Goal: Task Accomplishment & Management: Use online tool/utility

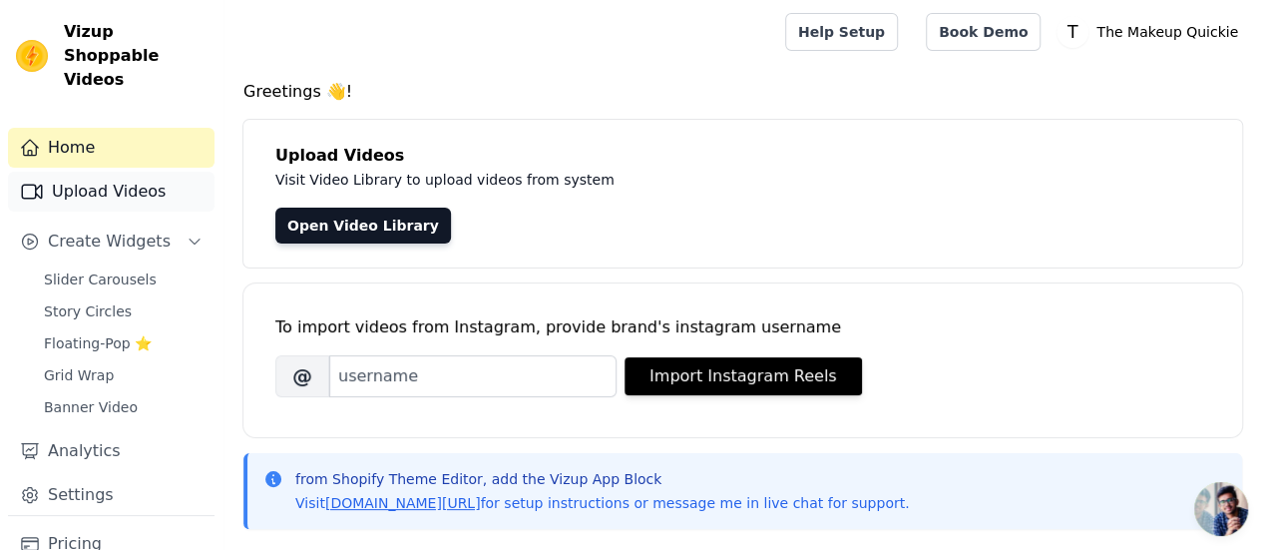
click at [99, 172] on link "Upload Videos" at bounding box center [111, 192] width 206 height 40
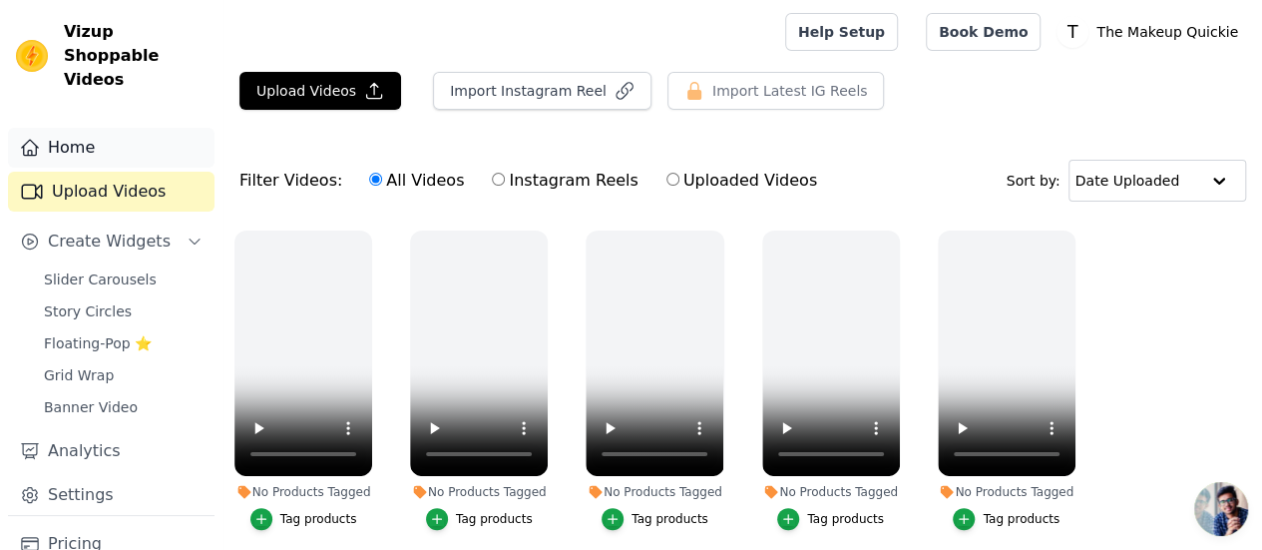
click at [99, 128] on link "Home" at bounding box center [111, 148] width 206 height 40
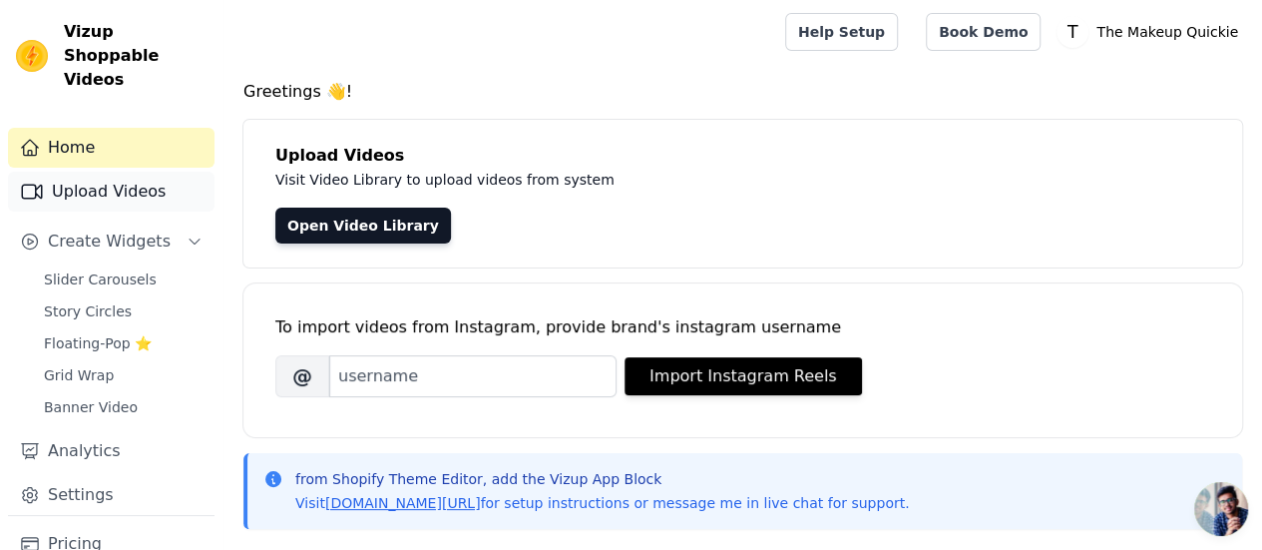
click at [114, 172] on link "Upload Videos" at bounding box center [111, 192] width 206 height 40
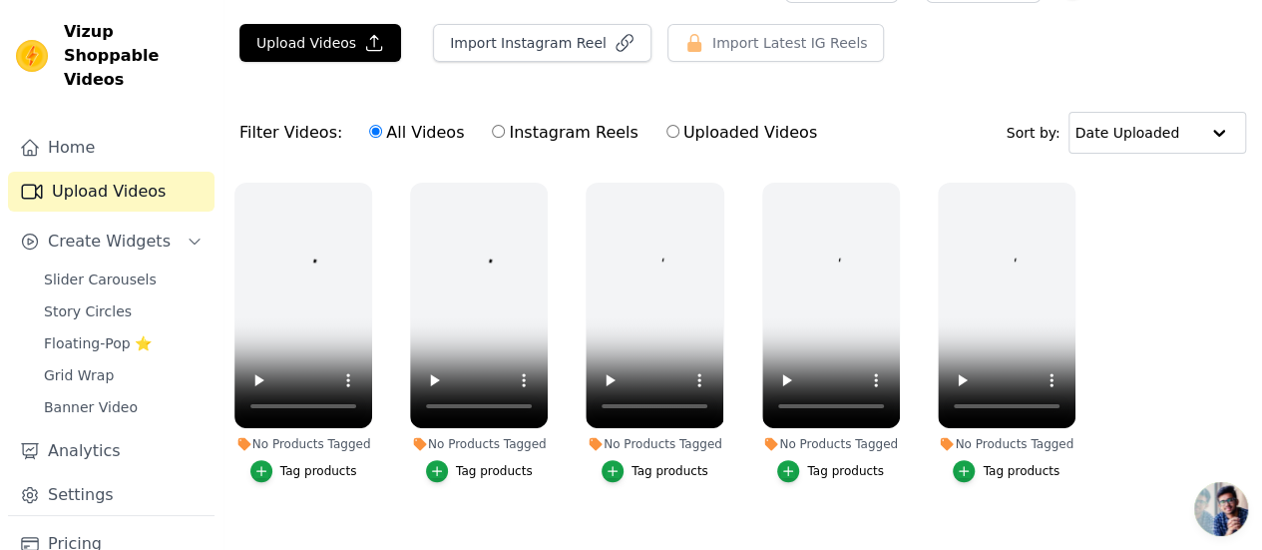
scroll to position [75, 0]
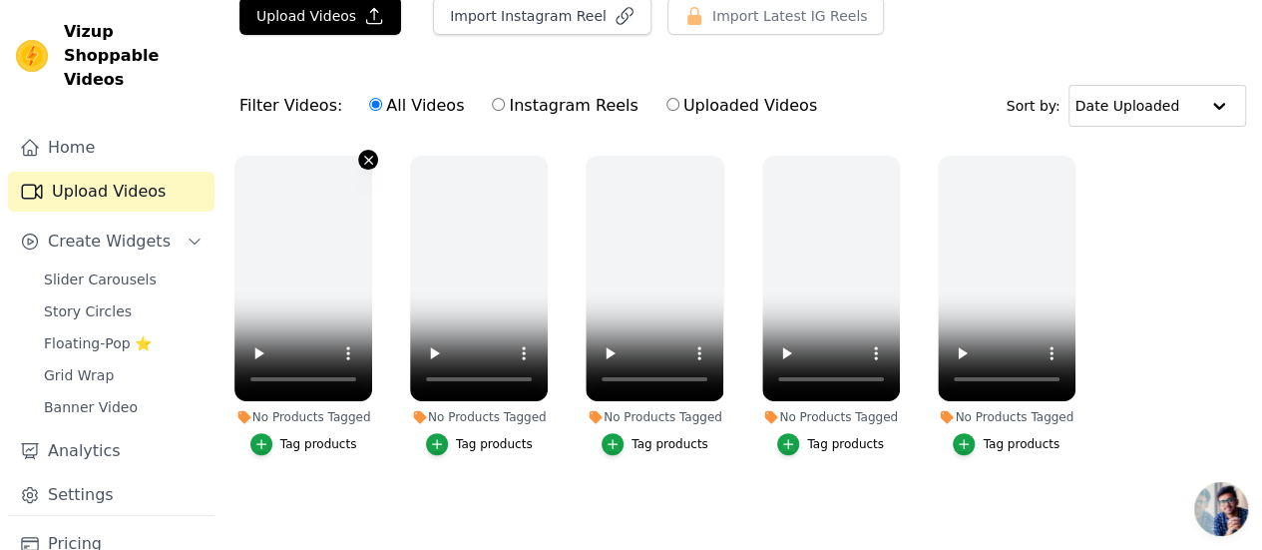
click at [364, 158] on icon "button" at bounding box center [368, 160] width 8 height 8
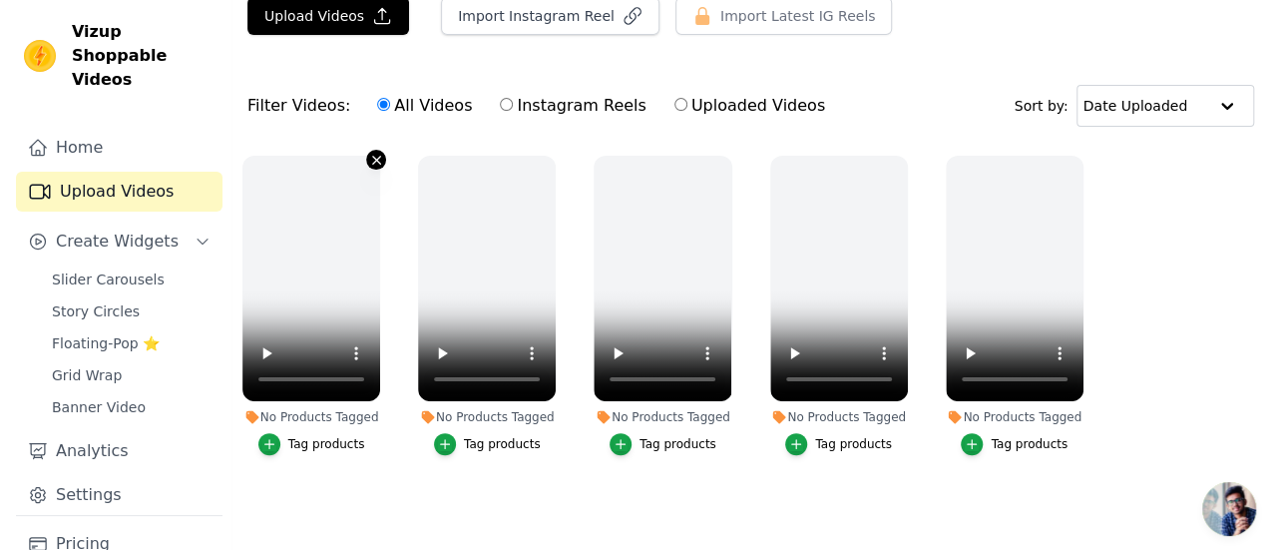
scroll to position [0, 0]
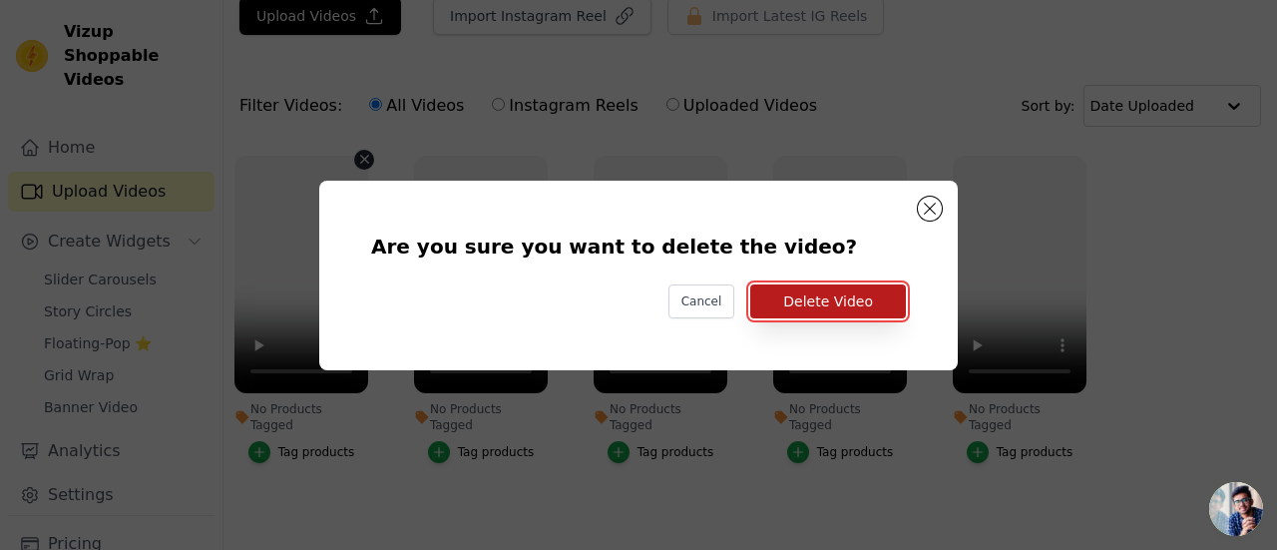
click at [841, 290] on button "Delete Video" at bounding box center [828, 301] width 156 height 34
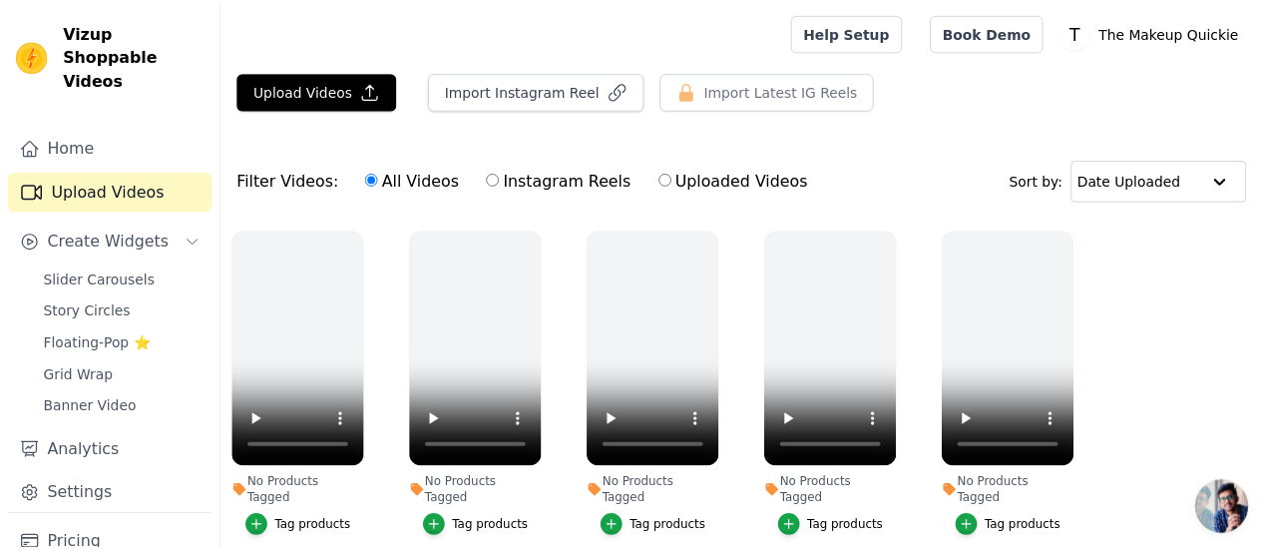
scroll to position [75, 0]
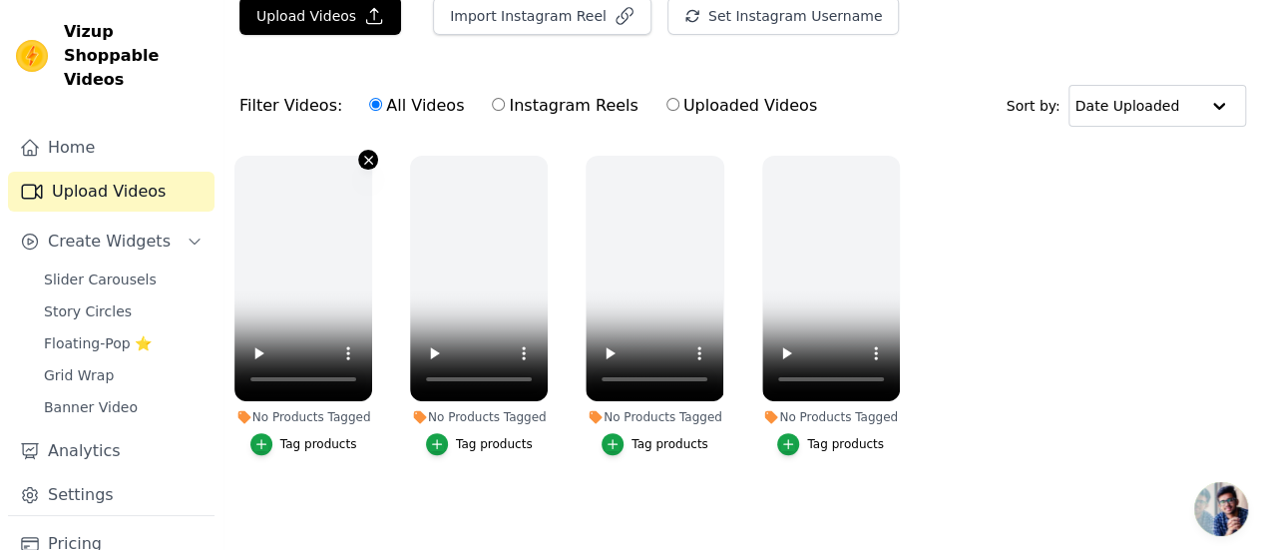
click at [361, 159] on icon "button" at bounding box center [368, 160] width 15 height 15
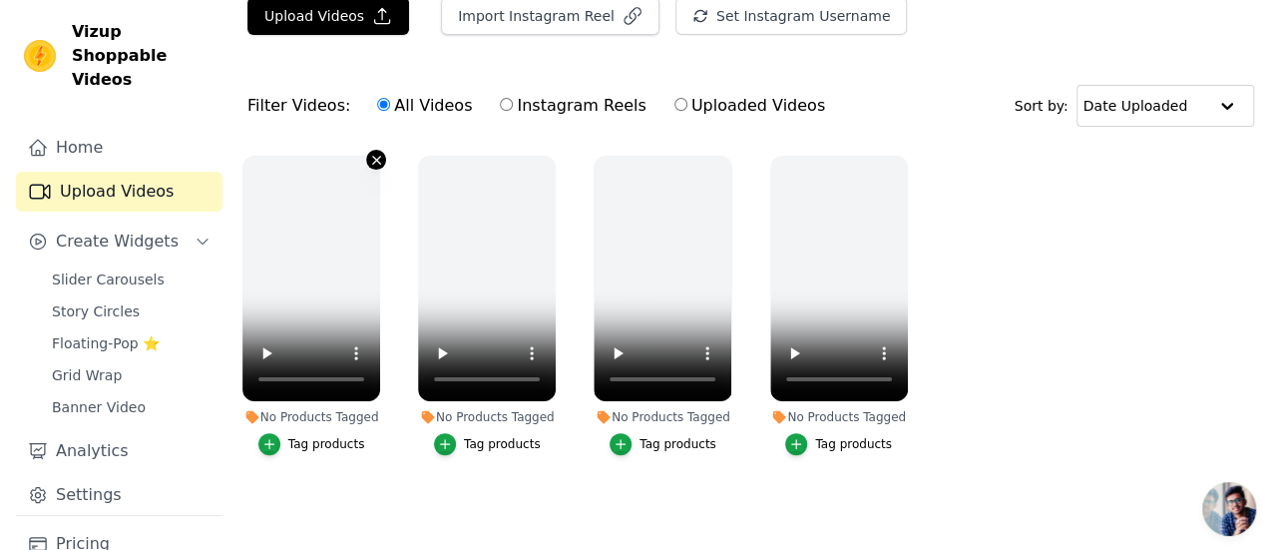
scroll to position [0, 0]
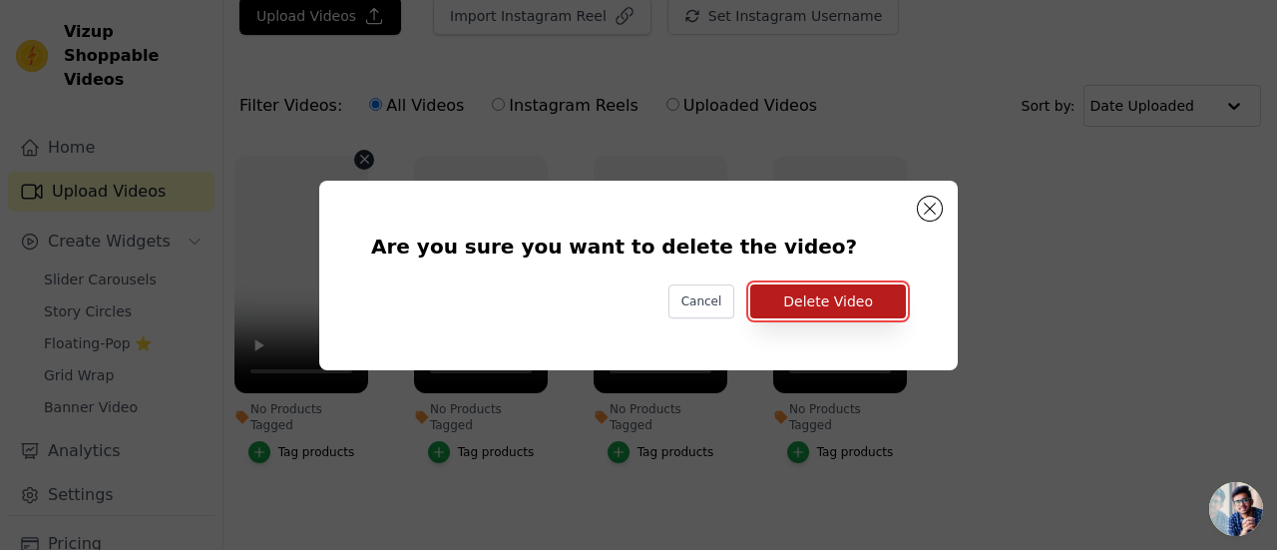
click at [810, 305] on button "Delete Video" at bounding box center [828, 301] width 156 height 34
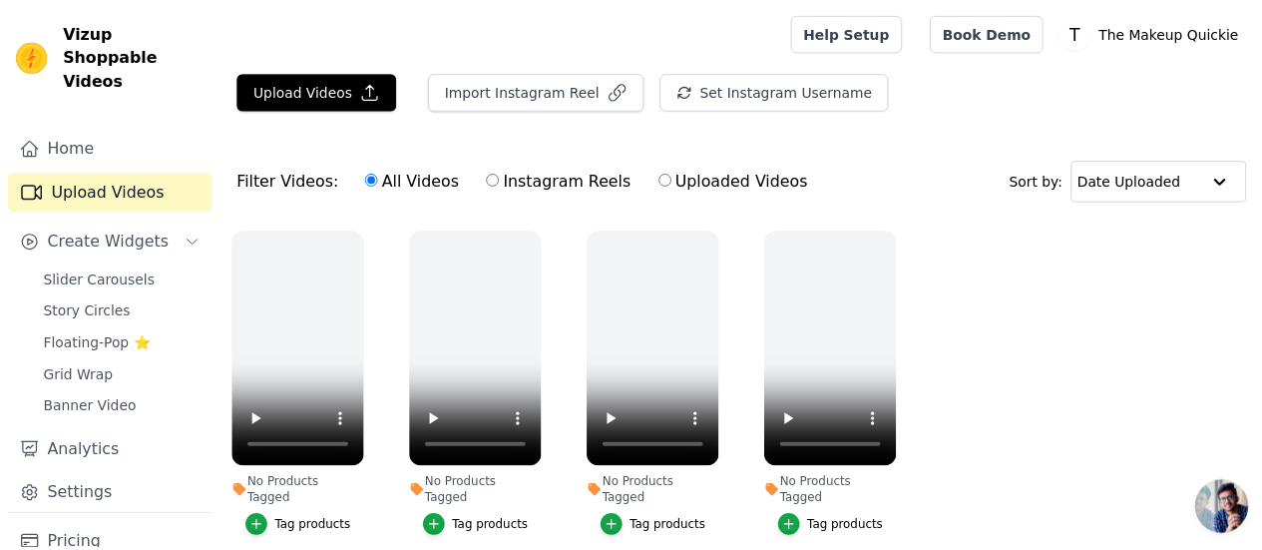
scroll to position [75, 0]
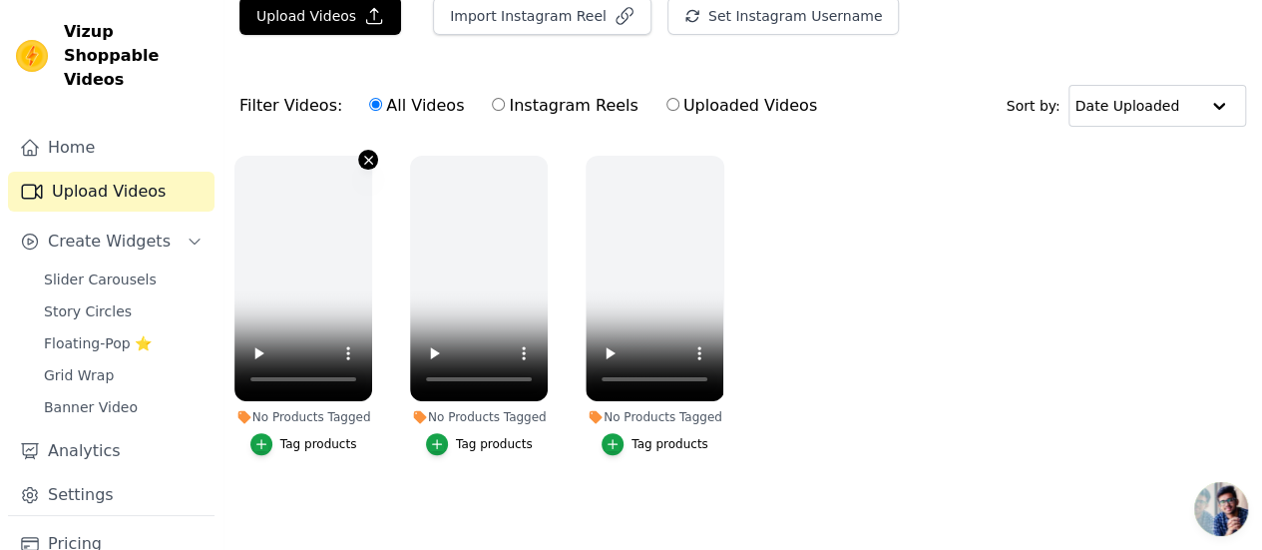
drag, startPoint x: 363, startPoint y: 155, endPoint x: 355, endPoint y: 163, distance: 11.3
click at [361, 163] on icon "button" at bounding box center [368, 160] width 15 height 15
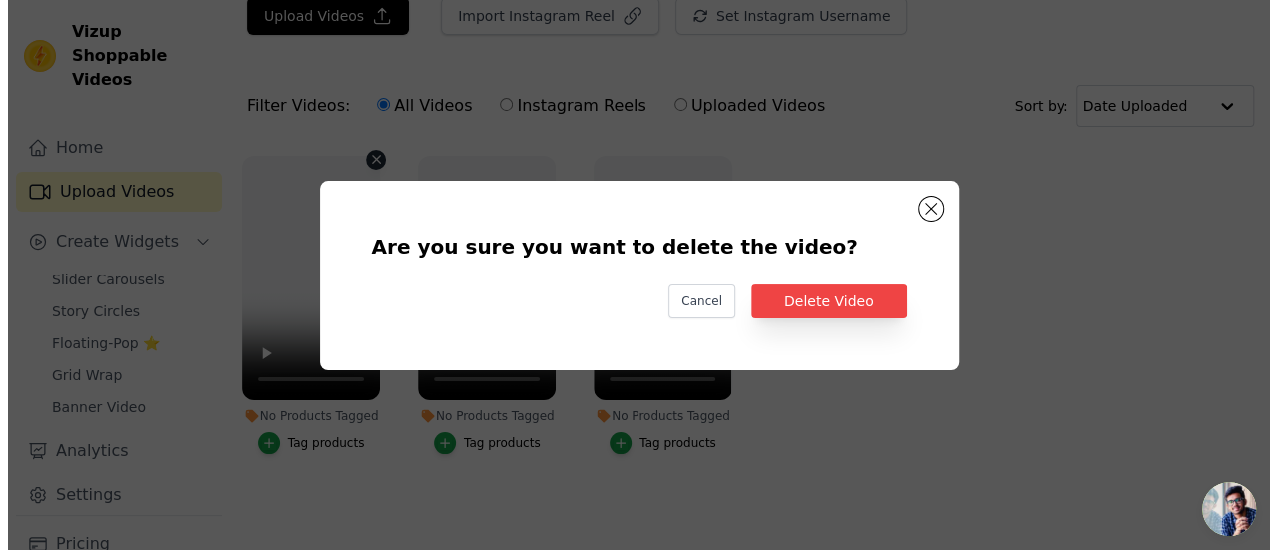
scroll to position [0, 0]
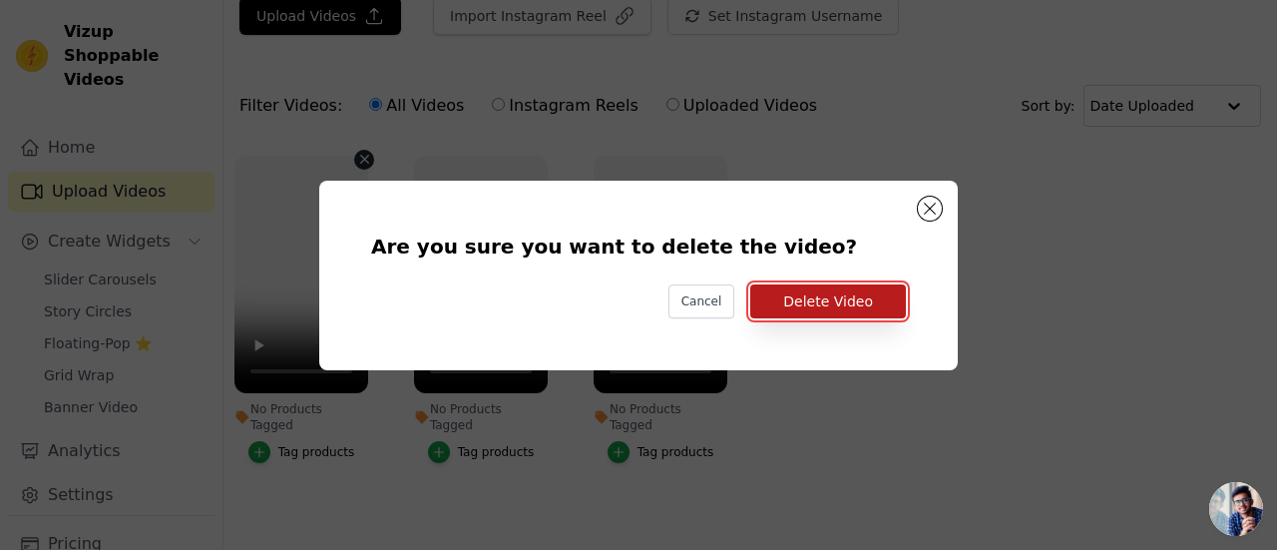
click at [830, 300] on button "Delete Video" at bounding box center [828, 301] width 156 height 34
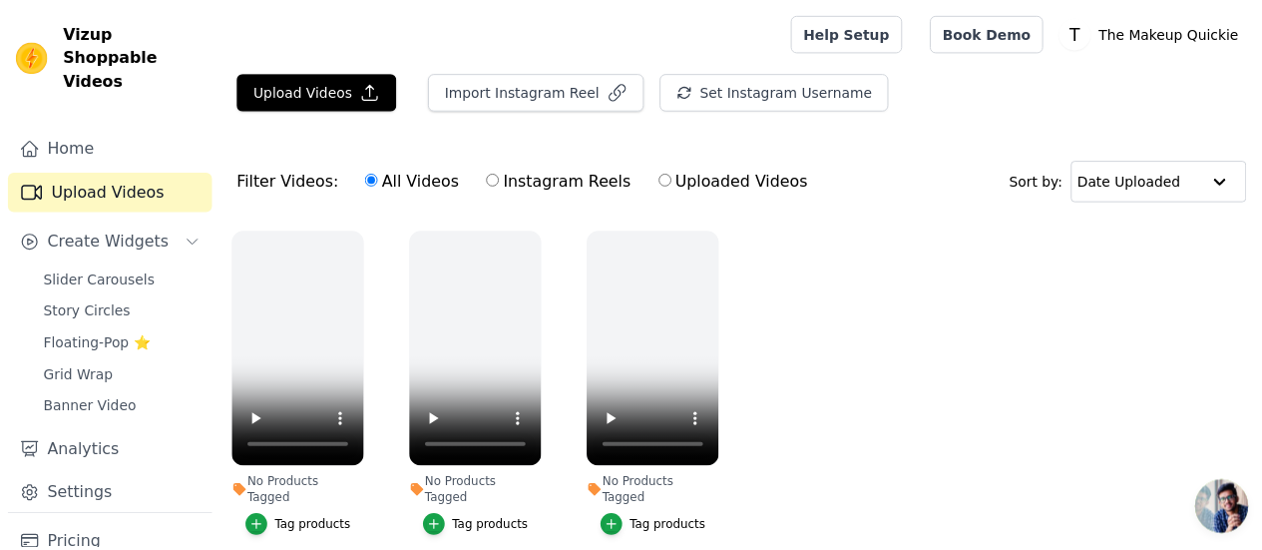
scroll to position [75, 0]
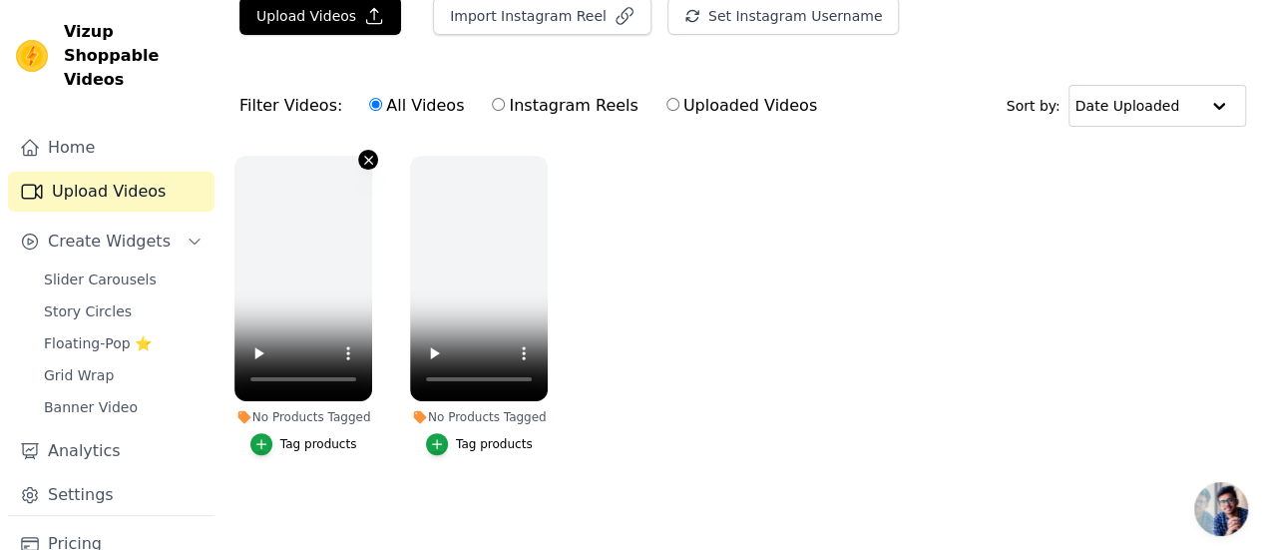
click at [361, 157] on icon "button" at bounding box center [368, 160] width 15 height 15
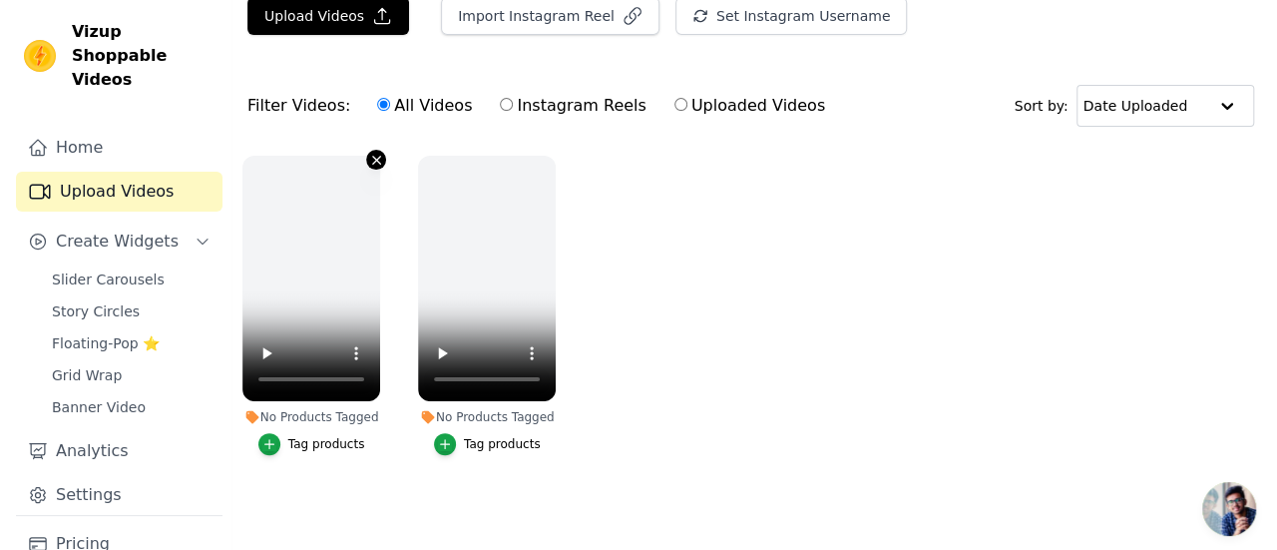
scroll to position [0, 0]
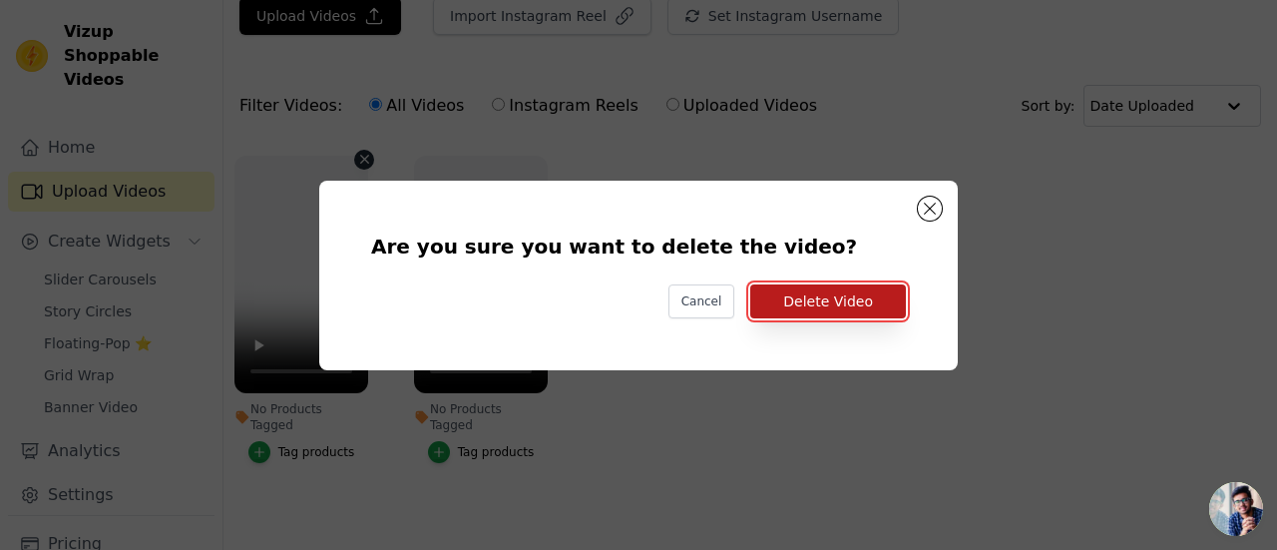
click at [797, 290] on button "Delete Video" at bounding box center [828, 301] width 156 height 34
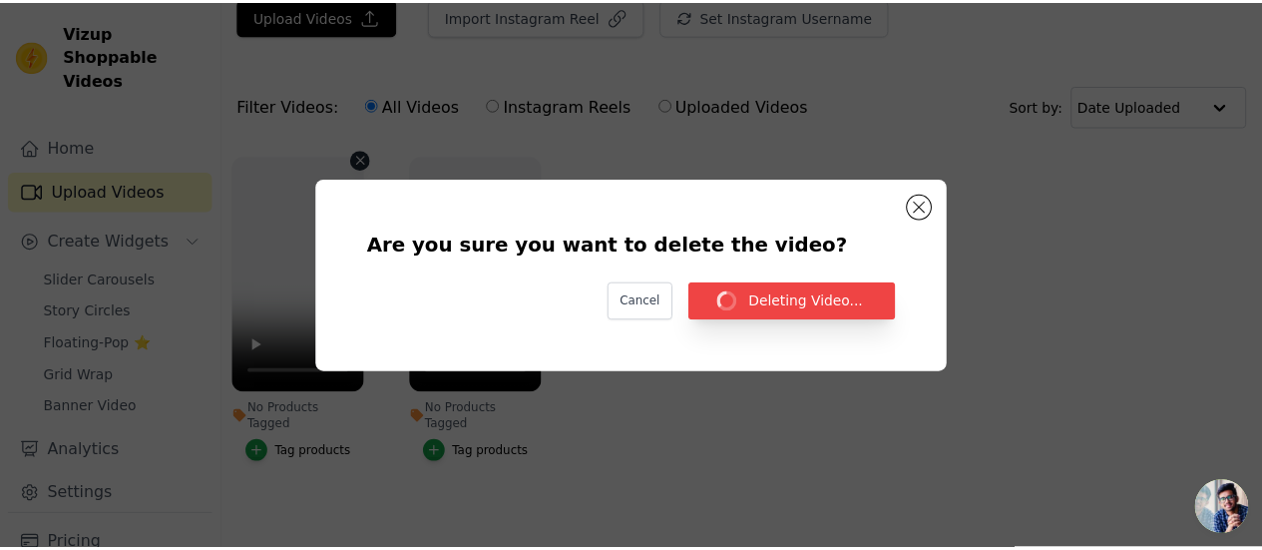
scroll to position [75, 0]
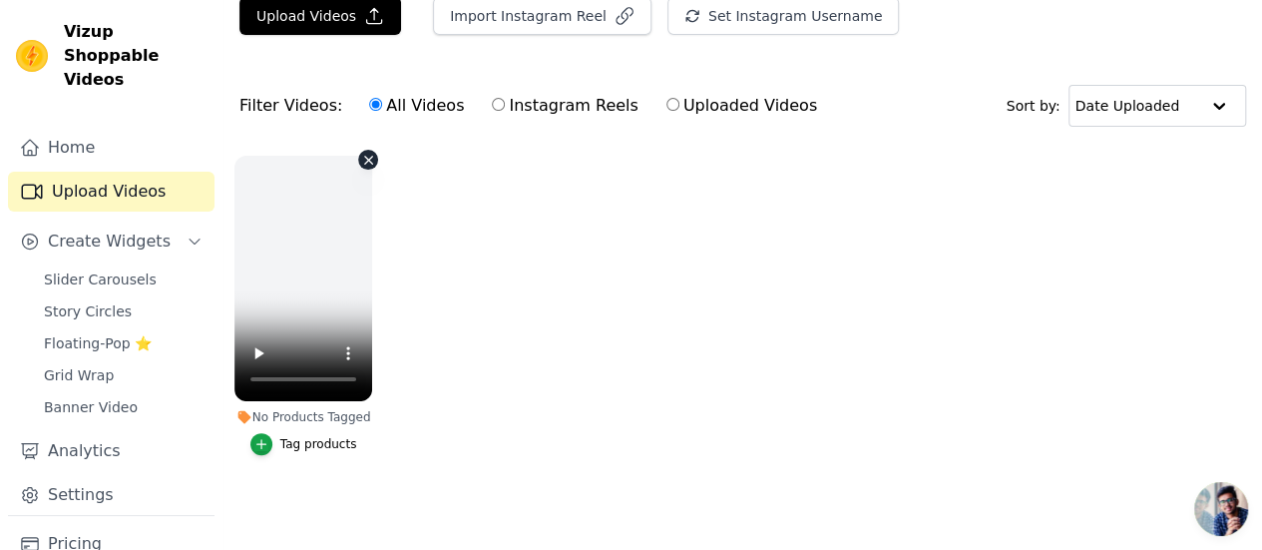
click at [364, 157] on icon "button" at bounding box center [368, 160] width 8 height 8
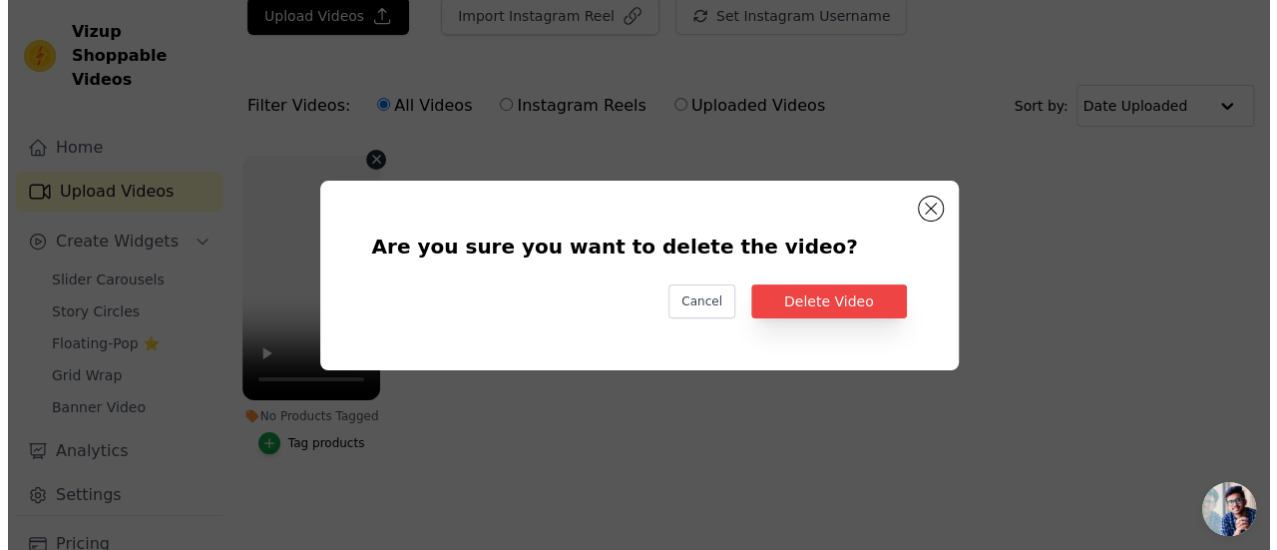
scroll to position [0, 0]
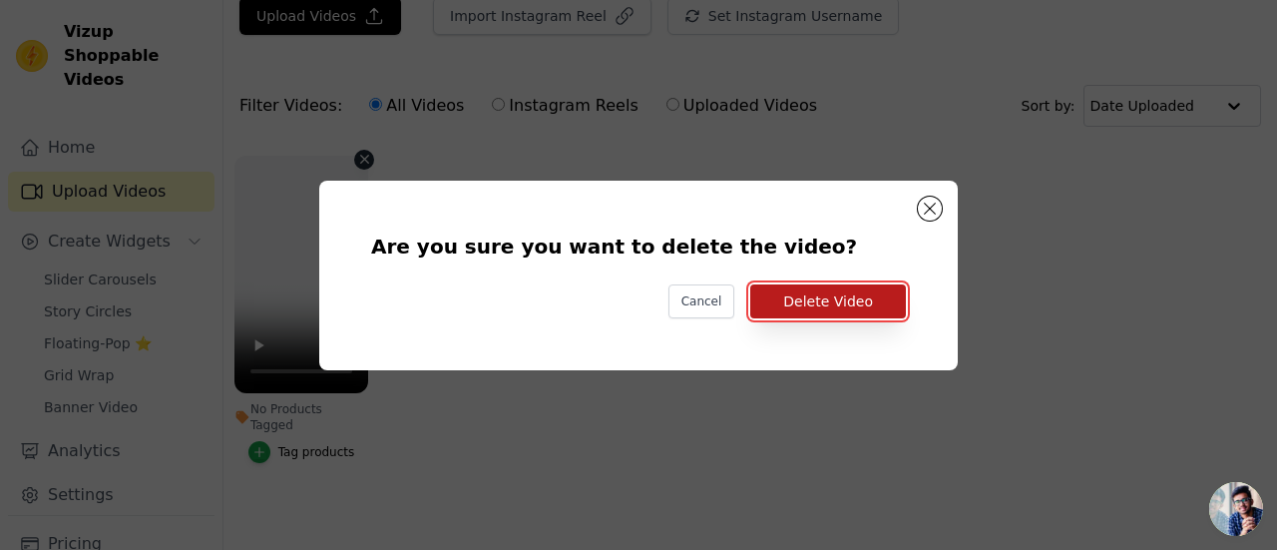
click at [790, 297] on button "Delete Video" at bounding box center [828, 301] width 156 height 34
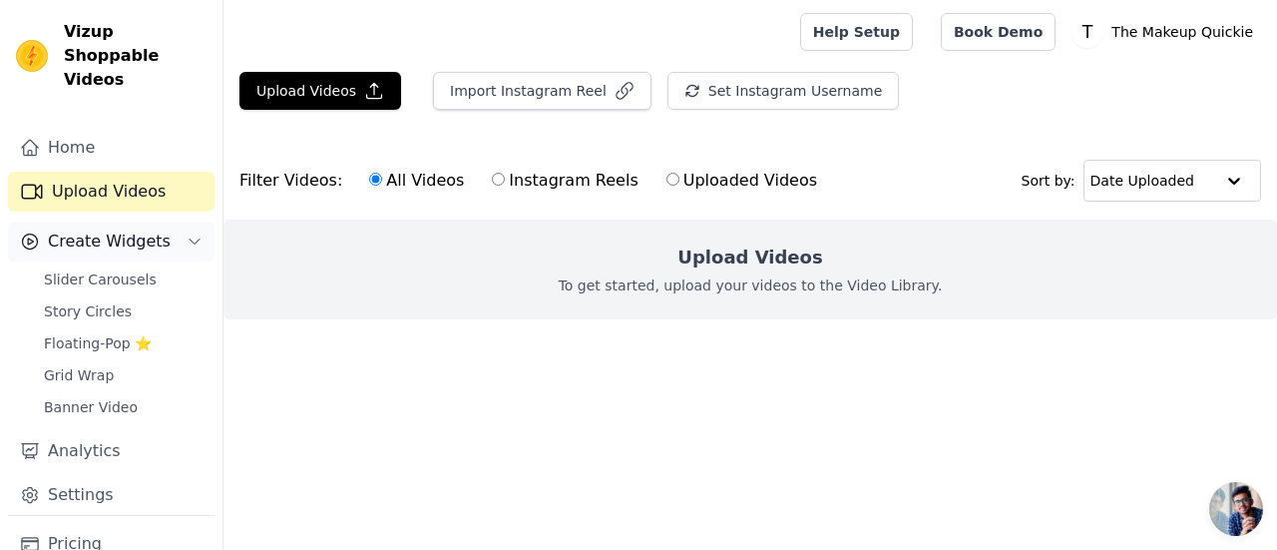
click at [158, 221] on button "Create Widgets" at bounding box center [111, 241] width 206 height 40
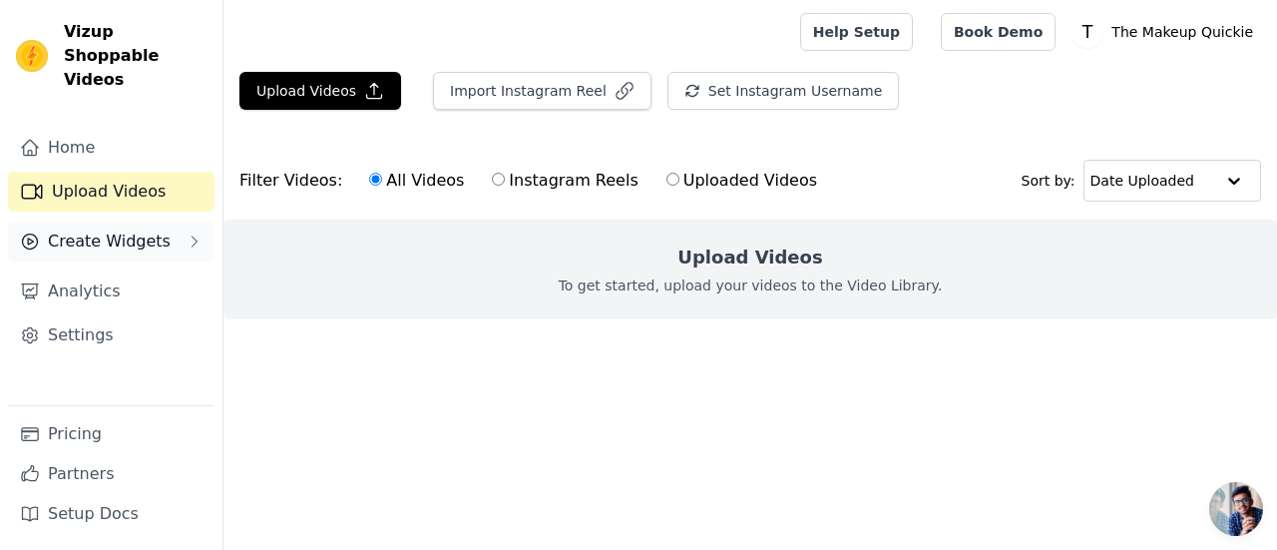
click at [158, 221] on button "Create Widgets" at bounding box center [111, 241] width 206 height 40
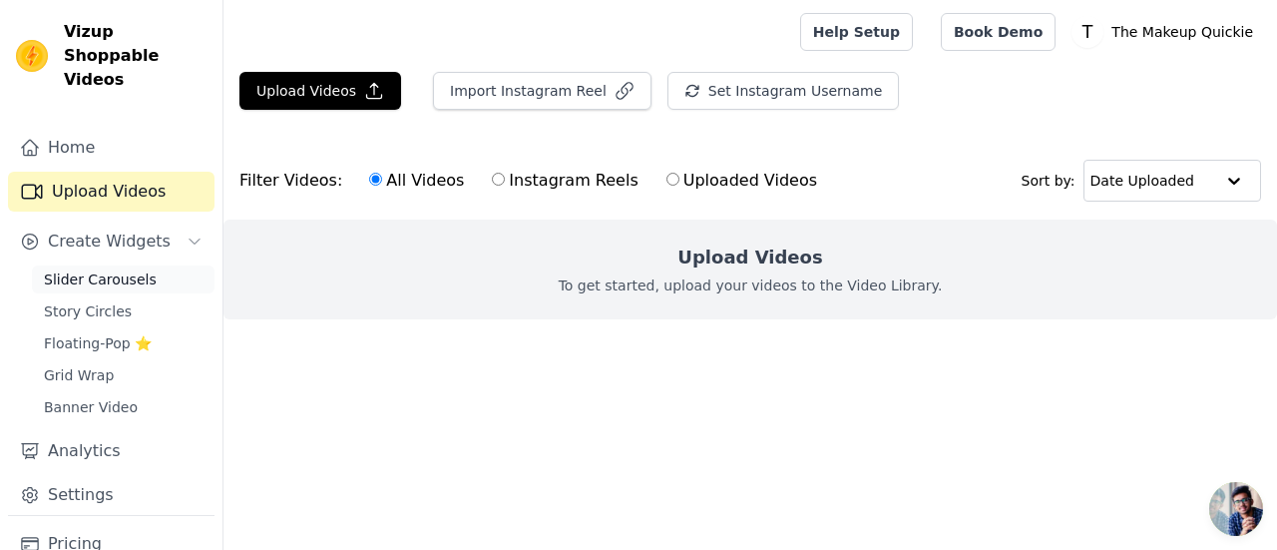
click at [119, 269] on span "Slider Carousels" at bounding box center [100, 279] width 113 height 20
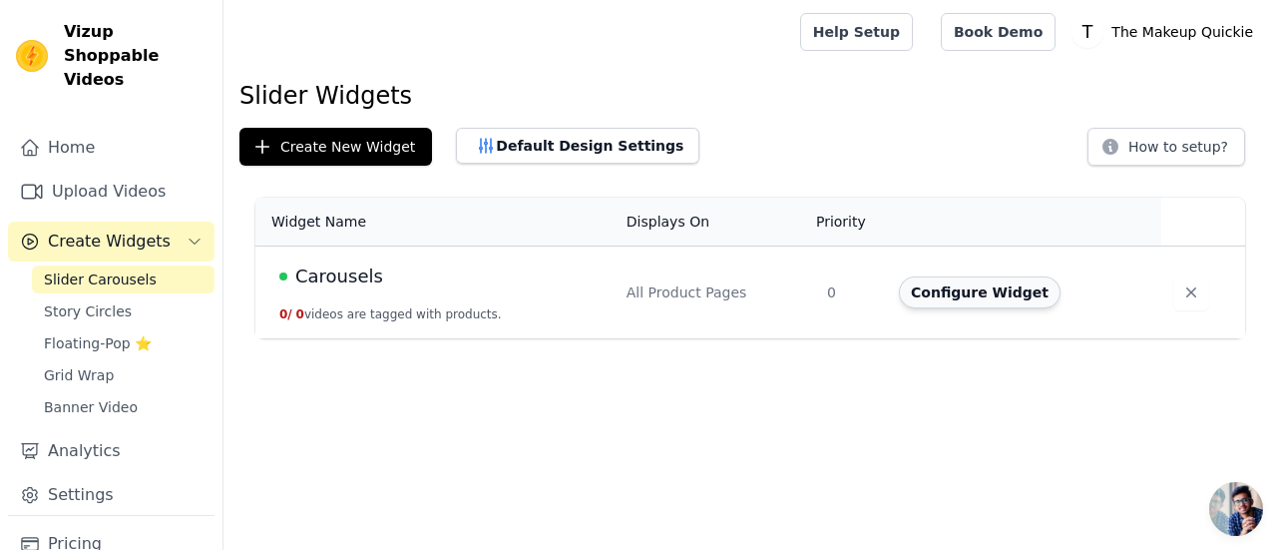
click at [953, 282] on button "Configure Widget" at bounding box center [980, 292] width 162 height 32
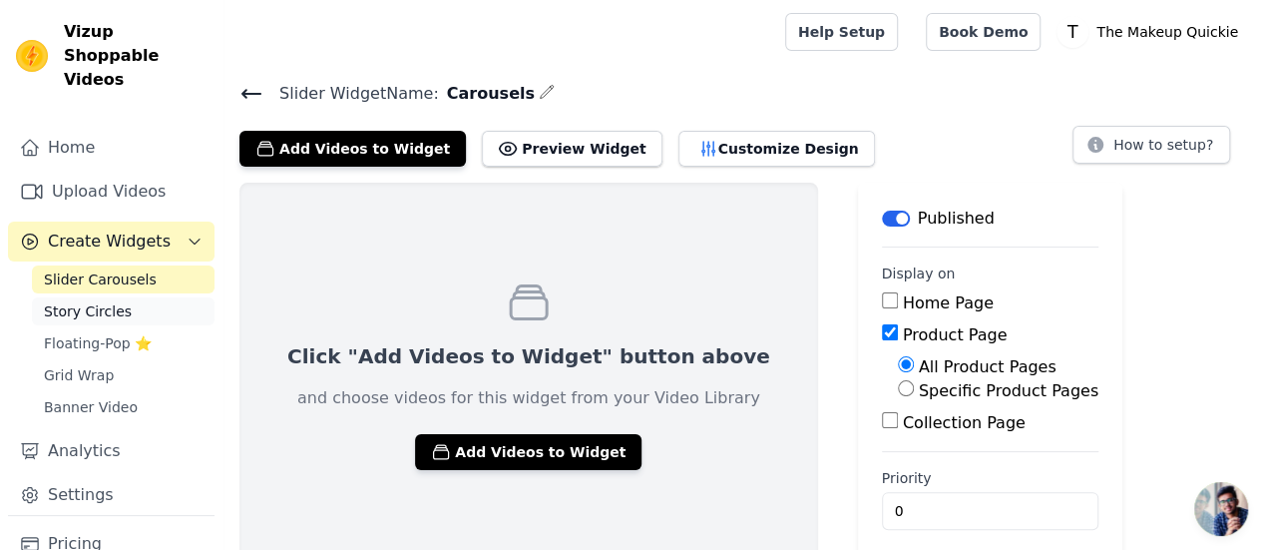
click at [98, 301] on span "Story Circles" at bounding box center [88, 311] width 88 height 20
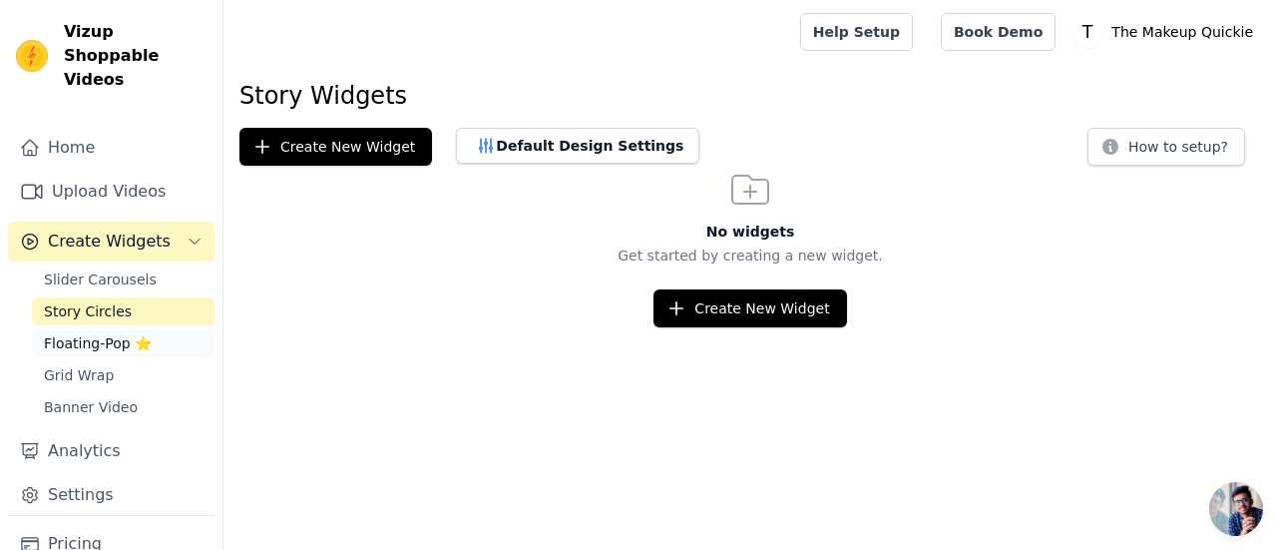
click at [94, 333] on span "Floating-Pop ⭐" at bounding box center [98, 343] width 108 height 20
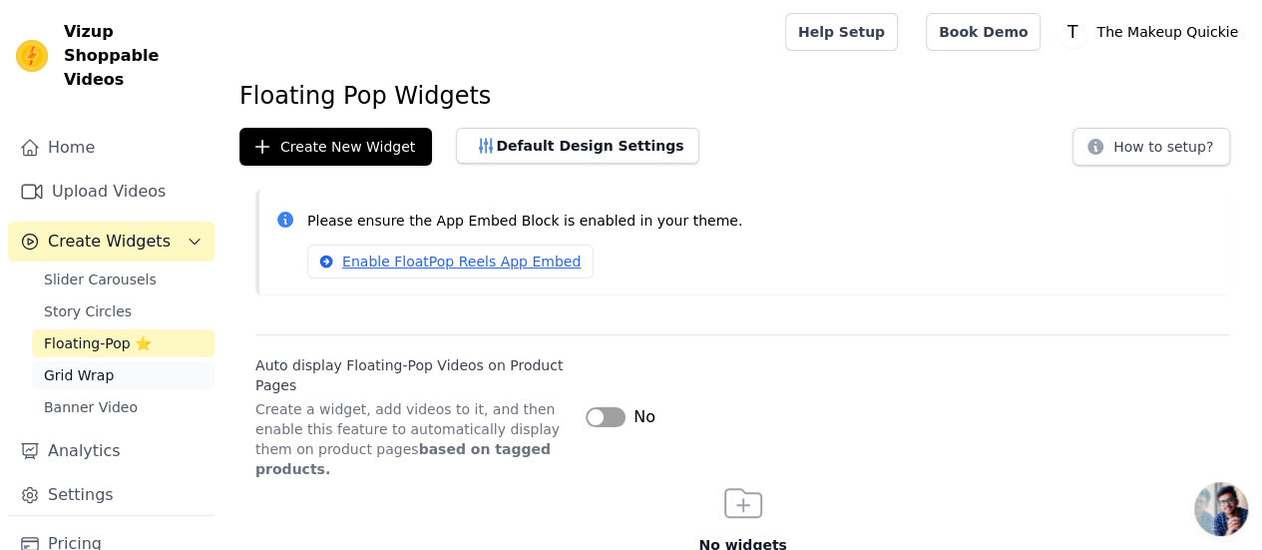
click at [96, 365] on span "Grid Wrap" at bounding box center [79, 375] width 70 height 20
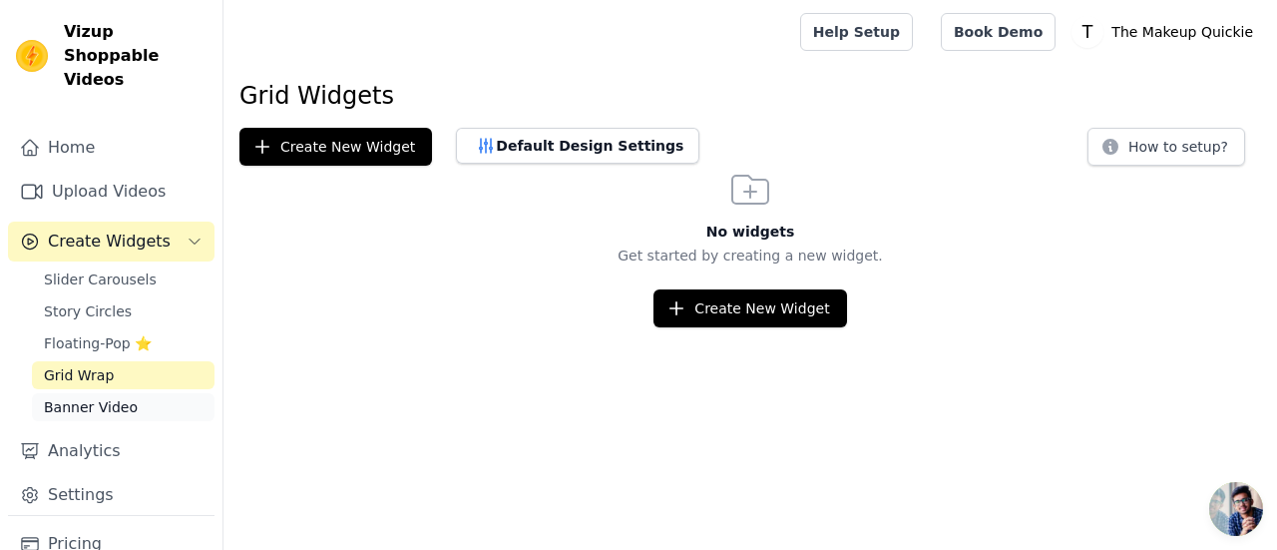
click at [94, 397] on span "Banner Video" at bounding box center [91, 407] width 94 height 20
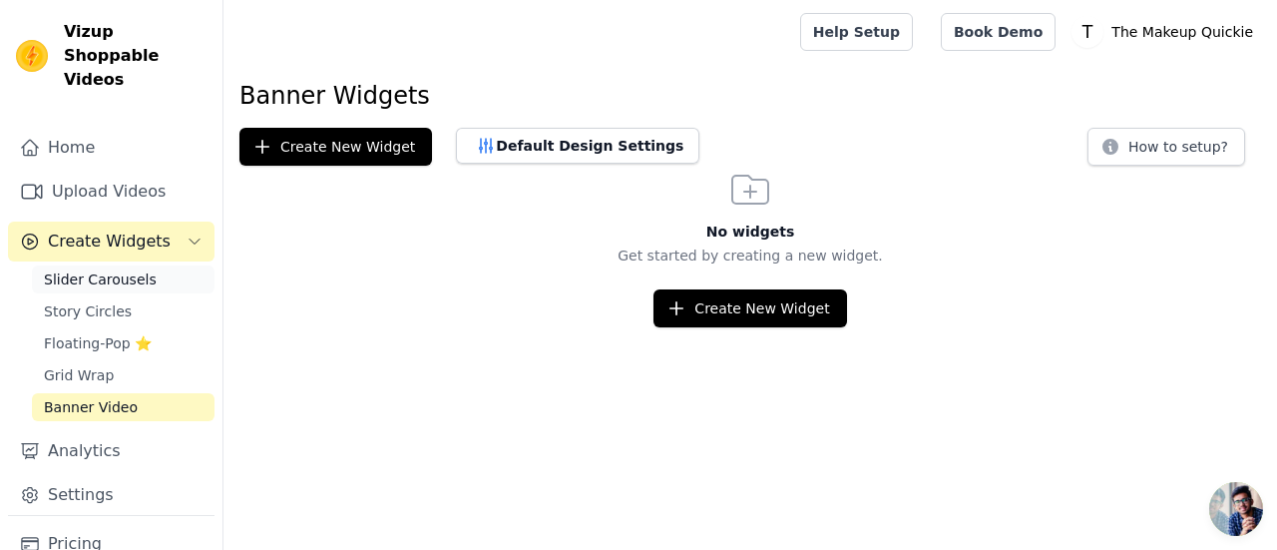
click at [98, 269] on span "Slider Carousels" at bounding box center [100, 279] width 113 height 20
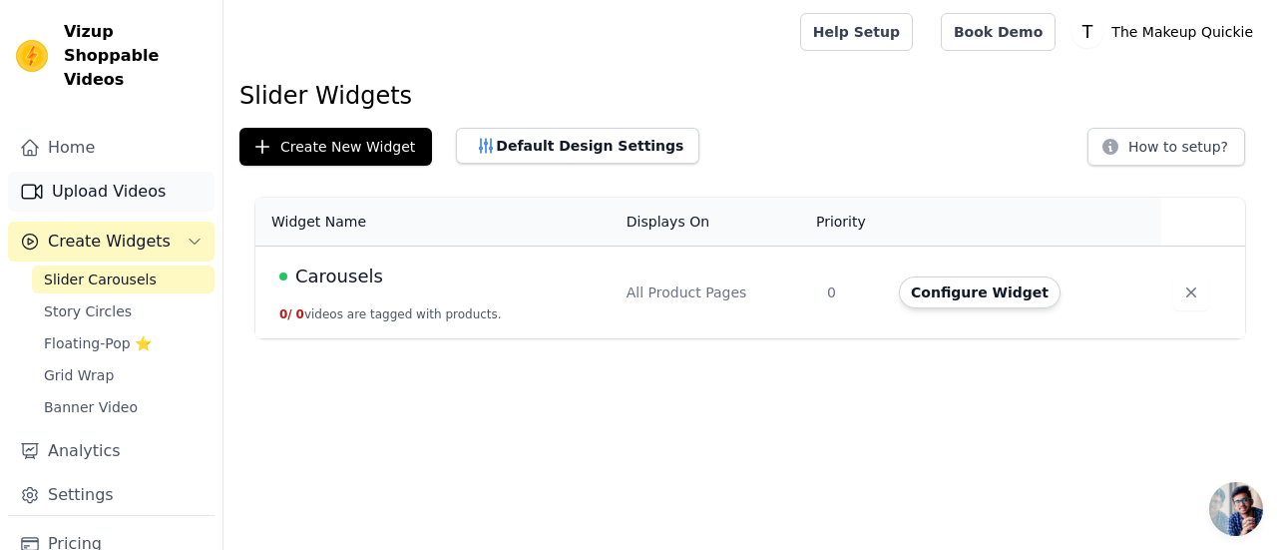
click at [114, 172] on link "Upload Videos" at bounding box center [111, 192] width 206 height 40
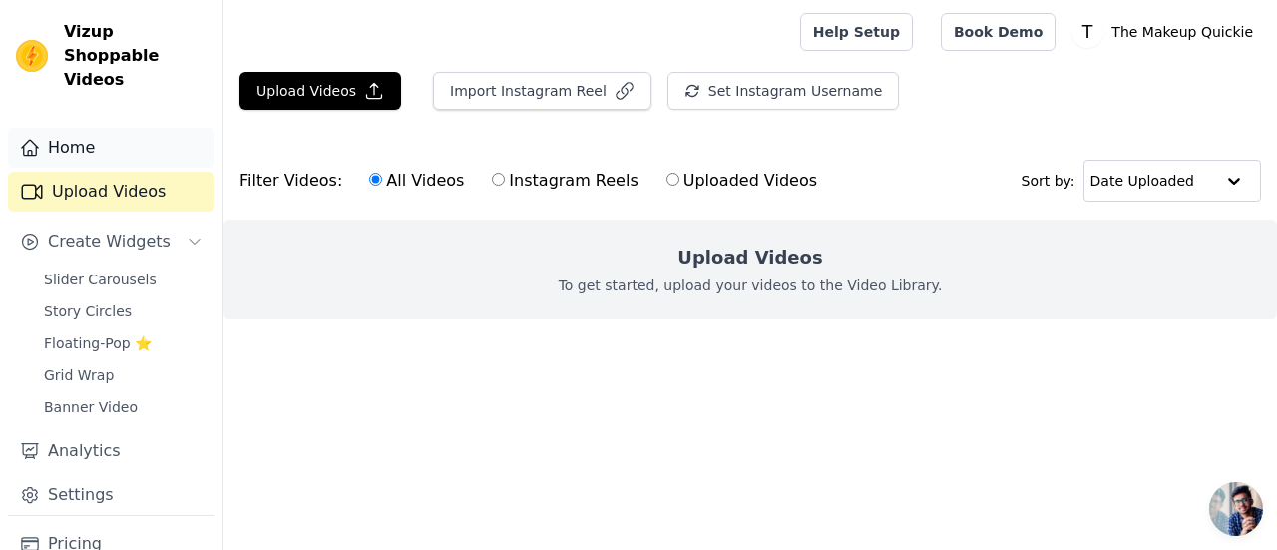
click at [96, 129] on link "Home" at bounding box center [111, 148] width 206 height 40
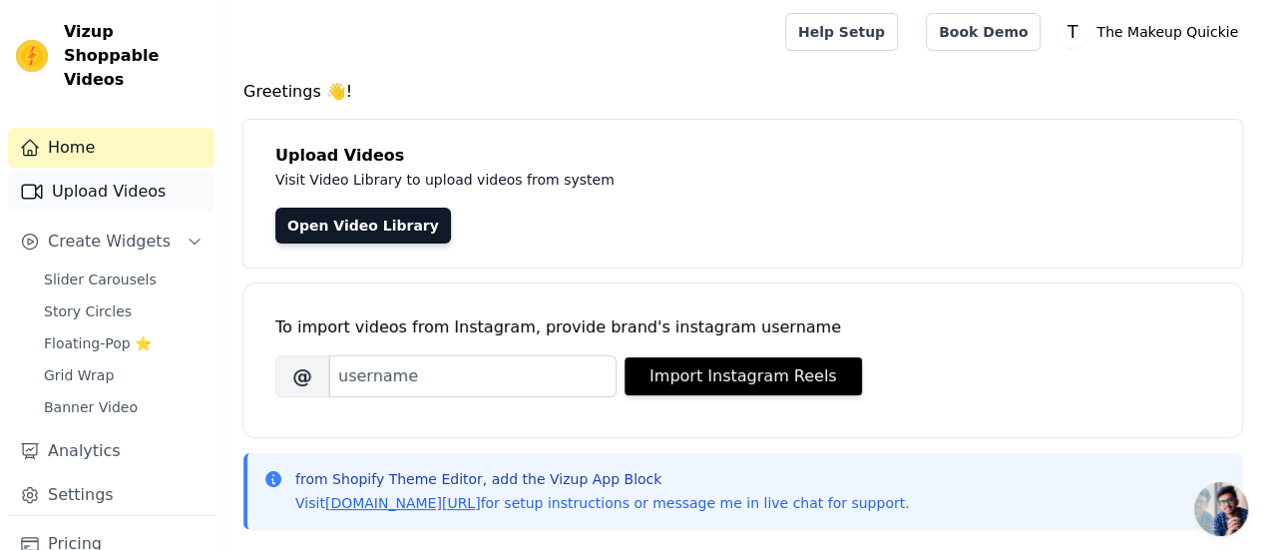
click at [118, 172] on link "Upload Videos" at bounding box center [111, 192] width 206 height 40
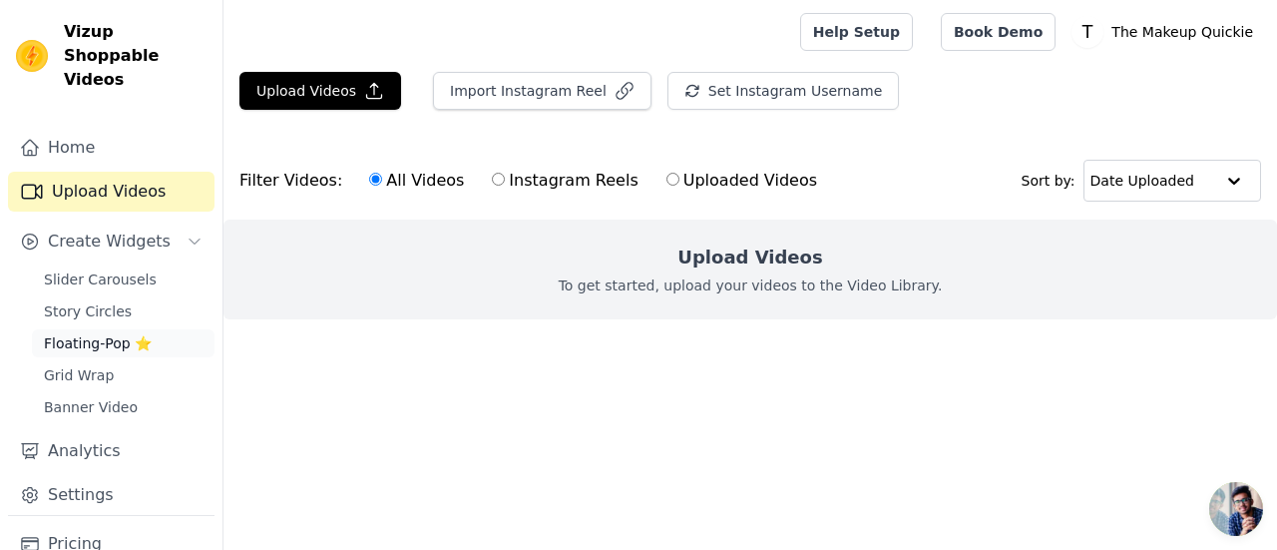
click at [75, 333] on span "Floating-Pop ⭐" at bounding box center [98, 343] width 108 height 20
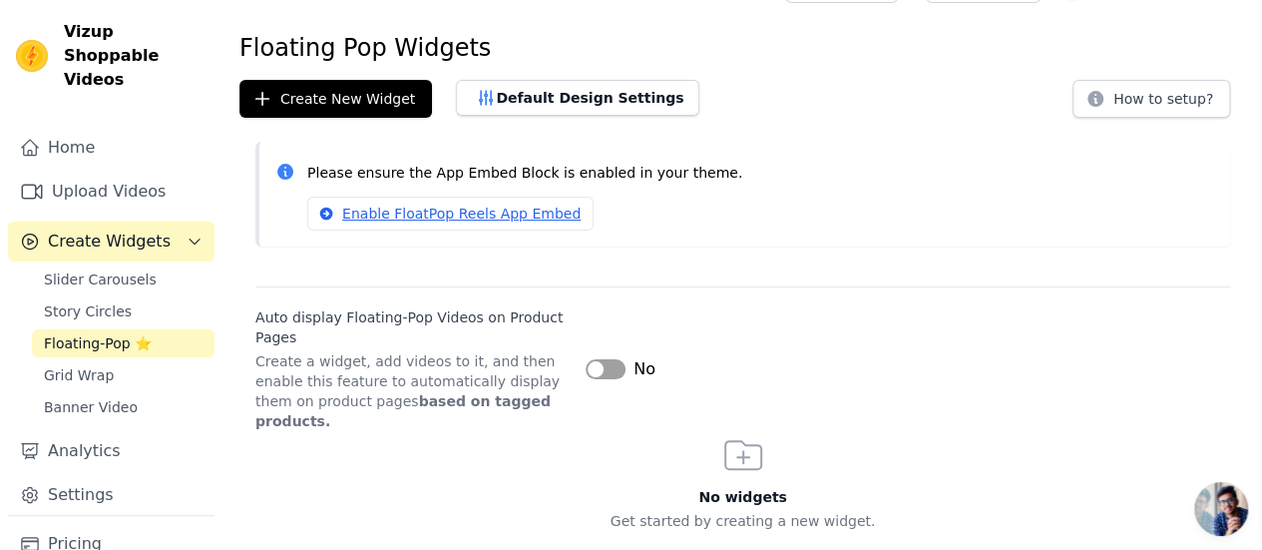
scroll to position [68, 0]
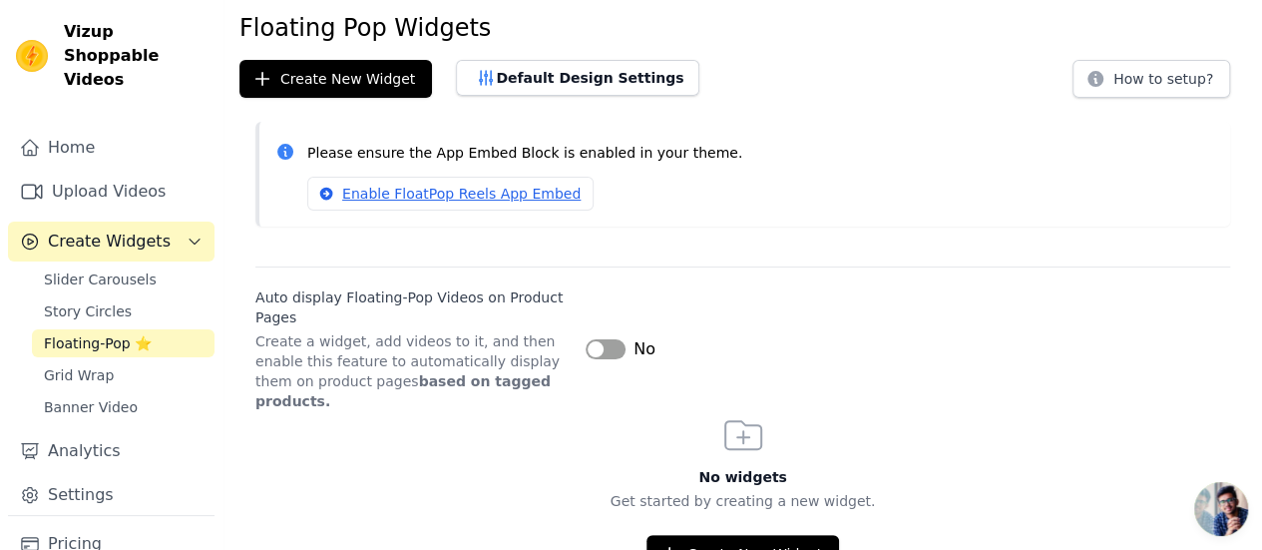
click at [601, 339] on button "Label" at bounding box center [606, 349] width 40 height 20
click at [144, 361] on link "Grid Wrap" at bounding box center [123, 375] width 183 height 28
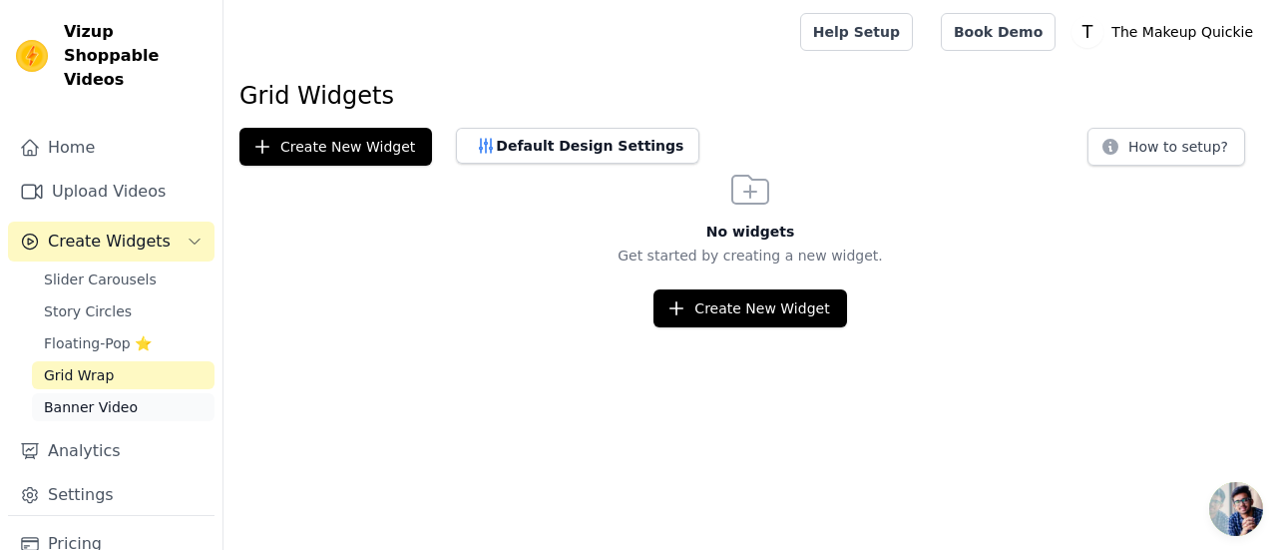
click at [108, 394] on link "Banner Video" at bounding box center [123, 407] width 183 height 28
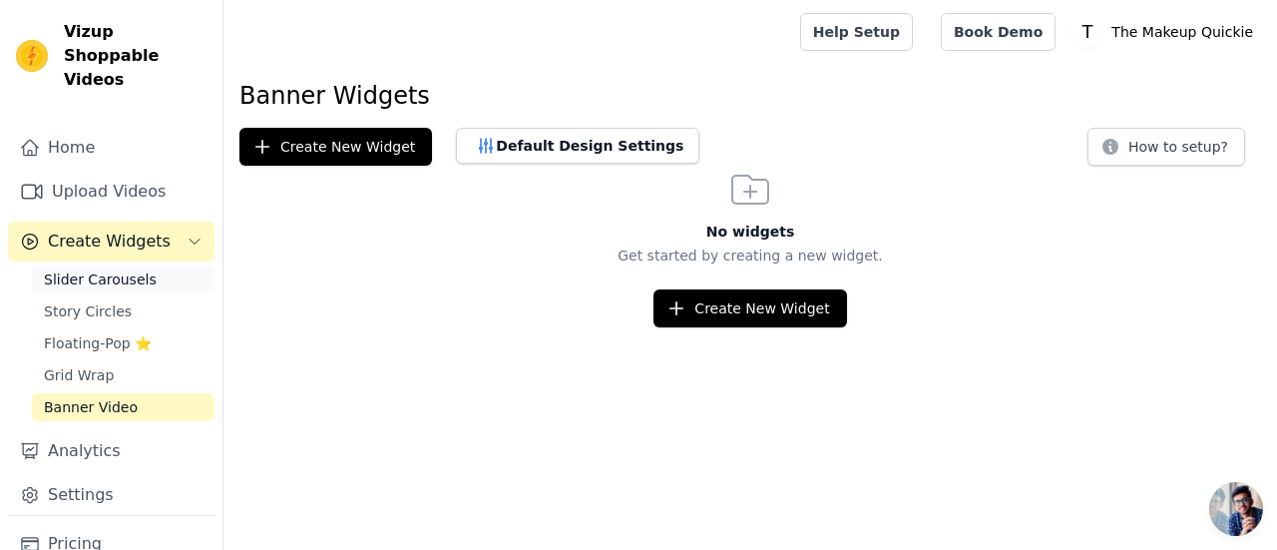
click at [108, 269] on span "Slider Carousels" at bounding box center [100, 279] width 113 height 20
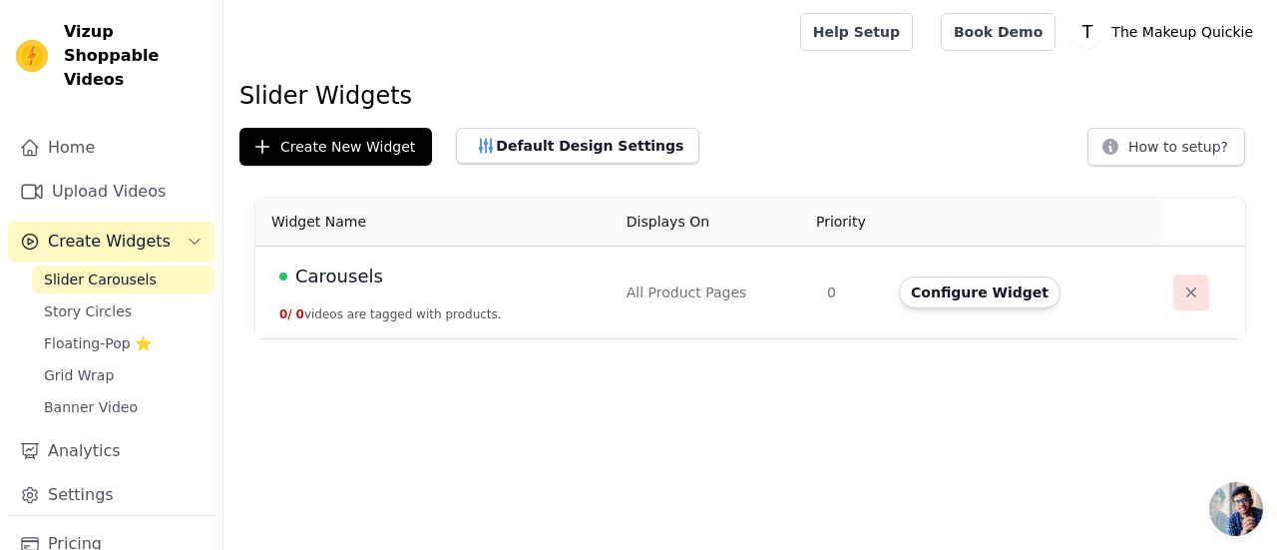
click at [1186, 293] on icon "button" at bounding box center [1191, 292] width 10 height 10
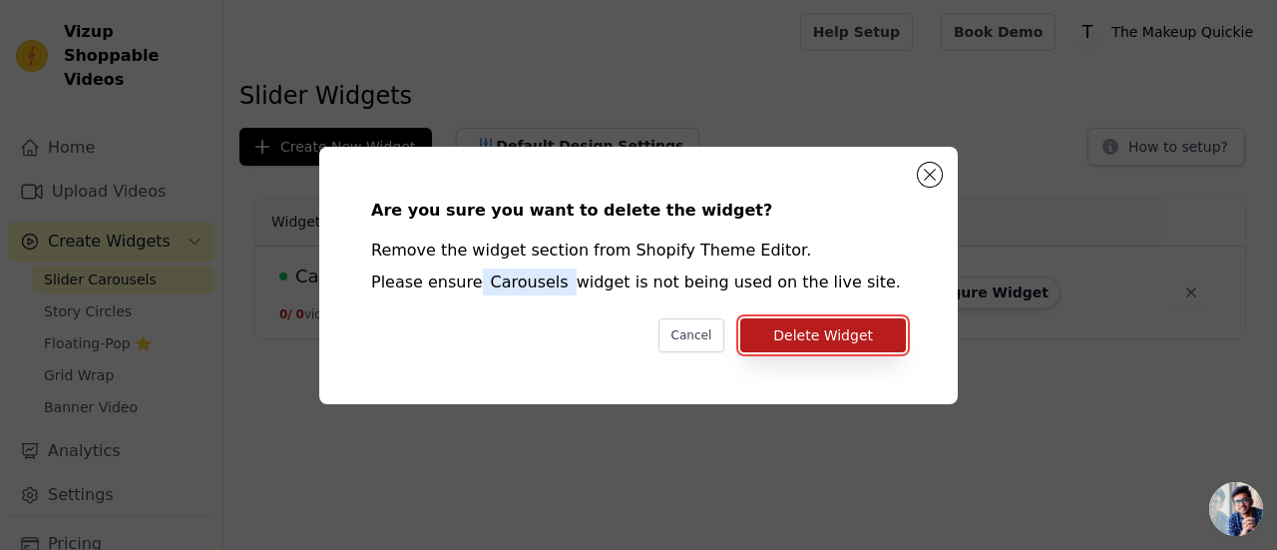
click at [867, 334] on button "Delete Widget" at bounding box center [823, 335] width 166 height 34
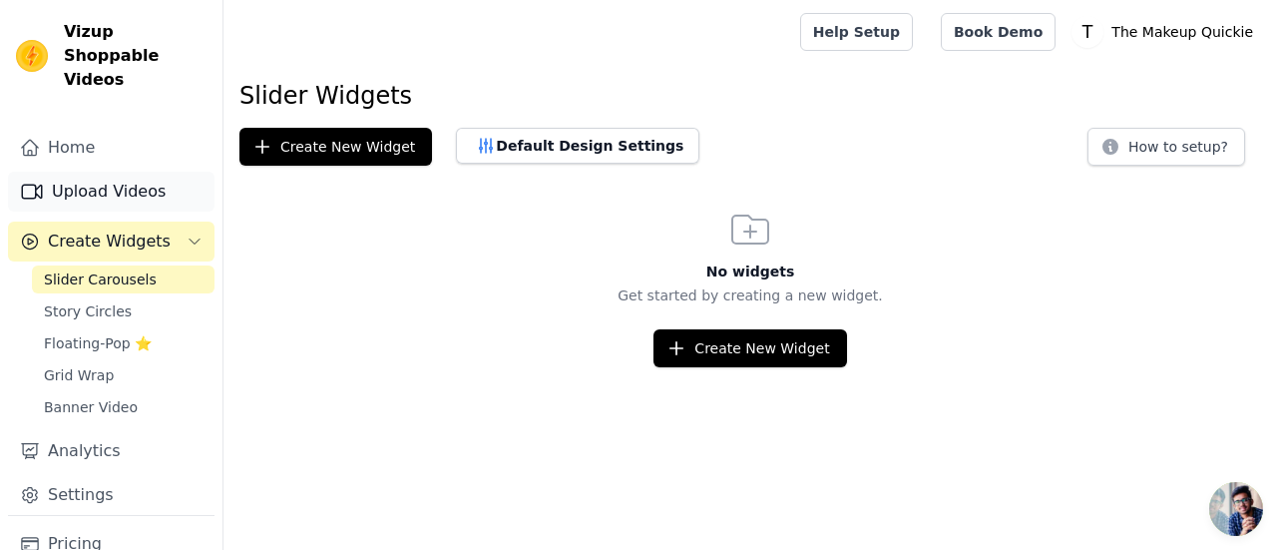
click at [64, 172] on link "Upload Videos" at bounding box center [111, 192] width 206 height 40
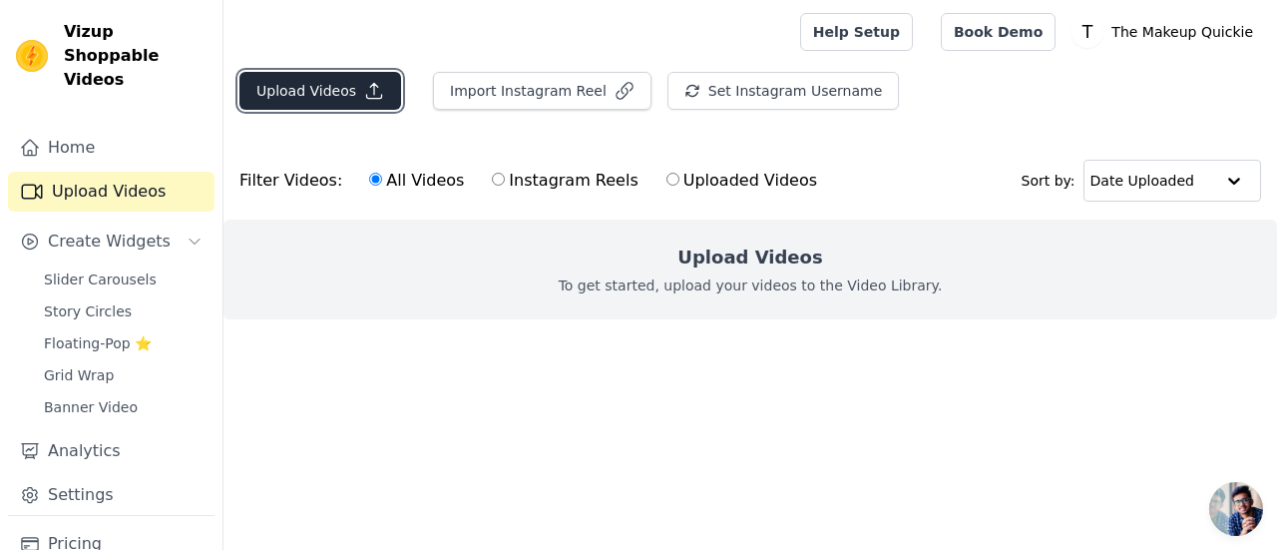
click at [311, 92] on button "Upload Videos" at bounding box center [320, 91] width 162 height 38
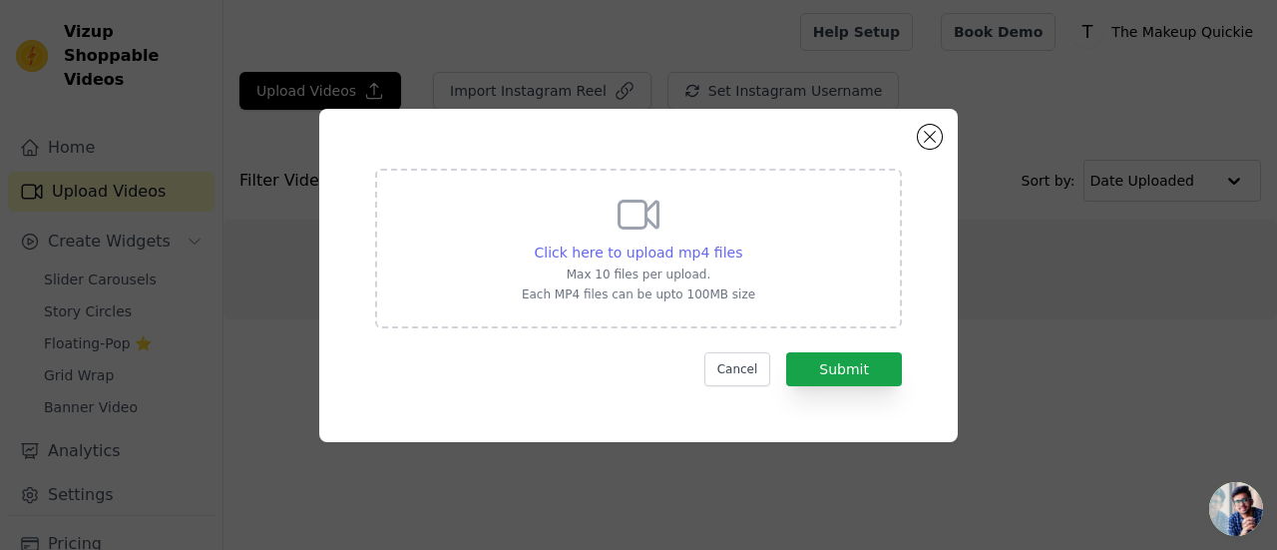
click at [648, 257] on span "Click here to upload mp4 files" at bounding box center [639, 252] width 208 height 16
click at [741, 242] on input "Click here to upload mp4 files Max 10 files per upload. Each MP4 files can be u…" at bounding box center [741, 241] width 1 height 1
type input "C:\fakepath\ems 1.mp4"
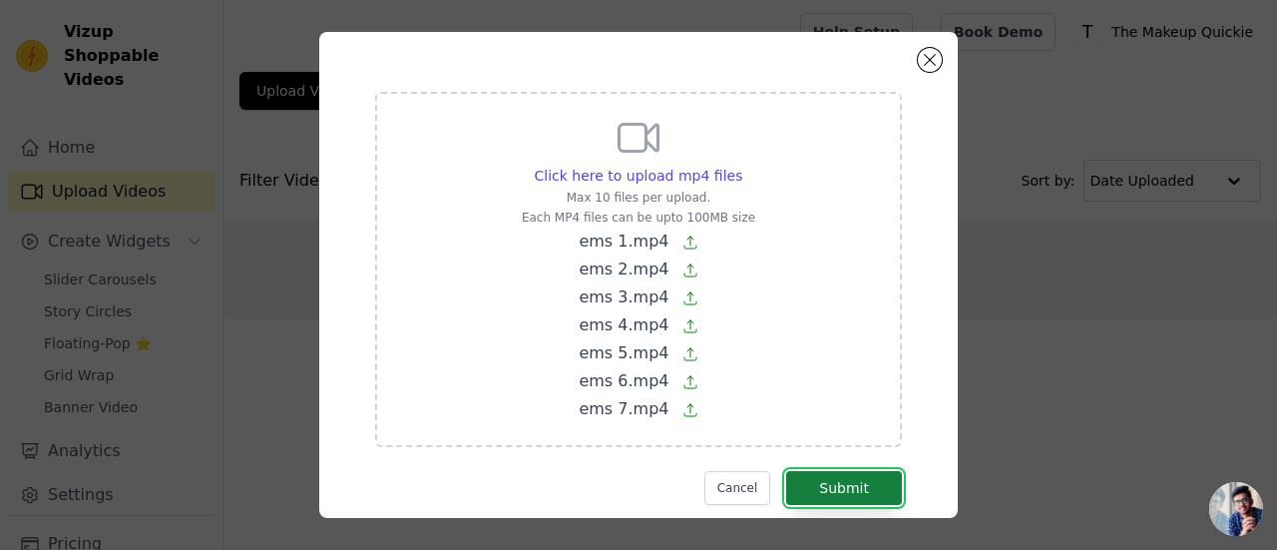
click at [814, 494] on button "Submit" at bounding box center [844, 488] width 116 height 34
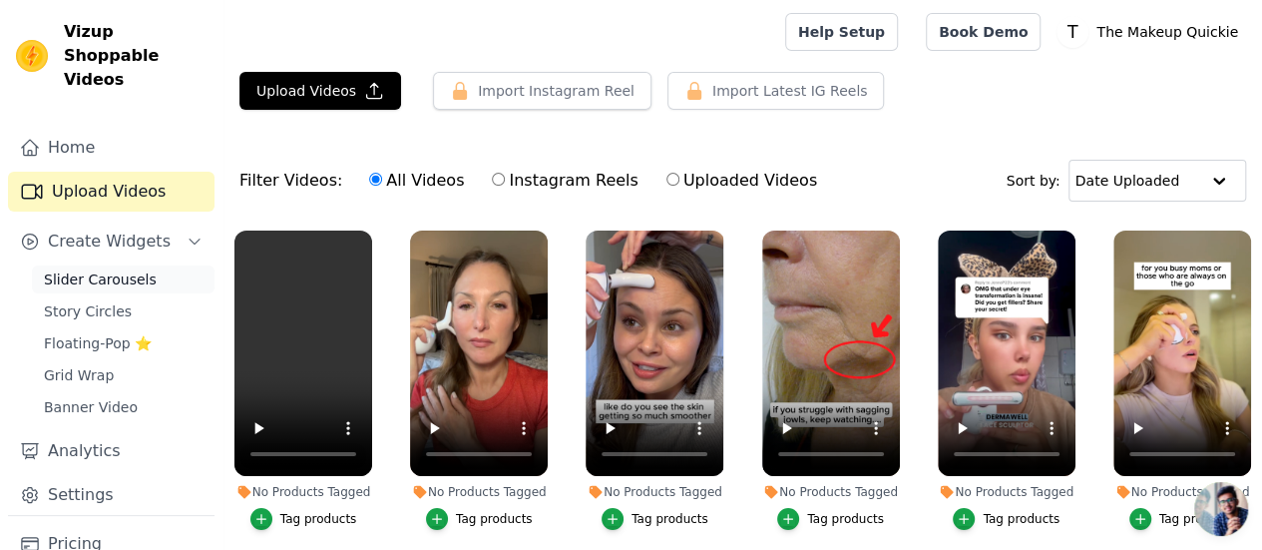
click at [122, 269] on span "Slider Carousels" at bounding box center [100, 279] width 113 height 20
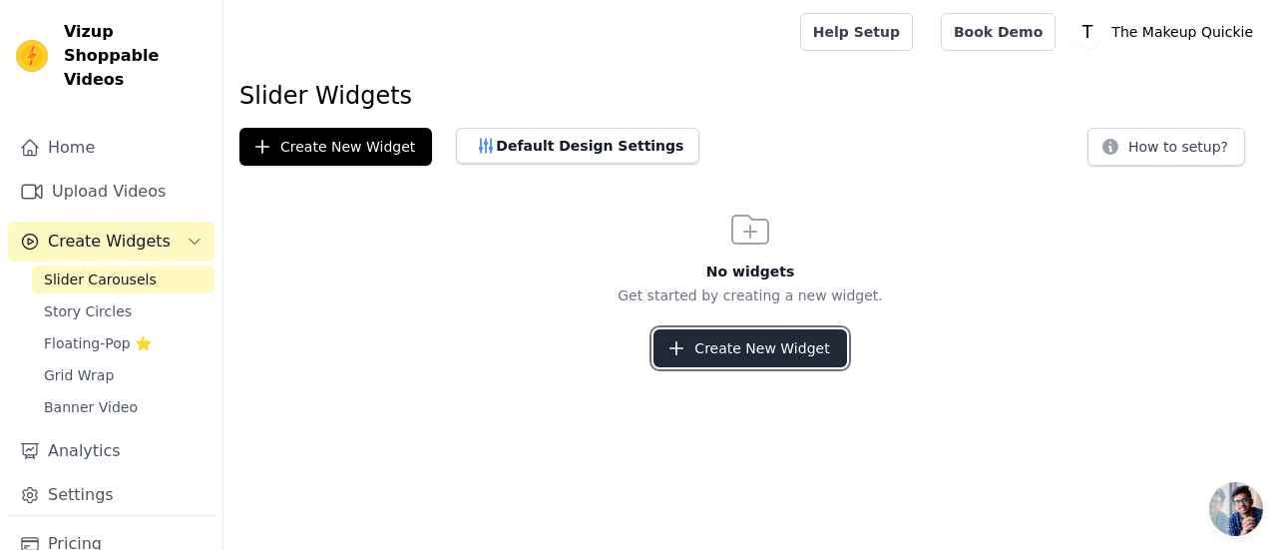
click at [716, 351] on button "Create New Widget" at bounding box center [749, 348] width 193 height 38
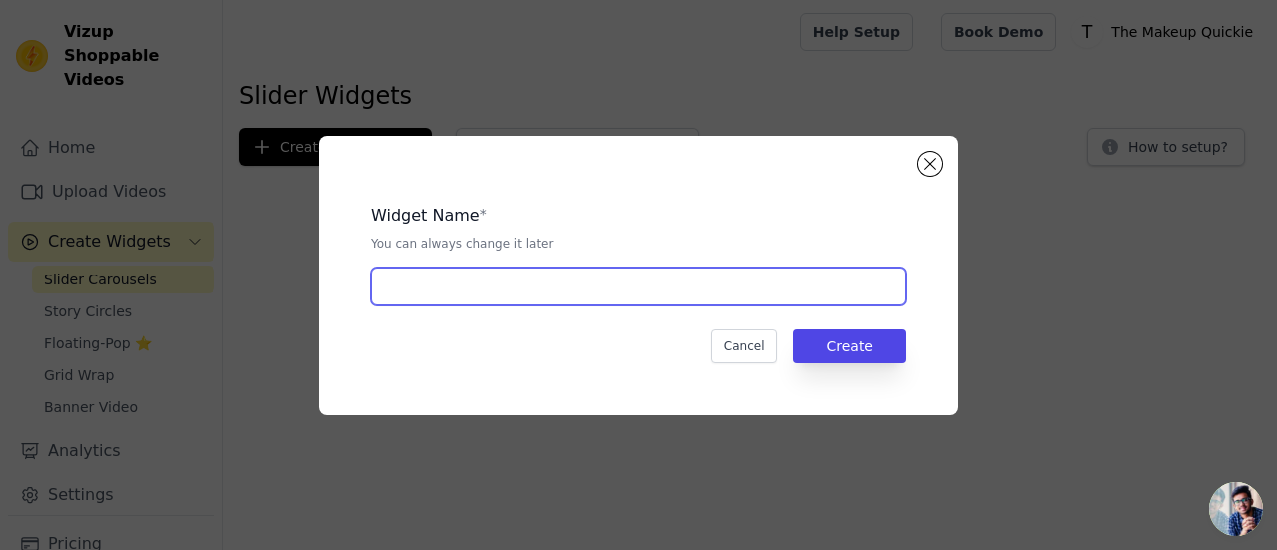
click at [610, 292] on input "text" at bounding box center [638, 286] width 535 height 38
type input "EMS Masager"
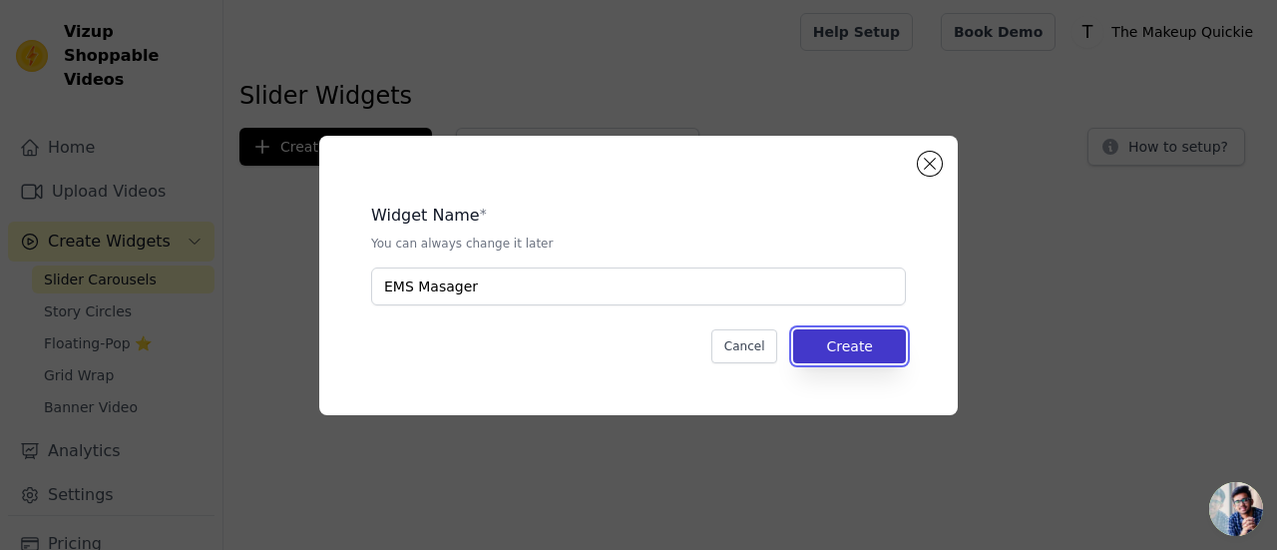
click at [815, 347] on button "Create" at bounding box center [849, 346] width 113 height 34
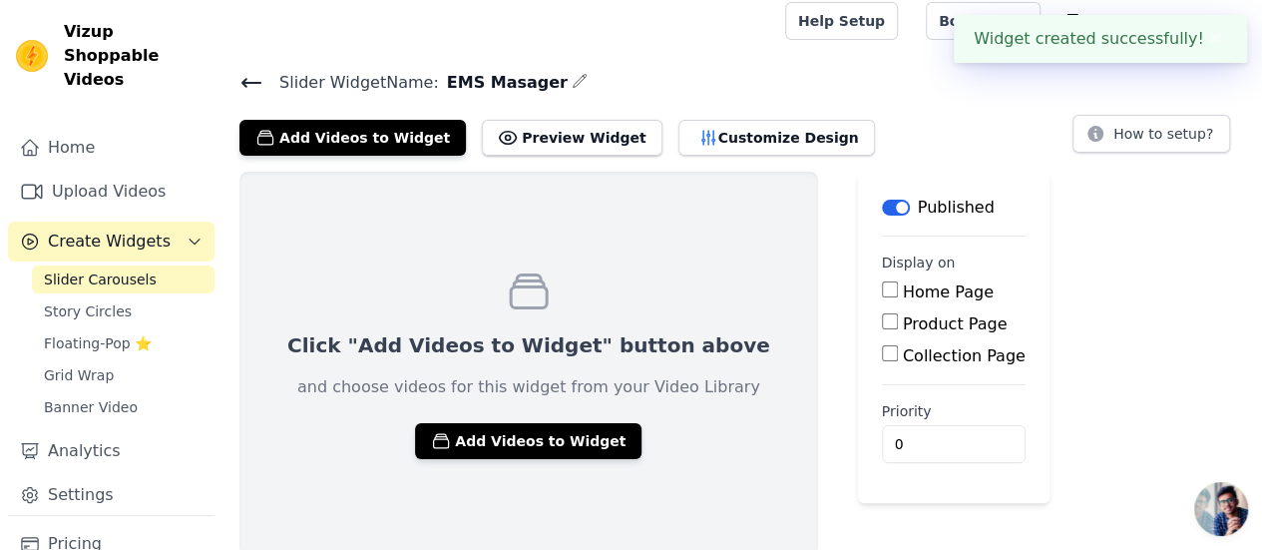
scroll to position [14, 0]
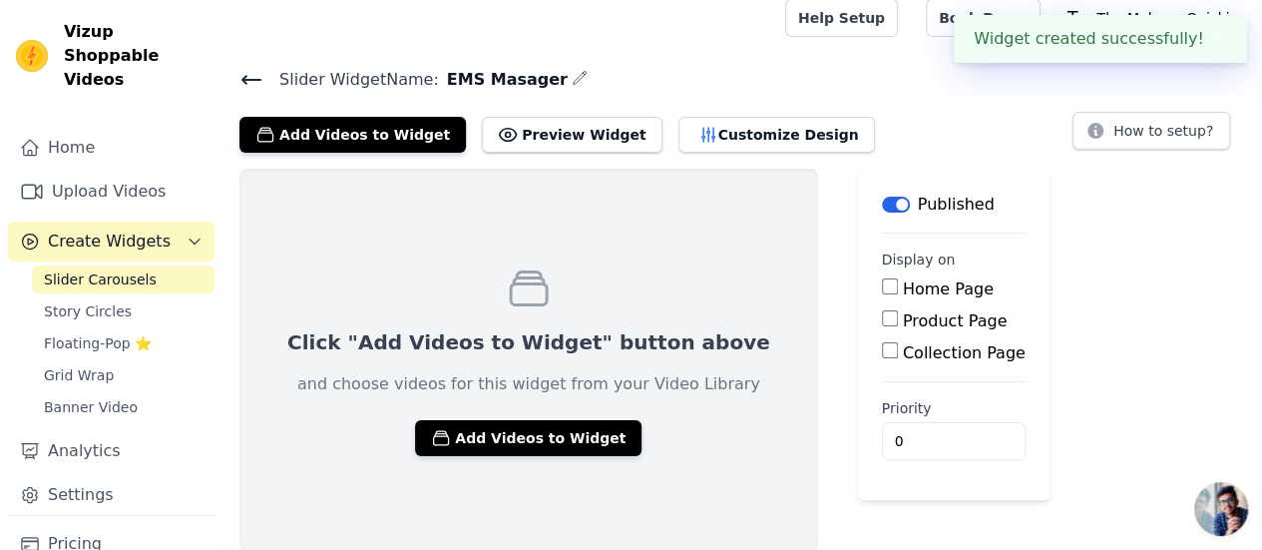
click at [882, 286] on input "Home Page" at bounding box center [890, 286] width 16 height 16
checkbox input "true"
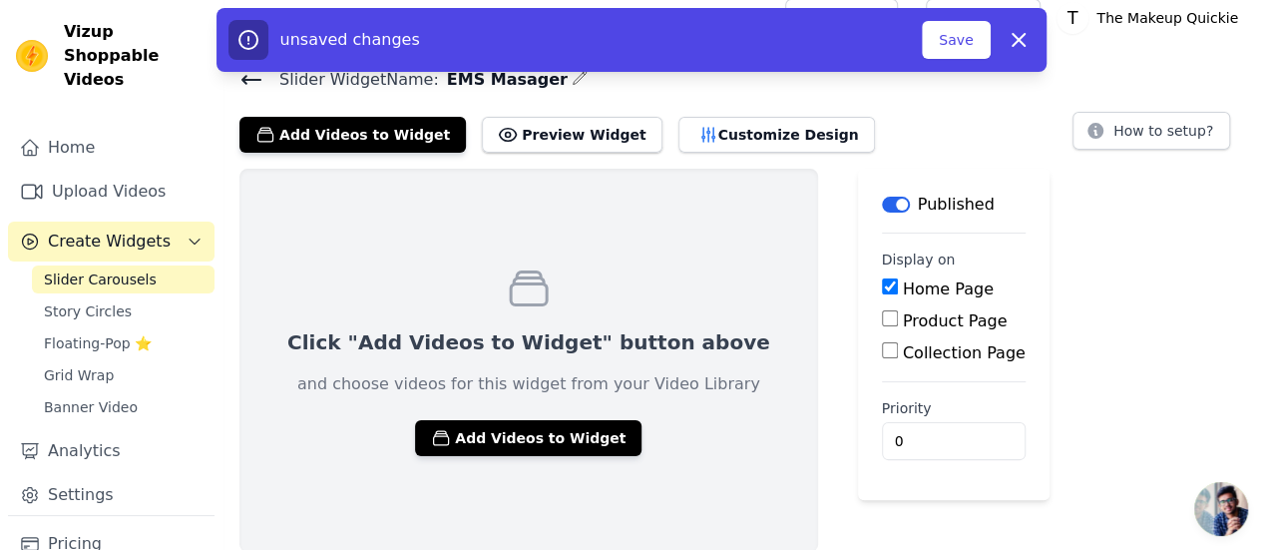
click at [882, 316] on input "Product Page" at bounding box center [890, 318] width 16 height 16
checkbox input "true"
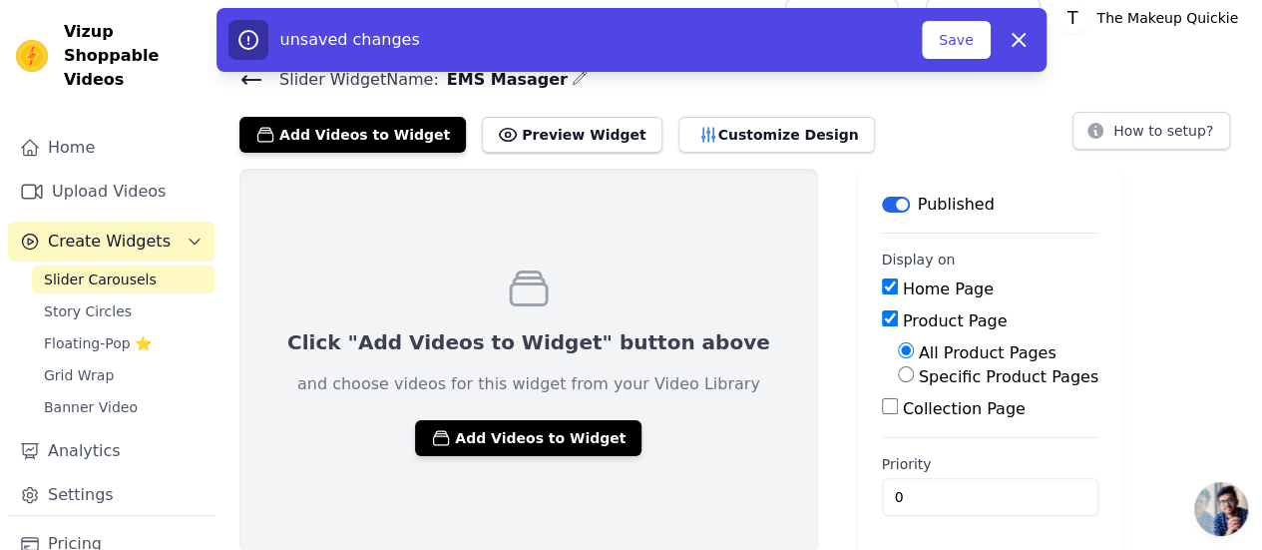
click at [898, 377] on input "Specific Product Pages" at bounding box center [906, 374] width 16 height 16
radio input "true"
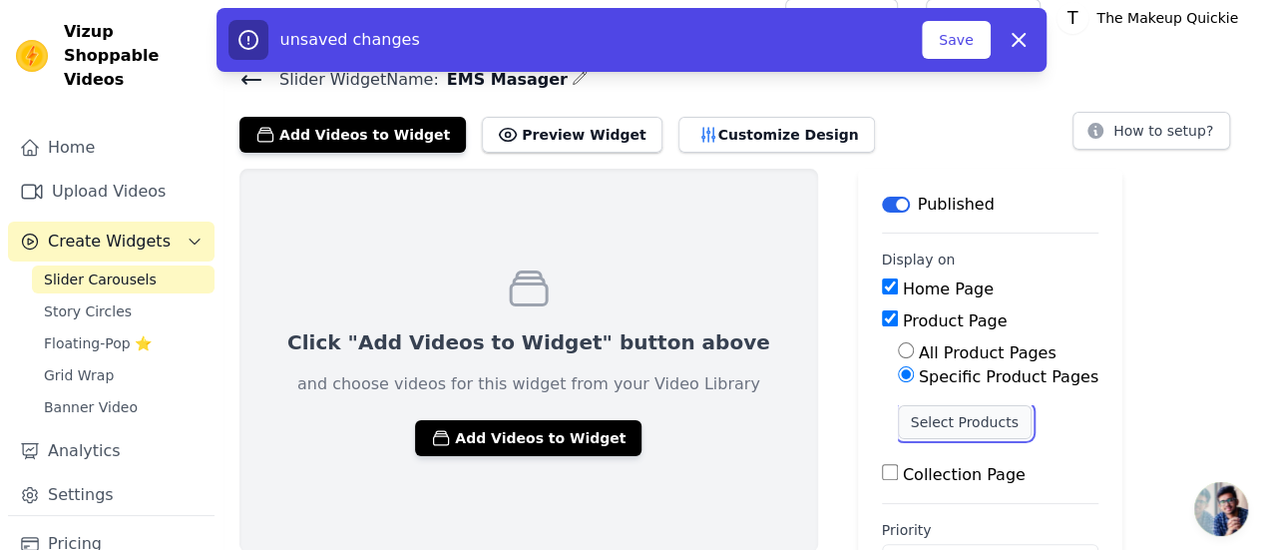
click at [898, 420] on button "Select Products" at bounding box center [965, 422] width 134 height 34
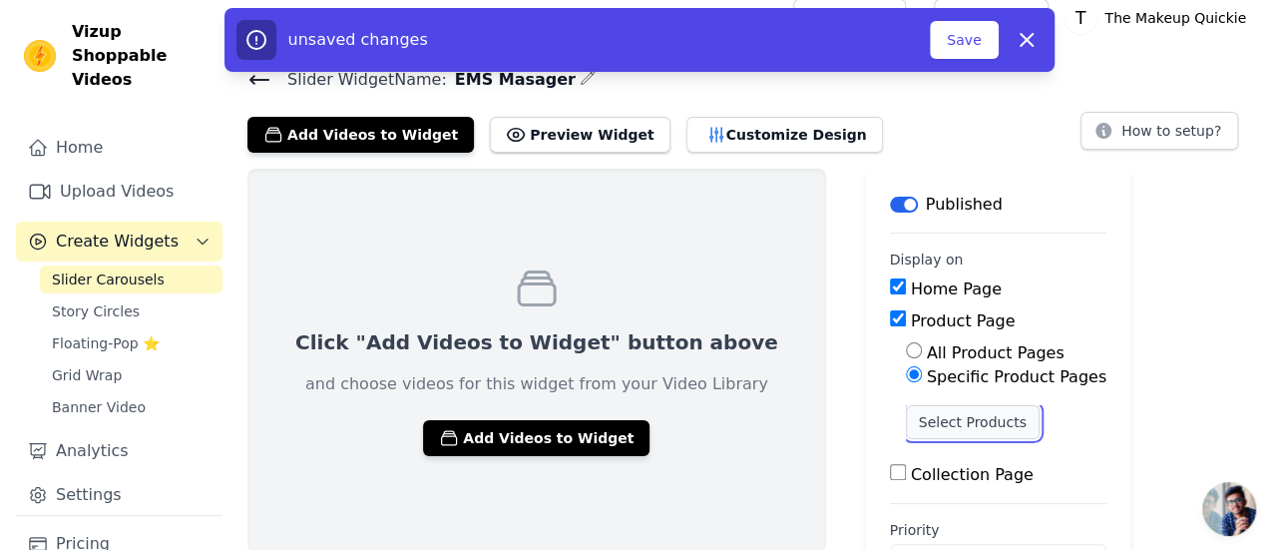
scroll to position [0, 0]
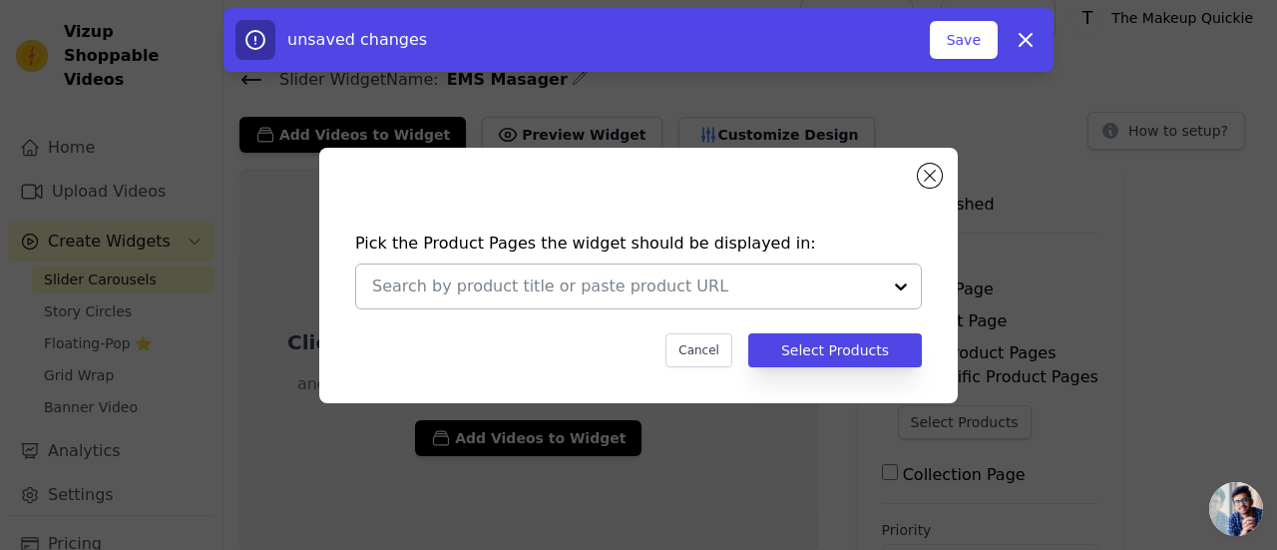
click at [760, 290] on input "text" at bounding box center [626, 286] width 509 height 24
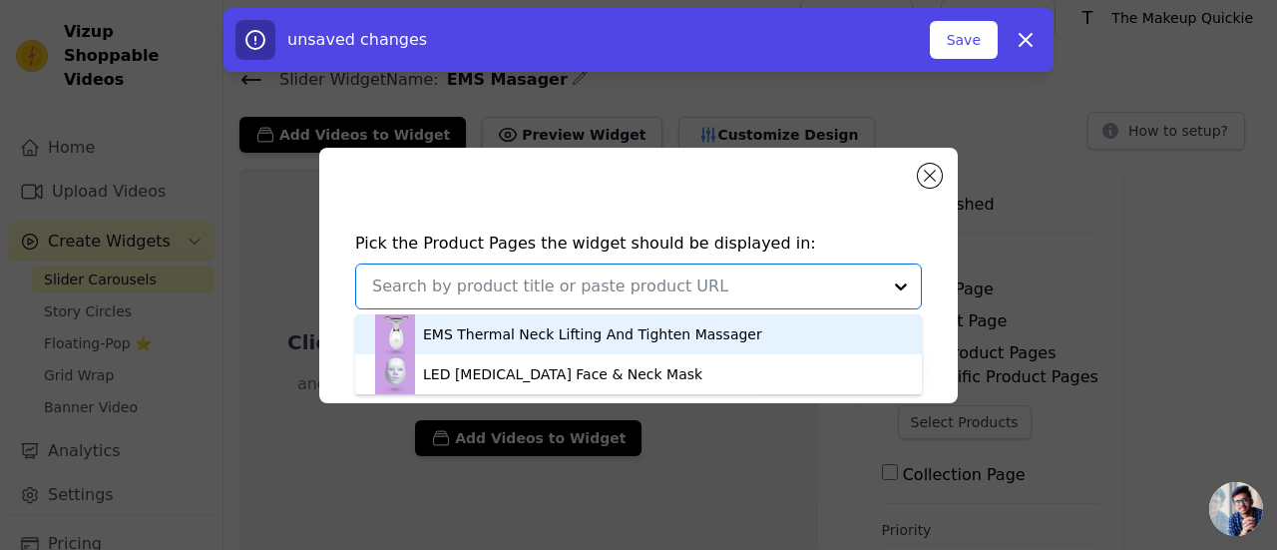
click at [563, 340] on div "EMS Thermal Neck Lifting And Tighten Massager" at bounding box center [592, 334] width 339 height 20
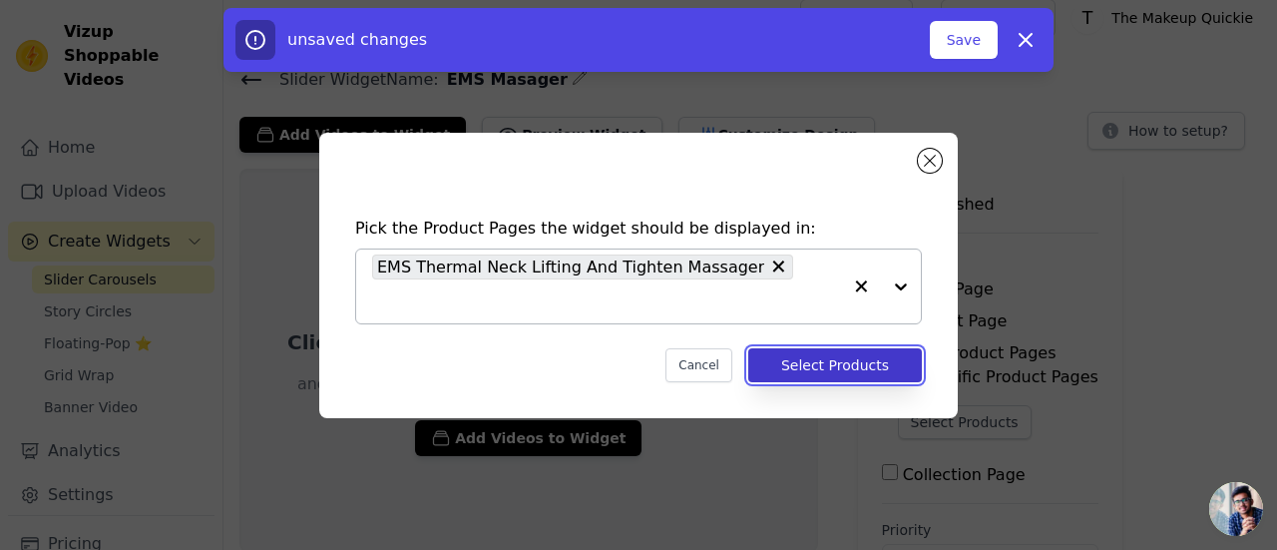
click at [814, 348] on button "Select Products" at bounding box center [835, 365] width 174 height 34
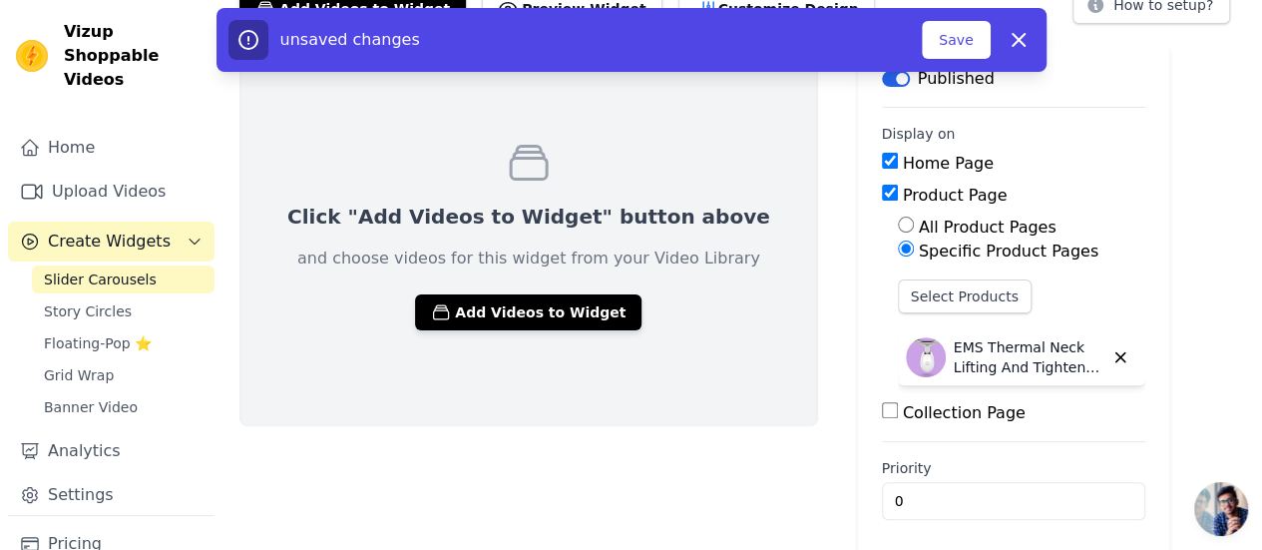
scroll to position [146, 0]
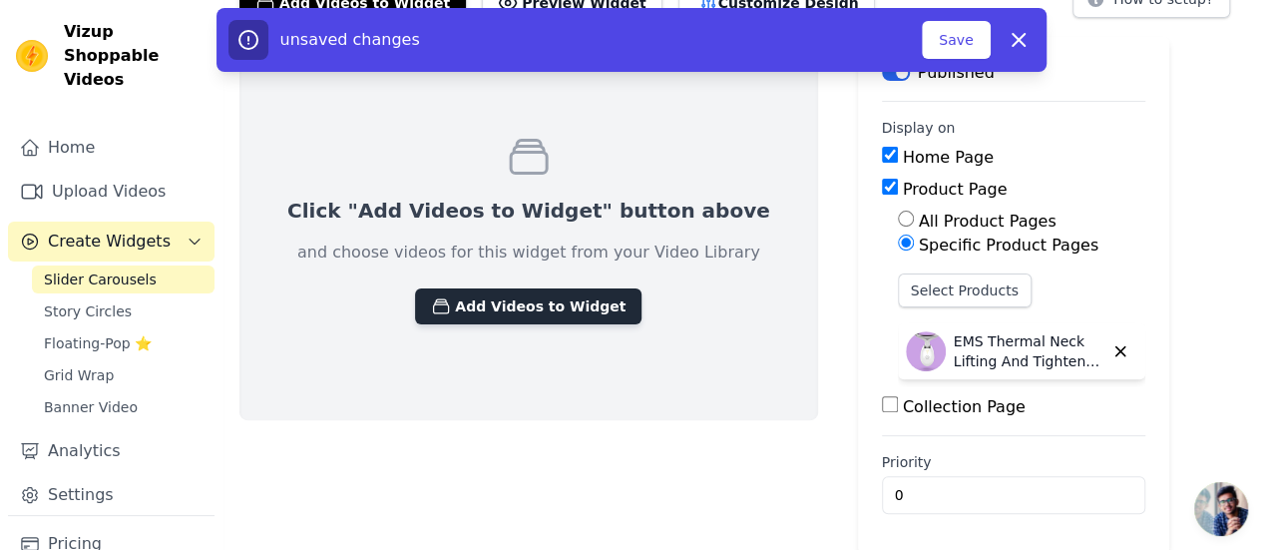
click at [516, 314] on button "Add Videos to Widget" at bounding box center [528, 306] width 226 height 36
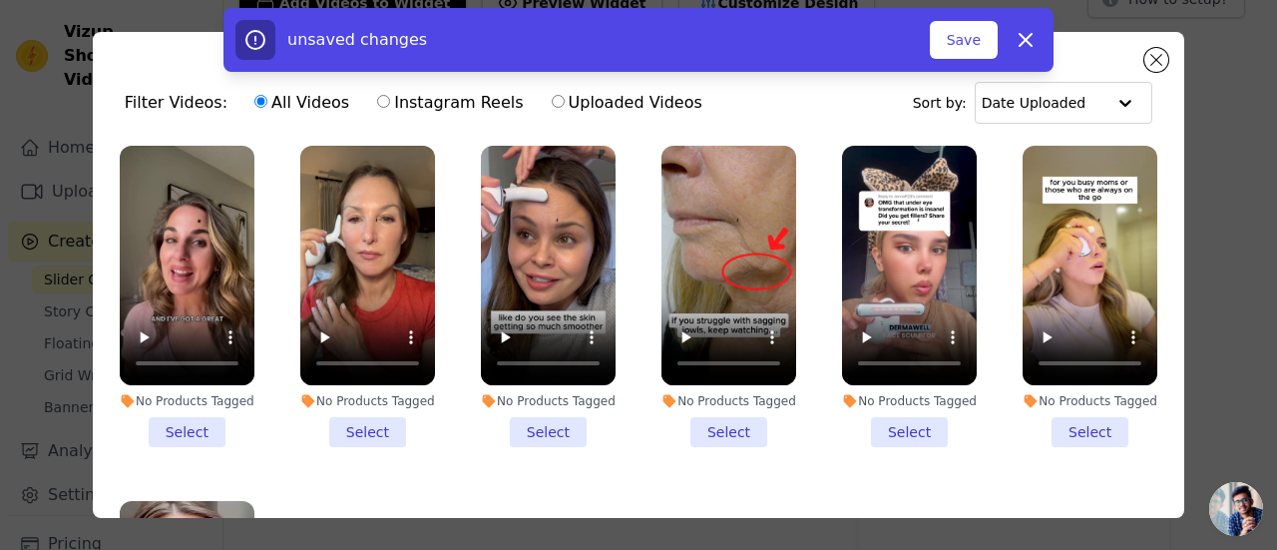
scroll to position [0, 0]
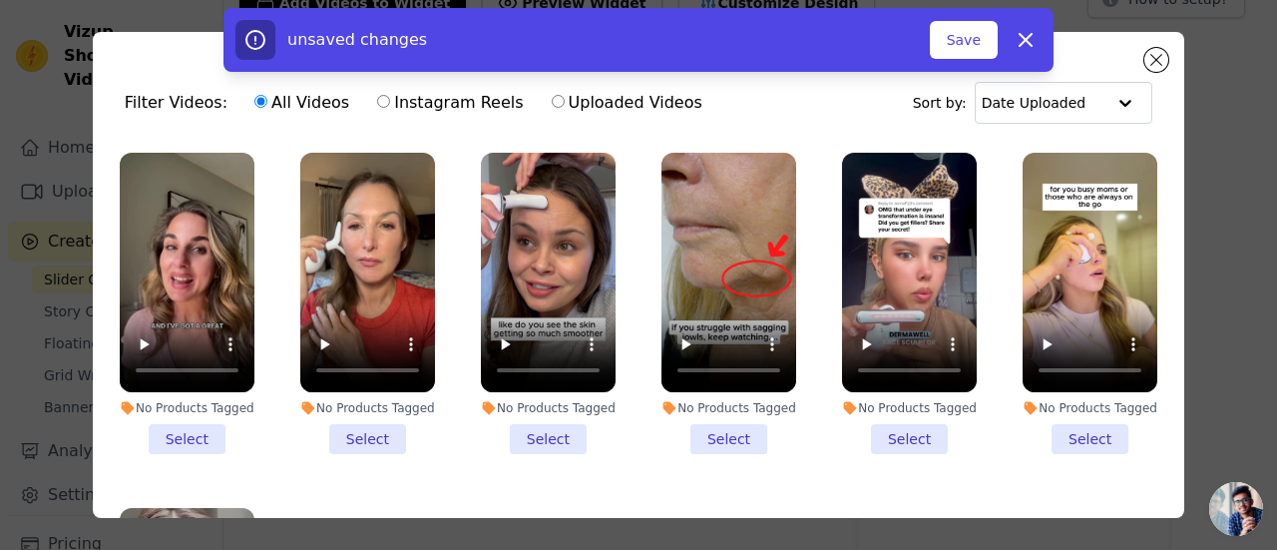
click at [522, 434] on li "No Products Tagged Select" at bounding box center [548, 303] width 135 height 301
click at [0, 0] on input "No Products Tagged Select" at bounding box center [0, 0] width 0 height 0
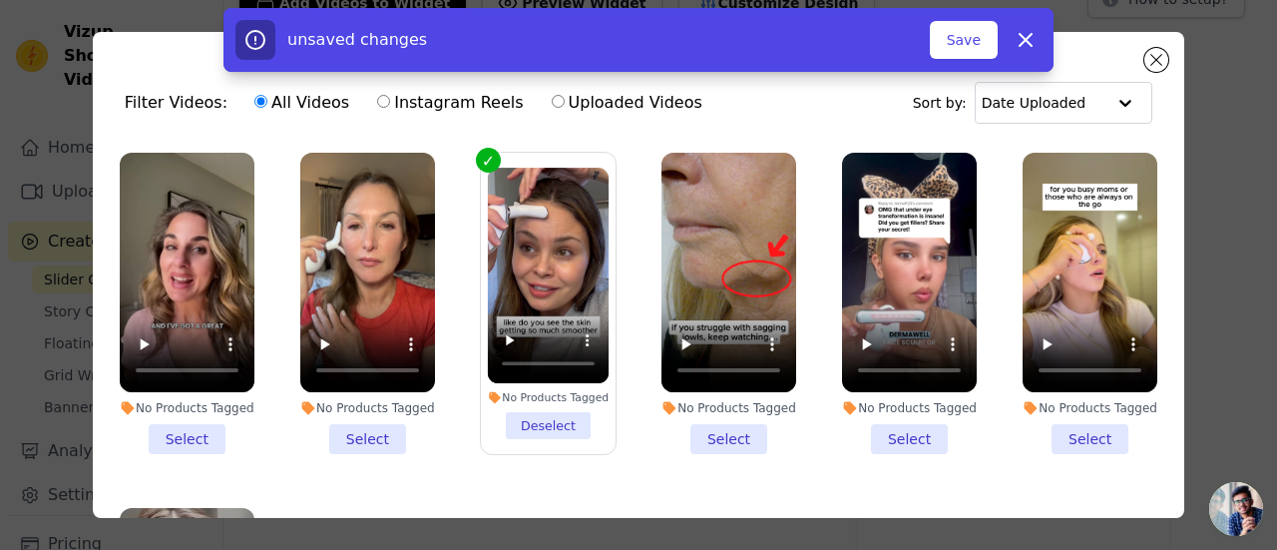
click at [375, 433] on li "No Products Tagged Select" at bounding box center [367, 303] width 135 height 301
click at [0, 0] on input "No Products Tagged Select" at bounding box center [0, 0] width 0 height 0
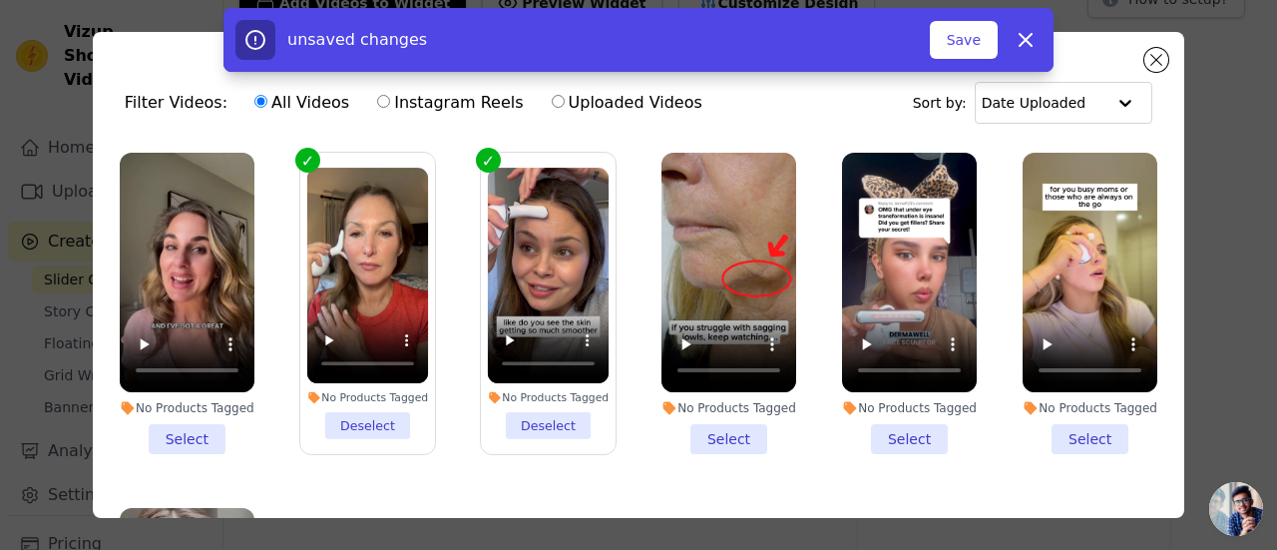
click at [186, 436] on li "No Products Tagged Select" at bounding box center [187, 303] width 135 height 301
click at [0, 0] on input "No Products Tagged Select" at bounding box center [0, 0] width 0 height 0
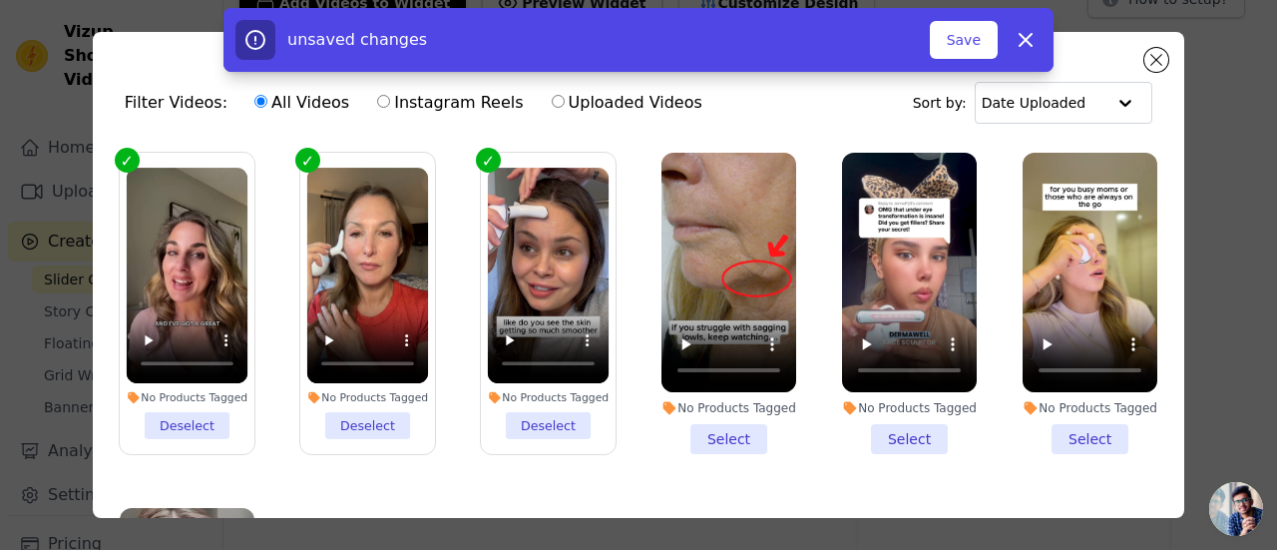
click at [706, 427] on li "No Products Tagged Select" at bounding box center [728, 303] width 135 height 301
click at [0, 0] on input "No Products Tagged Select" at bounding box center [0, 0] width 0 height 0
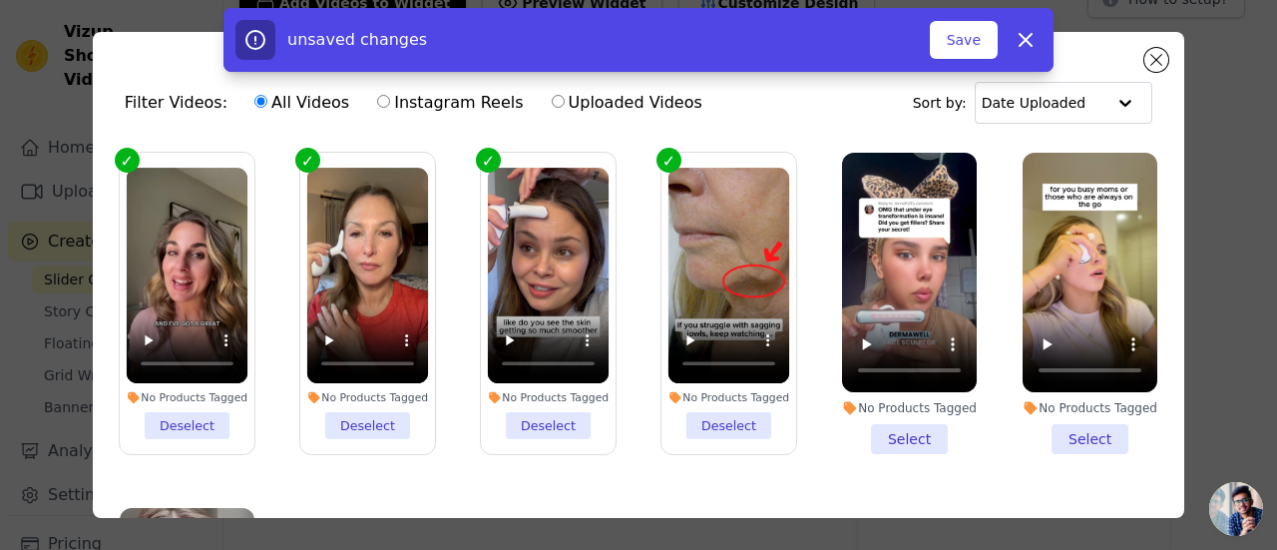
click at [887, 432] on li "No Products Tagged Select" at bounding box center [909, 303] width 135 height 301
click at [0, 0] on input "No Products Tagged Select" at bounding box center [0, 0] width 0 height 0
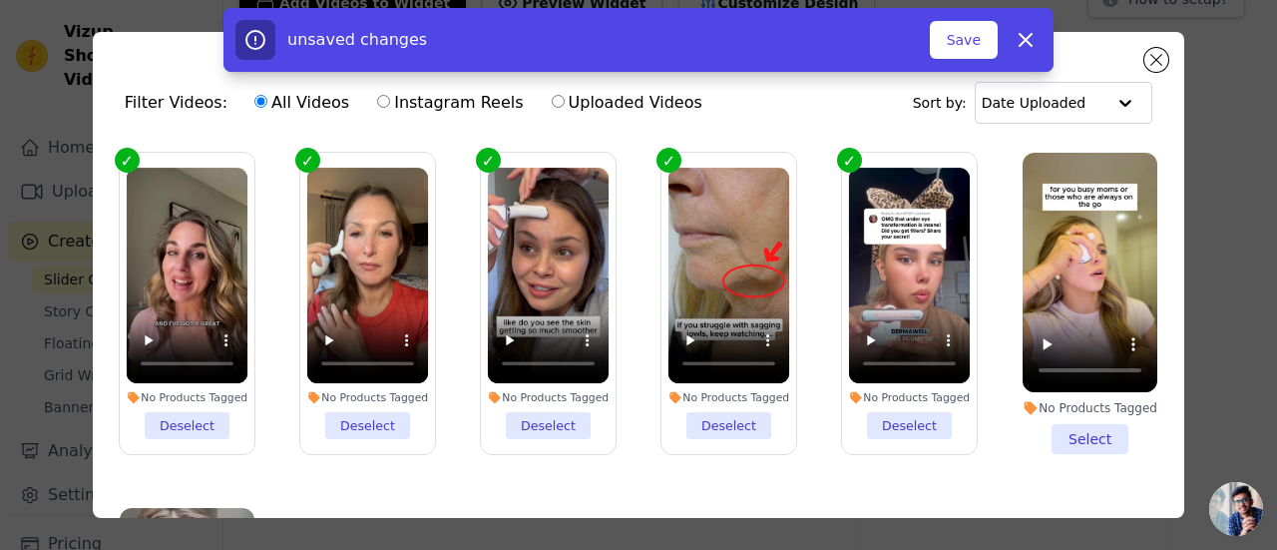
click at [1038, 416] on li "No Products Tagged Select" at bounding box center [1089, 303] width 135 height 301
click at [0, 0] on input "No Products Tagged Select" at bounding box center [0, 0] width 0 height 0
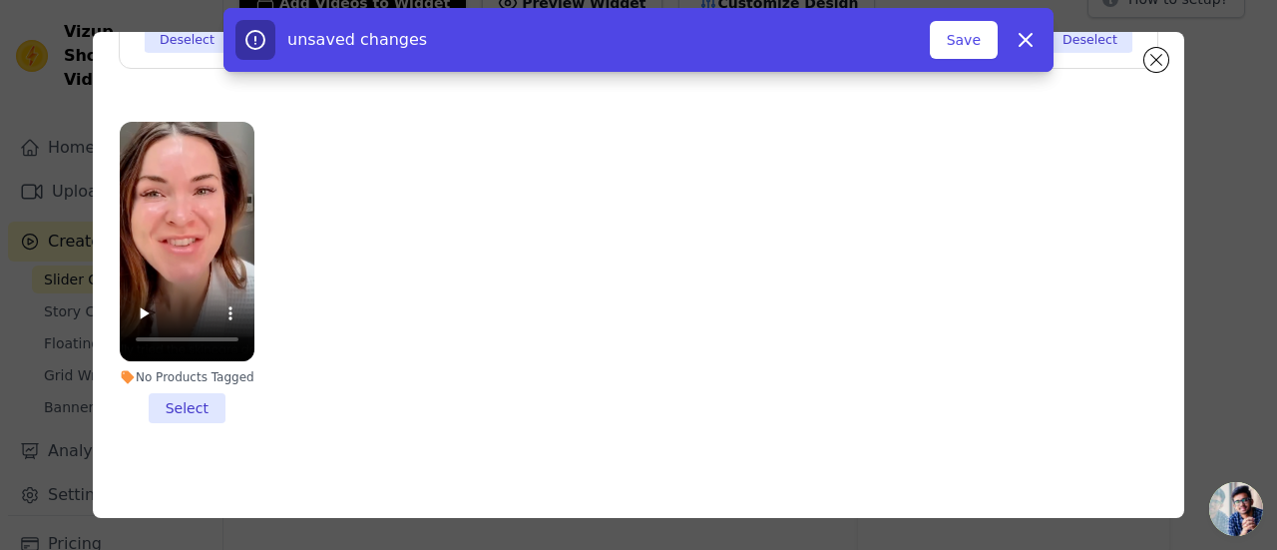
scroll to position [173, 0]
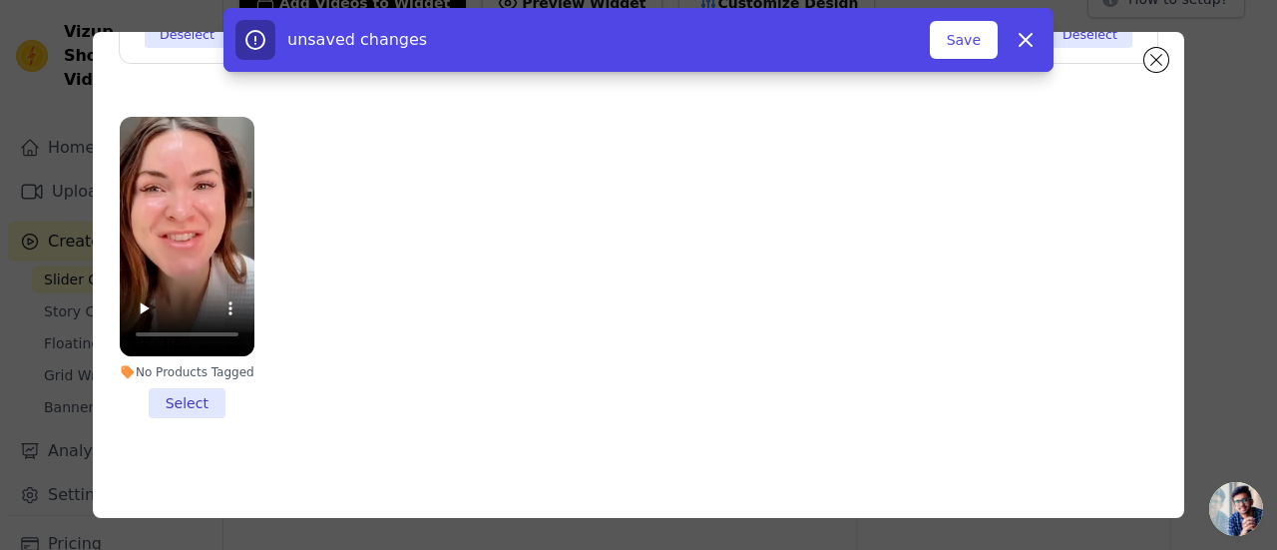
click at [177, 389] on li "No Products Tagged Select" at bounding box center [187, 267] width 135 height 301
click at [0, 0] on input "No Products Tagged Select" at bounding box center [0, 0] width 0 height 0
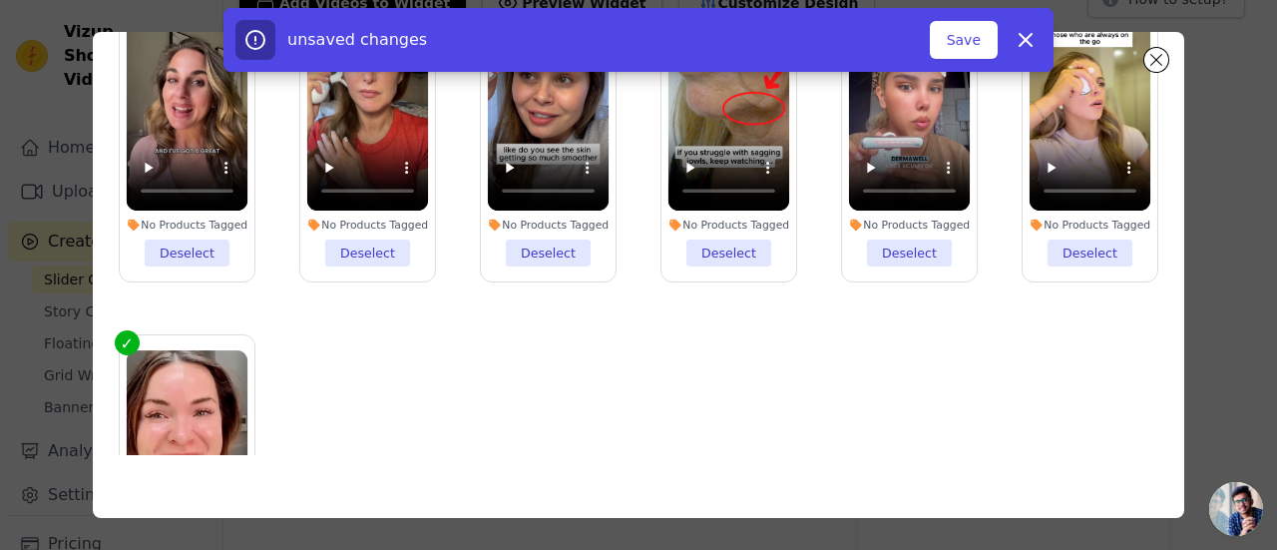
scroll to position [0, 0]
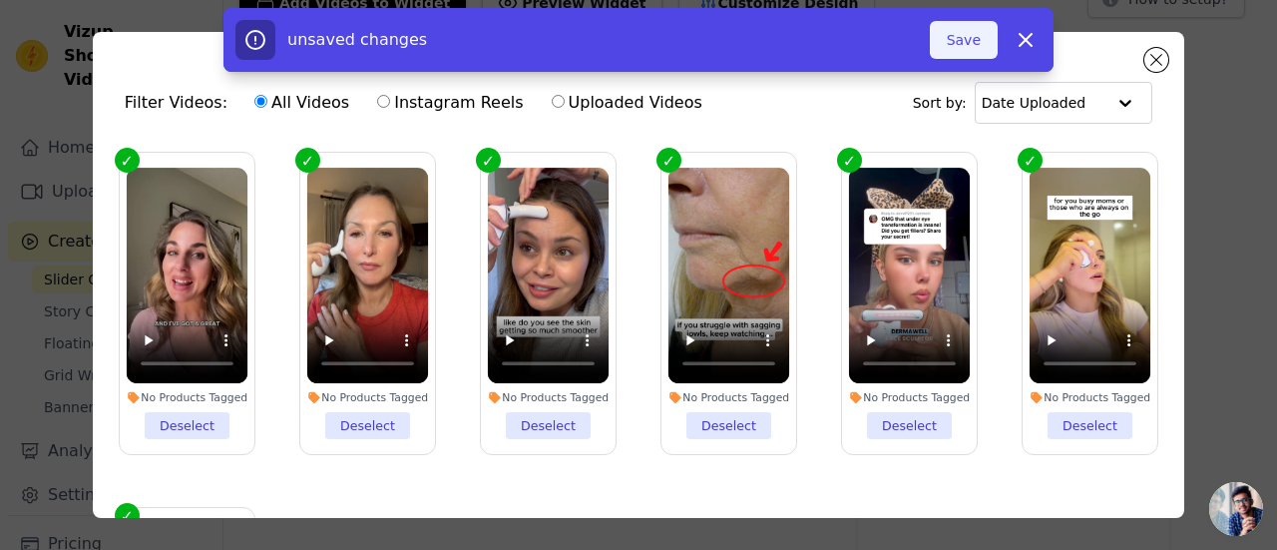
click at [970, 51] on button "Save" at bounding box center [964, 40] width 68 height 38
click at [972, 41] on button "Save" at bounding box center [964, 40] width 68 height 38
click at [966, 27] on button "Add To Widget" at bounding box center [931, 40] width 134 height 38
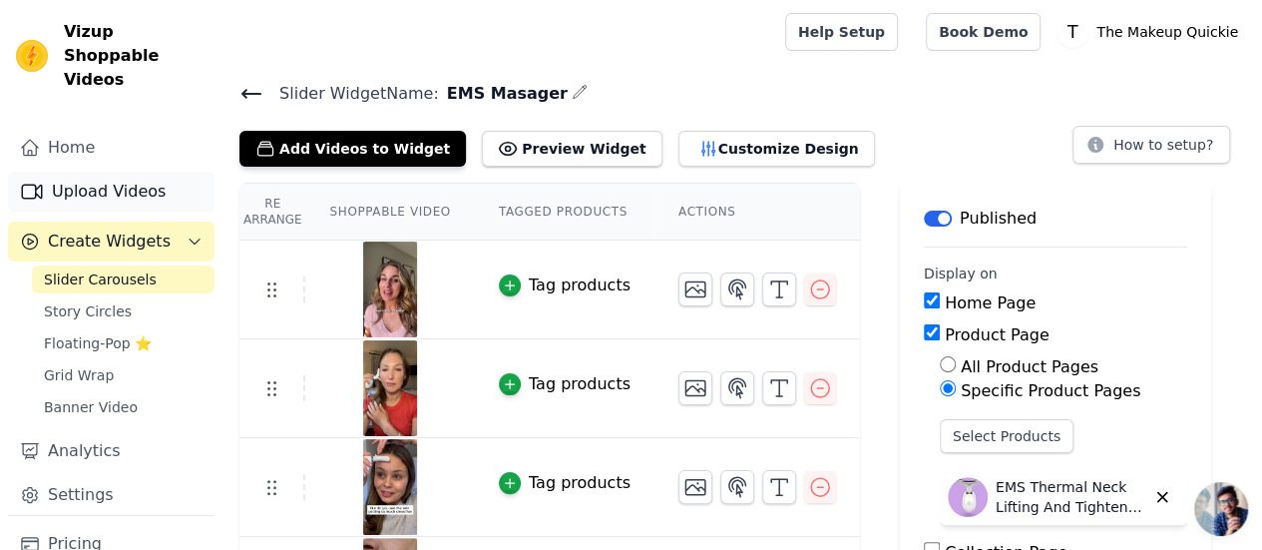
click at [124, 172] on link "Upload Videos" at bounding box center [111, 192] width 206 height 40
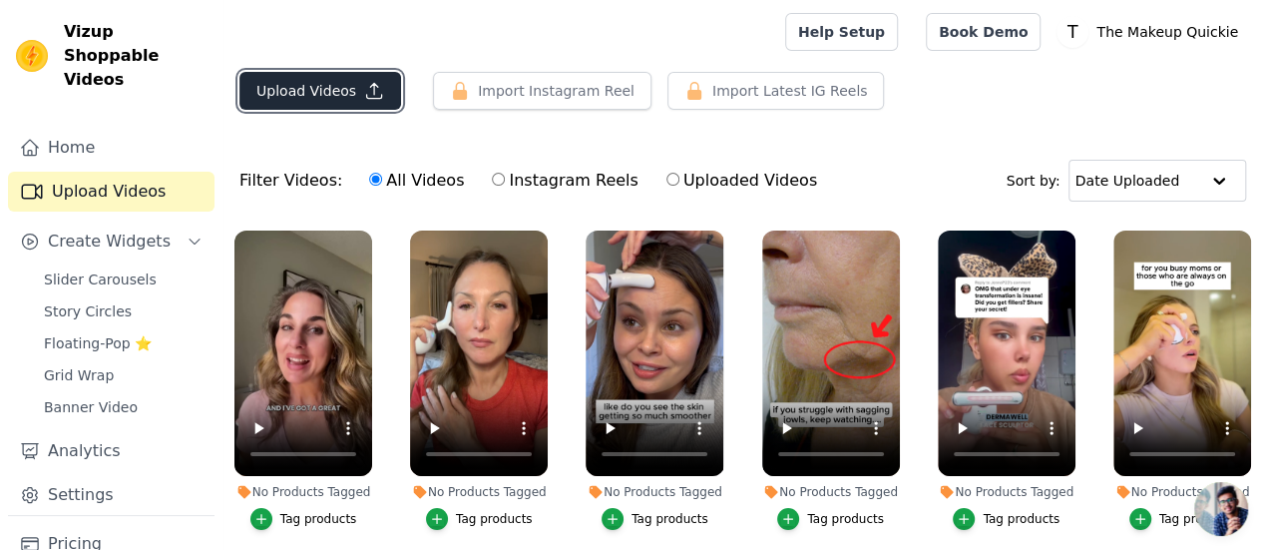
click at [323, 95] on button "Upload Videos" at bounding box center [320, 91] width 162 height 38
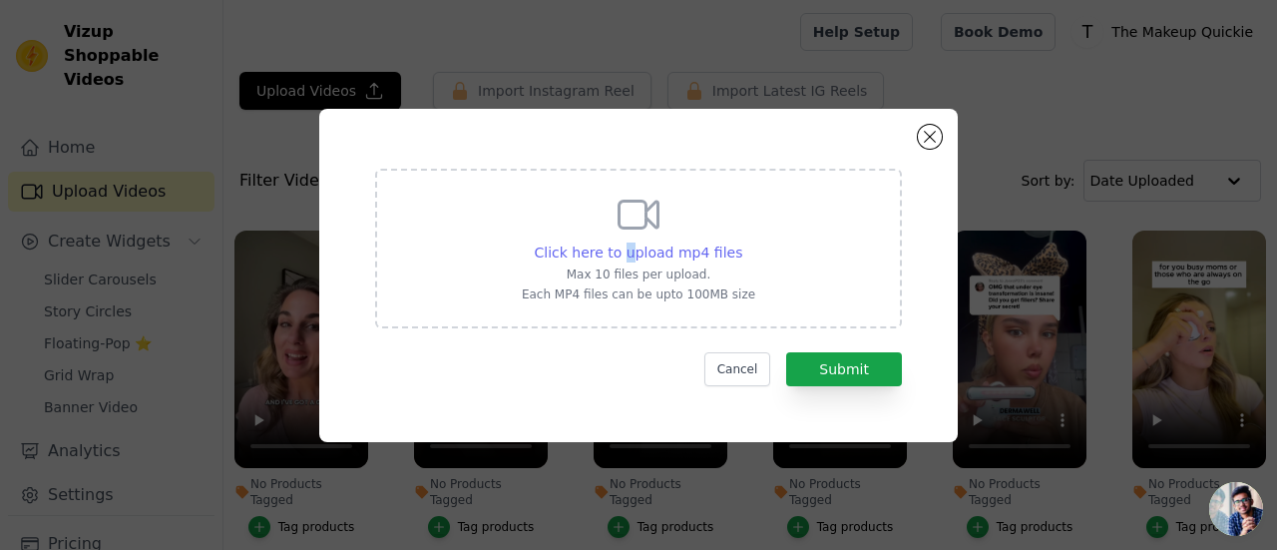
click at [630, 252] on span "Click here to upload mp4 files" at bounding box center [639, 252] width 208 height 16
click at [741, 242] on input "Click here to upload mp4 files Max 10 files per upload. Each MP4 files can be u…" at bounding box center [741, 241] width 1 height 1
type input "C:\fakepath\PinDown.io_@novgadgetsshop_1757024163.mp4"
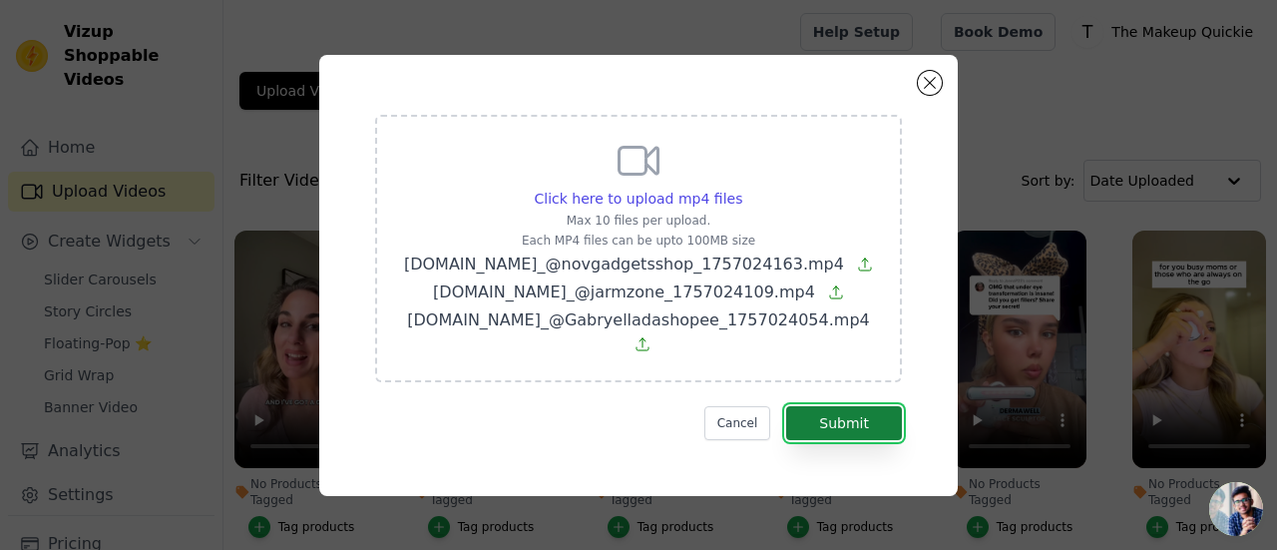
click at [836, 414] on button "Submit" at bounding box center [844, 423] width 116 height 34
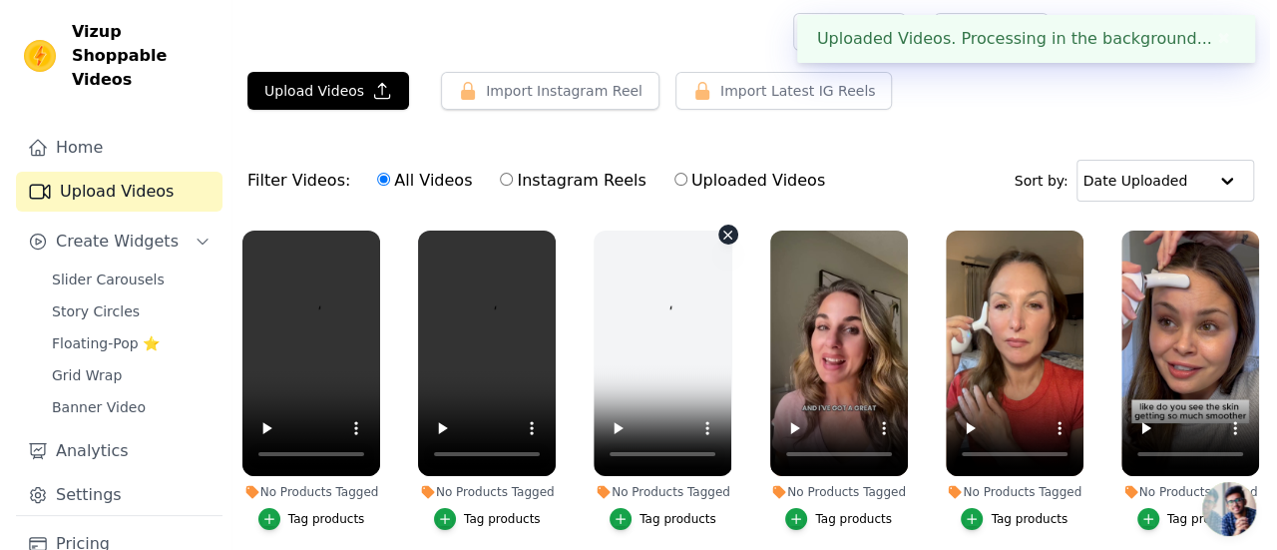
scroll to position [100, 0]
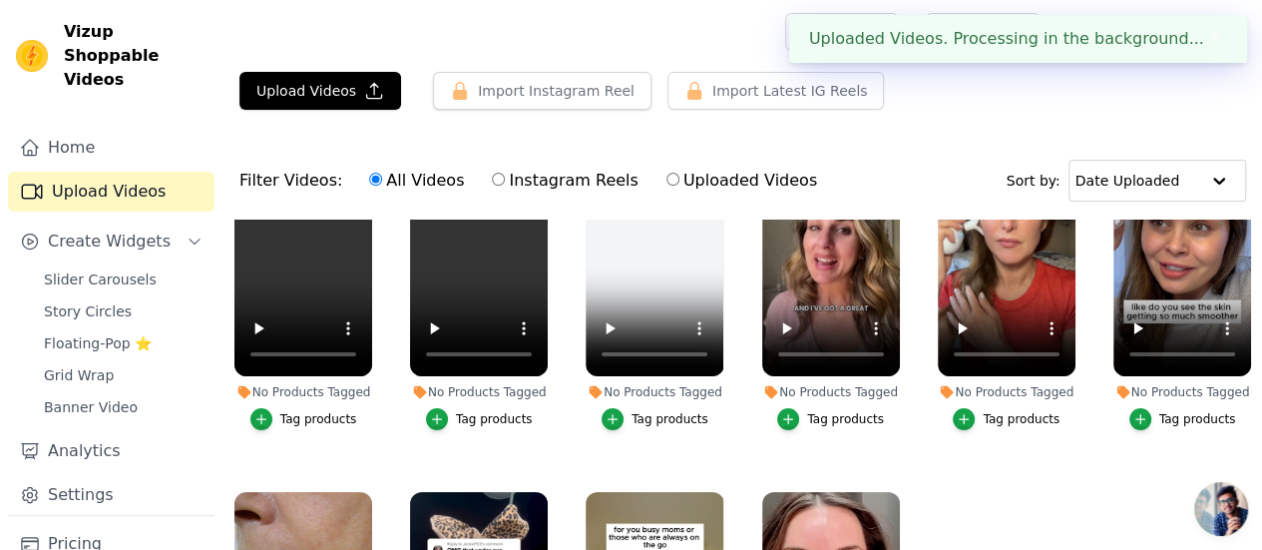
click at [274, 408] on button "Tag products" at bounding box center [303, 419] width 107 height 22
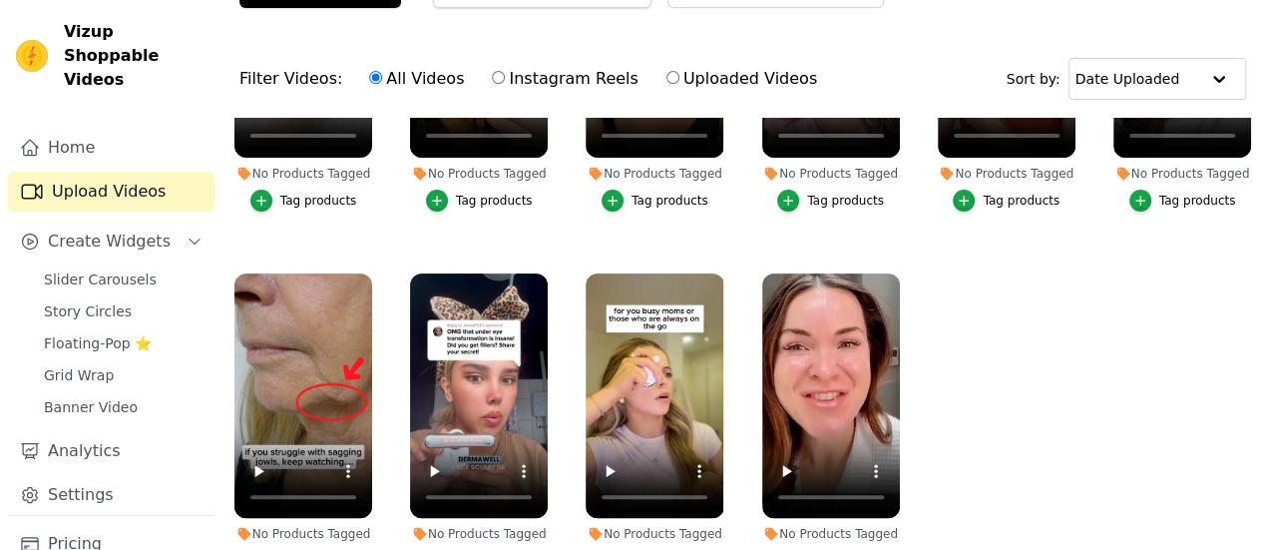
scroll to position [202, 0]
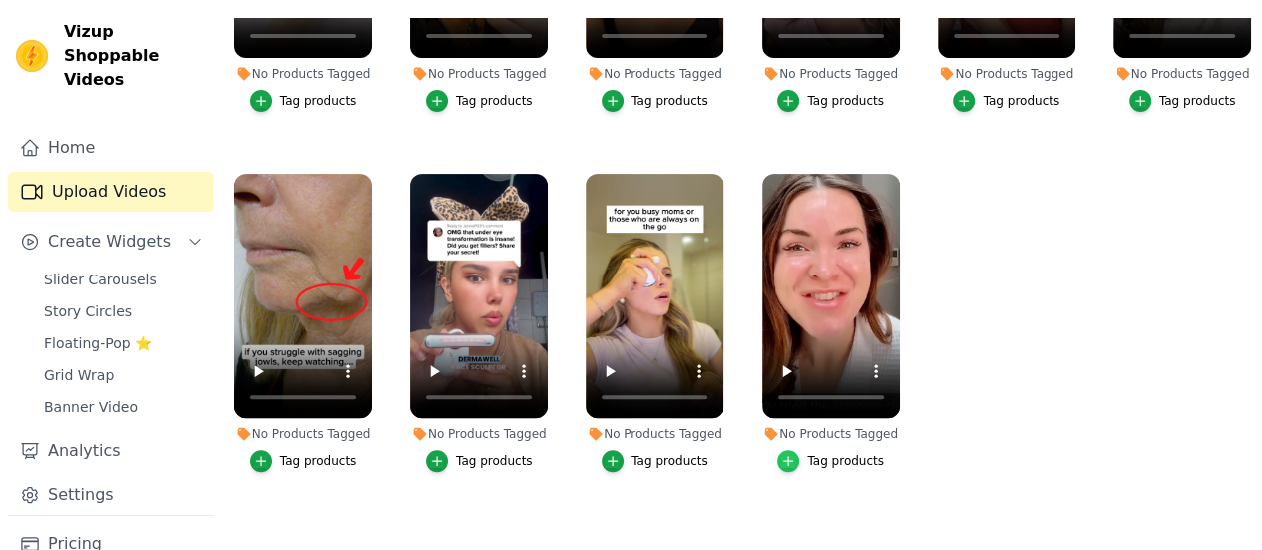
click at [788, 457] on icon "button" at bounding box center [788, 461] width 9 height 9
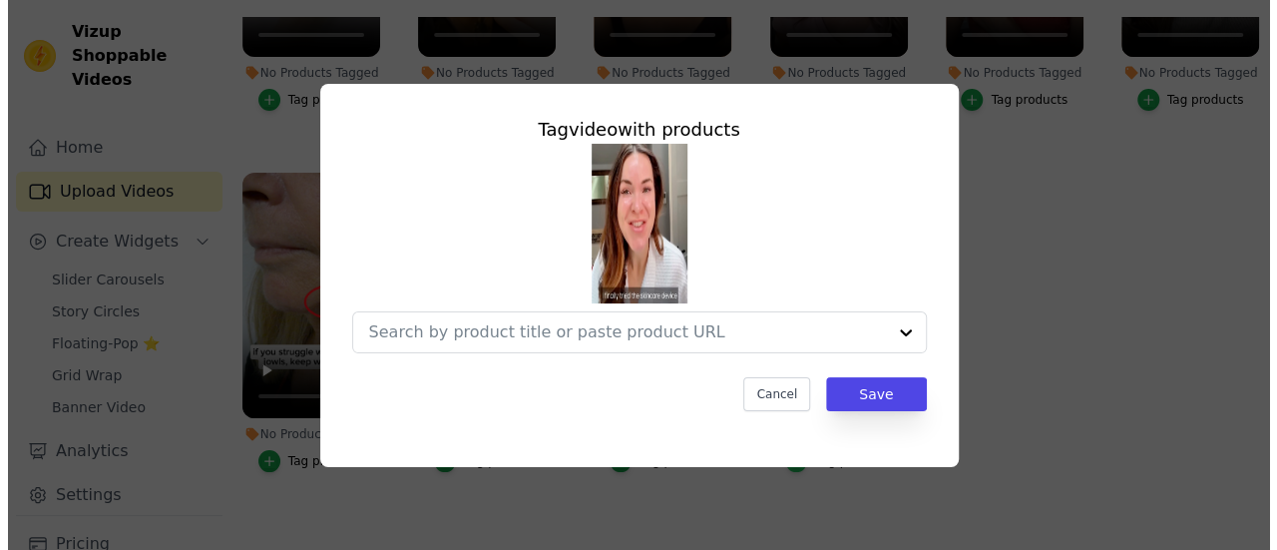
scroll to position [0, 0]
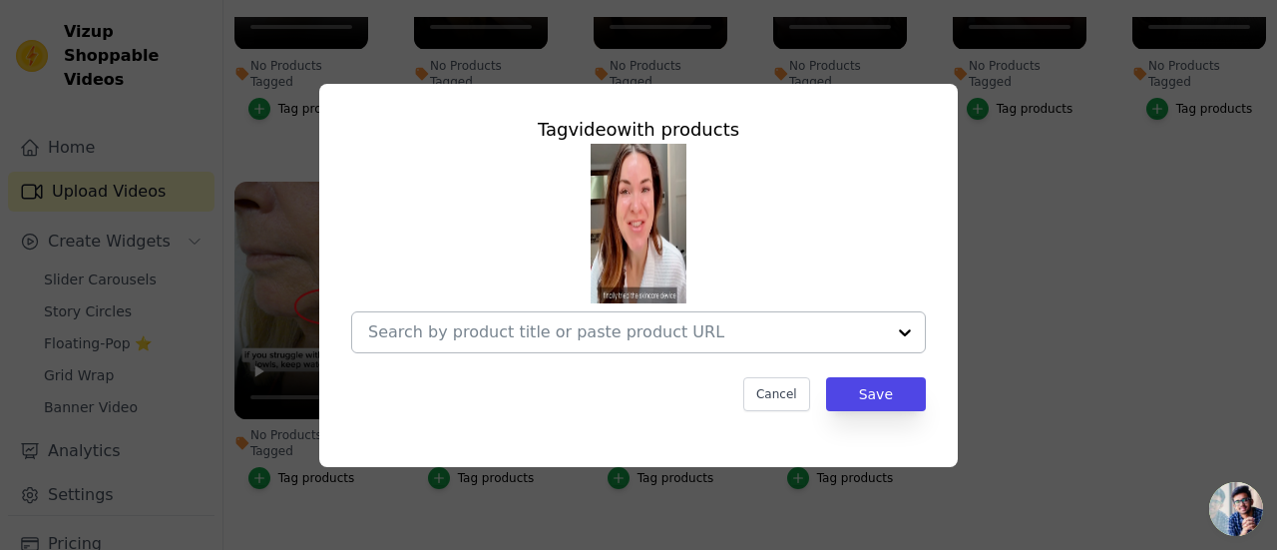
click at [738, 331] on input "No Products Tagged Tag video with products Cancel Save Tag products" at bounding box center [626, 331] width 517 height 19
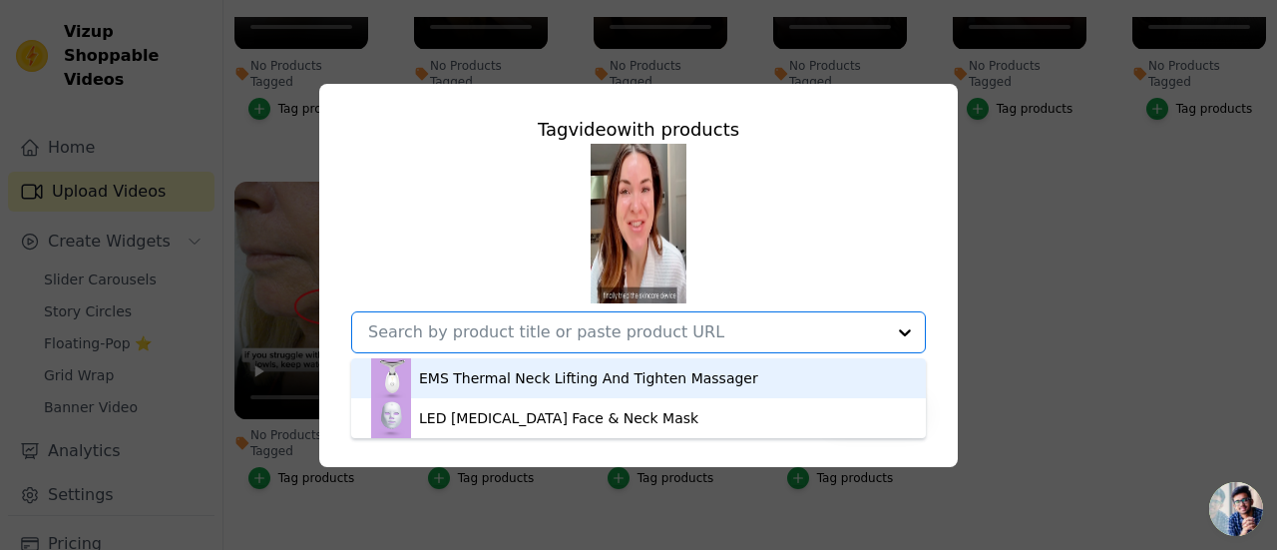
click at [597, 382] on div "EMS Thermal Neck Lifting And Tighten Massager" at bounding box center [588, 378] width 339 height 20
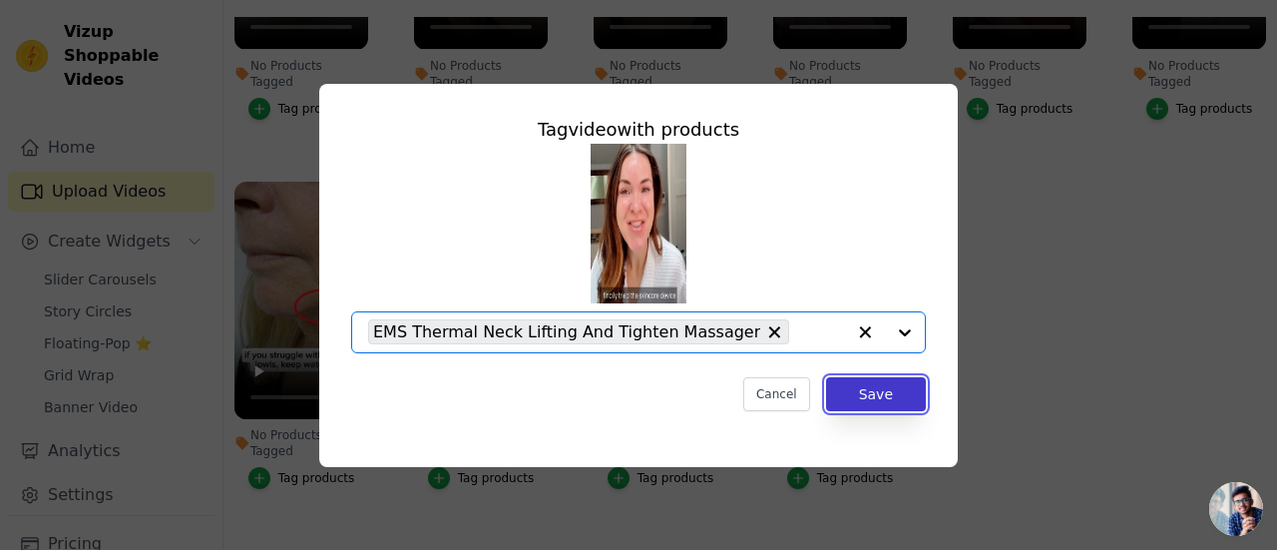
click at [868, 382] on button "Save" at bounding box center [876, 394] width 100 height 34
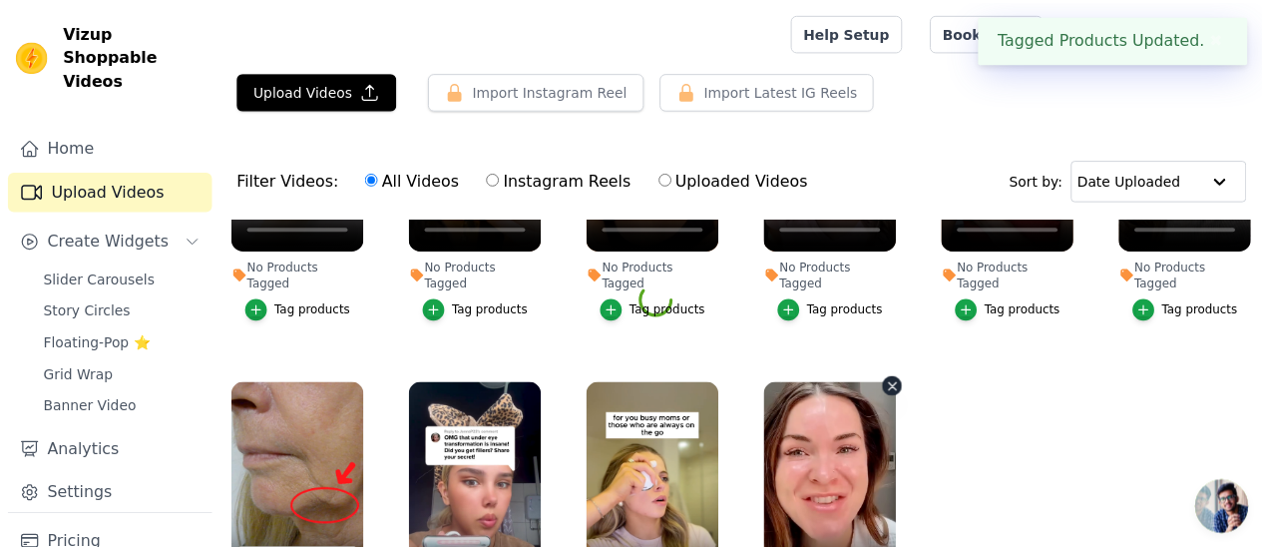
scroll to position [202, 0]
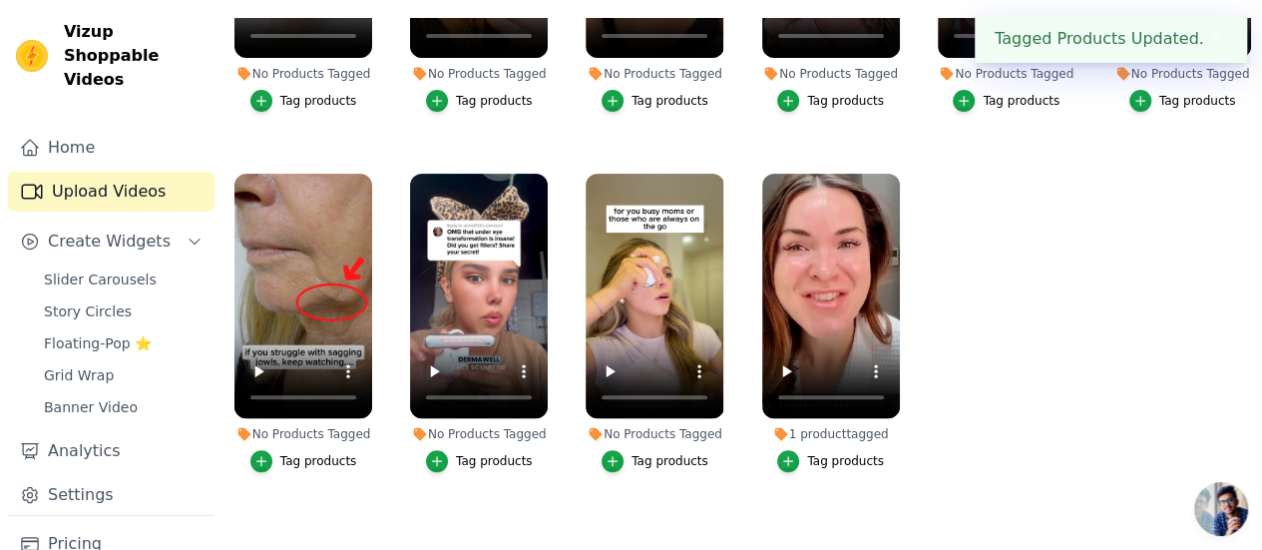
click at [642, 453] on div "Tag products" at bounding box center [669, 461] width 77 height 16
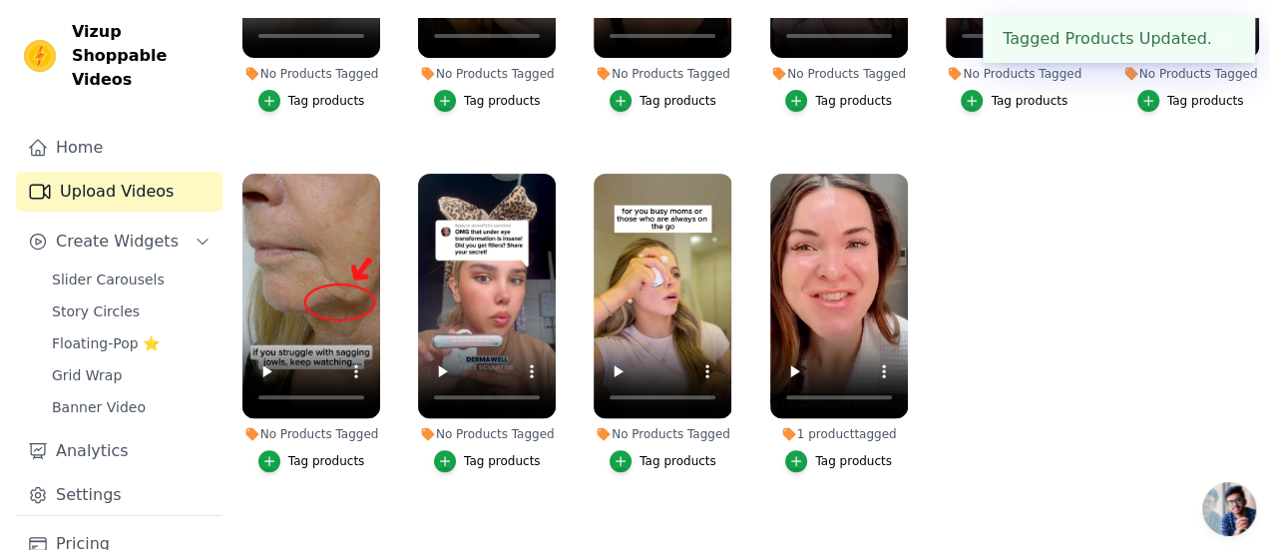
scroll to position [0, 0]
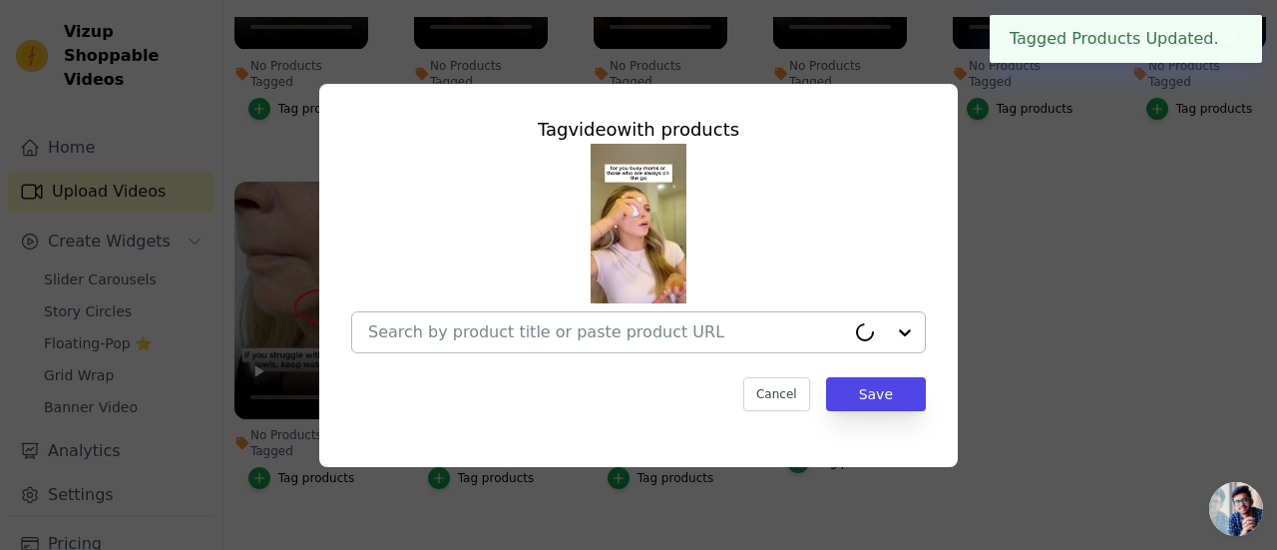
click at [752, 338] on input "No Products Tagged Tag video with products Cancel Save Tag products" at bounding box center [606, 331] width 477 height 19
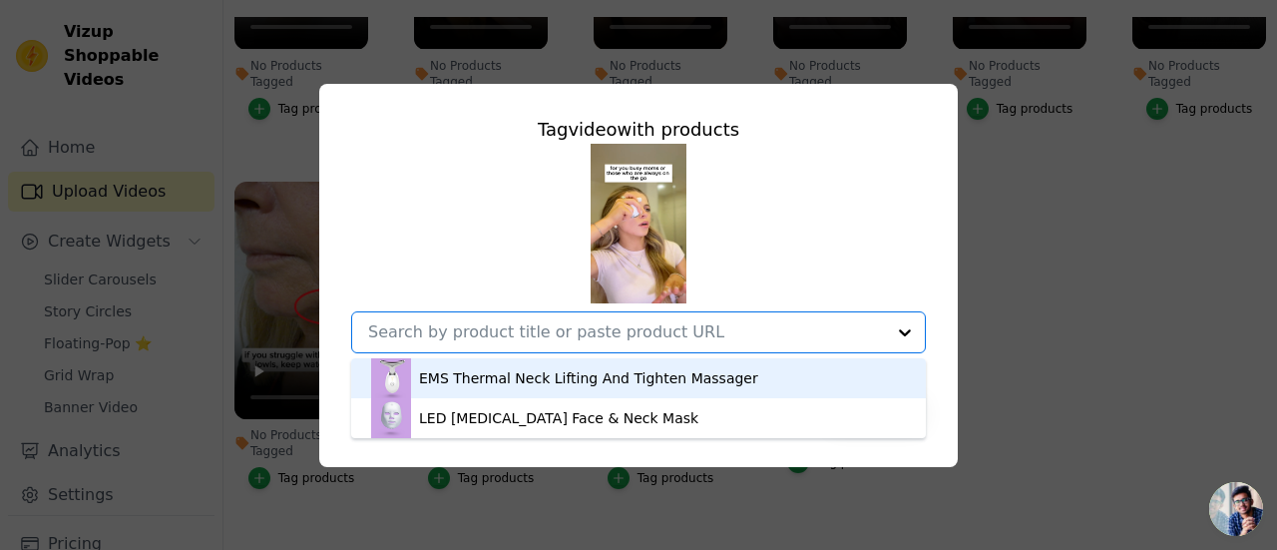
click at [625, 384] on div "EMS Thermal Neck Lifting And Tighten Massager" at bounding box center [588, 378] width 339 height 20
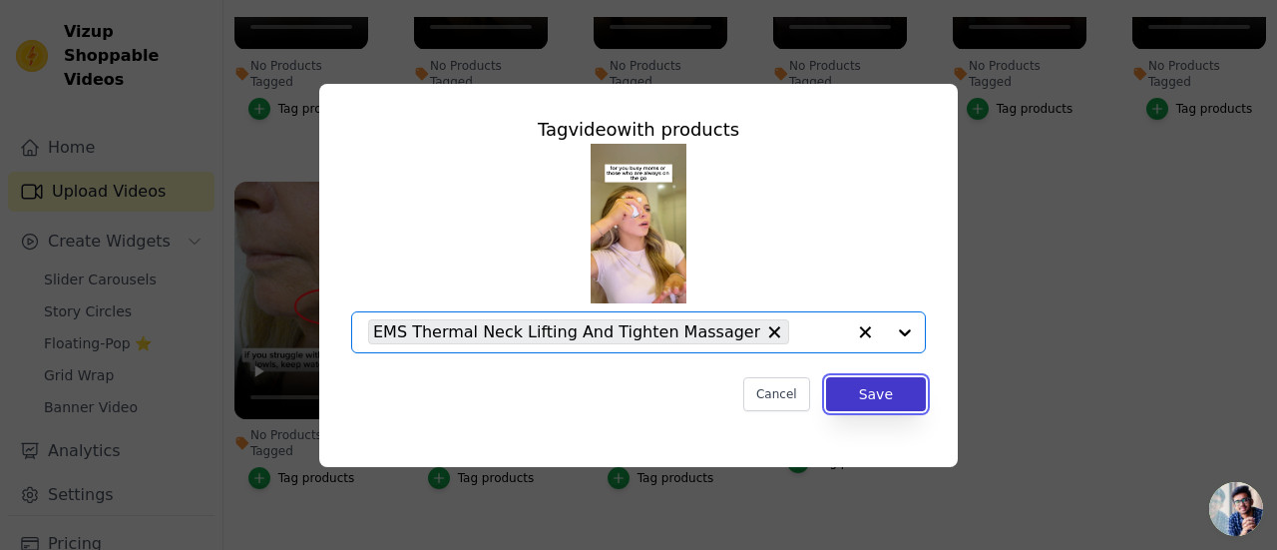
click at [865, 393] on button "Save" at bounding box center [876, 394] width 100 height 34
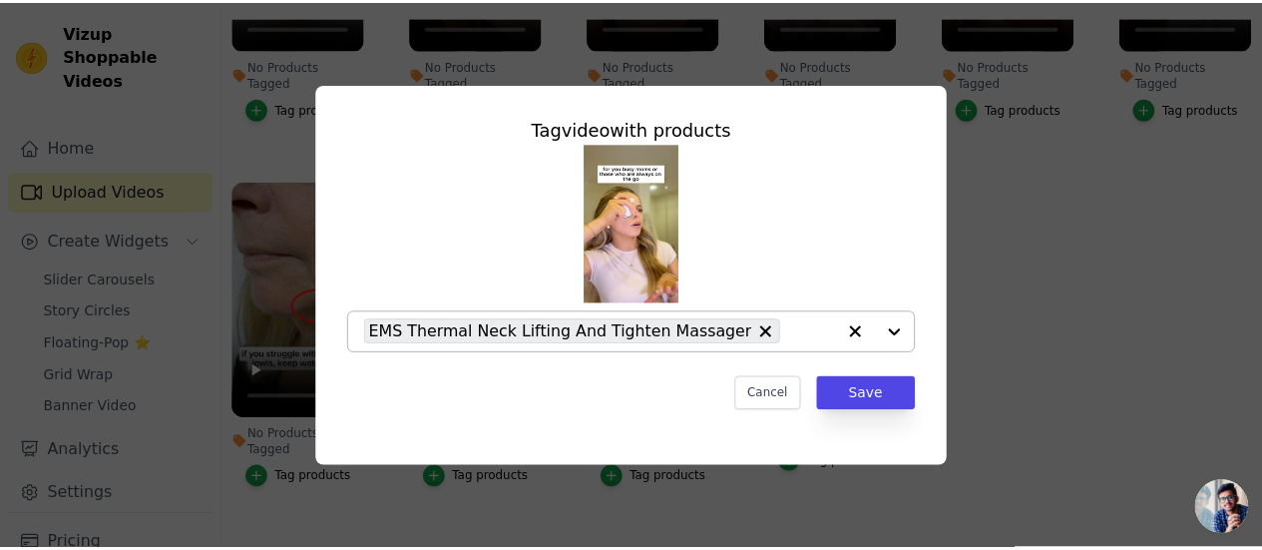
scroll to position [202, 0]
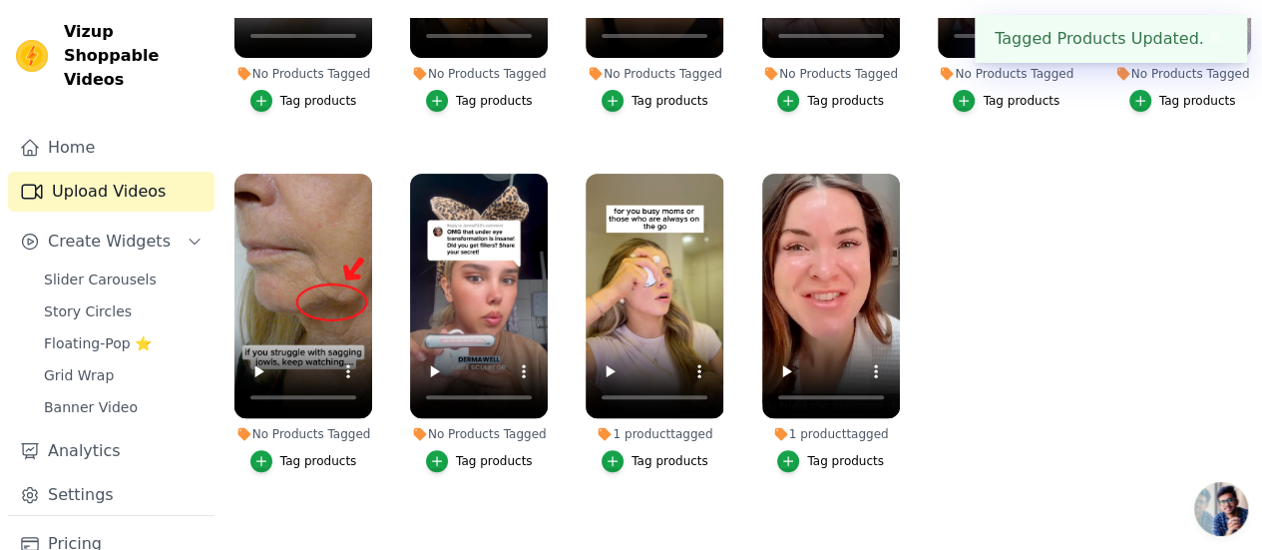
click at [487, 453] on div "Tag products" at bounding box center [494, 461] width 77 height 16
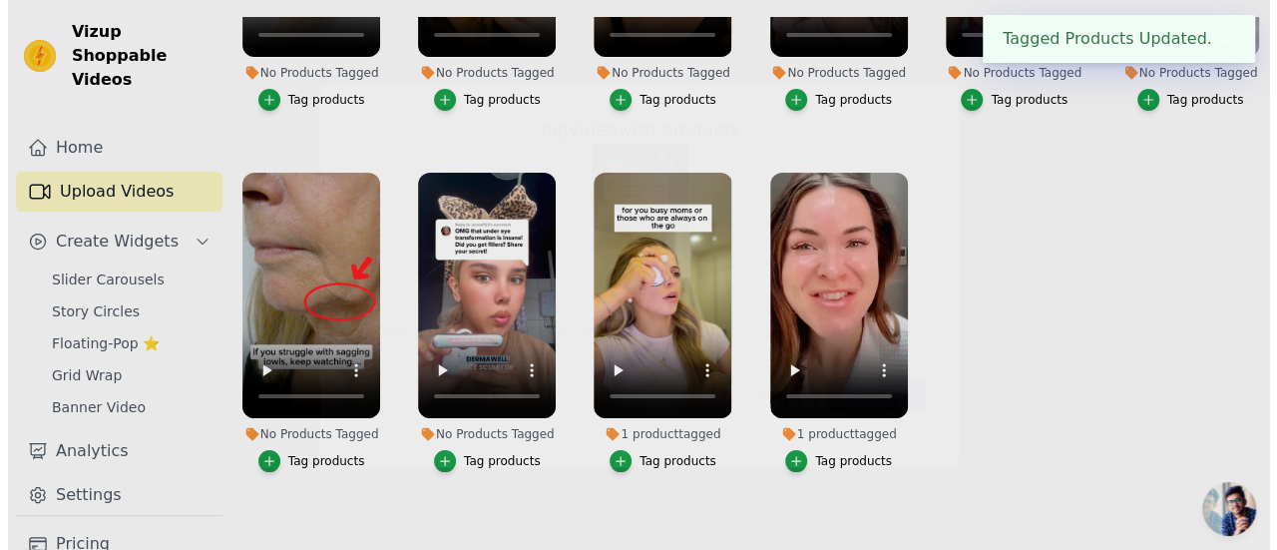
scroll to position [0, 0]
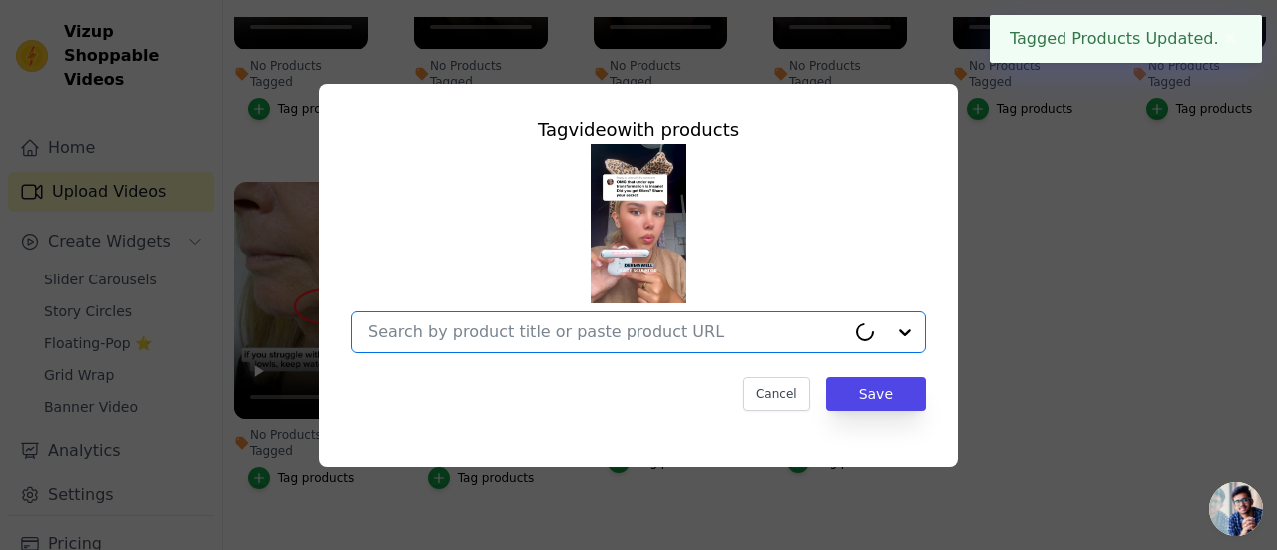
click at [521, 332] on input "No Products Tagged Tag video with products Option undefined, selected. Select i…" at bounding box center [606, 331] width 477 height 19
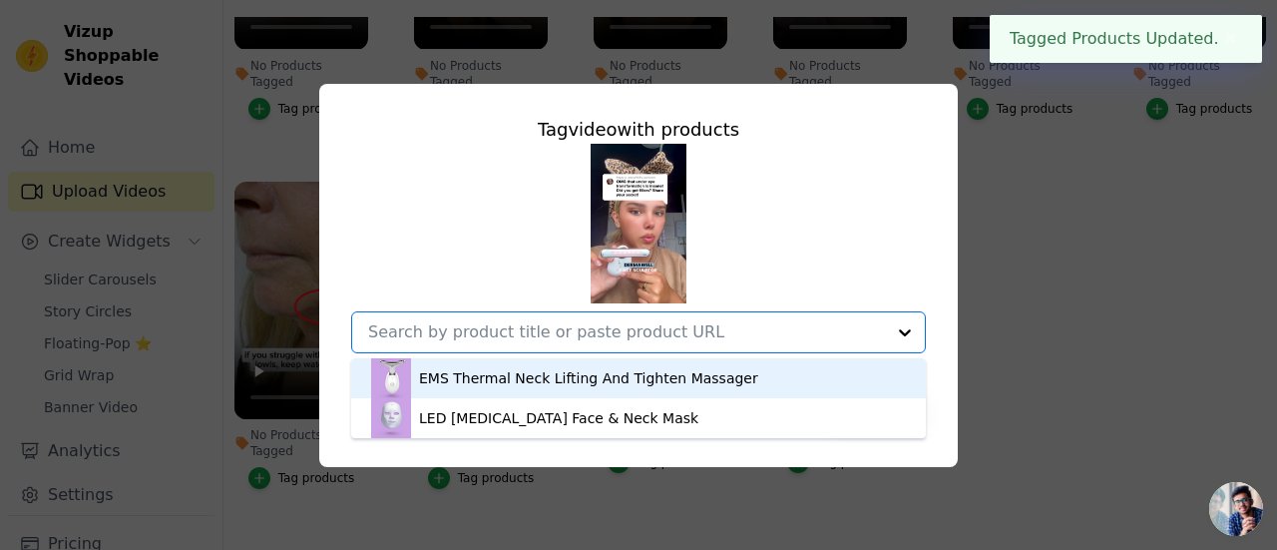
click at [519, 380] on div "EMS Thermal Neck Lifting And Tighten Massager" at bounding box center [588, 378] width 339 height 20
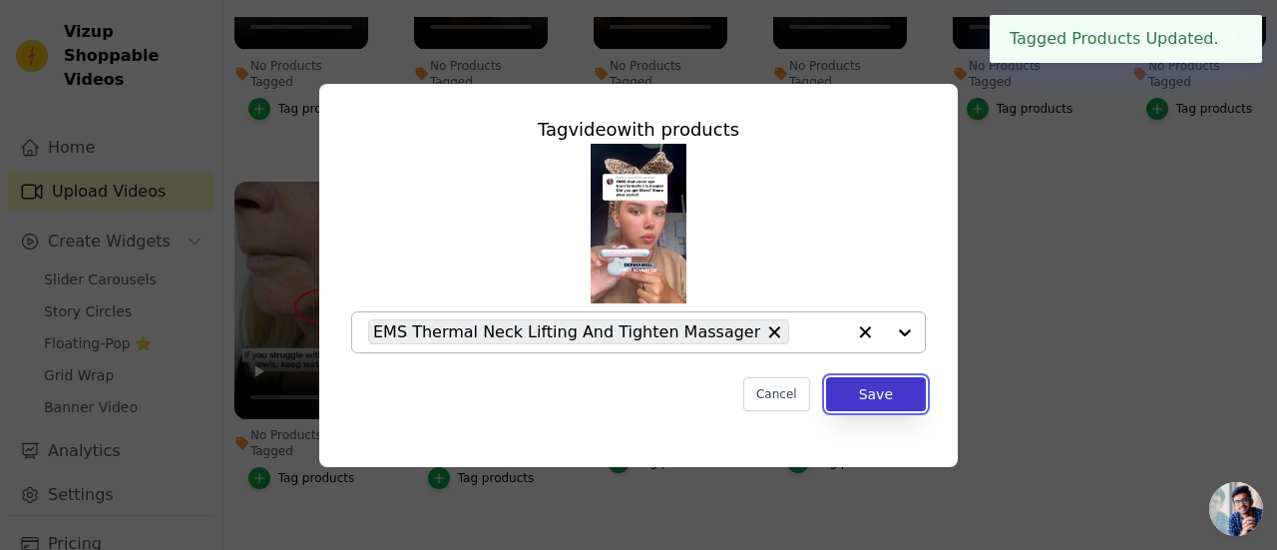
click at [864, 398] on button "Save" at bounding box center [876, 394] width 100 height 34
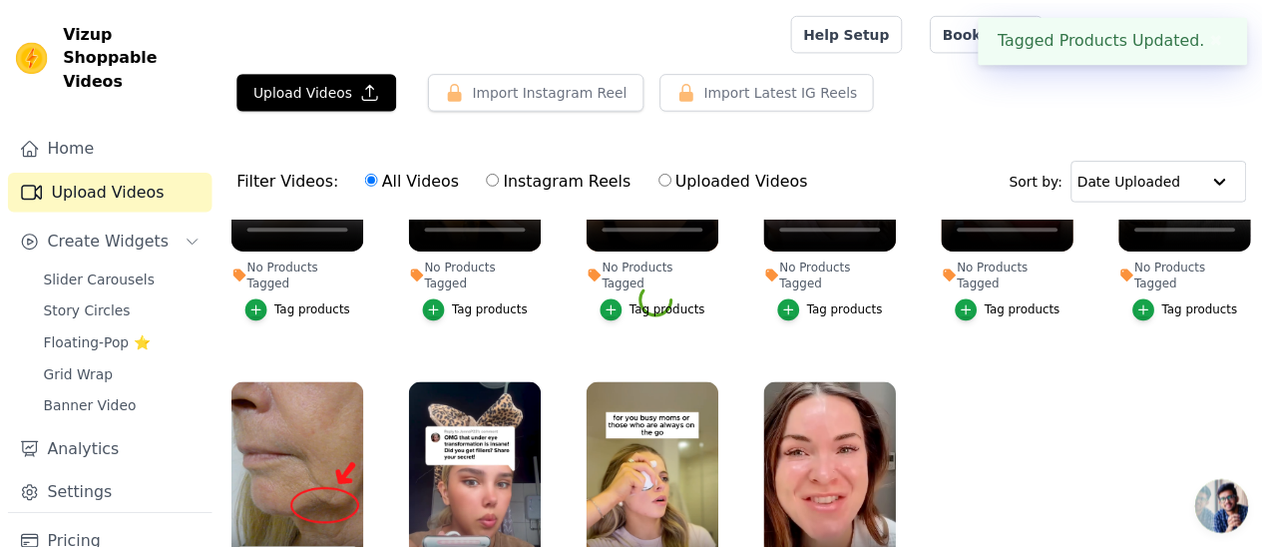
scroll to position [202, 0]
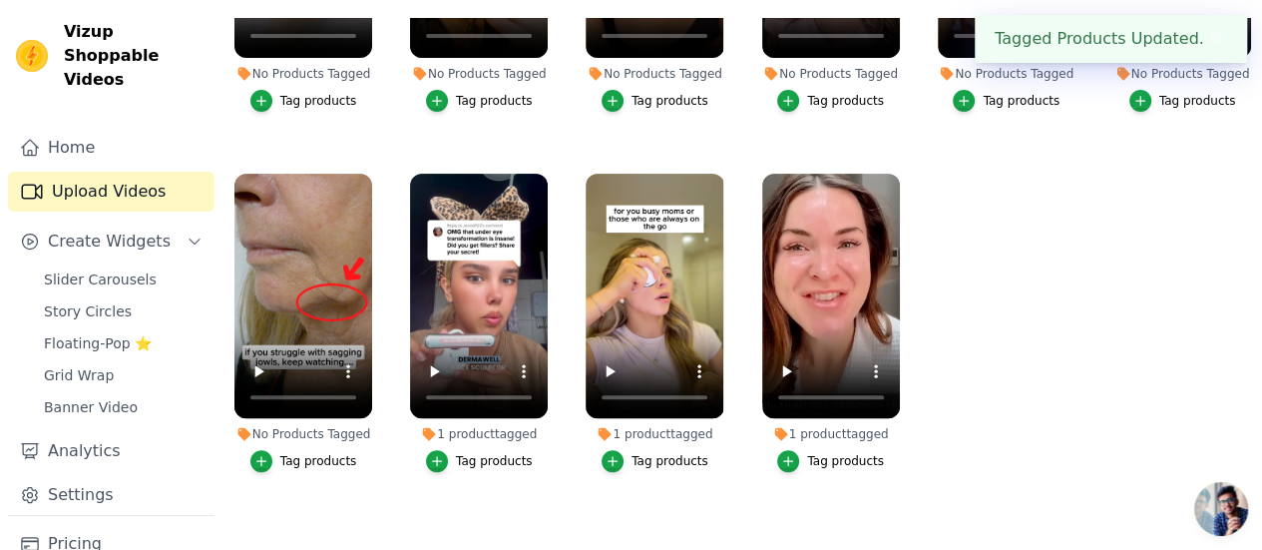
click at [326, 453] on div "Tag products" at bounding box center [318, 461] width 77 height 16
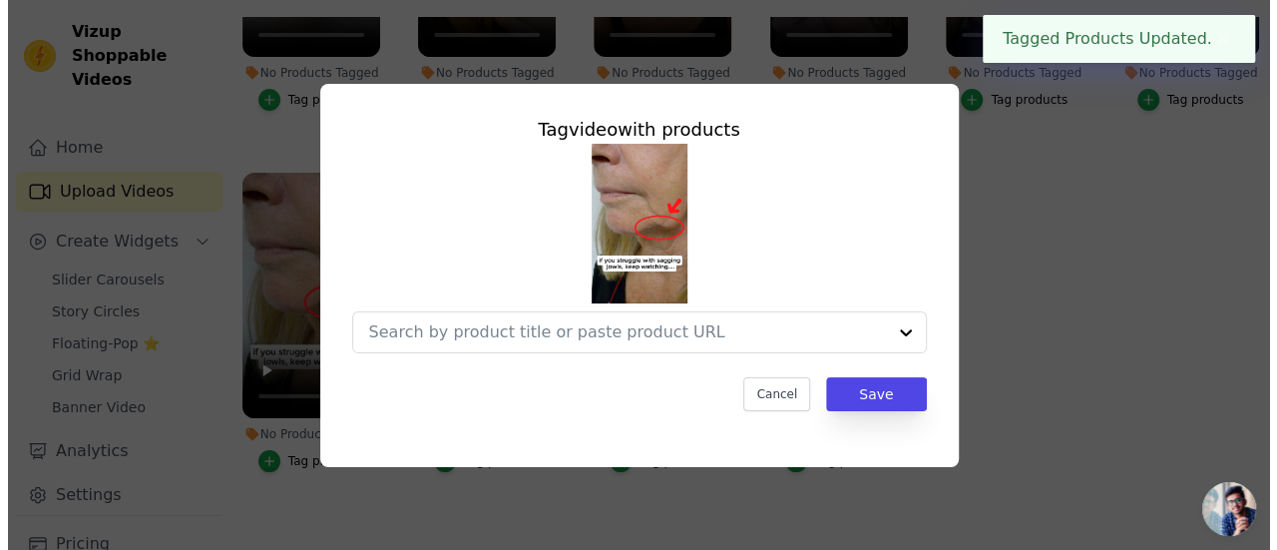
scroll to position [0, 0]
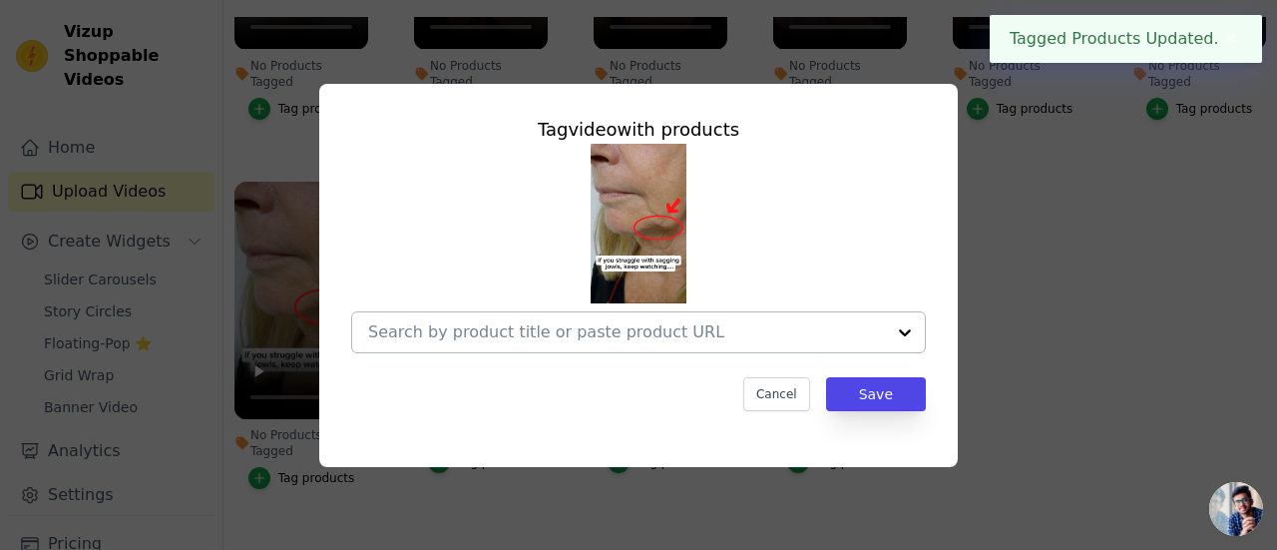
click at [507, 341] on input "No Products Tagged Tag video with products Cancel Save Tag products" at bounding box center [626, 331] width 517 height 19
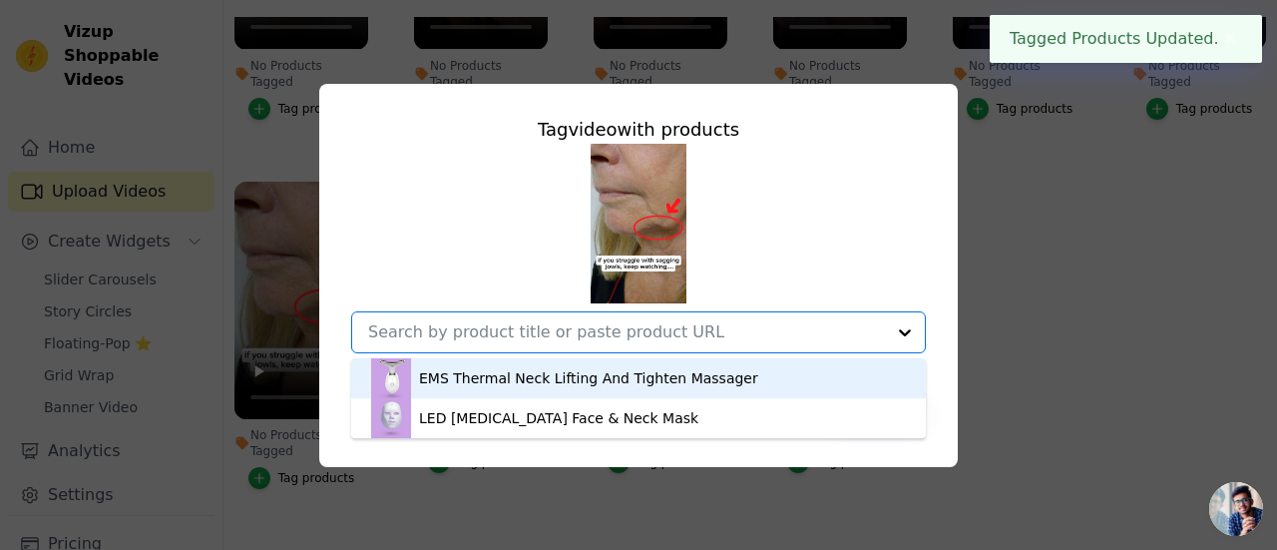
click at [519, 381] on div "EMS Thermal Neck Lifting And Tighten Massager" at bounding box center [588, 378] width 339 height 20
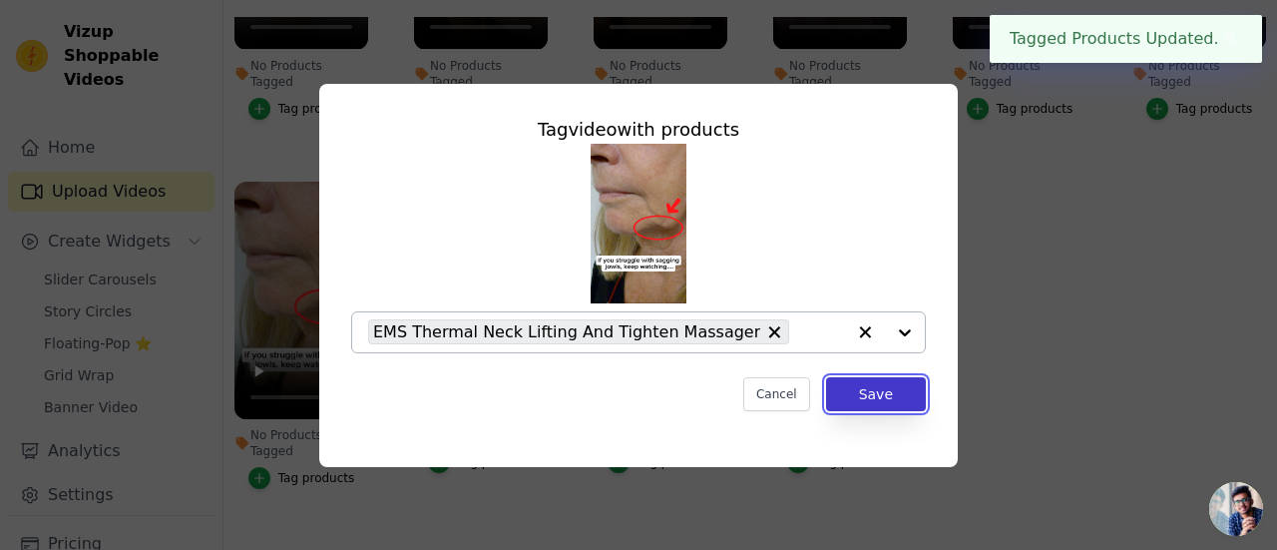
click at [884, 392] on button "Save" at bounding box center [876, 394] width 100 height 34
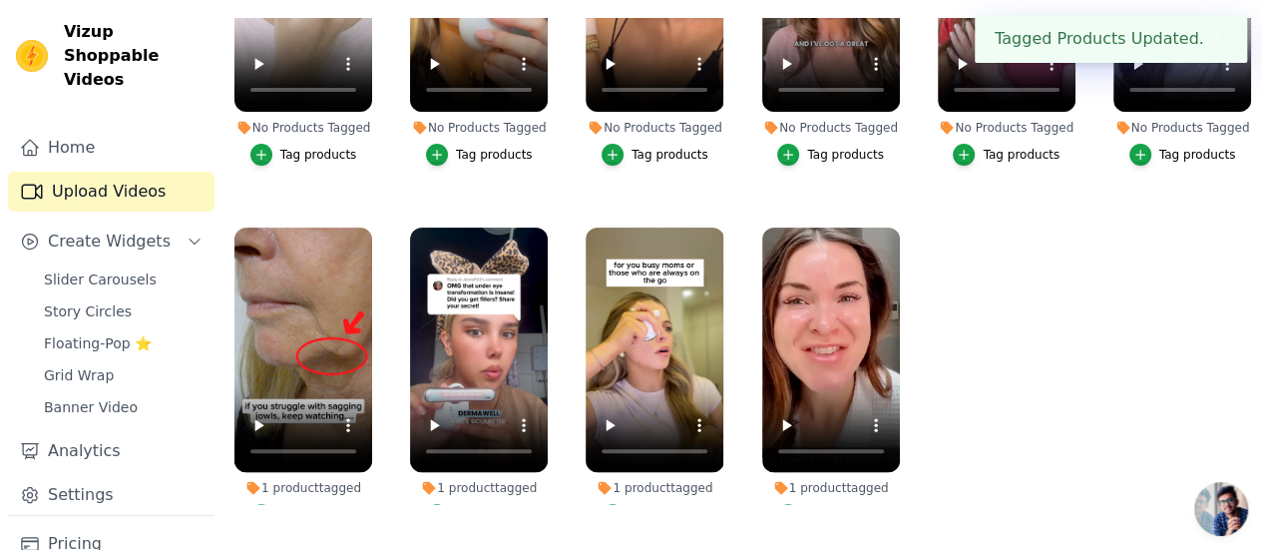
scroll to position [117, 0]
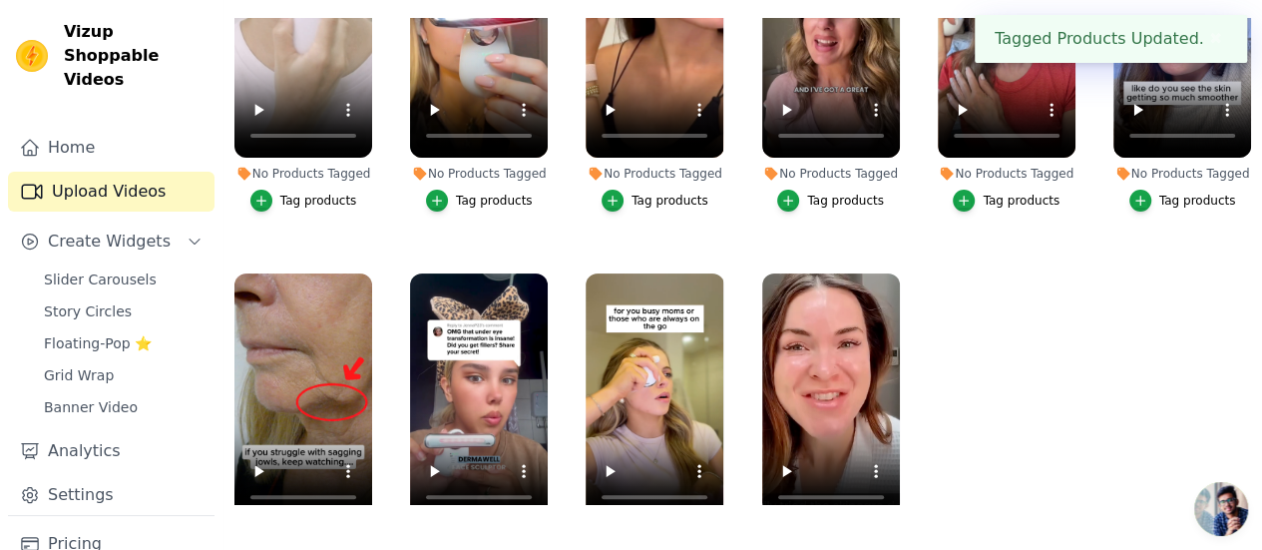
click at [1165, 193] on div "Tag products" at bounding box center [1197, 201] width 77 height 16
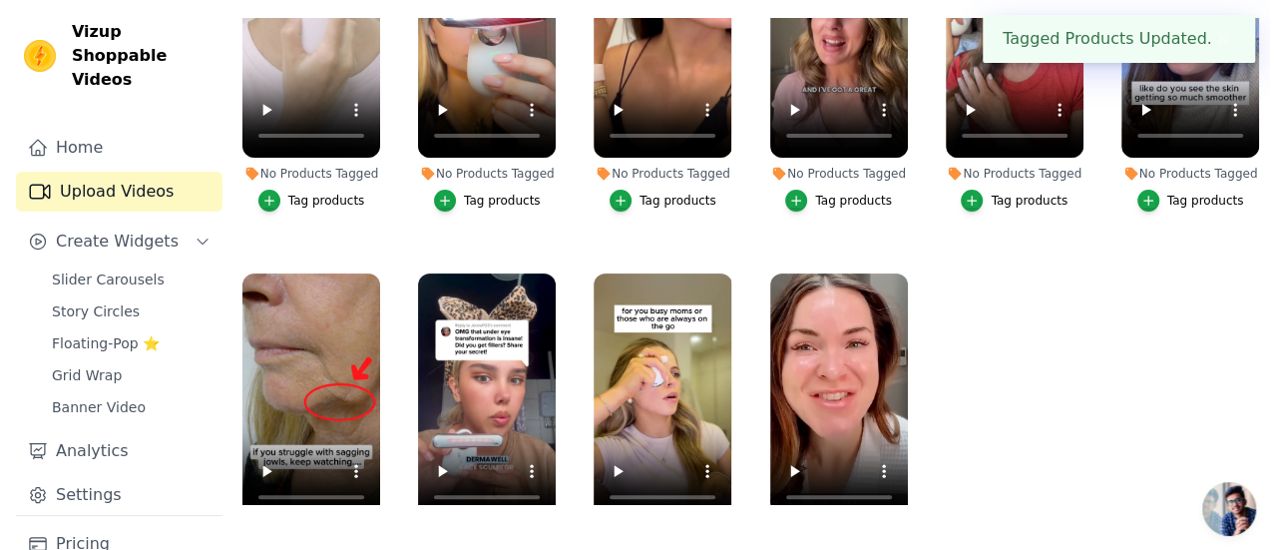
scroll to position [0, 0]
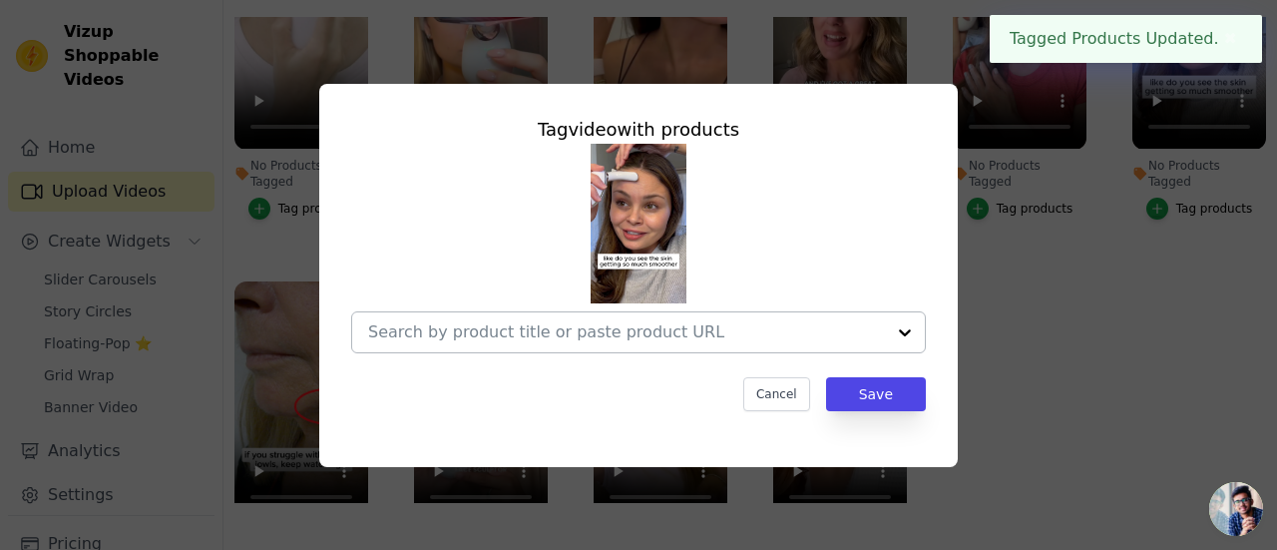
click at [759, 330] on input "No Products Tagged Tag video with products Cancel Save Tag products" at bounding box center [626, 331] width 517 height 19
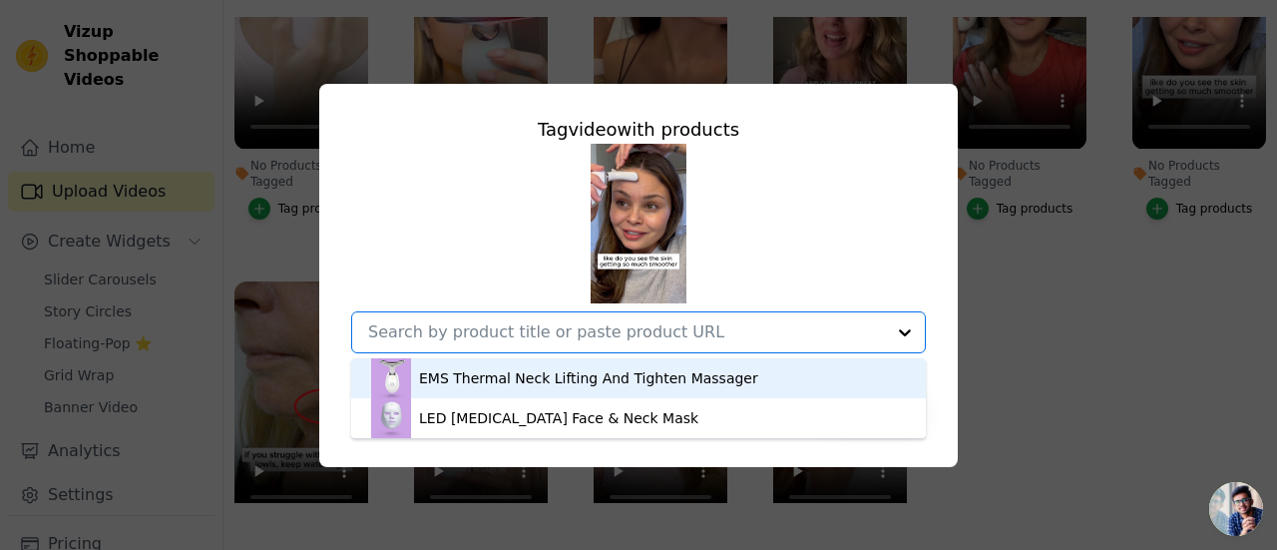
click at [688, 382] on div "EMS Thermal Neck Lifting And Tighten Massager" at bounding box center [588, 378] width 339 height 20
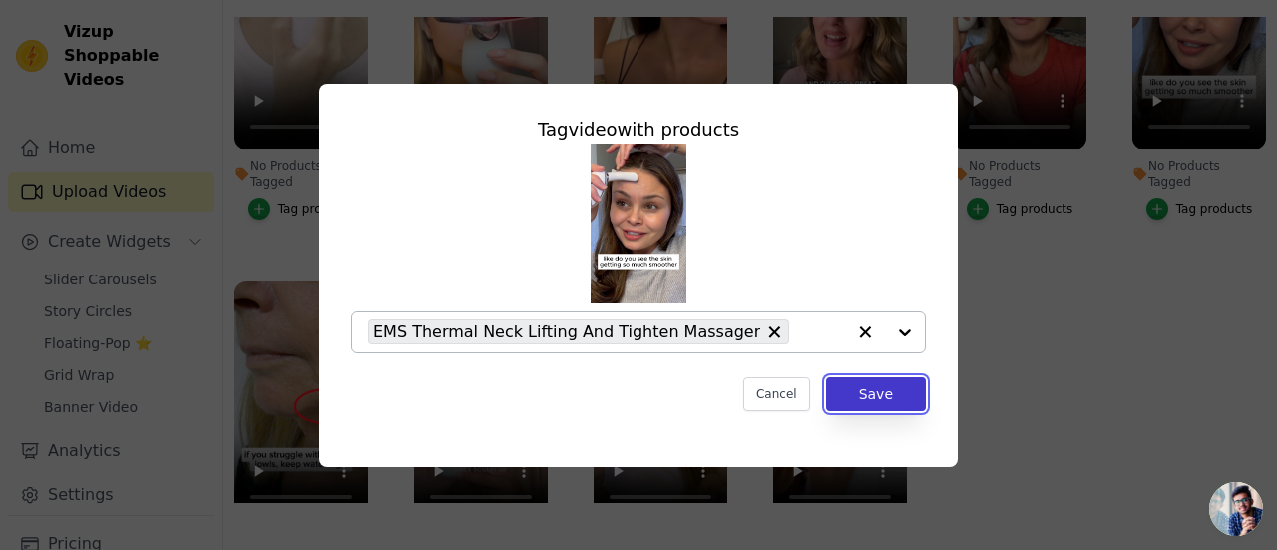
click at [892, 392] on button "Save" at bounding box center [876, 394] width 100 height 34
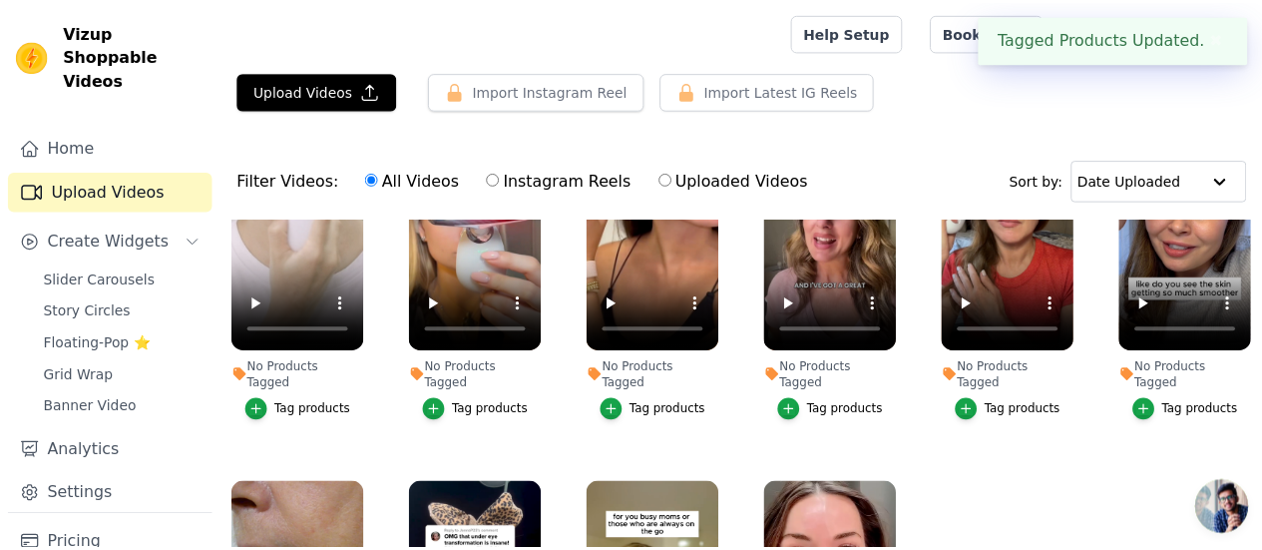
scroll to position [202, 0]
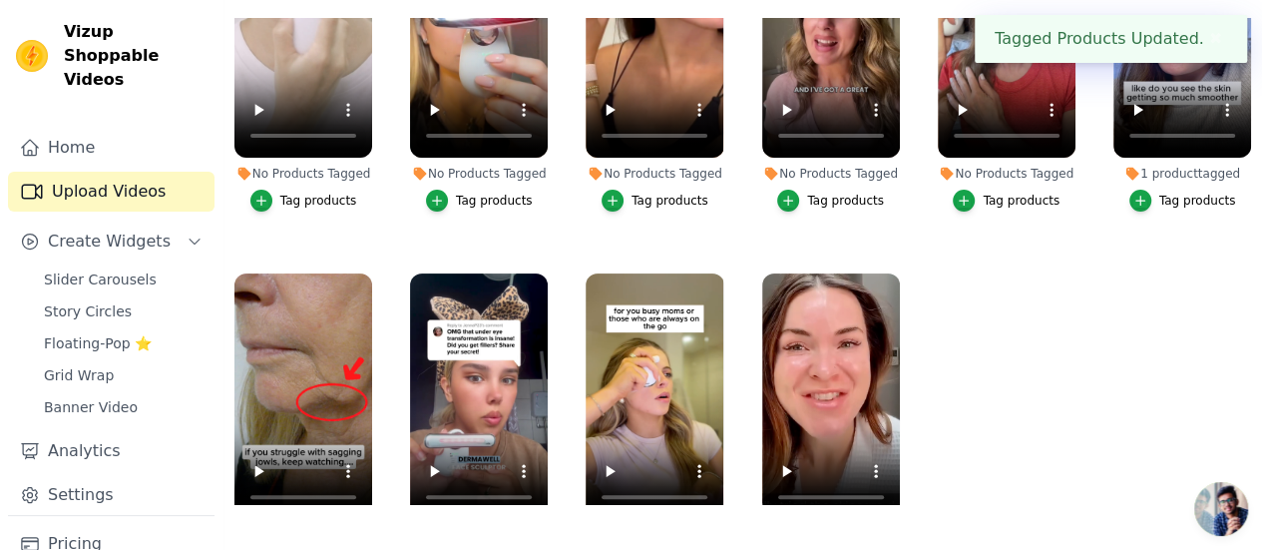
click at [994, 193] on div "Tag products" at bounding box center [1021, 201] width 77 height 16
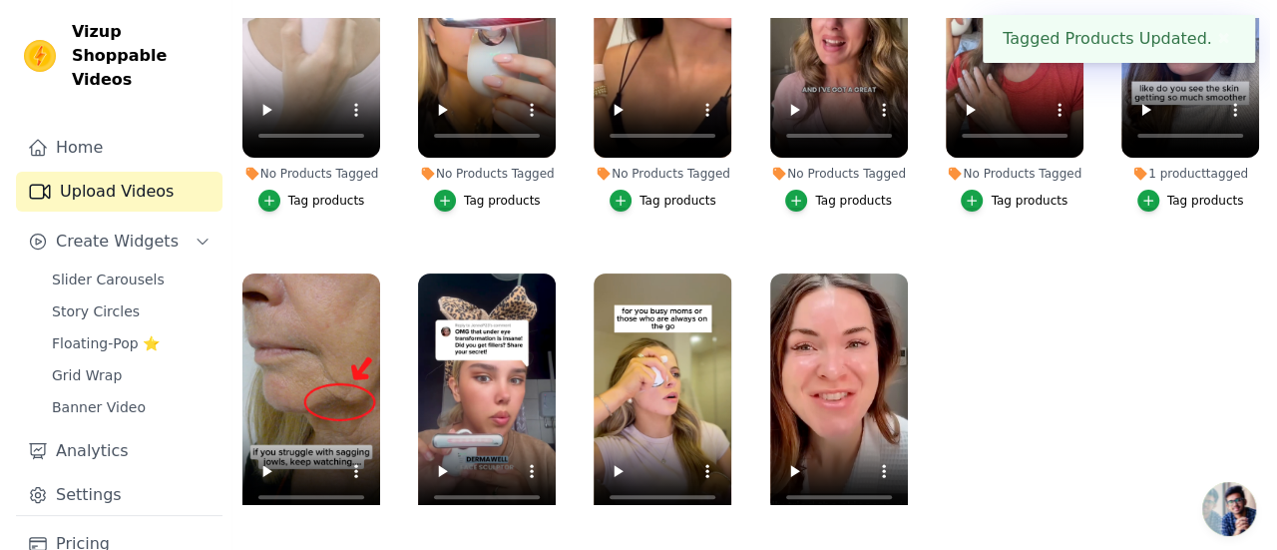
scroll to position [0, 0]
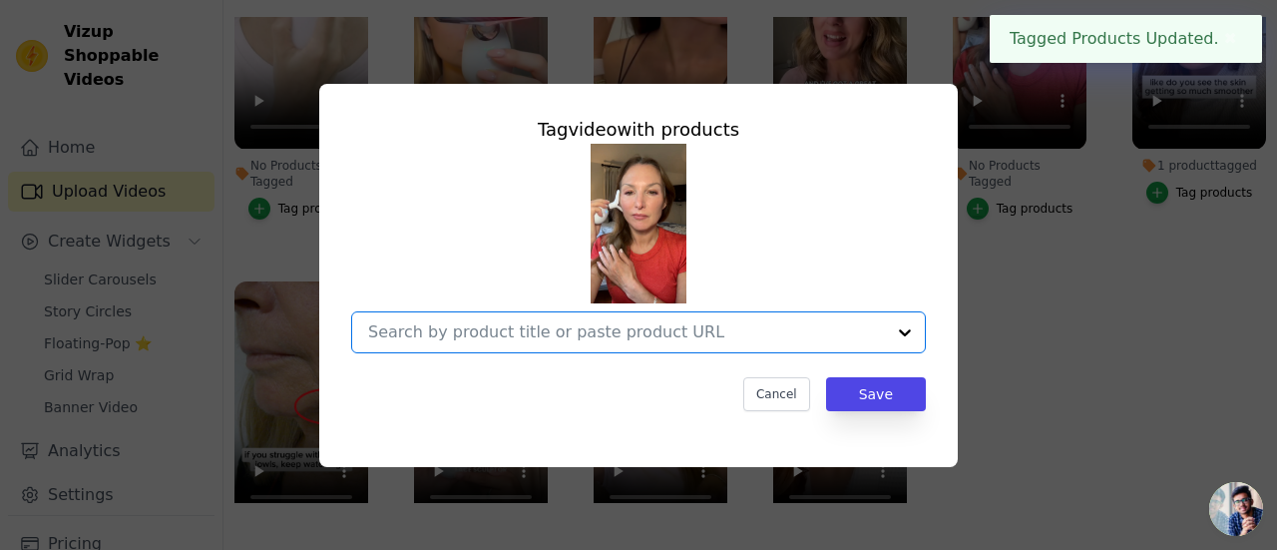
click at [786, 322] on input "No Products Tagged Tag video with products Option undefined, selected. Select i…" at bounding box center [626, 331] width 517 height 19
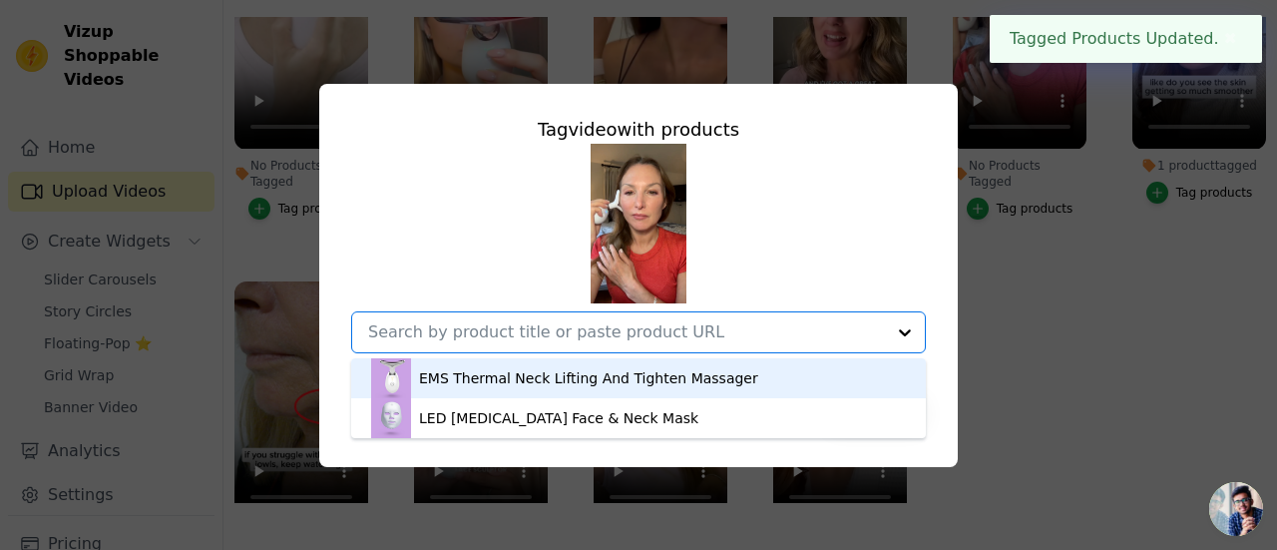
click at [652, 384] on div "EMS Thermal Neck Lifting And Tighten Massager" at bounding box center [588, 378] width 339 height 20
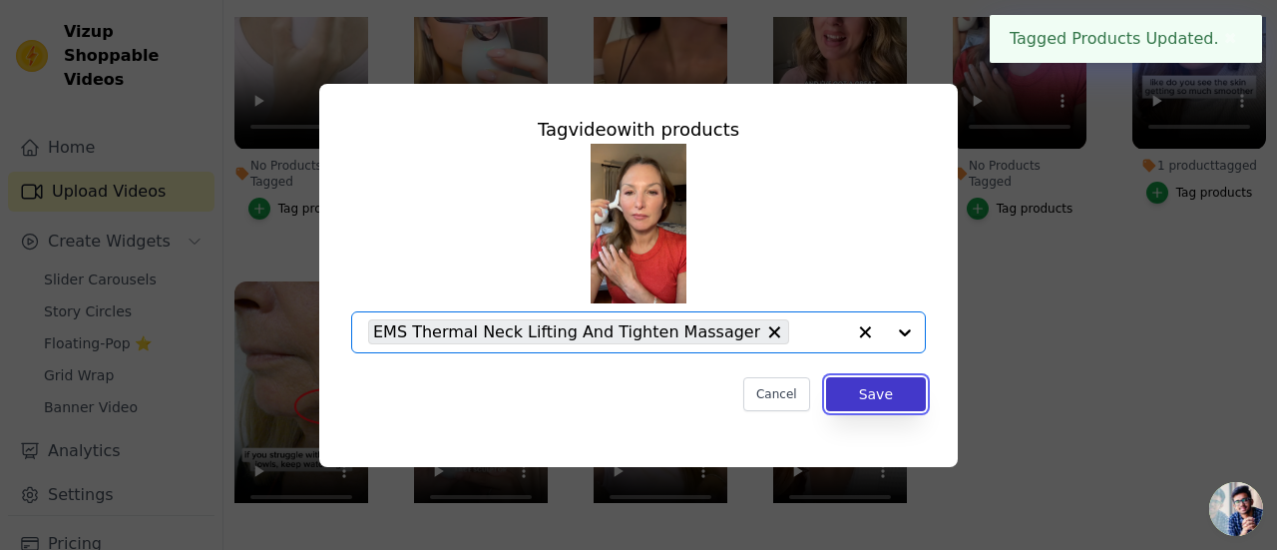
click at [848, 396] on button "Save" at bounding box center [876, 394] width 100 height 34
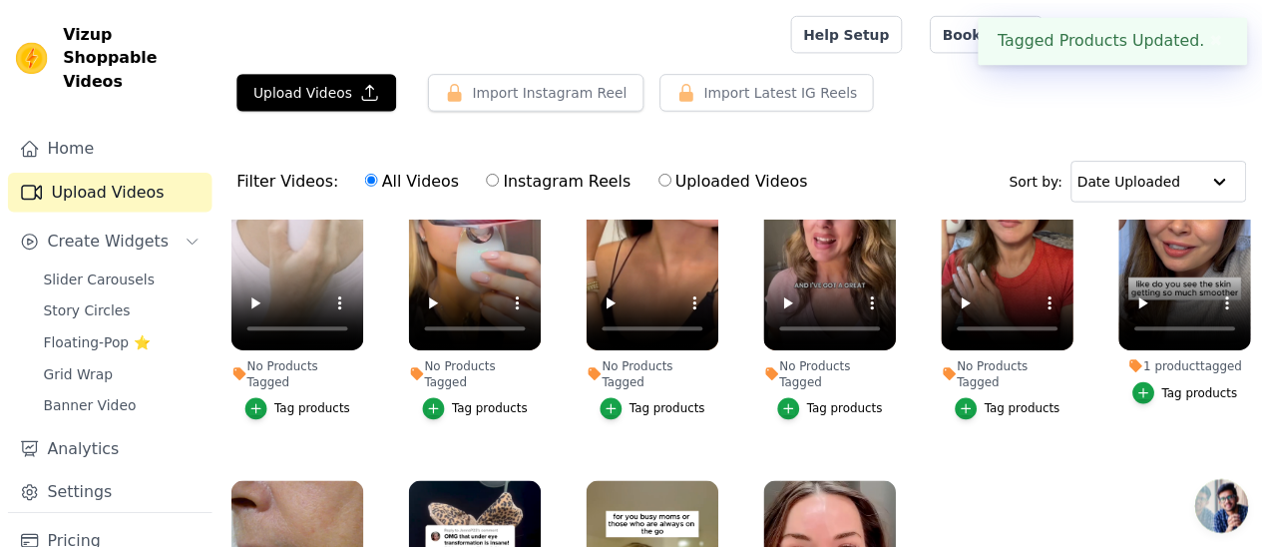
scroll to position [202, 0]
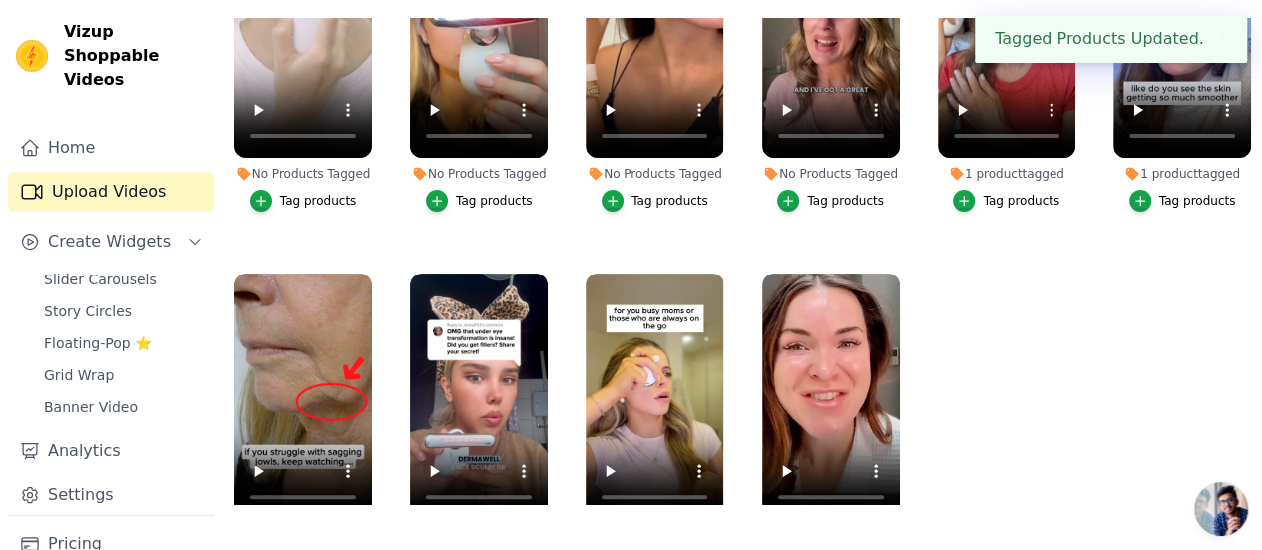
click at [848, 193] on div "Tag products" at bounding box center [845, 201] width 77 height 16
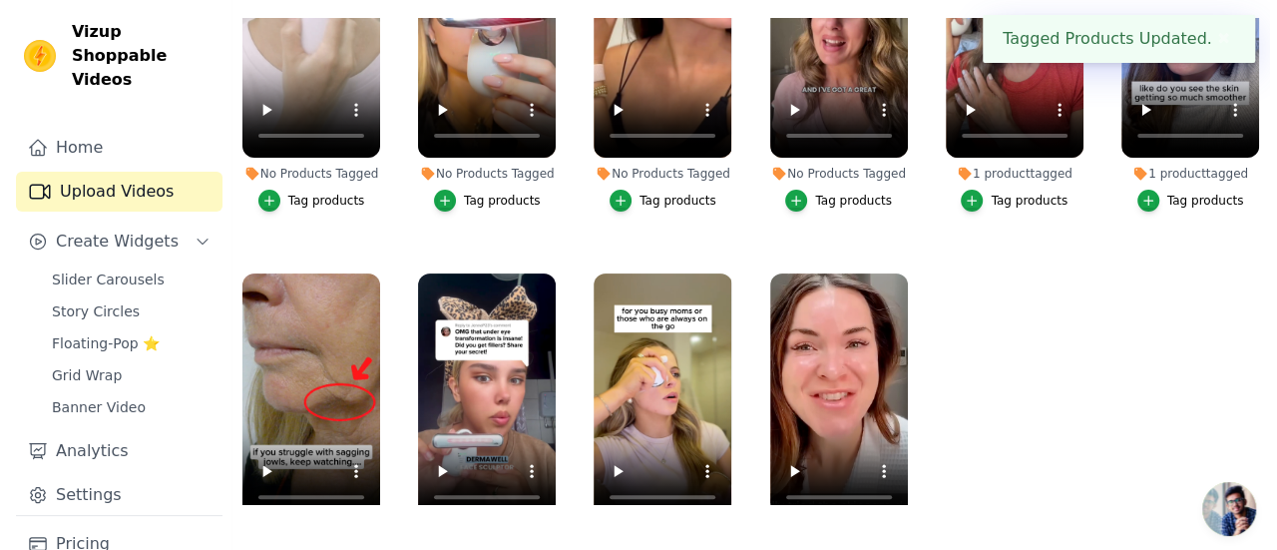
scroll to position [0, 0]
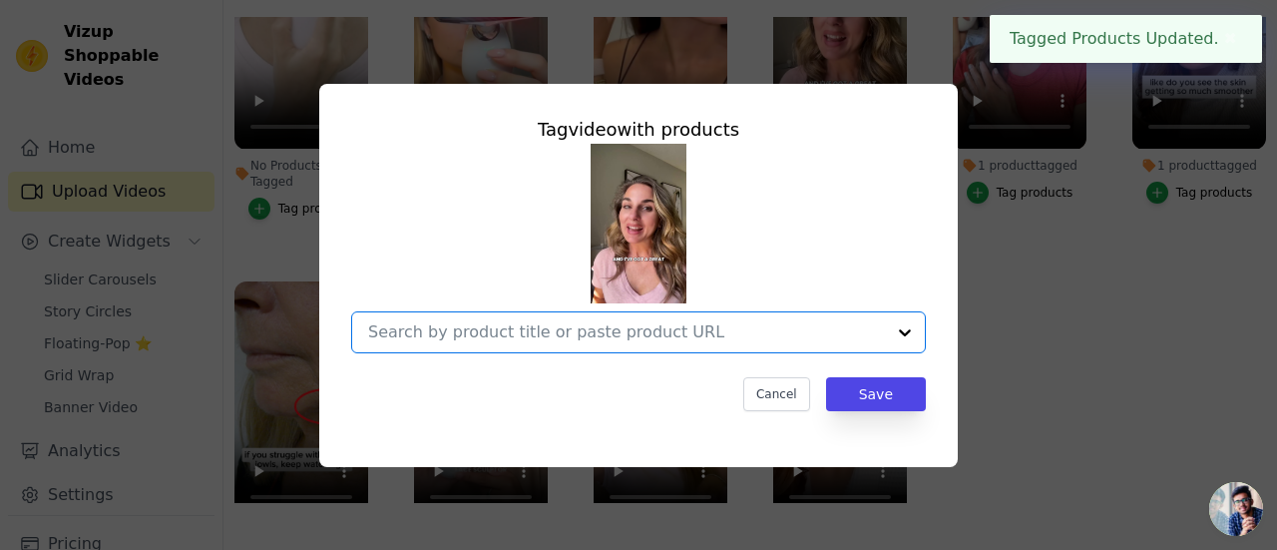
click at [752, 334] on input "No Products Tagged Tag video with products Option undefined, selected. Select i…" at bounding box center [626, 331] width 517 height 19
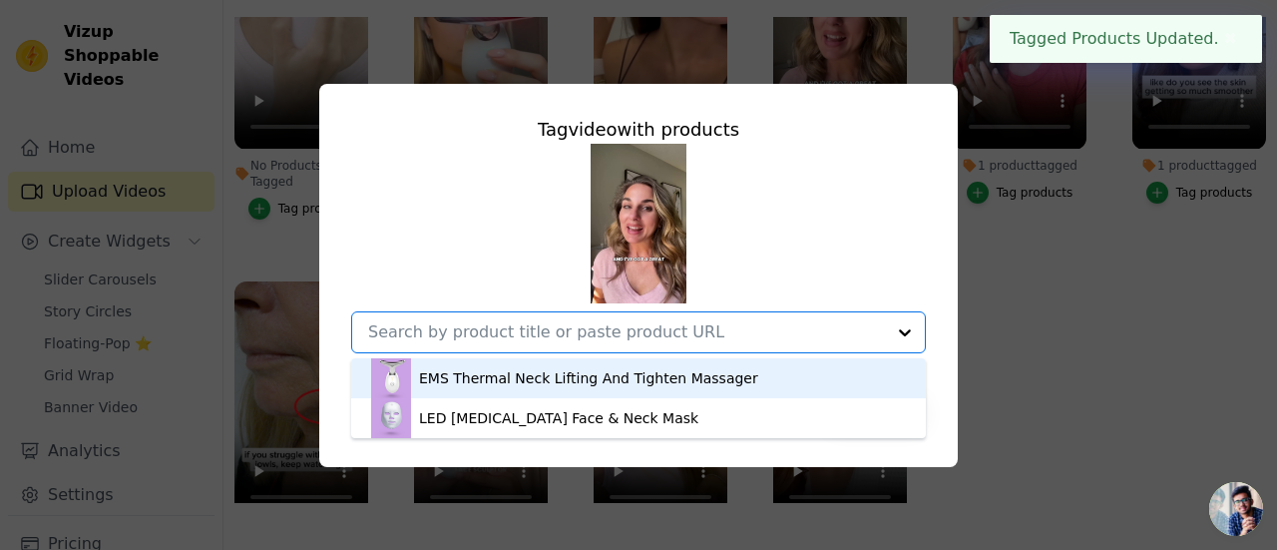
click at [649, 376] on div "EMS Thermal Neck Lifting And Tighten Massager" at bounding box center [588, 378] width 339 height 20
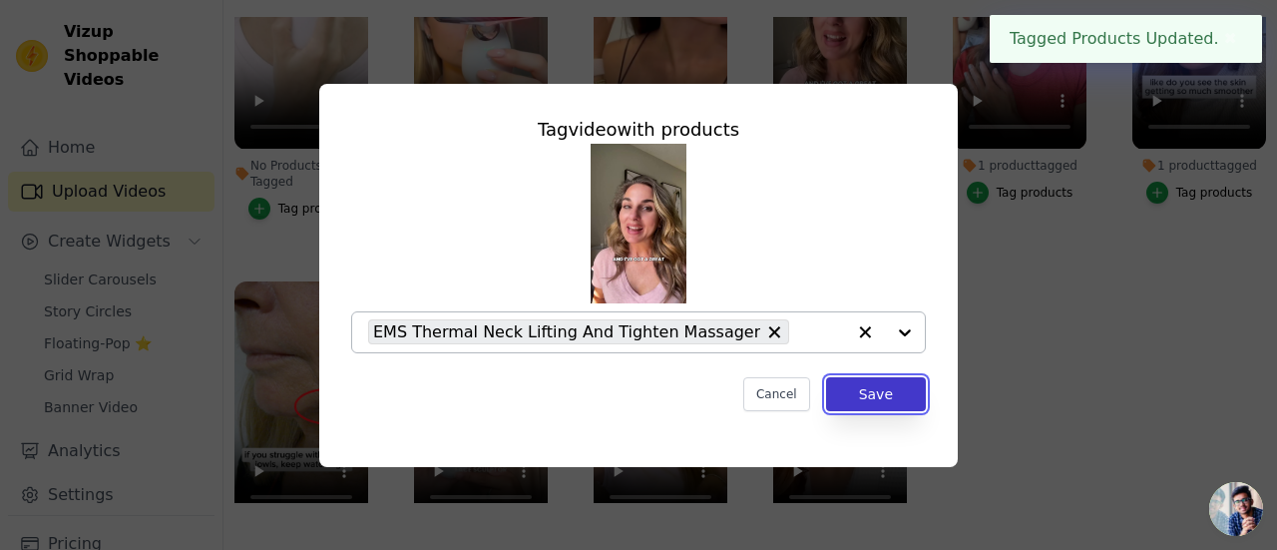
click at [872, 386] on button "Save" at bounding box center [876, 394] width 100 height 34
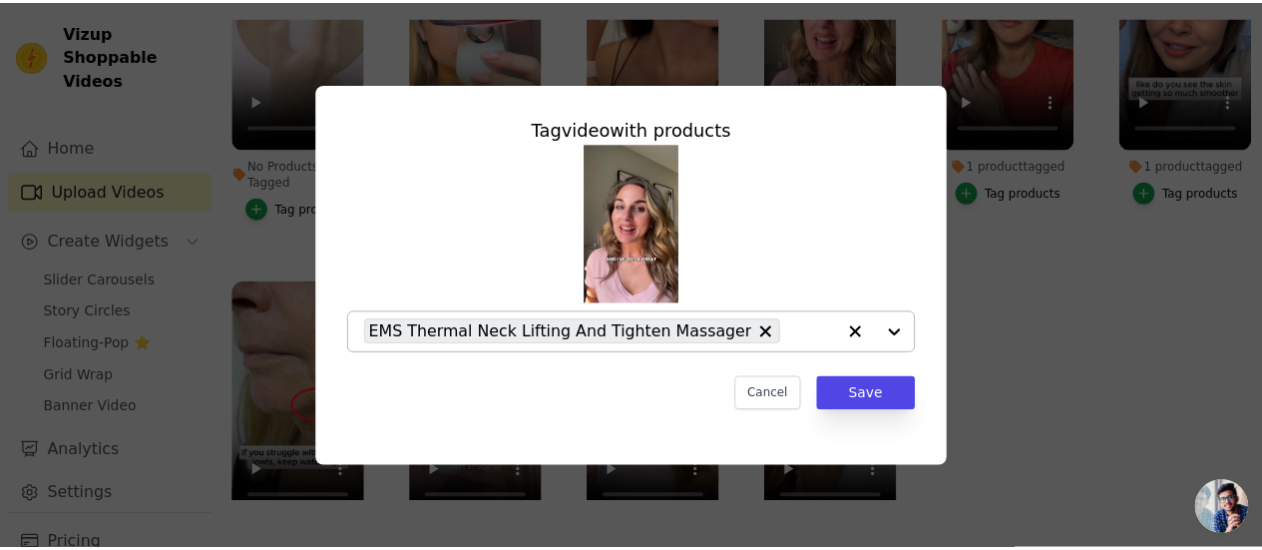
scroll to position [202, 0]
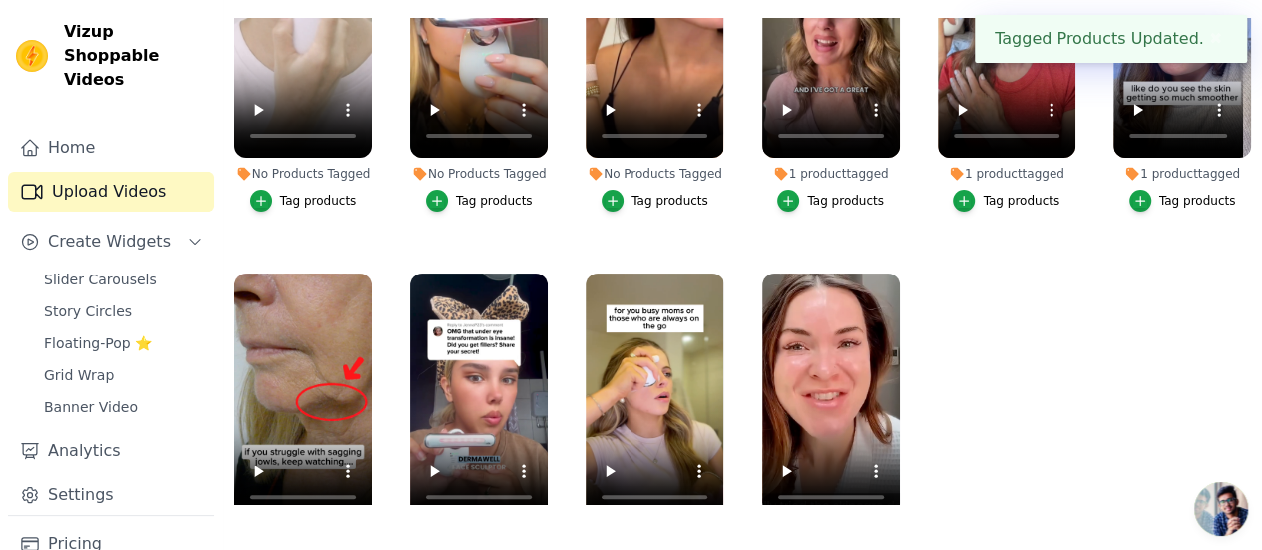
click at [642, 193] on div "Tag products" at bounding box center [669, 201] width 77 height 16
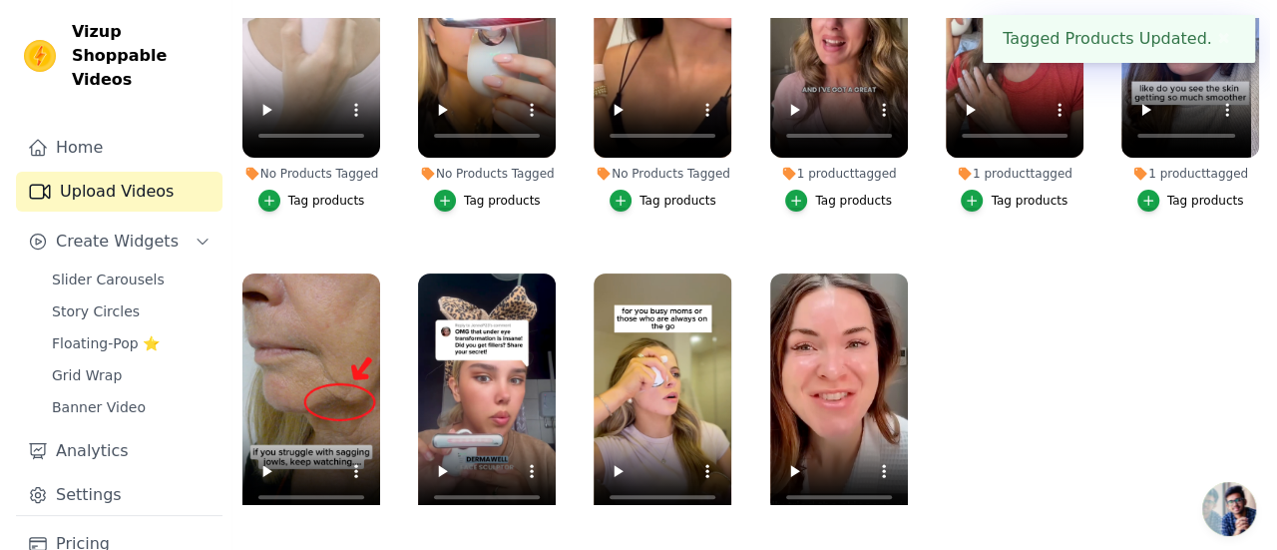
scroll to position [0, 0]
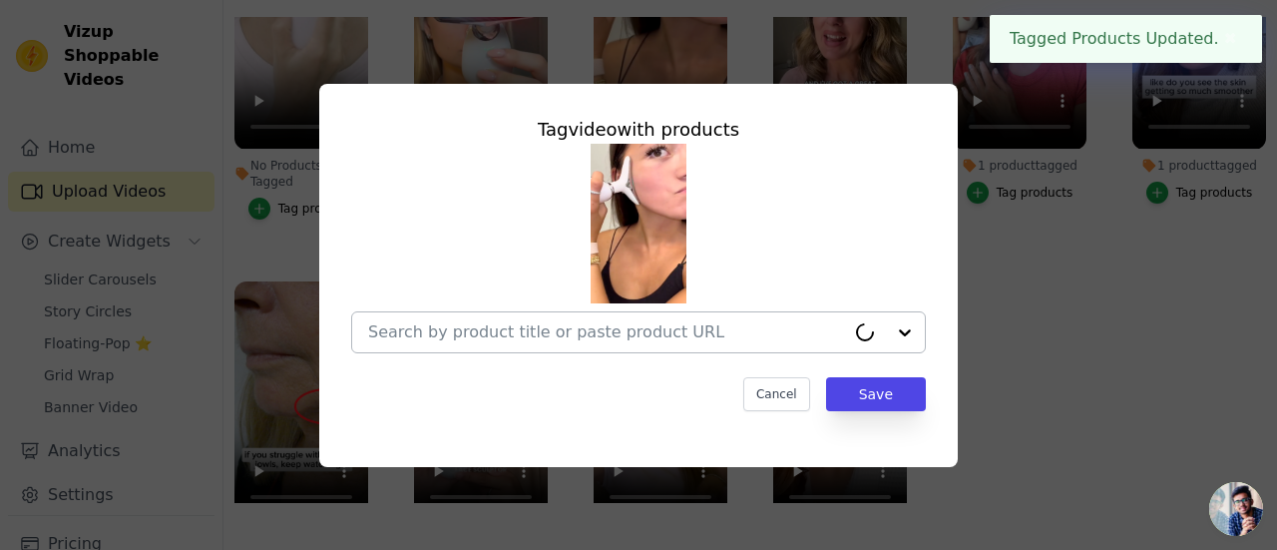
click at [658, 319] on div at bounding box center [606, 332] width 477 height 40
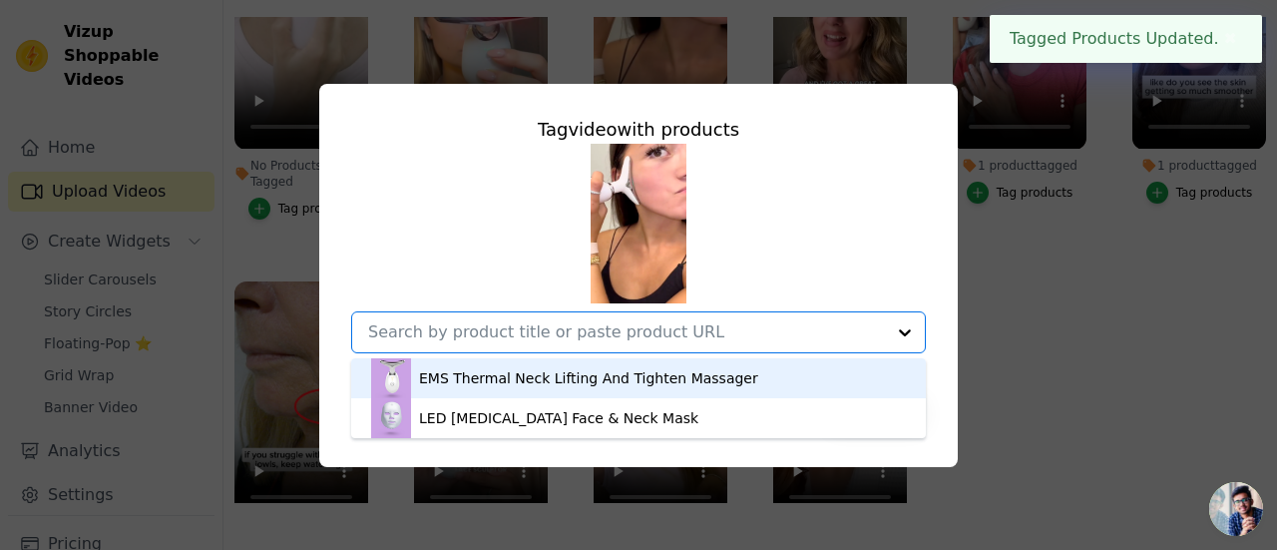
click at [672, 379] on div "EMS Thermal Neck Lifting And Tighten Massager" at bounding box center [588, 378] width 339 height 20
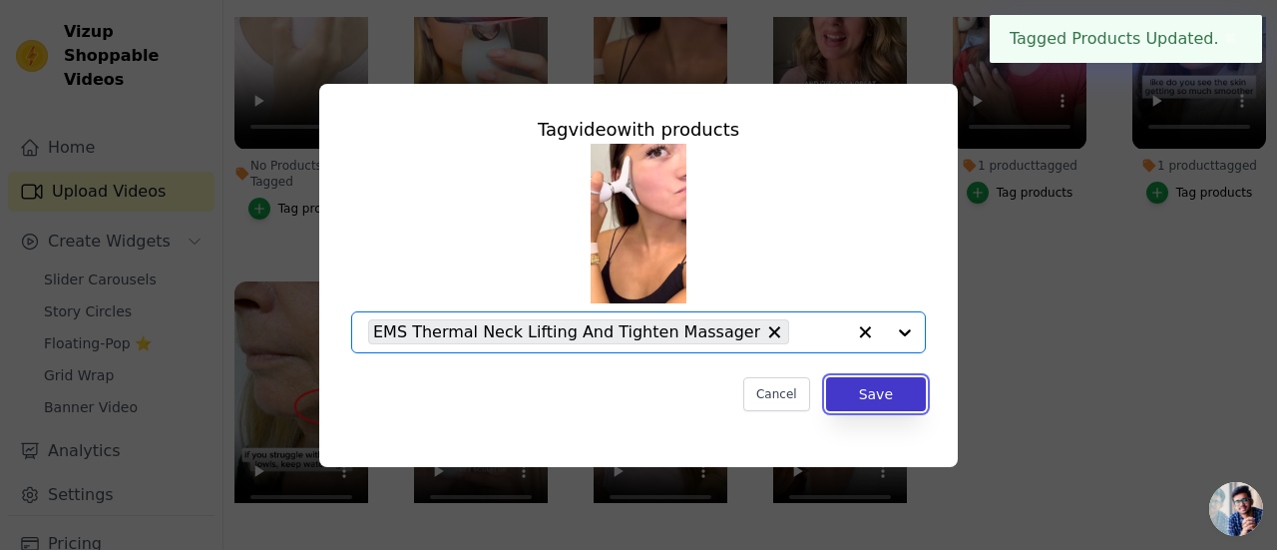
click at [876, 395] on button "Save" at bounding box center [876, 394] width 100 height 34
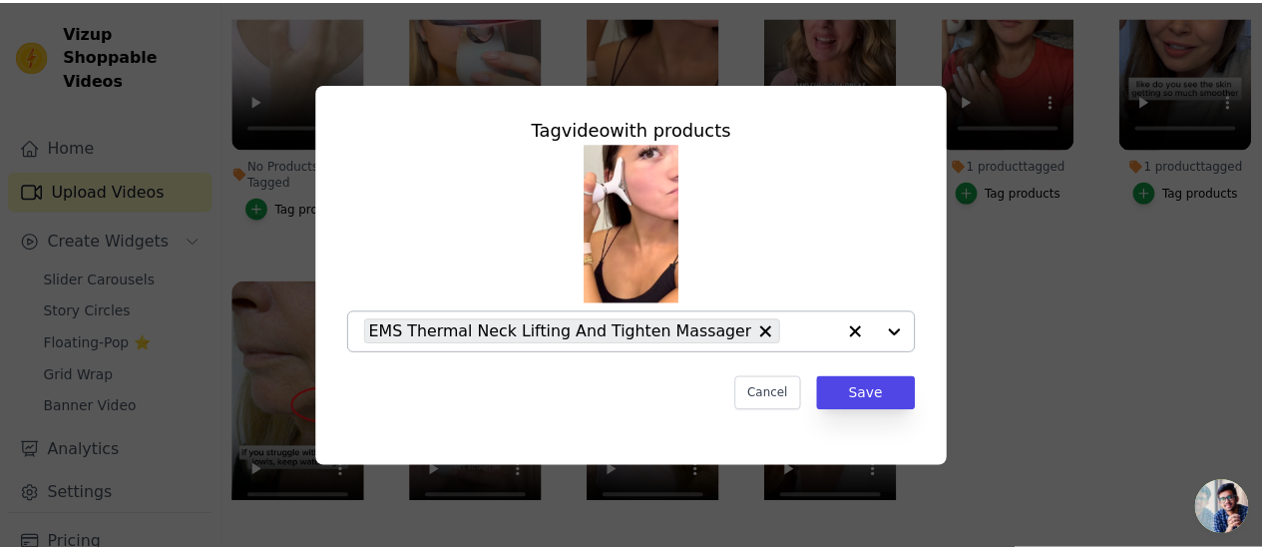
scroll to position [202, 0]
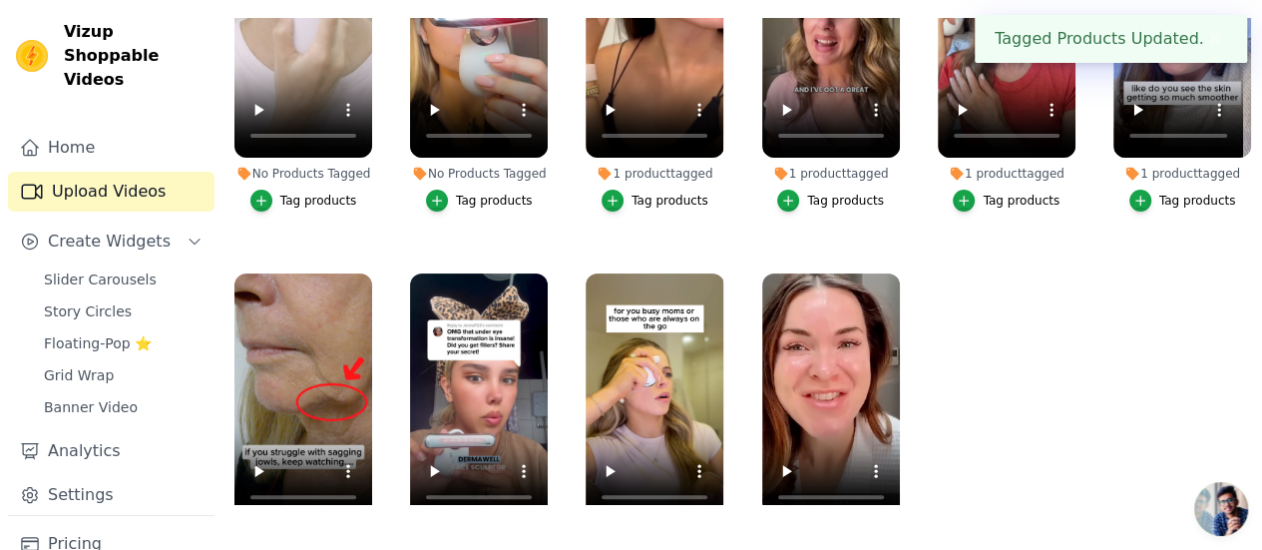
click at [501, 193] on div "Tag products" at bounding box center [494, 201] width 77 height 16
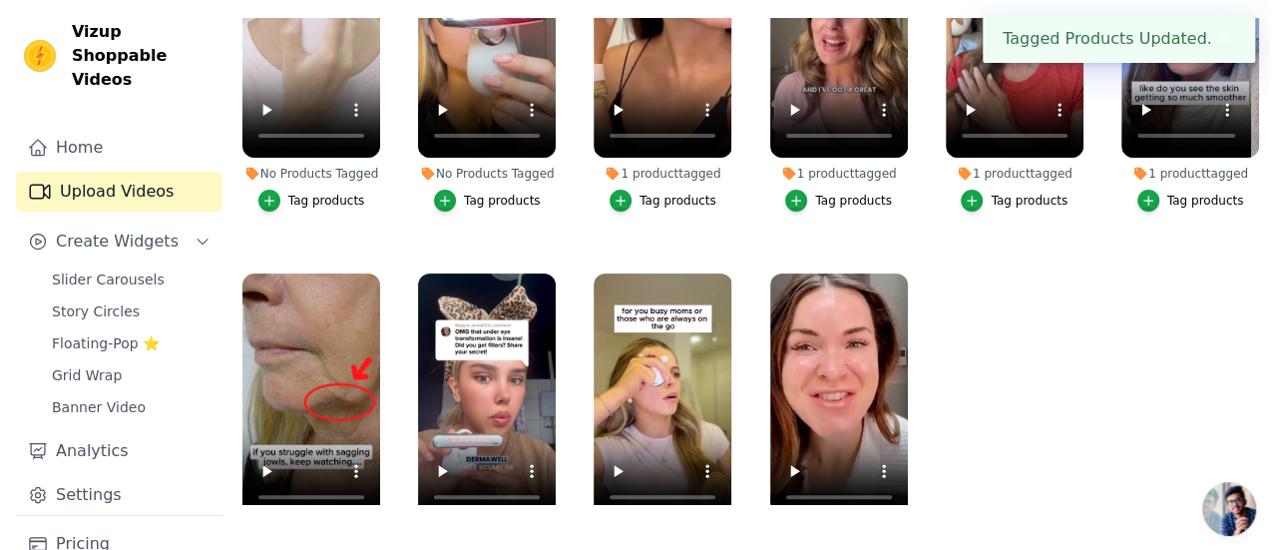
scroll to position [0, 0]
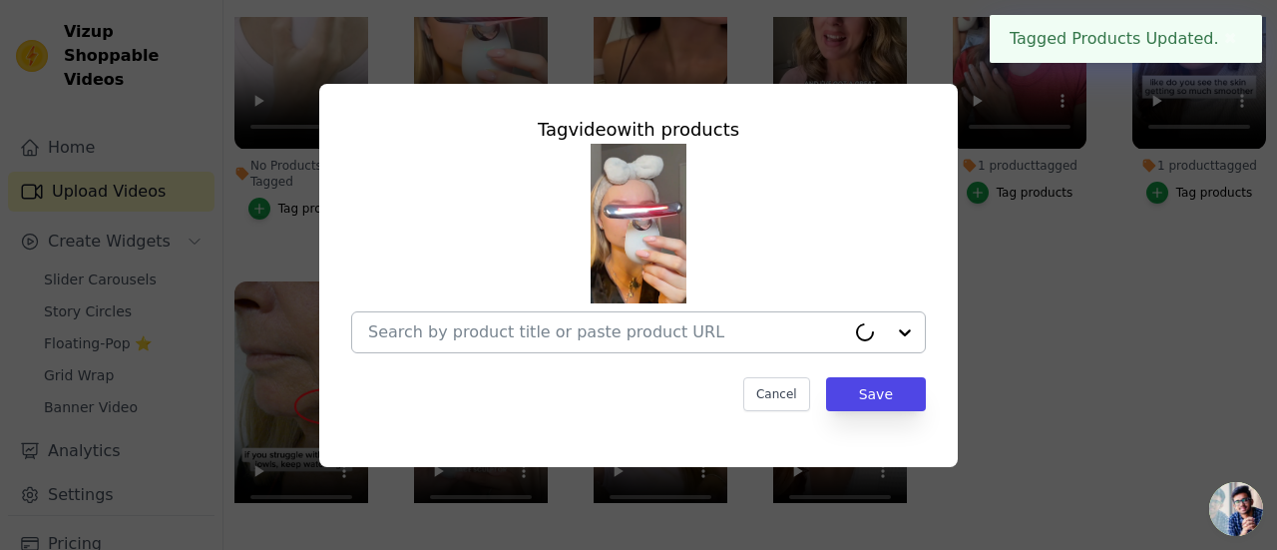
click at [545, 339] on input "No Products Tagged Tag video with products Cancel Save Tag products" at bounding box center [606, 331] width 477 height 19
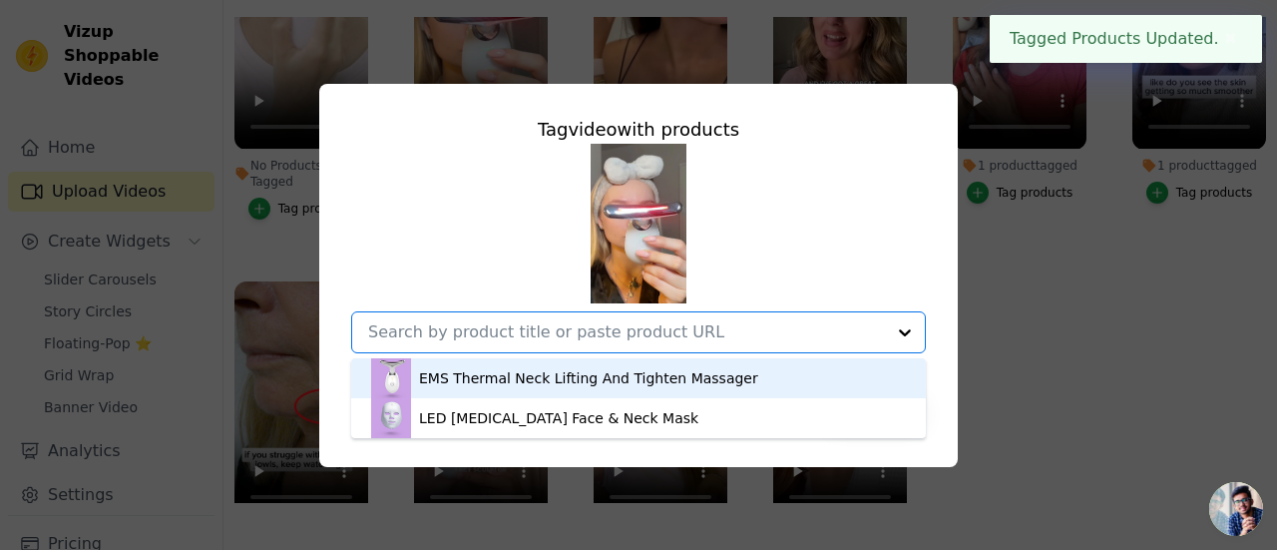
click at [560, 377] on div "EMS Thermal Neck Lifting And Tighten Massager" at bounding box center [588, 378] width 339 height 20
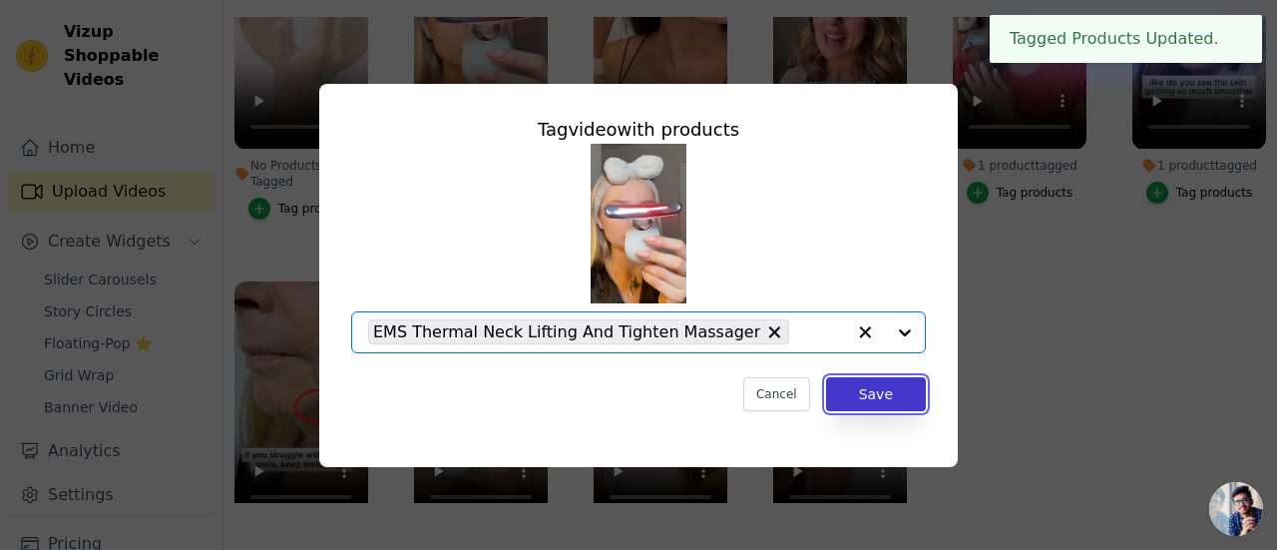
click at [870, 386] on button "Save" at bounding box center [876, 394] width 100 height 34
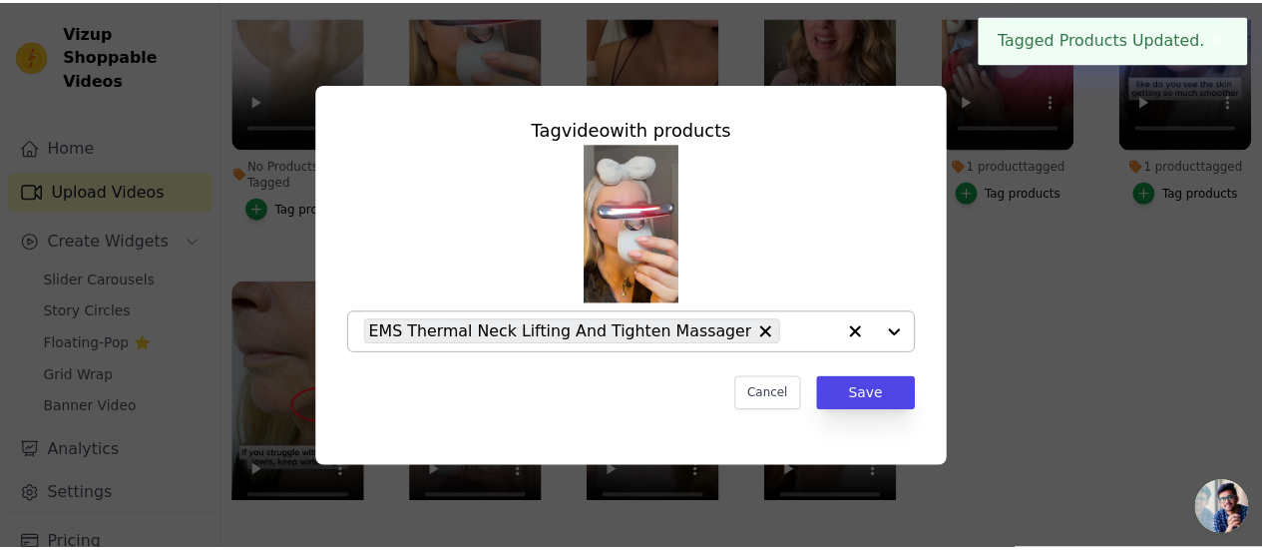
scroll to position [202, 0]
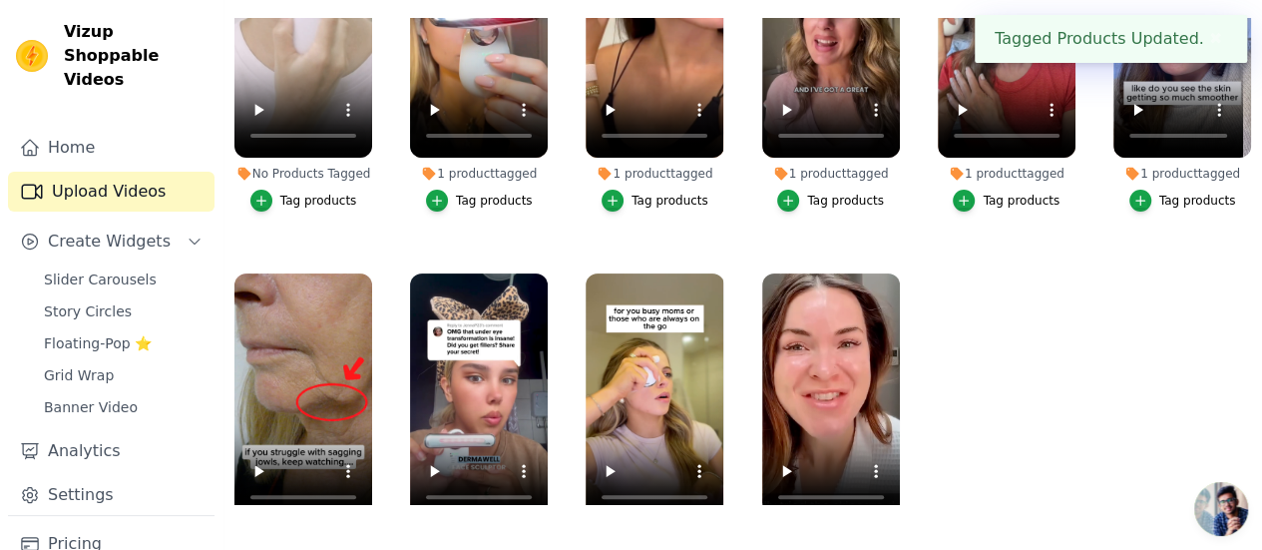
click at [311, 193] on div "Tag products" at bounding box center [318, 201] width 77 height 16
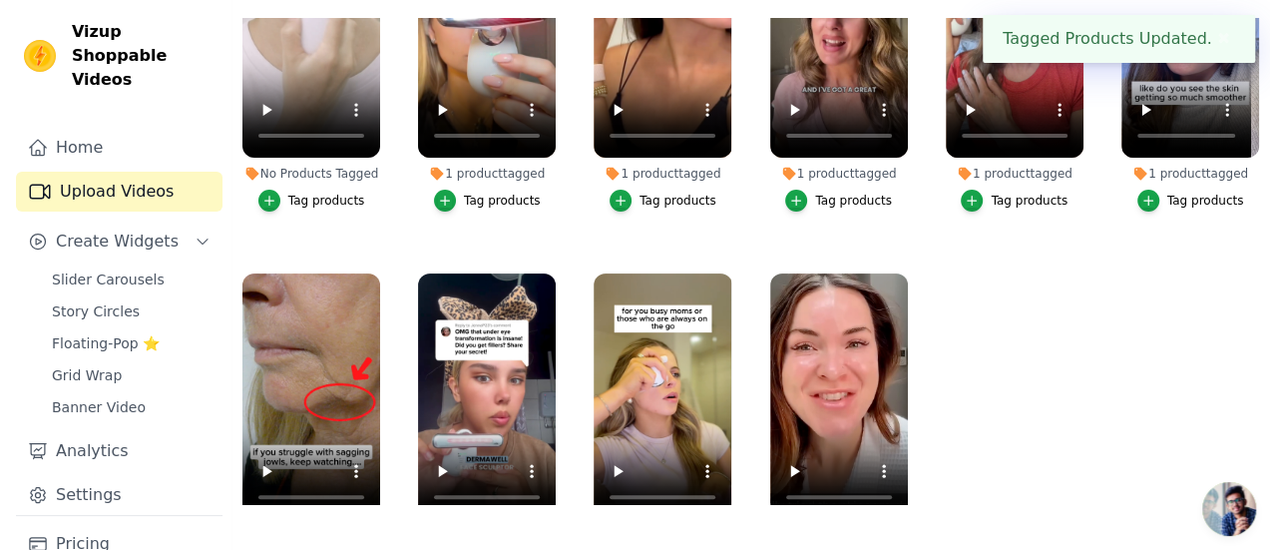
scroll to position [0, 0]
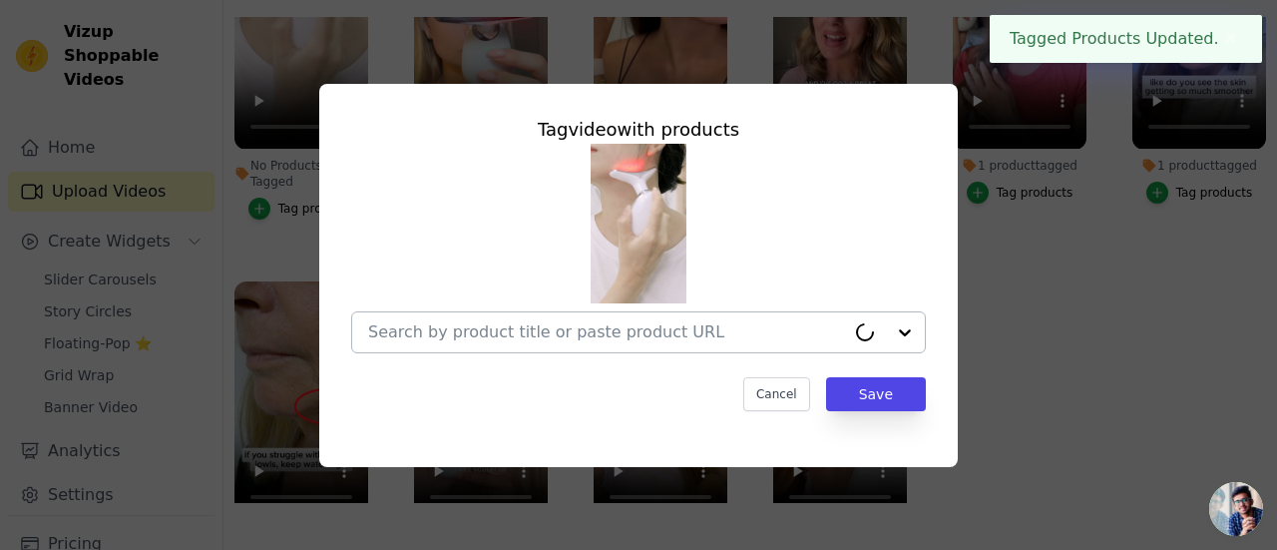
click at [414, 324] on input "No Products Tagged Tag video with products Cancel Save Tag products" at bounding box center [606, 331] width 477 height 19
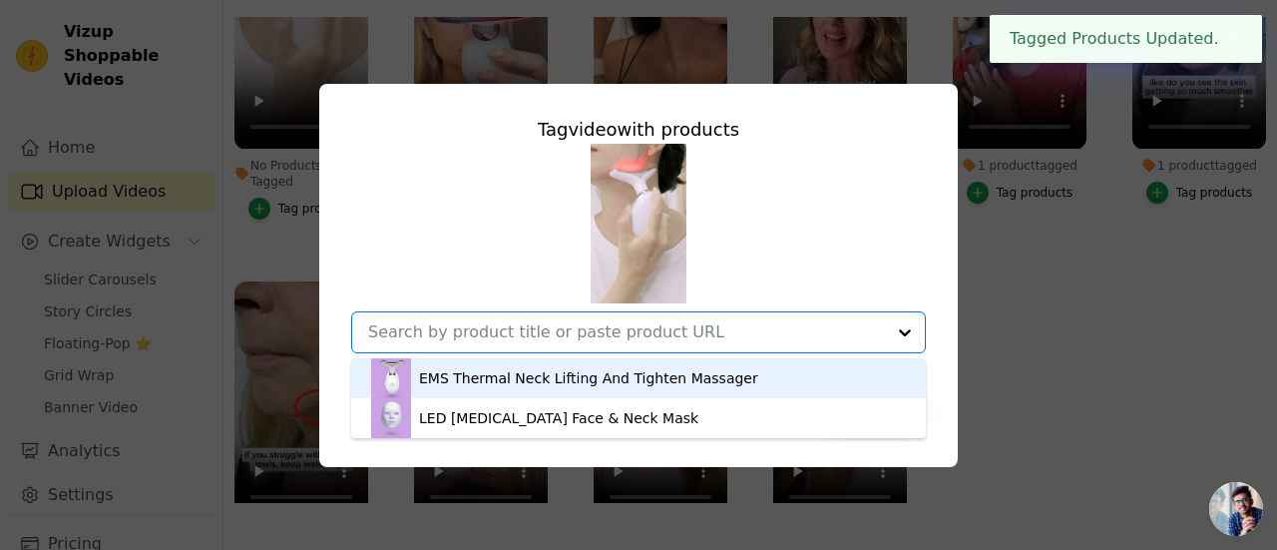
click at [505, 376] on div "EMS Thermal Neck Lifting And Tighten Massager" at bounding box center [588, 378] width 339 height 20
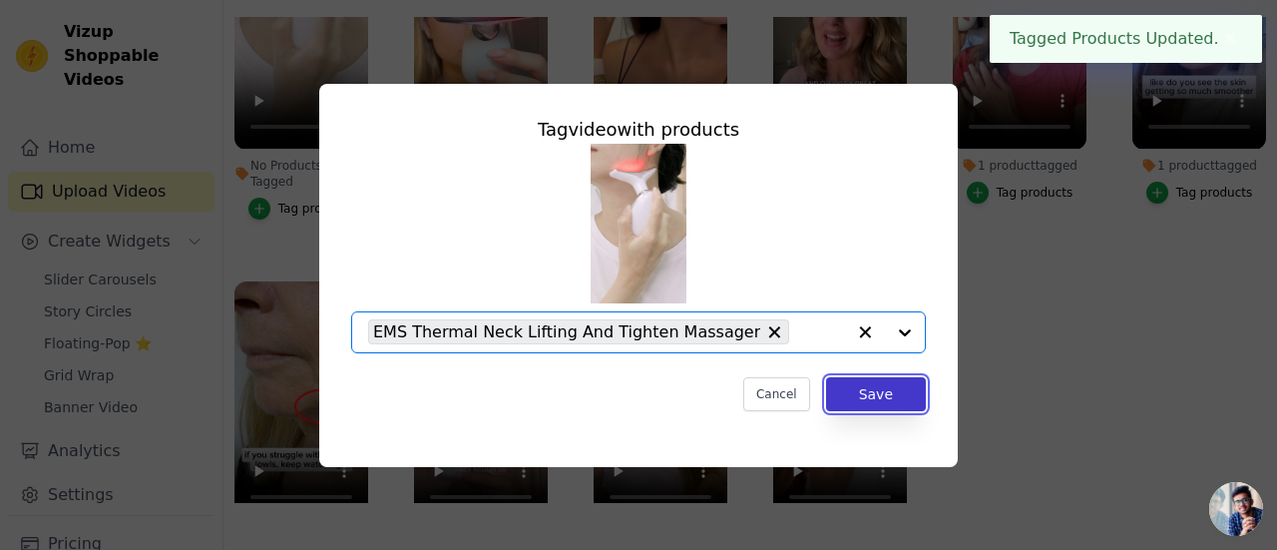
click at [909, 398] on button "Save" at bounding box center [876, 394] width 100 height 34
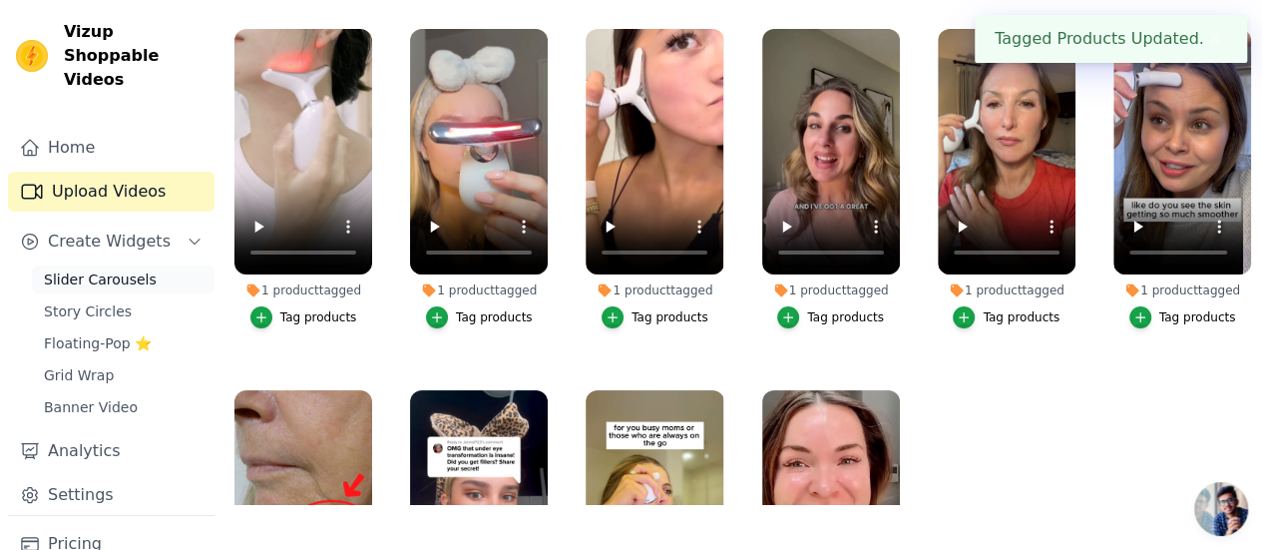
click at [106, 269] on span "Slider Carousels" at bounding box center [100, 279] width 113 height 20
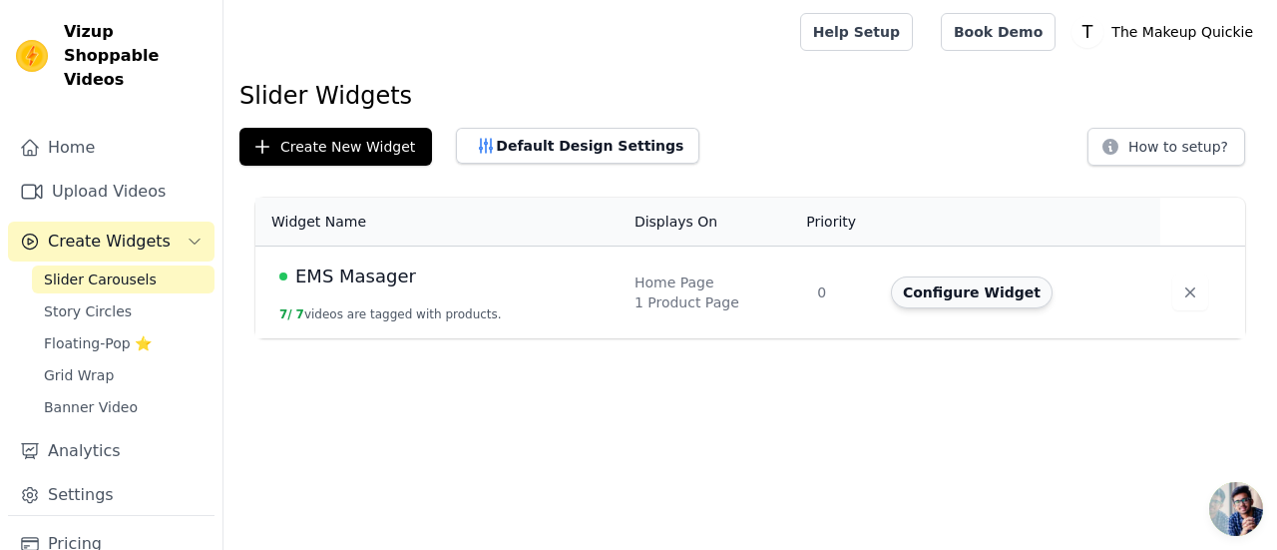
click at [930, 295] on button "Configure Widget" at bounding box center [972, 292] width 162 height 32
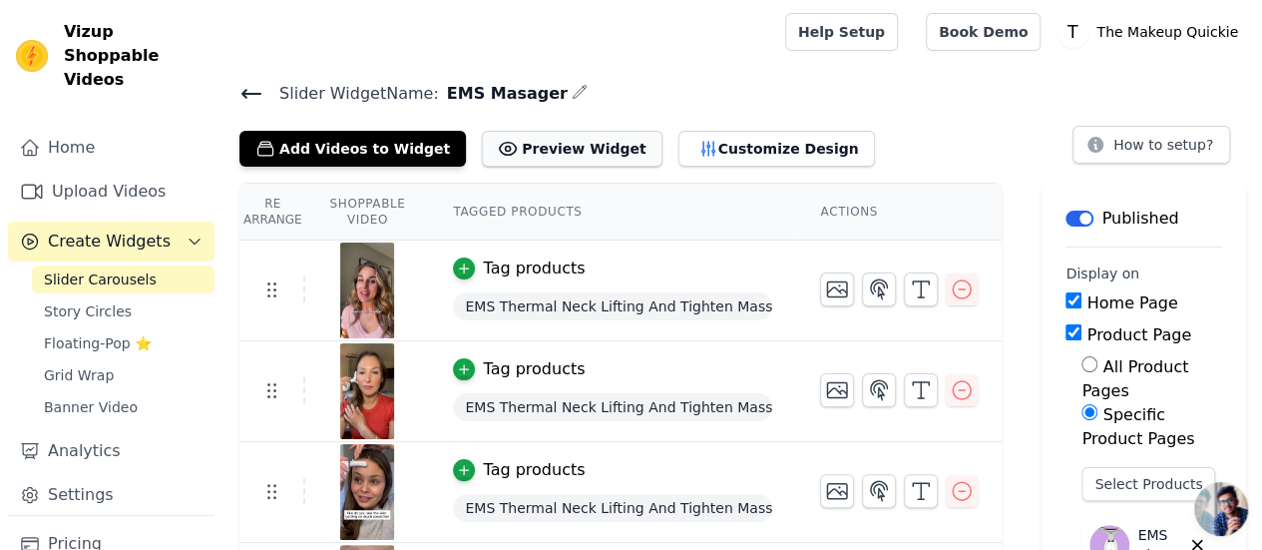
click at [545, 156] on button "Preview Widget" at bounding box center [572, 149] width 180 height 36
click at [701, 145] on icon "button" at bounding box center [707, 149] width 13 height 14
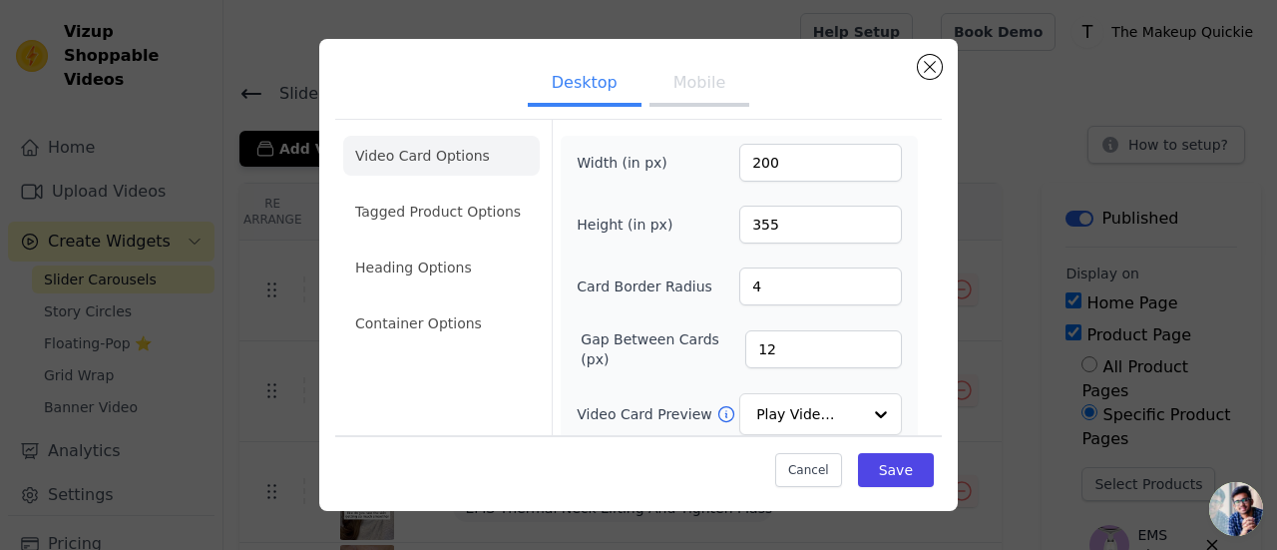
click at [678, 96] on button "Mobile" at bounding box center [699, 85] width 100 height 44
click at [595, 95] on button "Desktop" at bounding box center [585, 85] width 114 height 44
click at [408, 164] on li "Video Card Options" at bounding box center [441, 156] width 197 height 40
click at [422, 219] on li "Tagged Product Options" at bounding box center [441, 212] width 197 height 40
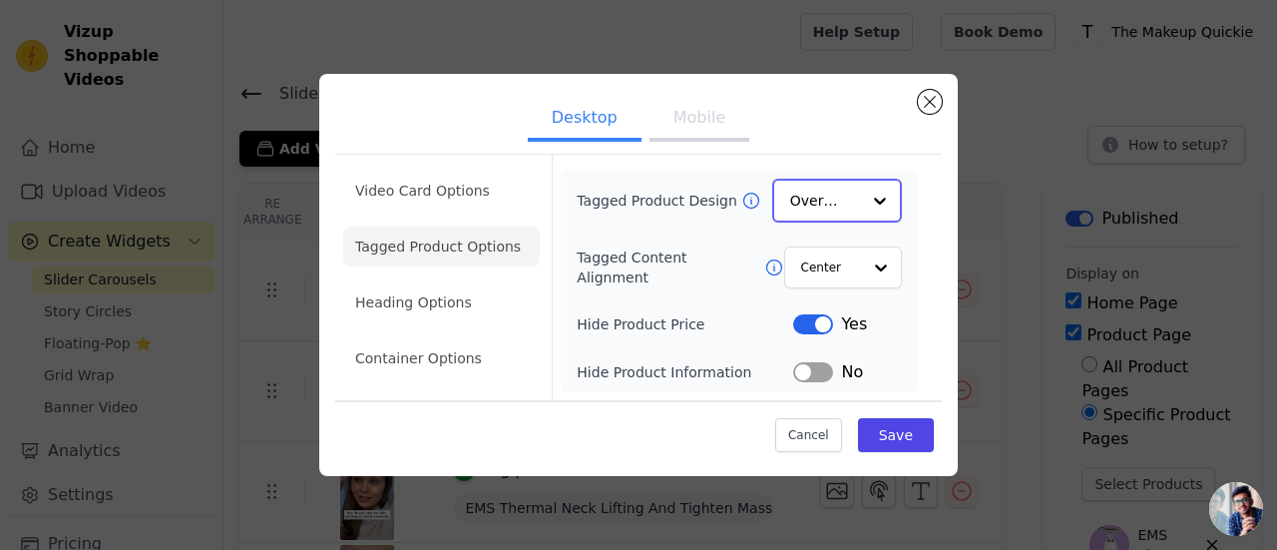
click at [814, 204] on input "Tagged Product Design" at bounding box center [825, 201] width 70 height 40
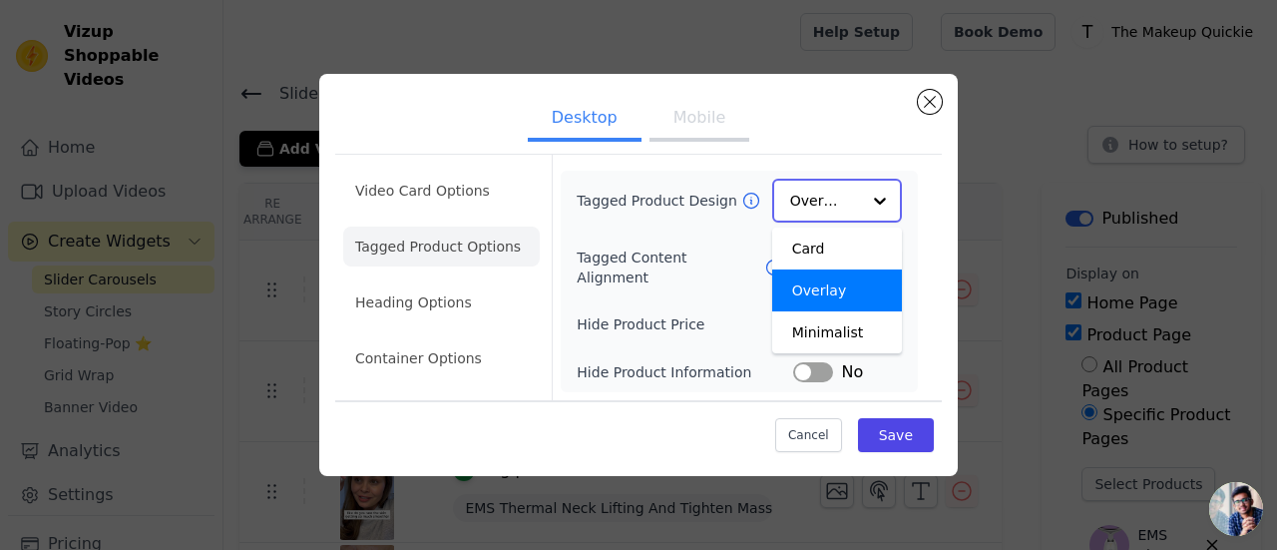
click at [814, 204] on input "Tagged Product Design" at bounding box center [825, 201] width 70 height 40
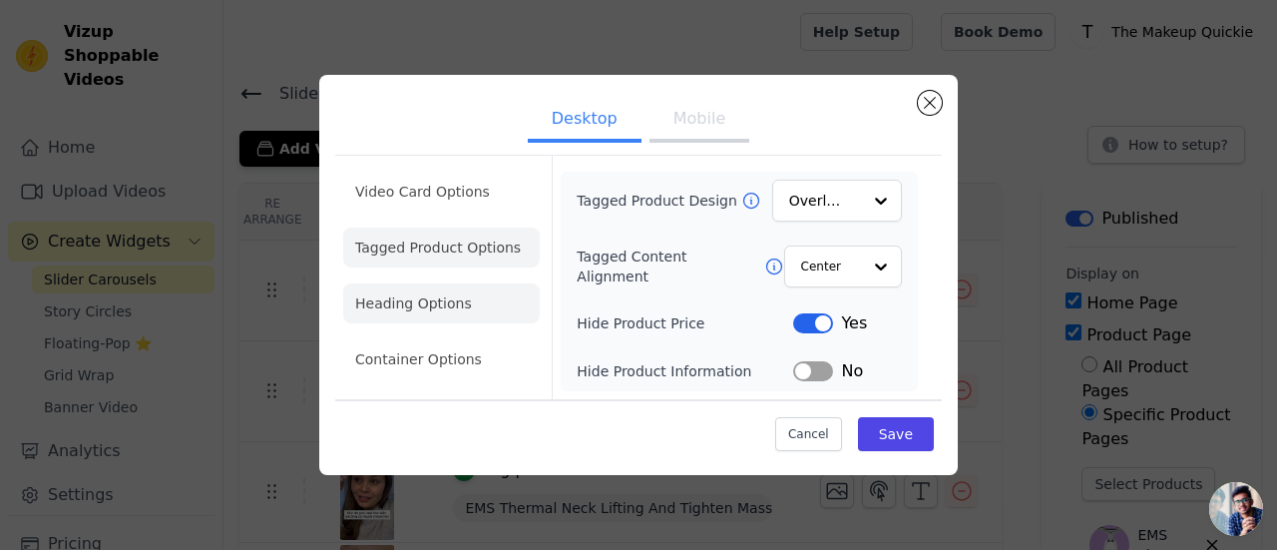
click at [456, 306] on li "Heading Options" at bounding box center [441, 303] width 197 height 40
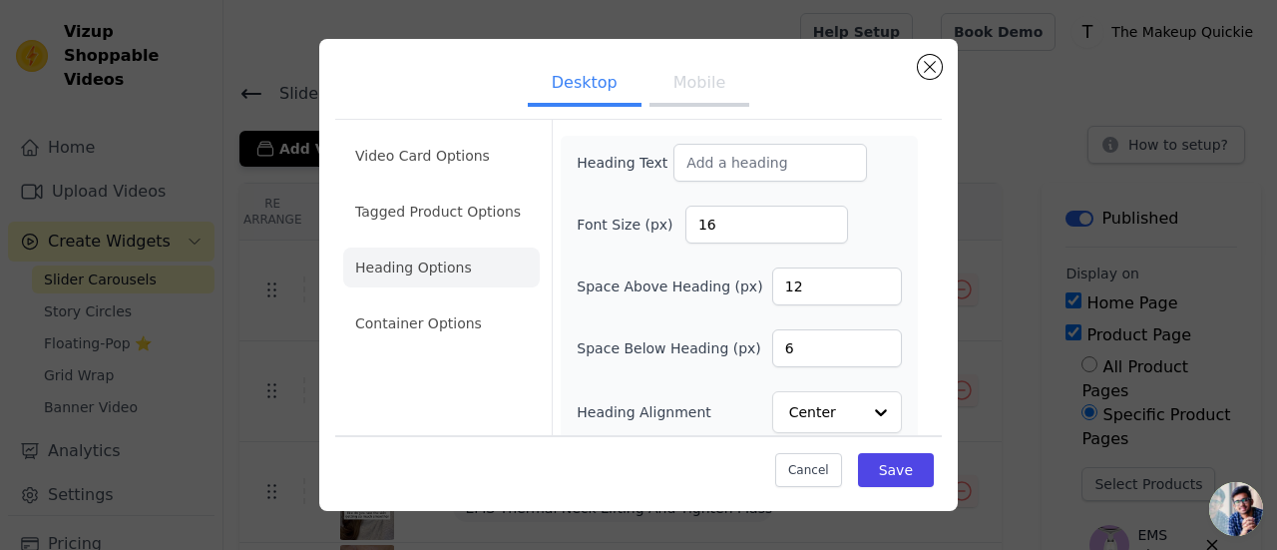
scroll to position [10, 0]
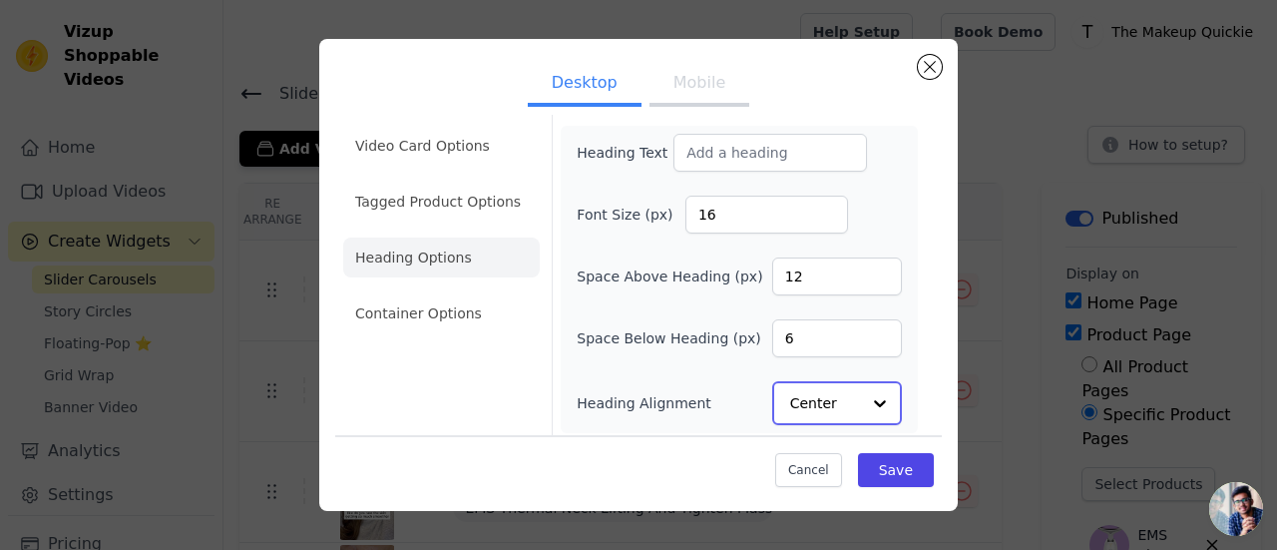
click at [809, 408] on input "Heading Alignment" at bounding box center [825, 403] width 70 height 40
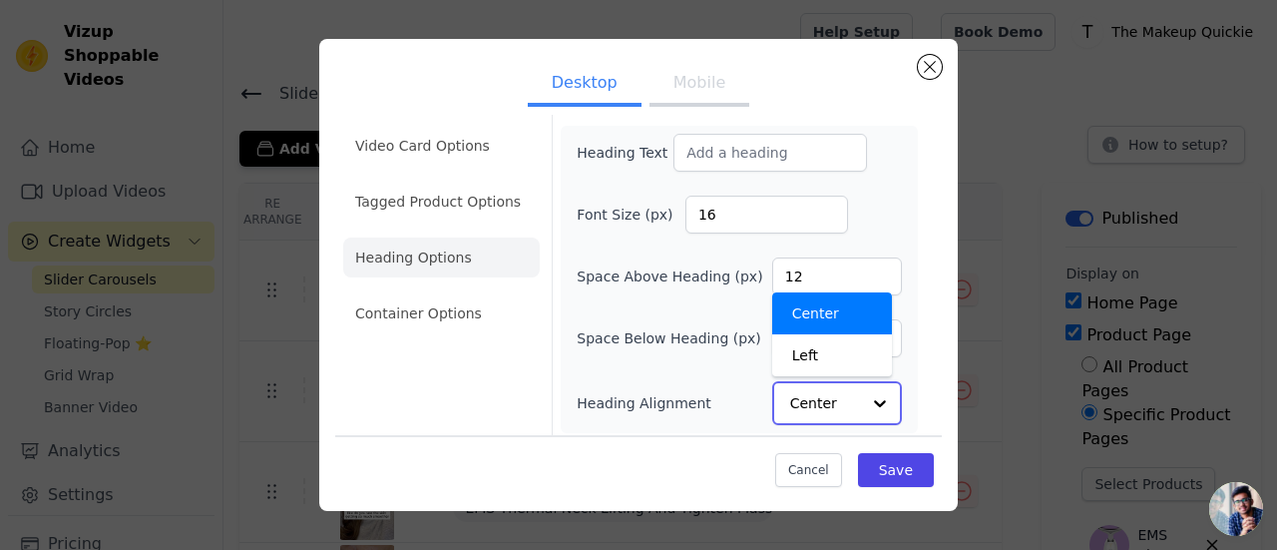
click at [809, 408] on input "Heading Alignment" at bounding box center [825, 403] width 70 height 40
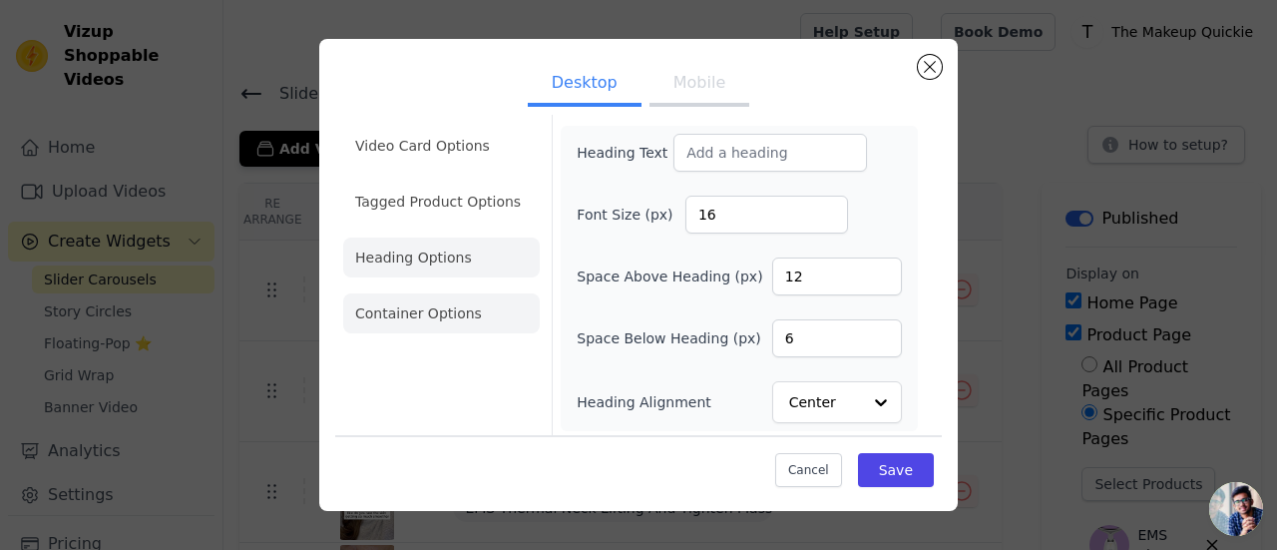
click at [393, 312] on li "Container Options" at bounding box center [441, 313] width 197 height 40
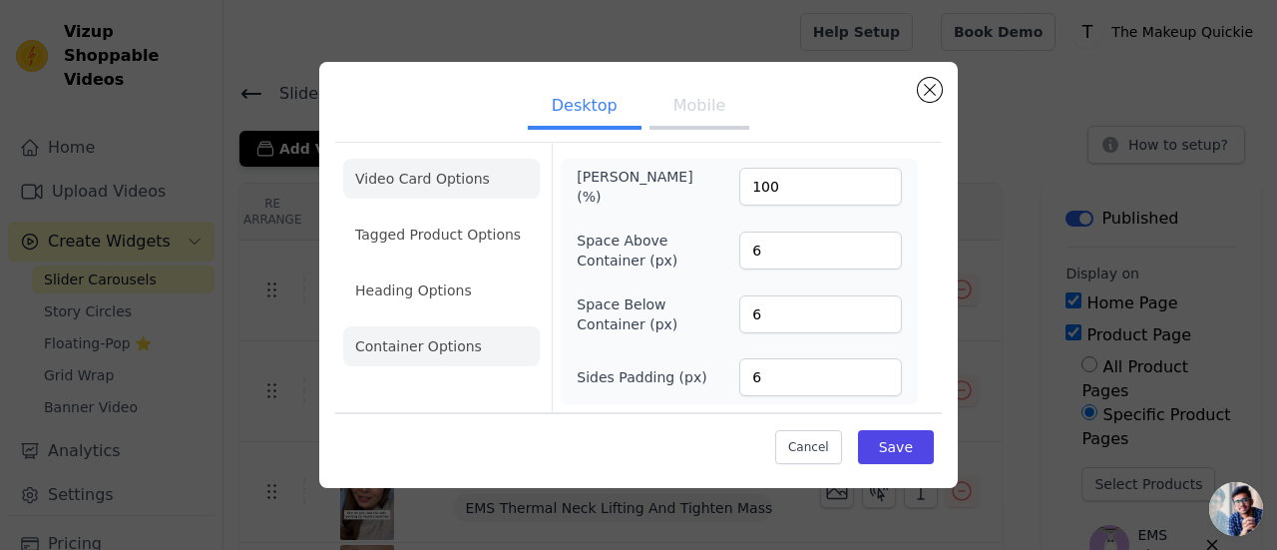
click at [401, 167] on li "Video Card Options" at bounding box center [441, 179] width 197 height 40
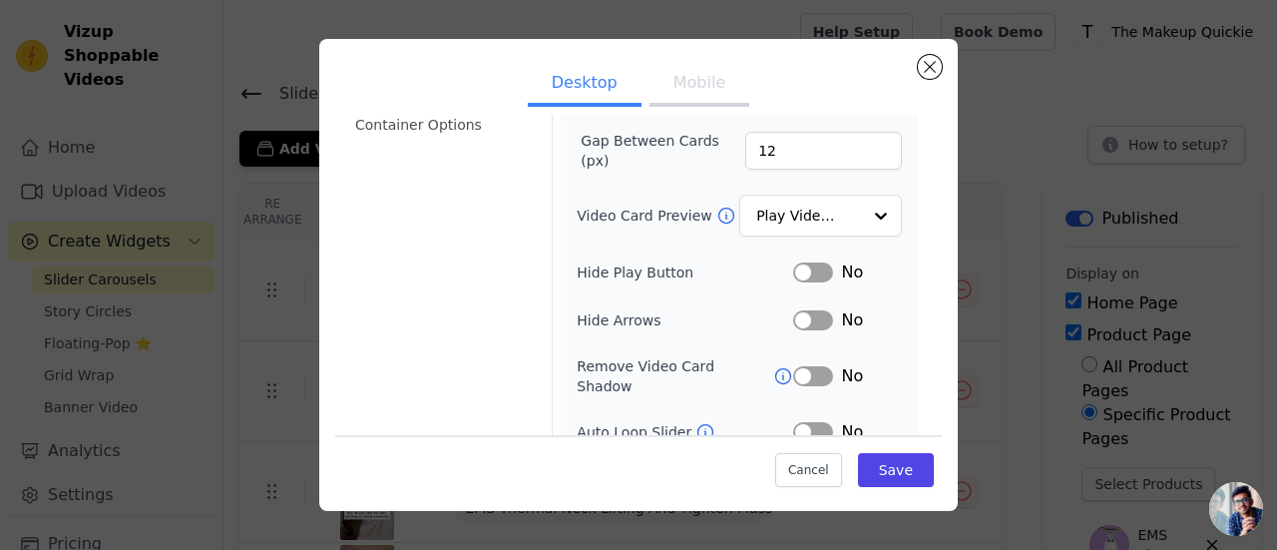
scroll to position [200, 0]
click at [781, 222] on input "Video Card Preview" at bounding box center [808, 216] width 103 height 40
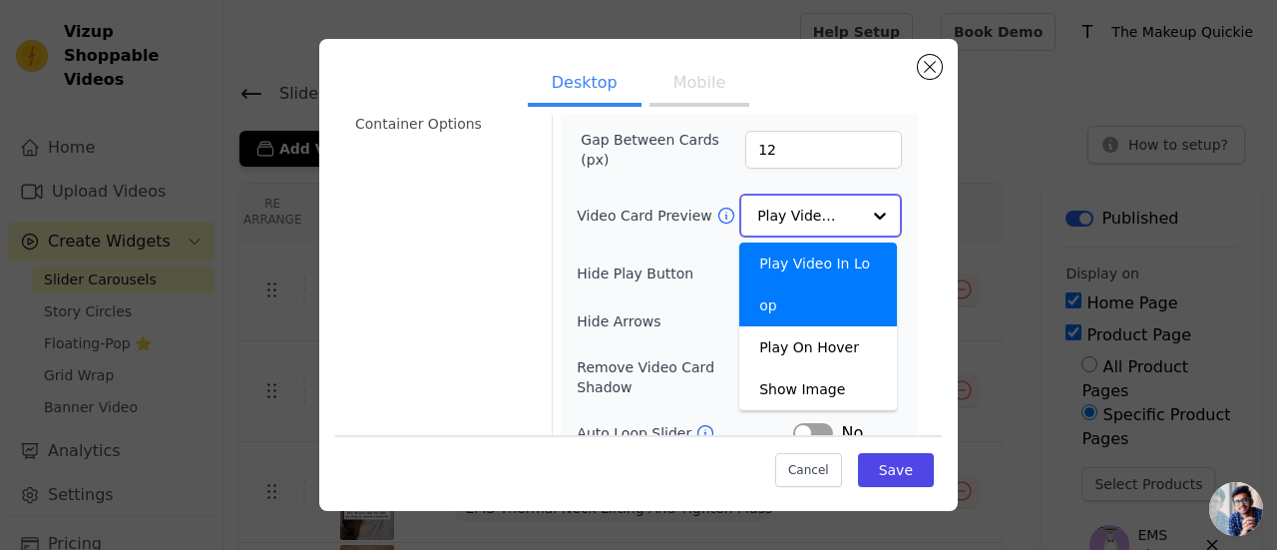
click at [781, 222] on input "Video Card Preview" at bounding box center [808, 216] width 103 height 40
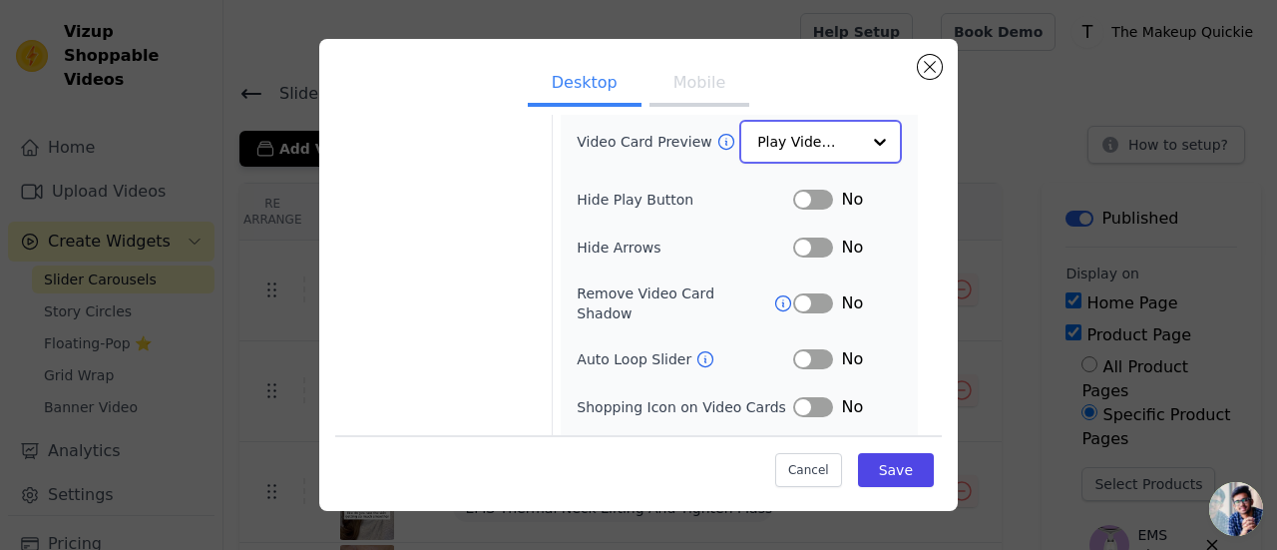
scroll to position [299, 0]
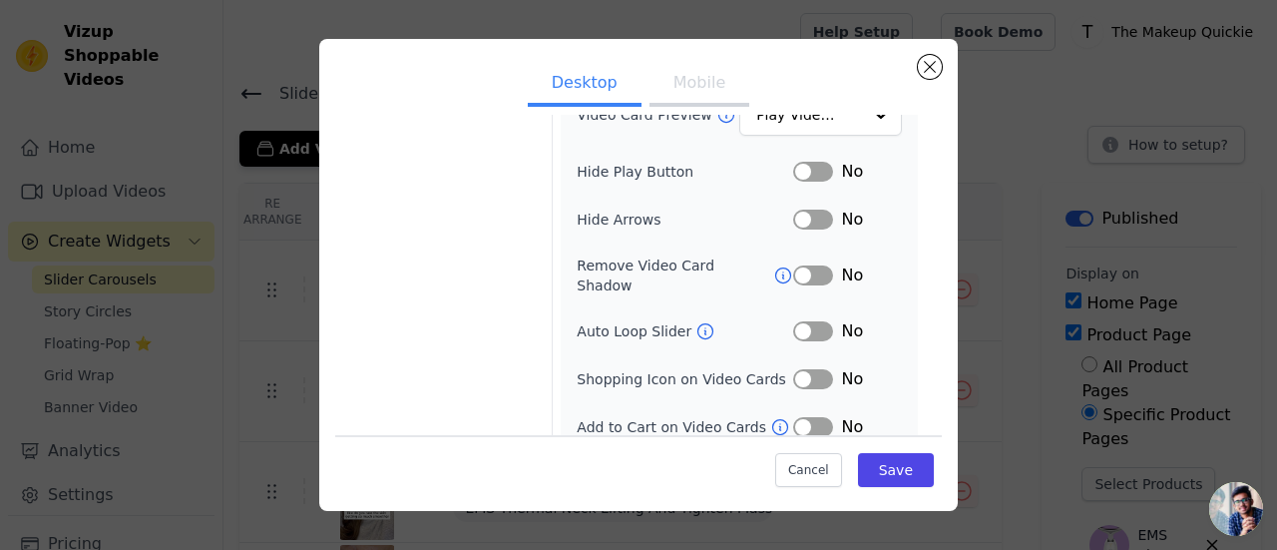
click at [810, 174] on button "Label" at bounding box center [813, 172] width 40 height 20
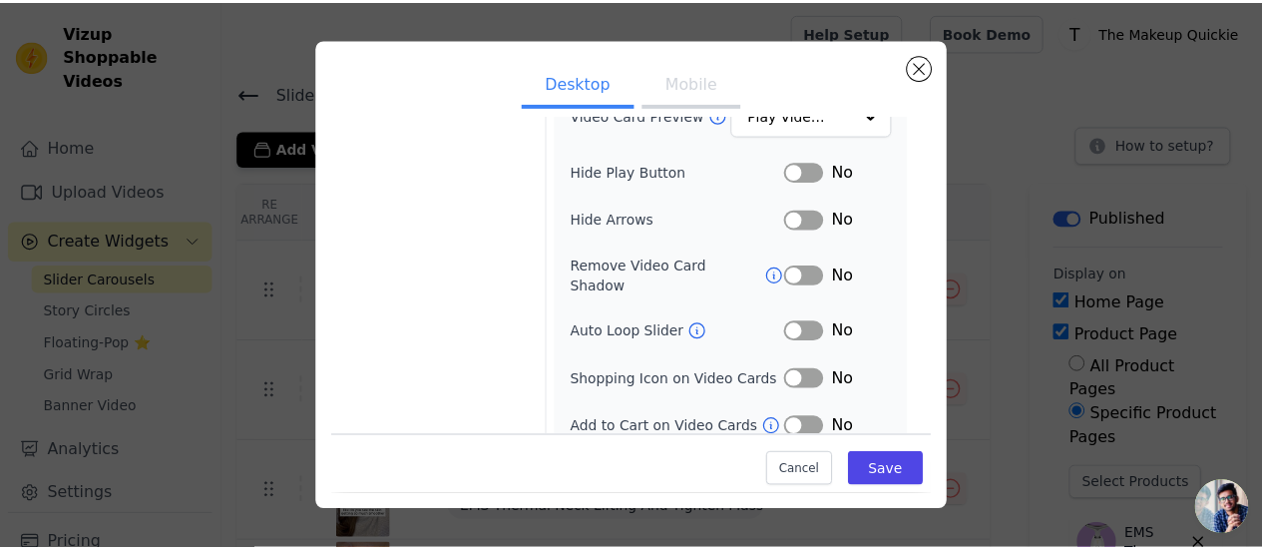
scroll to position [297, 0]
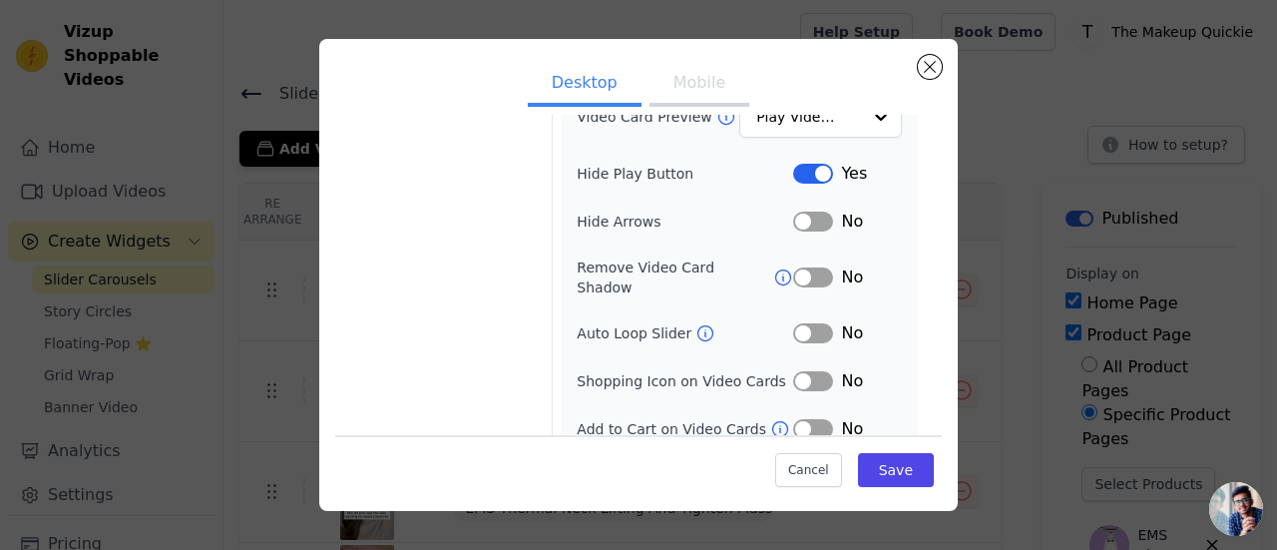
click at [802, 323] on button "Label" at bounding box center [813, 333] width 40 height 20
click at [804, 371] on button "Label" at bounding box center [813, 381] width 40 height 20
click at [798, 419] on button "Label" at bounding box center [813, 429] width 40 height 20
click at [863, 467] on button "Save" at bounding box center [896, 470] width 76 height 34
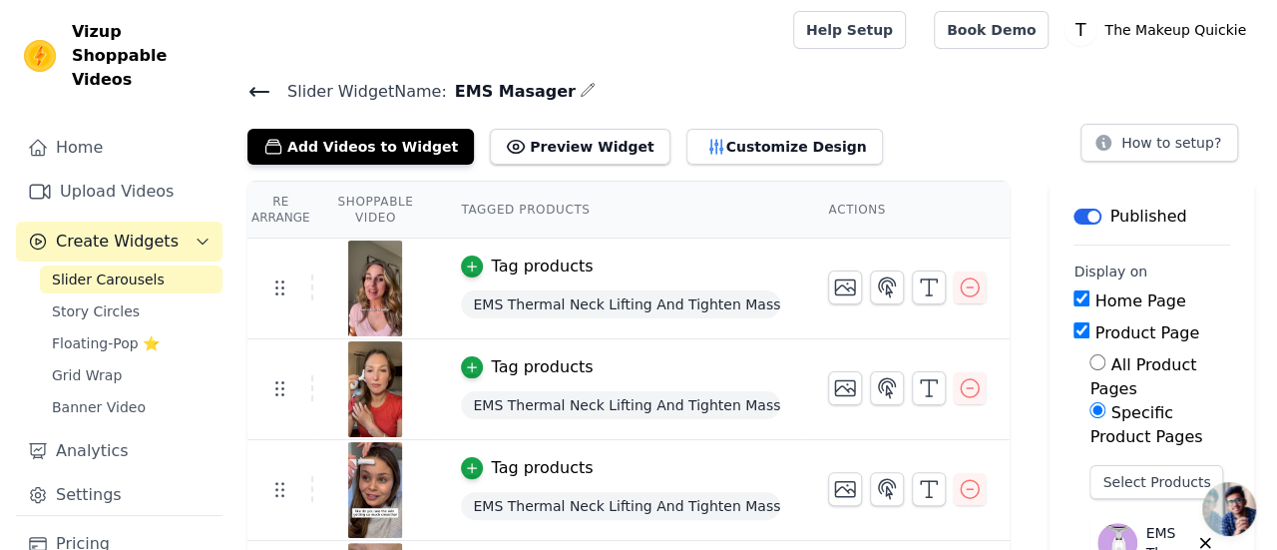
scroll to position [0, 0]
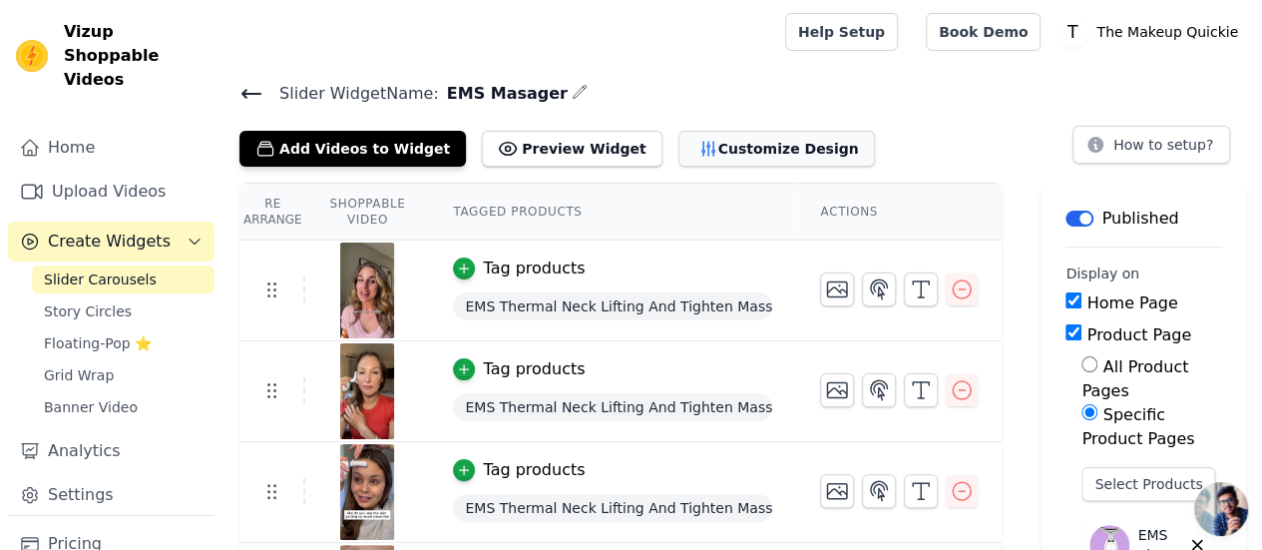
click at [708, 153] on button "Customize Design" at bounding box center [776, 149] width 197 height 36
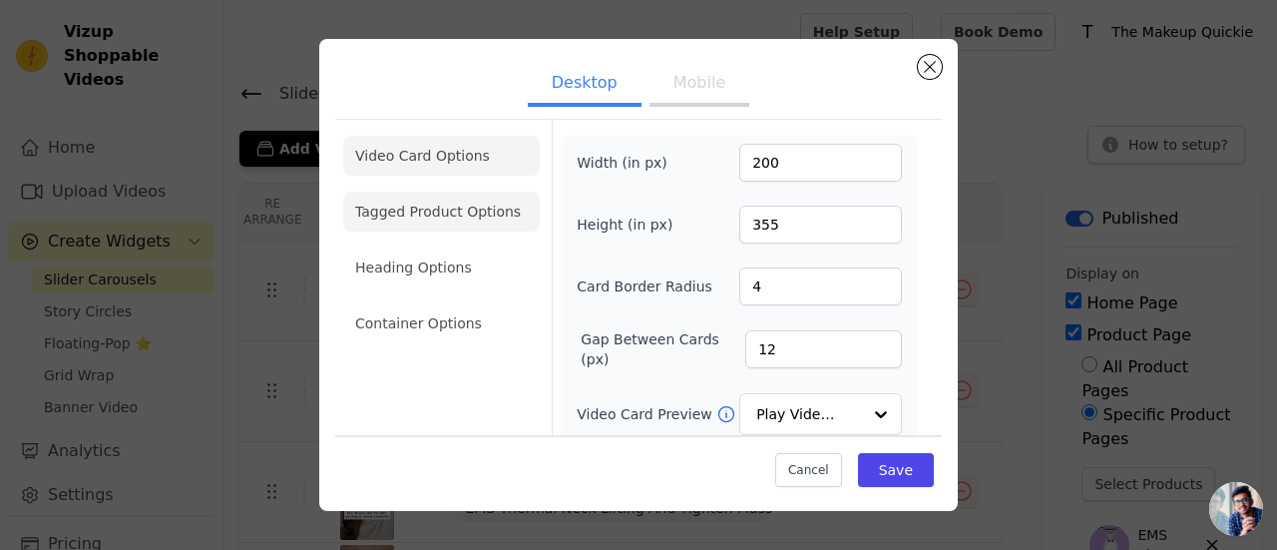
click at [435, 212] on li "Tagged Product Options" at bounding box center [441, 212] width 197 height 40
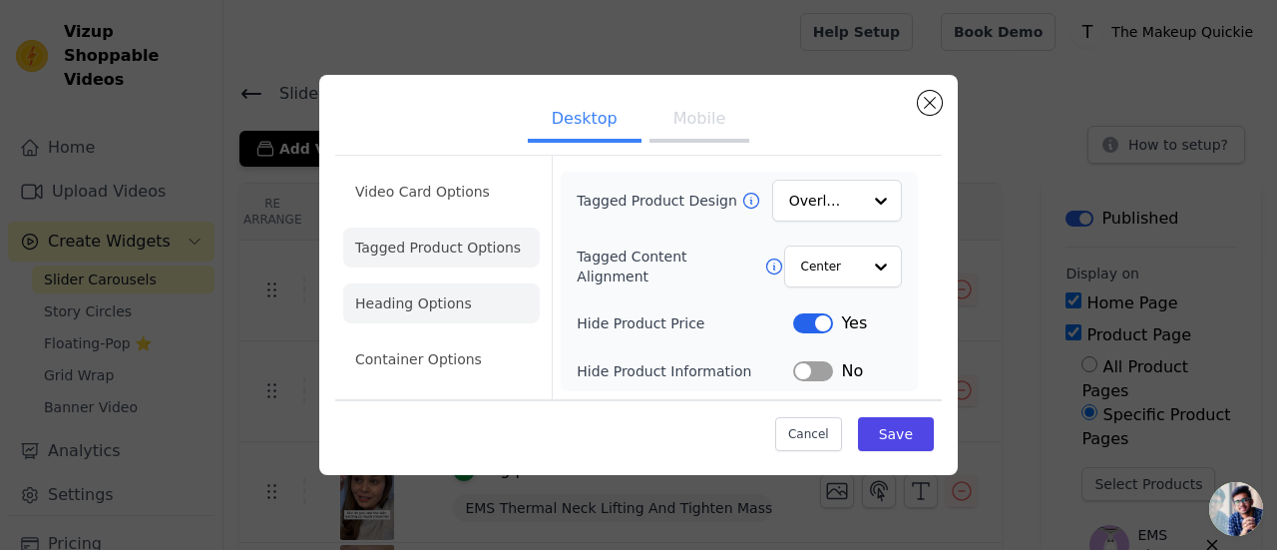
click at [425, 301] on li "Heading Options" at bounding box center [441, 303] width 197 height 40
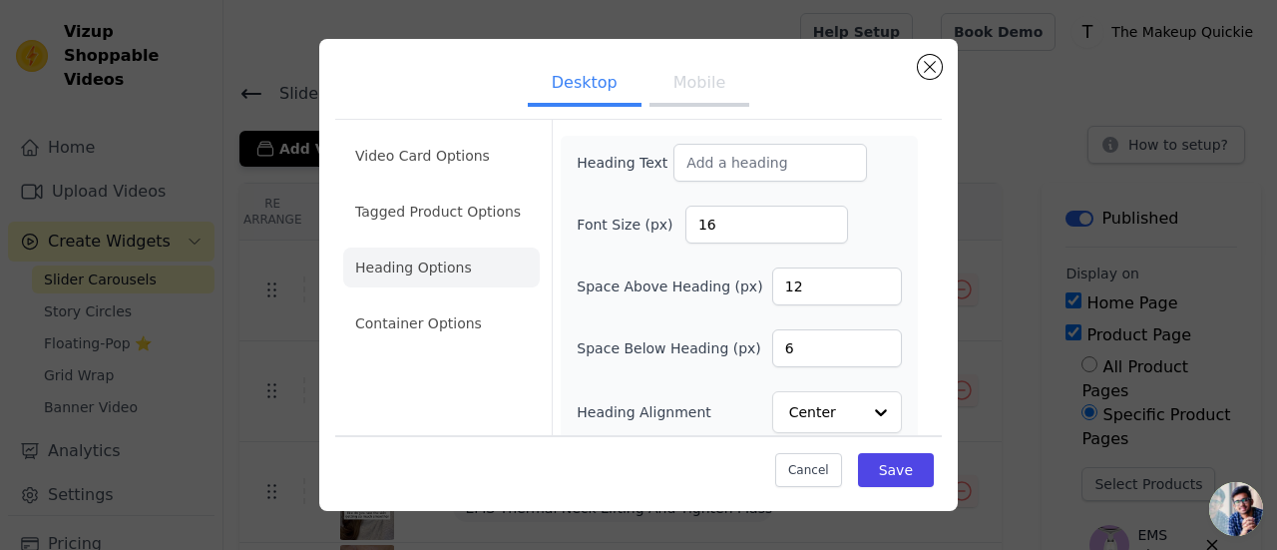
scroll to position [10, 0]
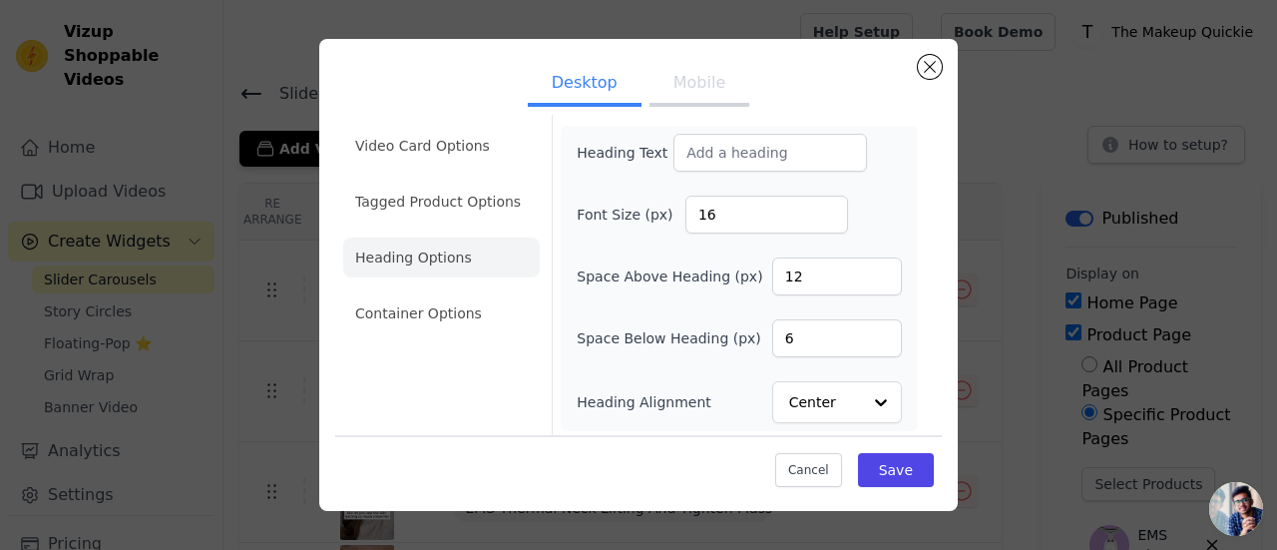
click at [453, 310] on li "Container Options" at bounding box center [441, 313] width 197 height 40
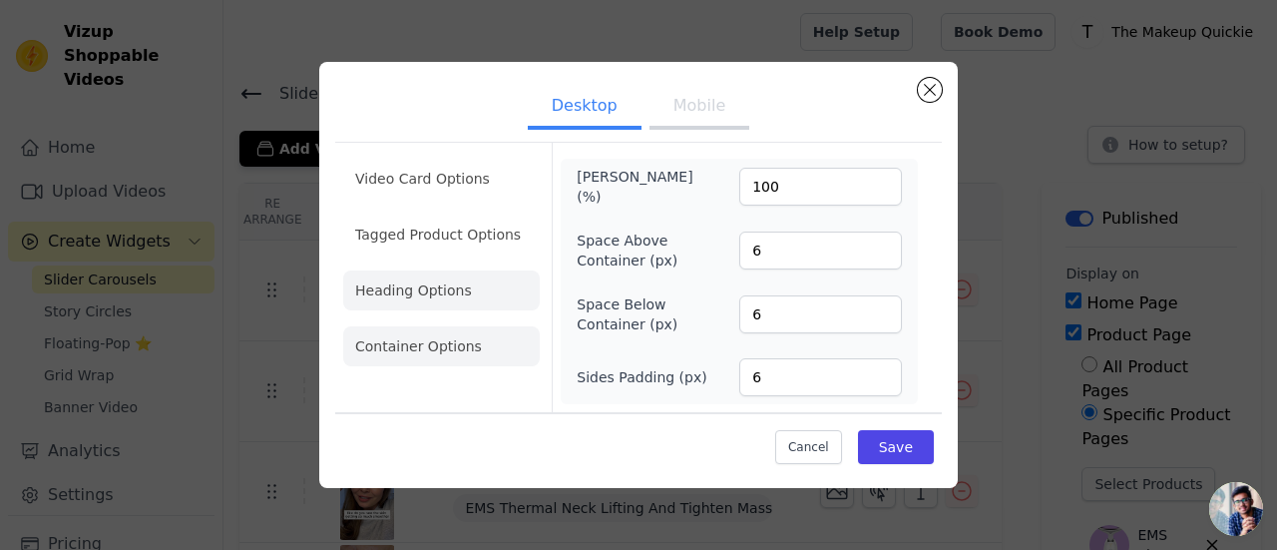
scroll to position [0, 0]
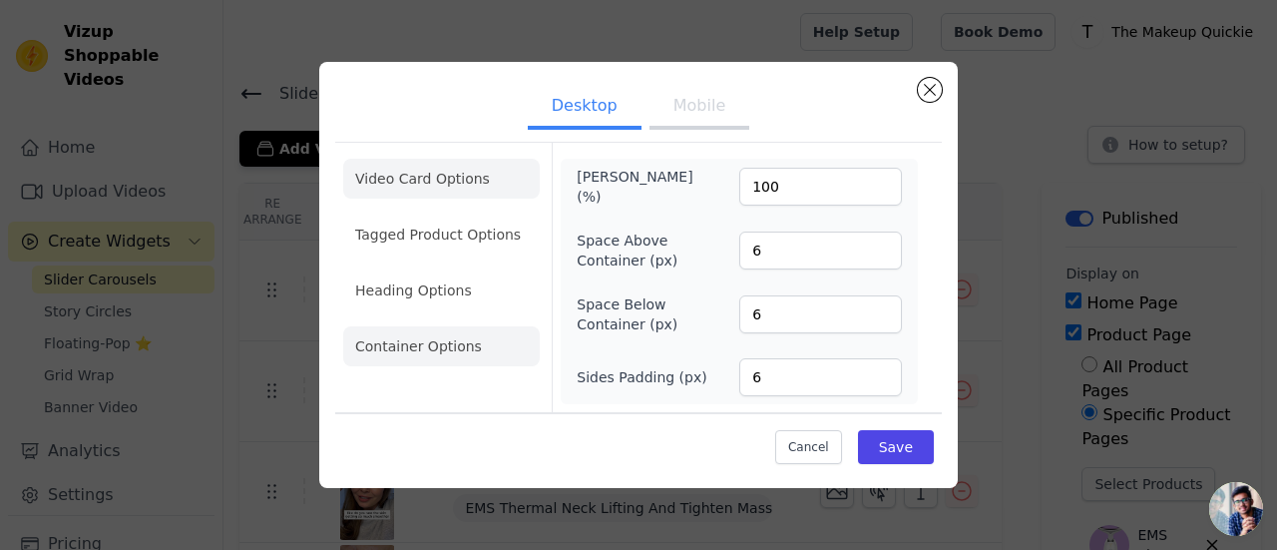
click at [458, 178] on li "Video Card Options" at bounding box center [441, 179] width 197 height 40
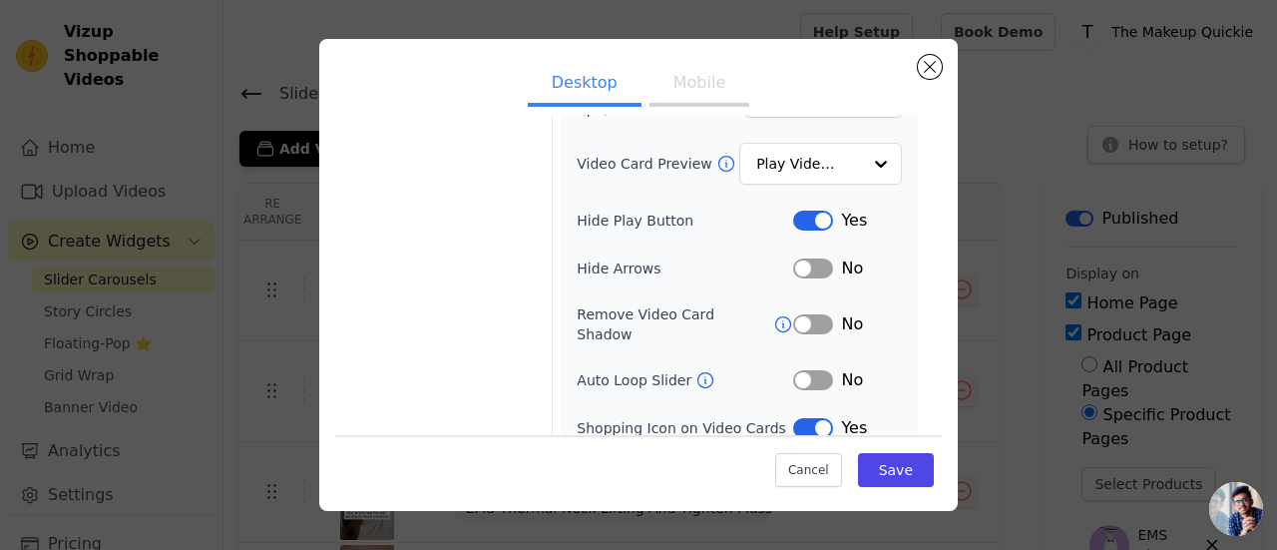
scroll to position [297, 0]
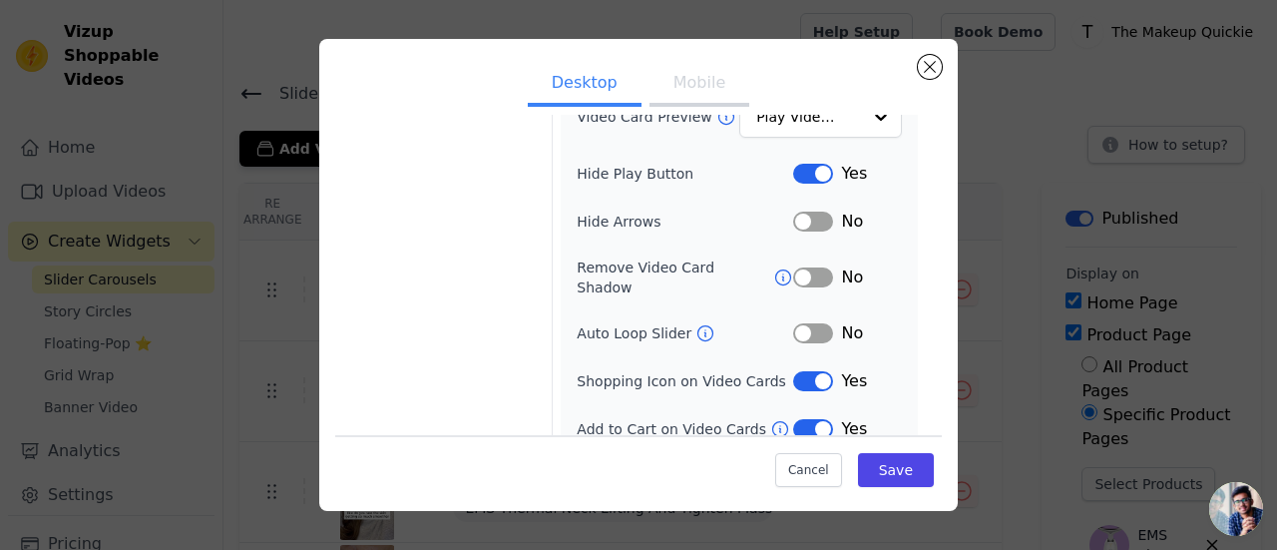
click at [659, 91] on button "Mobile" at bounding box center [699, 85] width 100 height 44
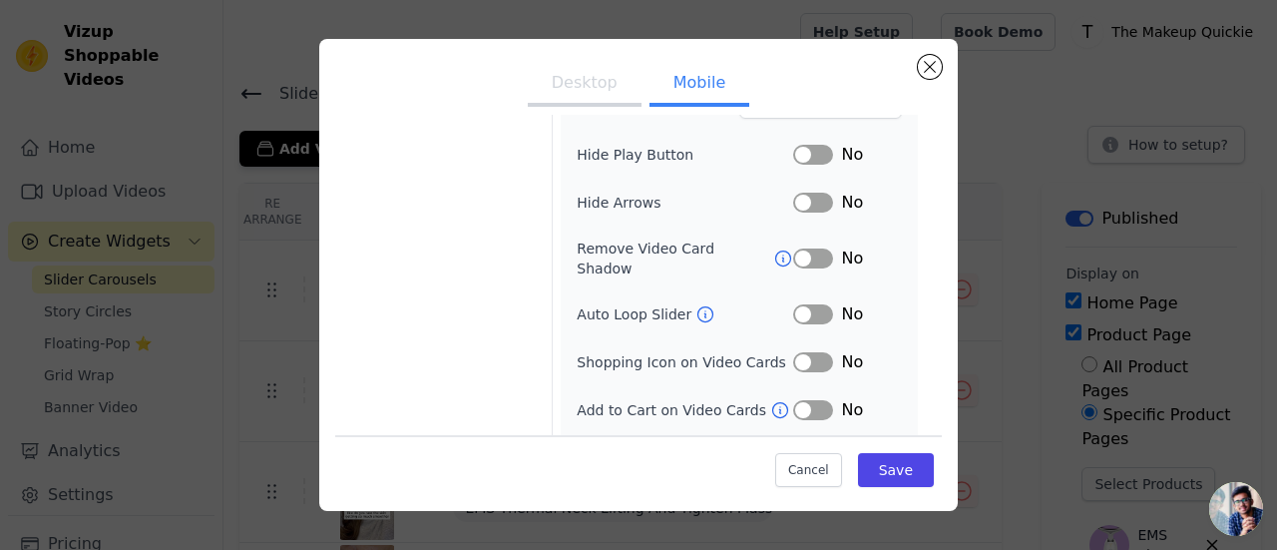
scroll to position [345, 0]
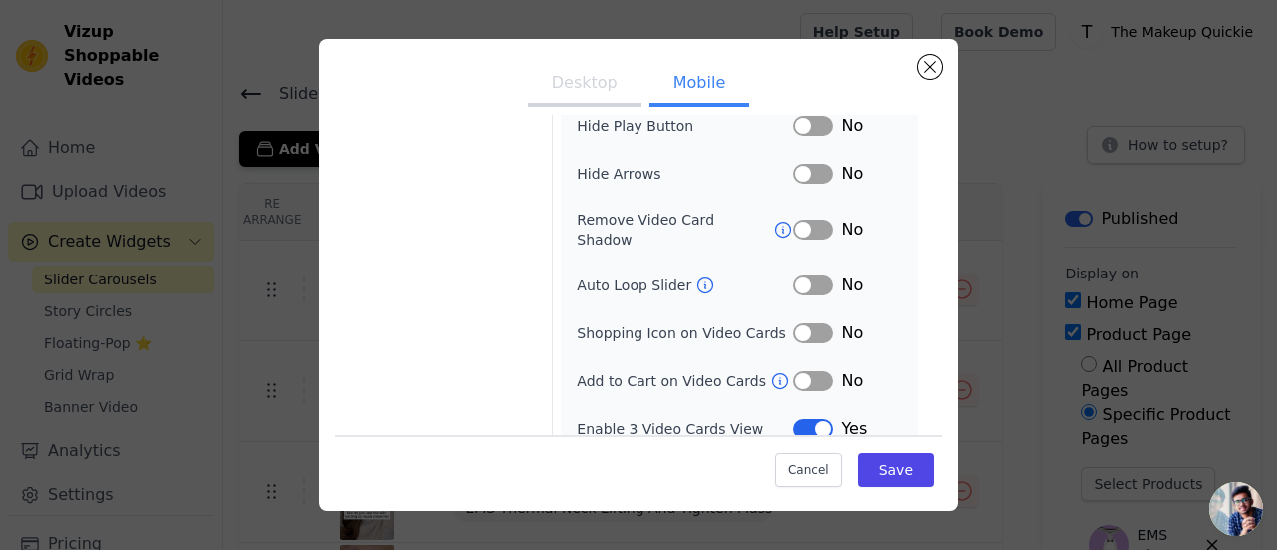
click at [803, 323] on button "Label" at bounding box center [813, 333] width 40 height 20
click at [803, 371] on button "Label" at bounding box center [813, 381] width 40 height 20
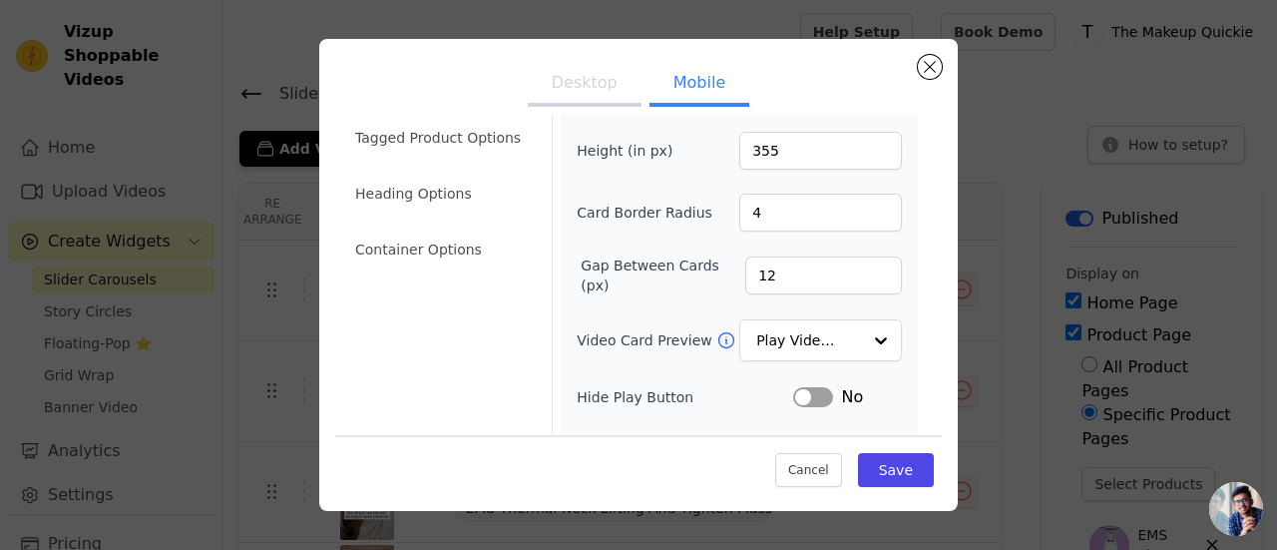
scroll to position [46, 0]
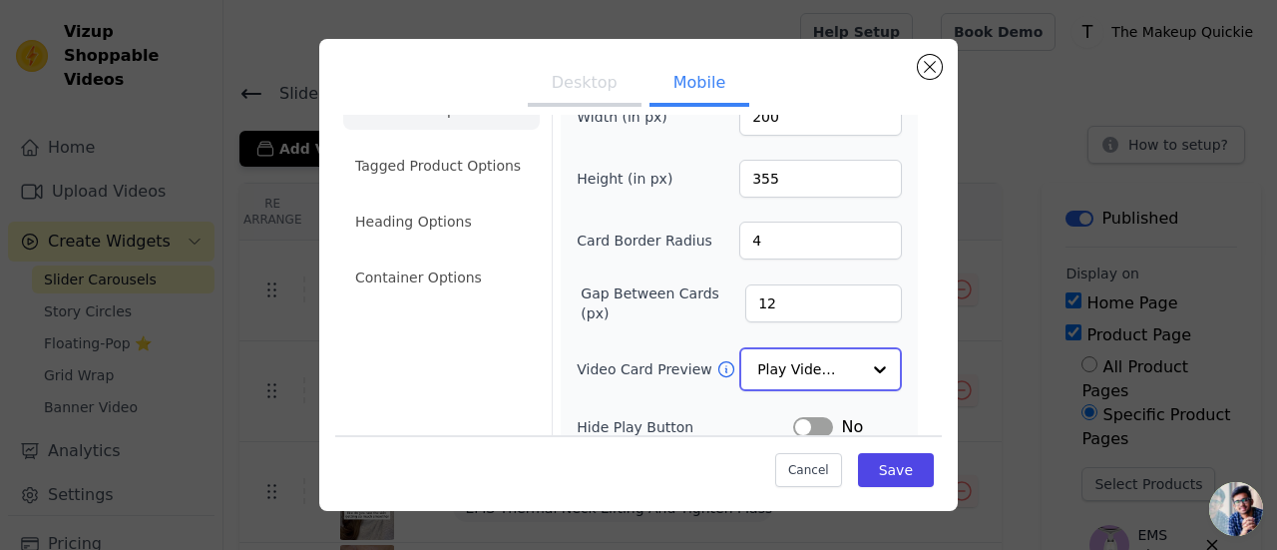
click at [763, 365] on input "Video Card Preview" at bounding box center [808, 369] width 103 height 40
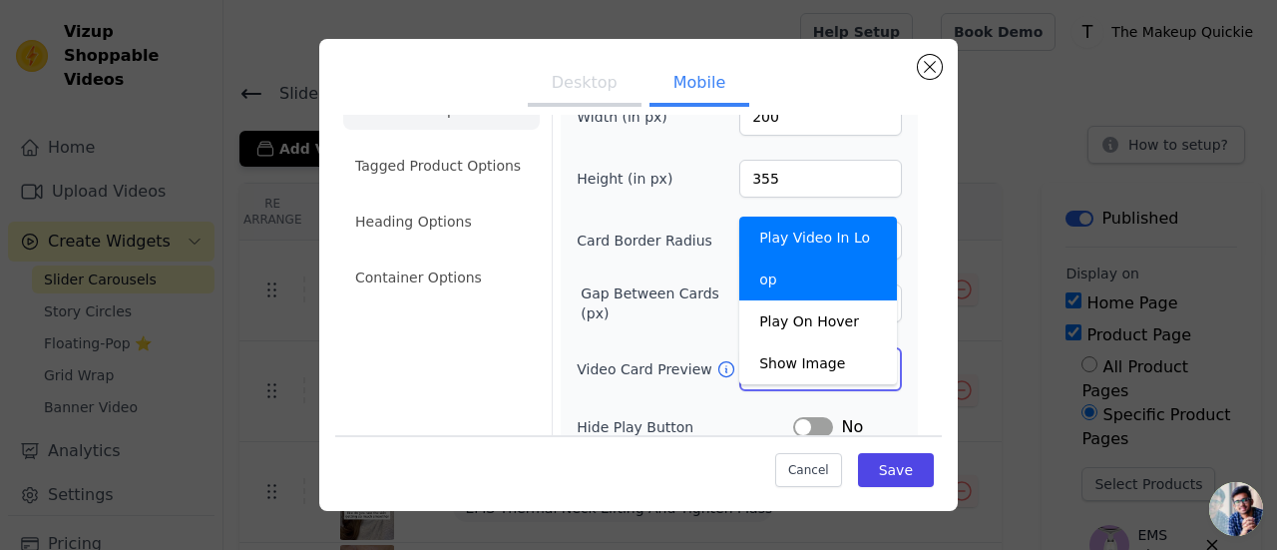
click at [763, 365] on input "Video Card Preview" at bounding box center [808, 369] width 103 height 40
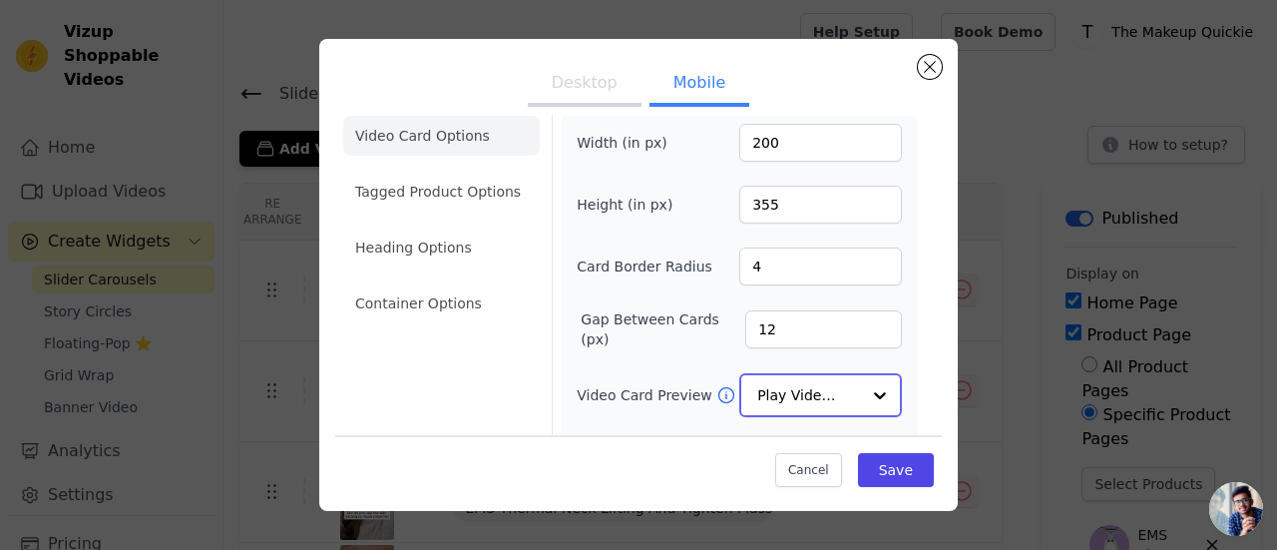
scroll to position [0, 0]
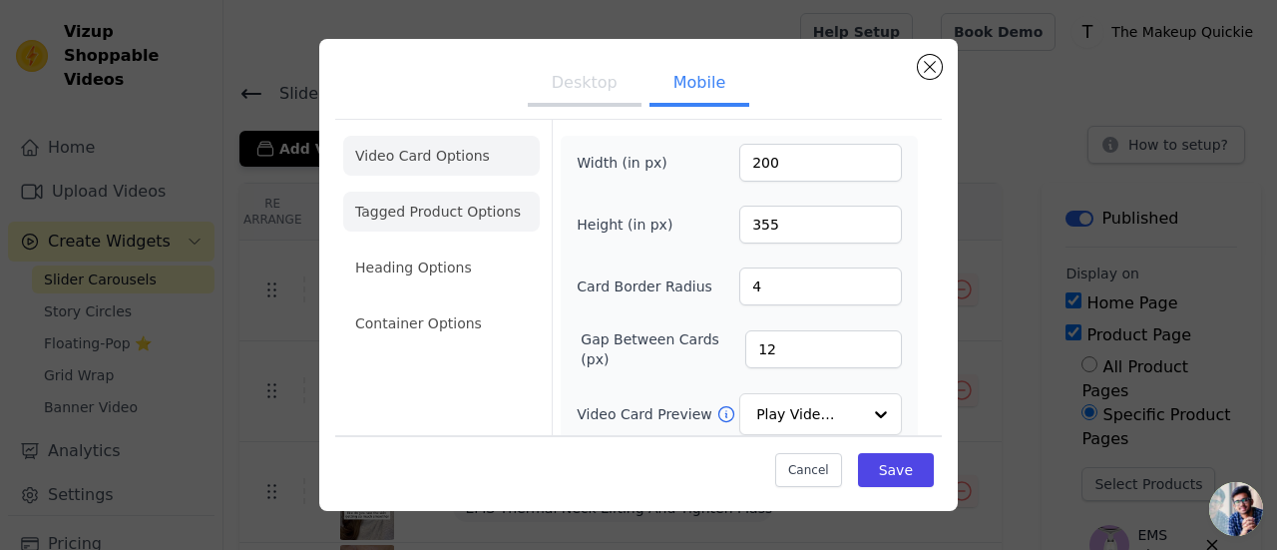
click at [402, 213] on li "Tagged Product Options" at bounding box center [441, 212] width 197 height 40
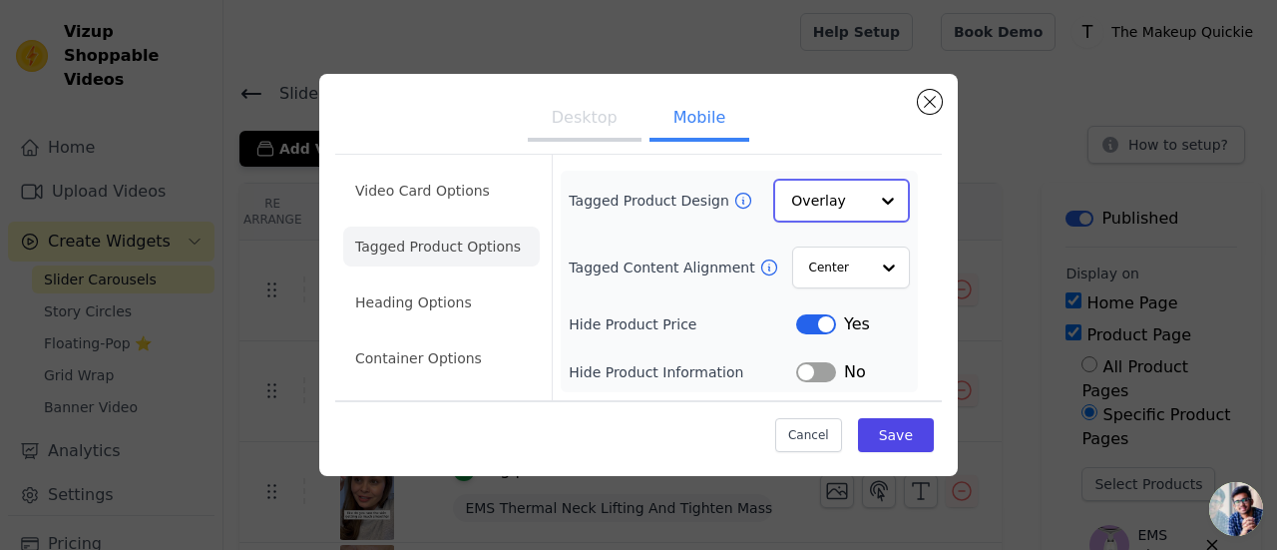
click at [826, 208] on input "Tagged Product Design" at bounding box center [829, 201] width 77 height 40
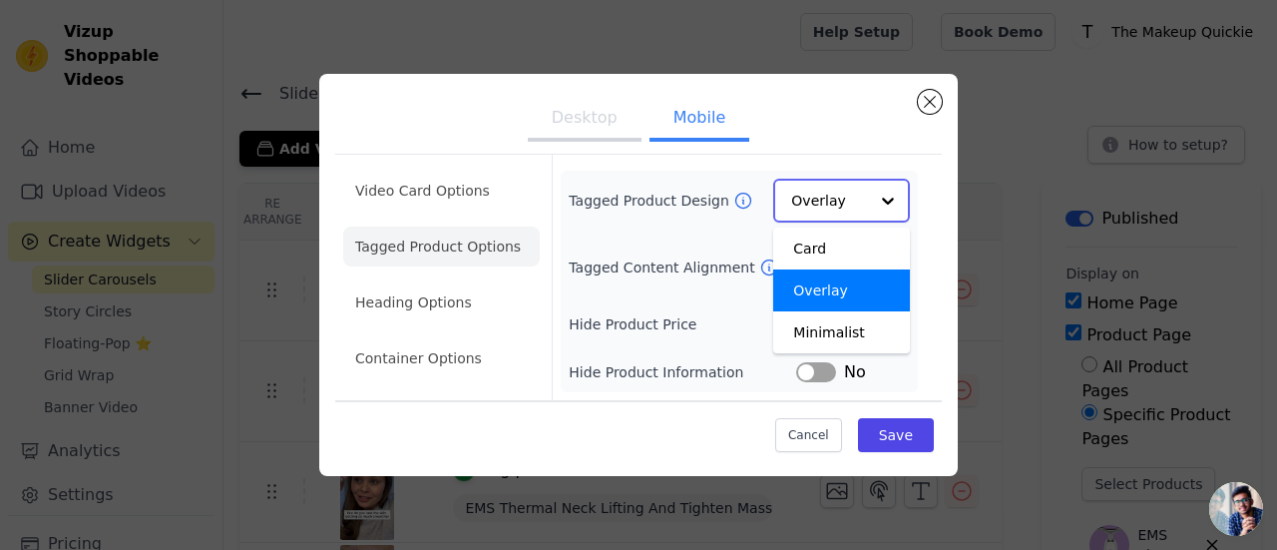
click at [826, 208] on input "Tagged Product Design" at bounding box center [829, 201] width 77 height 40
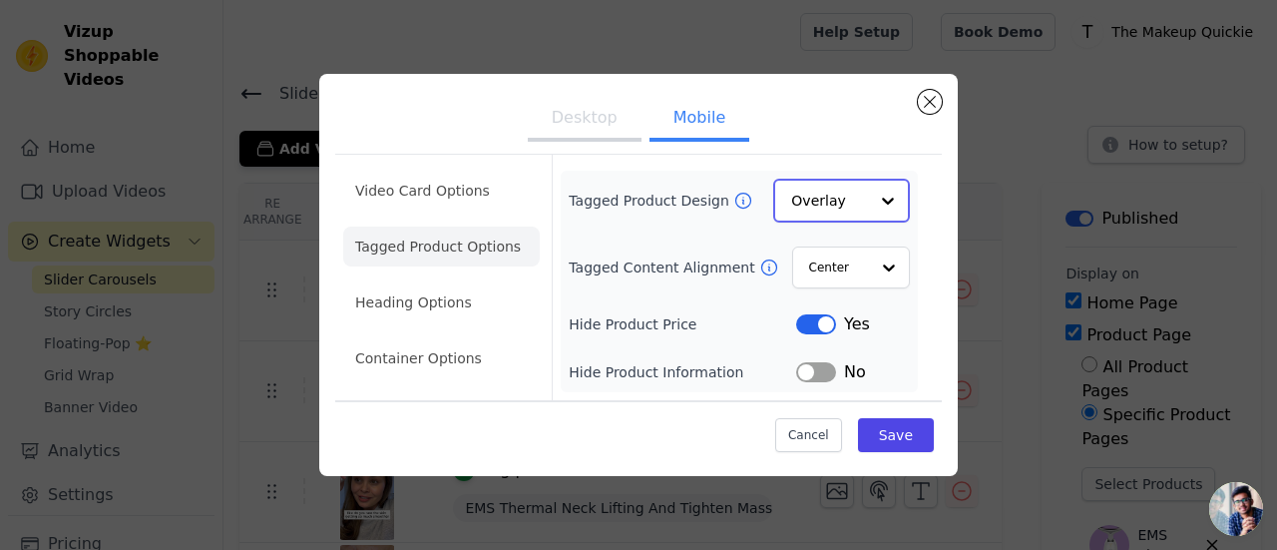
click at [826, 208] on input "Tagged Product Design" at bounding box center [829, 201] width 77 height 40
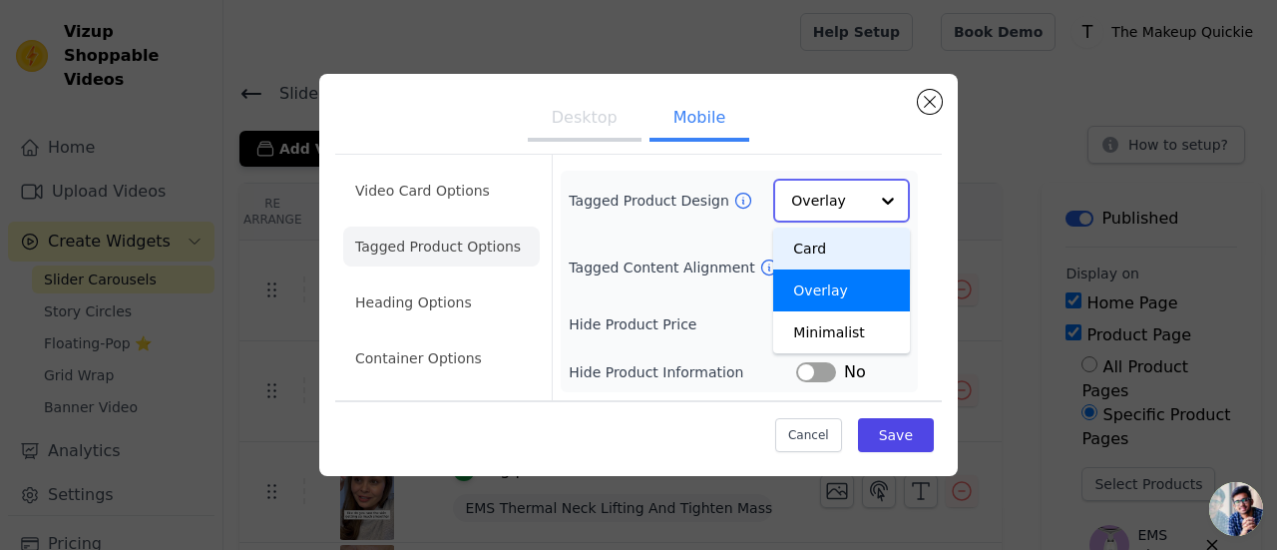
click at [816, 249] on div "Card" at bounding box center [841, 248] width 137 height 42
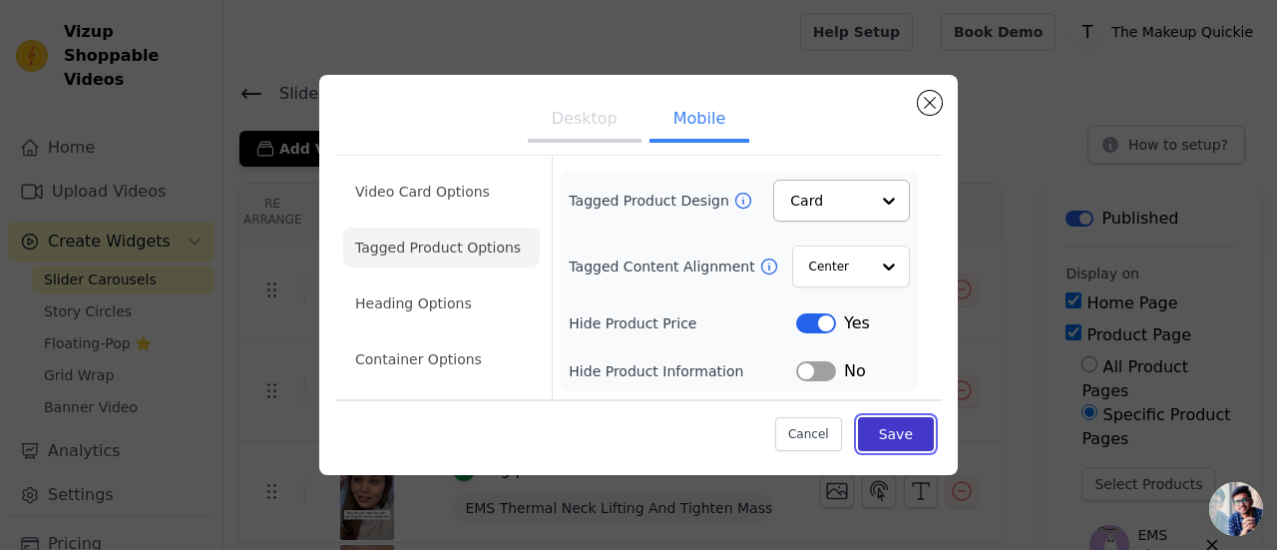
click at [889, 428] on button "Save" at bounding box center [896, 434] width 76 height 34
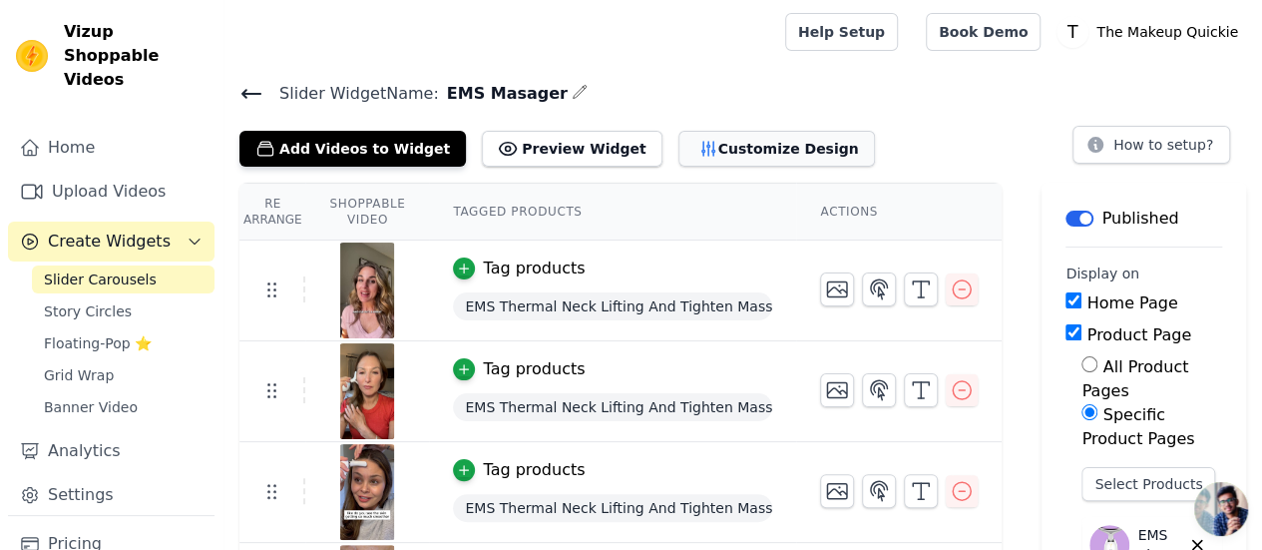
click at [698, 139] on icon "button" at bounding box center [708, 149] width 20 height 20
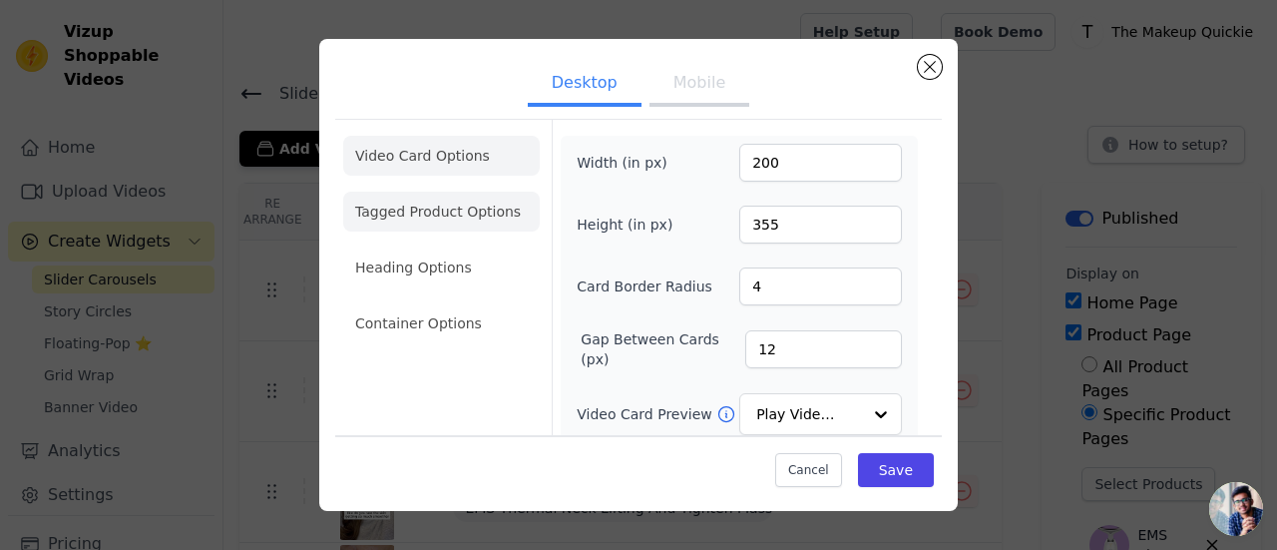
click at [410, 216] on li "Tagged Product Options" at bounding box center [441, 212] width 197 height 40
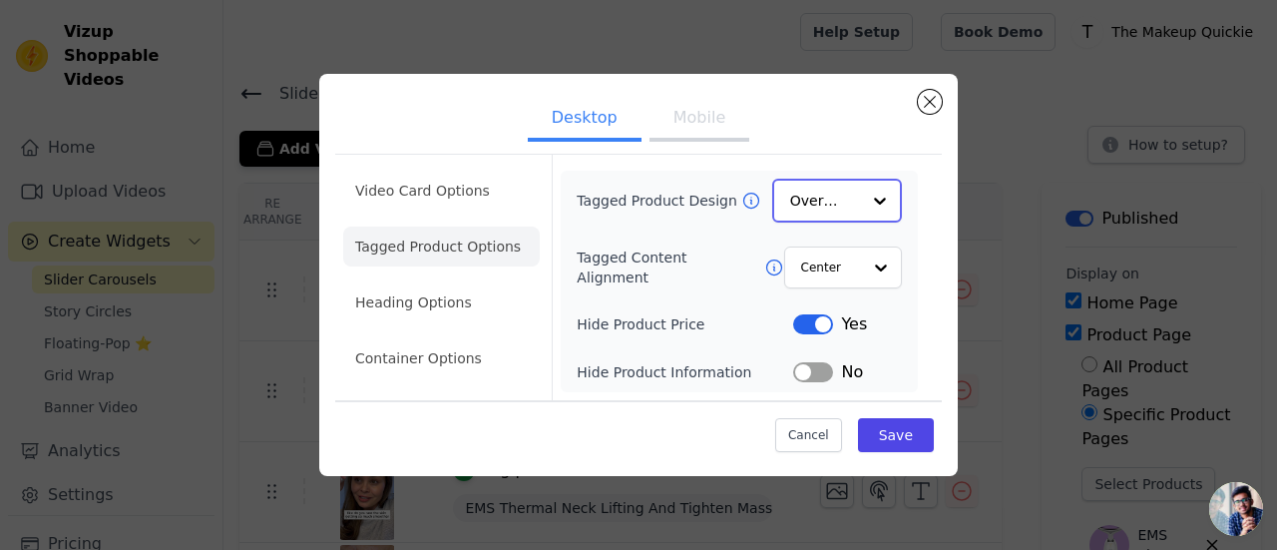
click at [825, 212] on input "Tagged Product Design" at bounding box center [825, 201] width 70 height 40
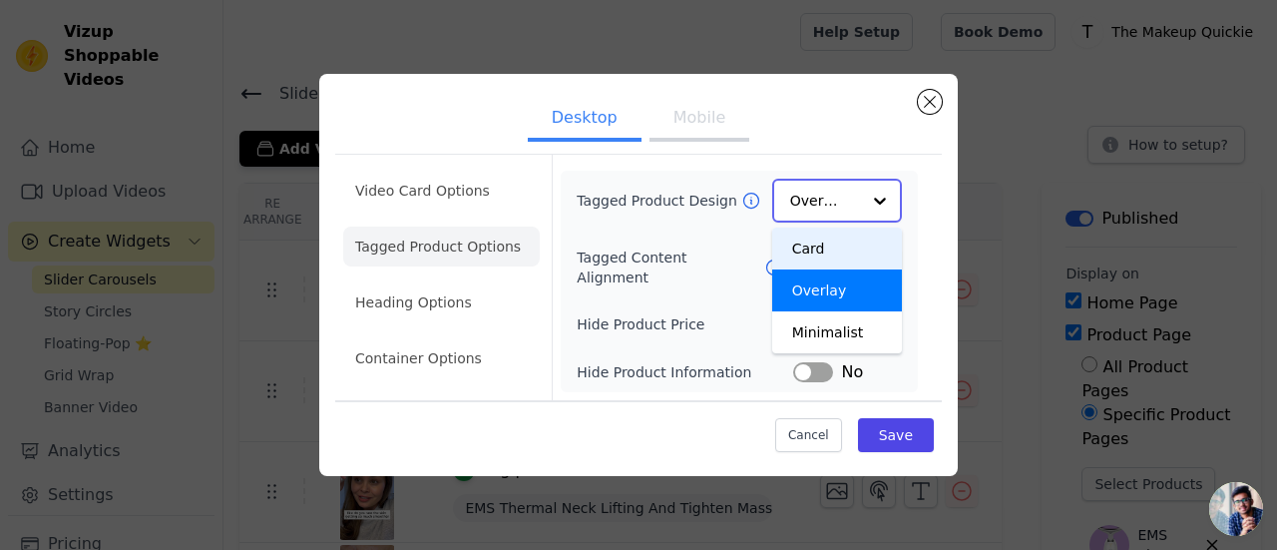
click at [820, 242] on div "Card" at bounding box center [837, 248] width 130 height 42
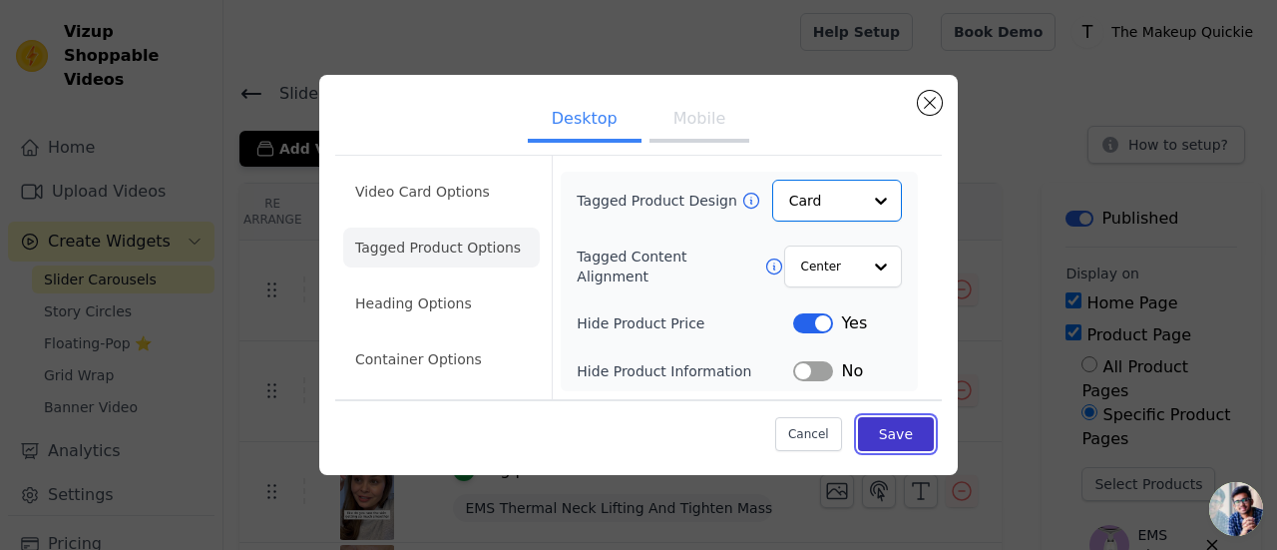
click at [896, 428] on button "Save" at bounding box center [896, 434] width 76 height 34
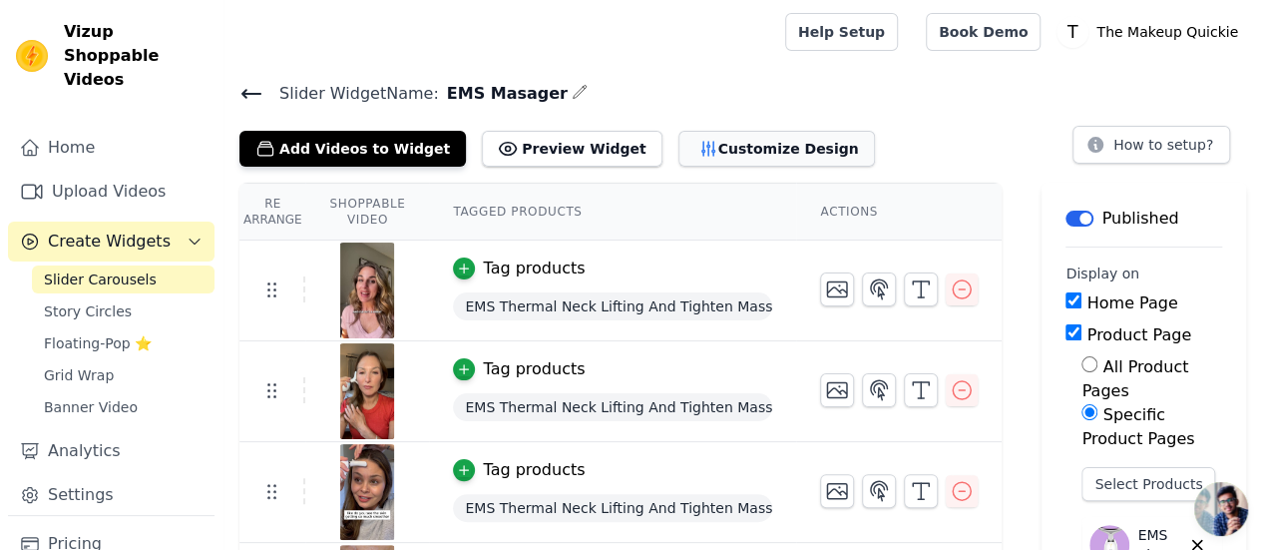
click at [698, 142] on icon "button" at bounding box center [708, 149] width 20 height 20
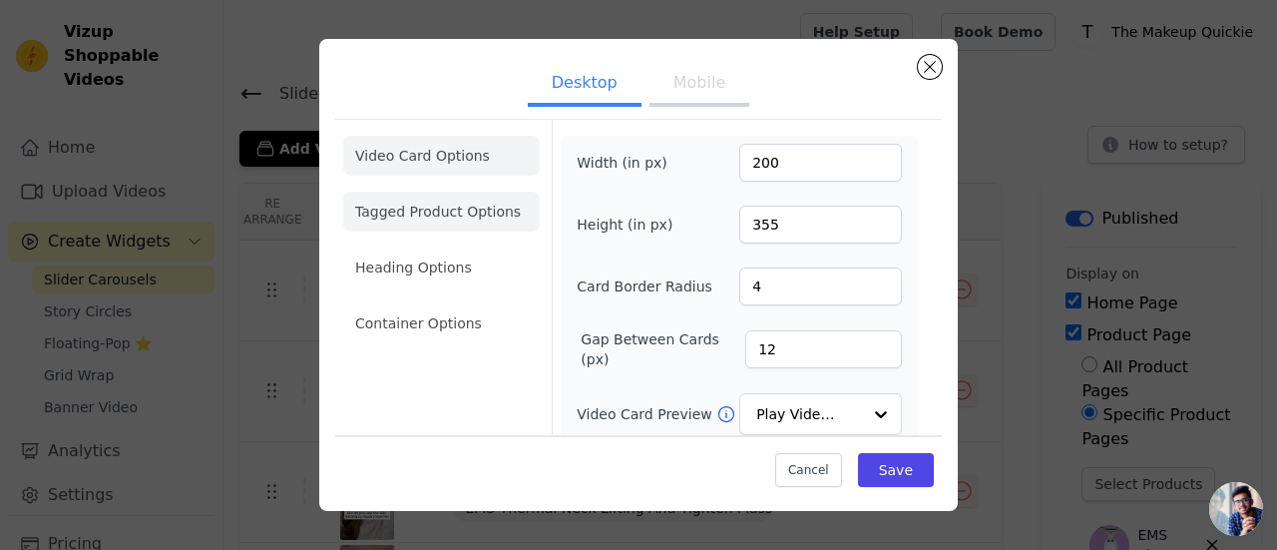
click at [463, 223] on li "Tagged Product Options" at bounding box center [441, 212] width 197 height 40
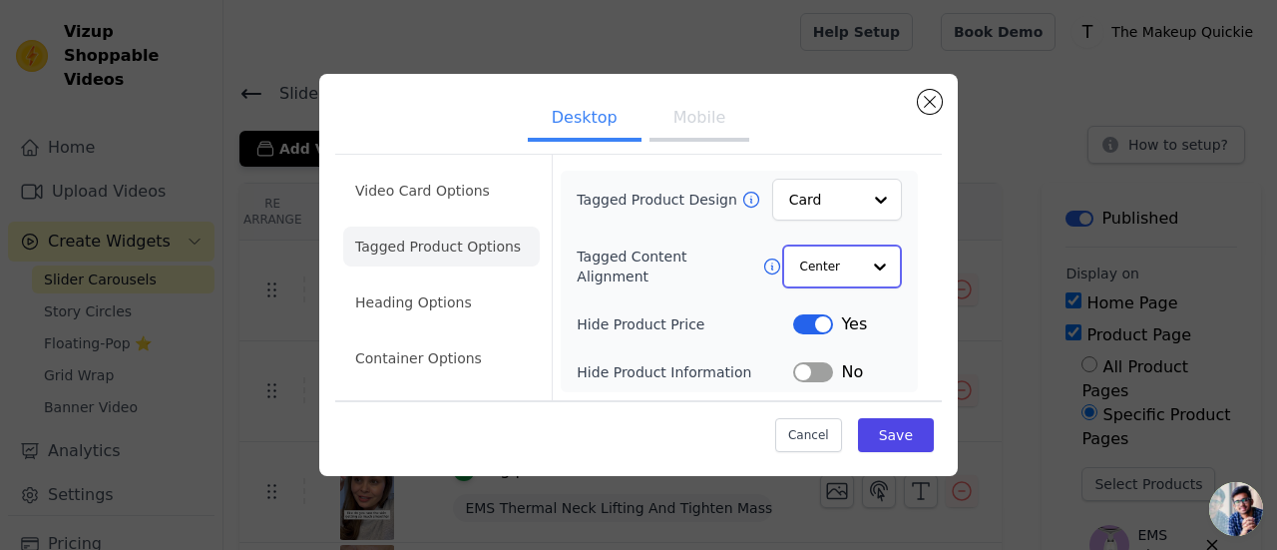
click at [818, 270] on input "Tagged Content Alignment" at bounding box center [830, 266] width 60 height 40
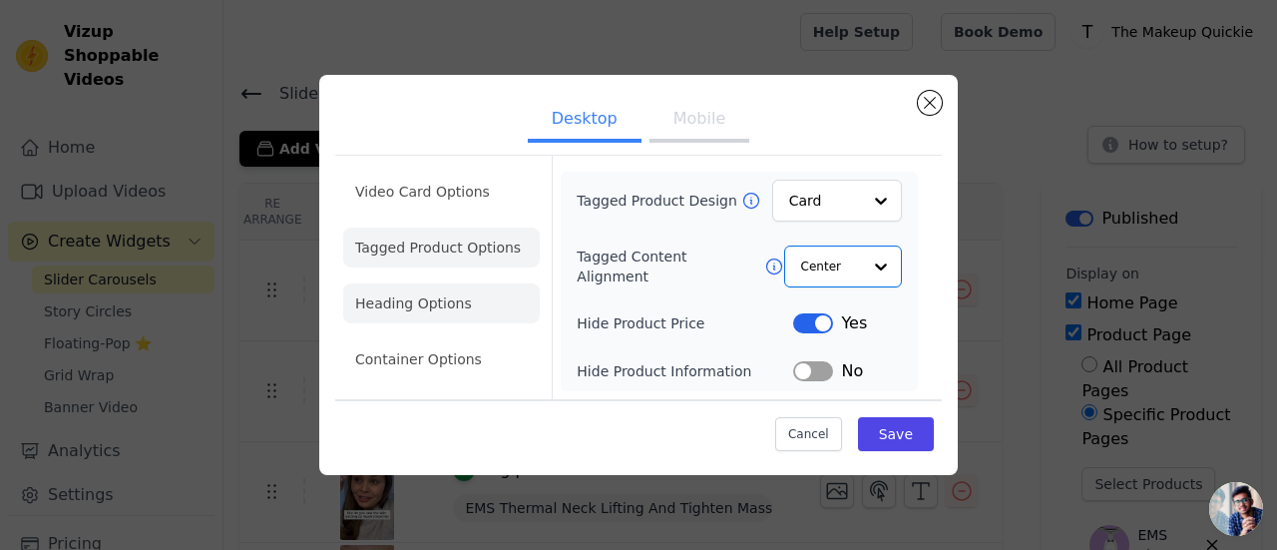
click at [420, 302] on li "Heading Options" at bounding box center [441, 303] width 197 height 40
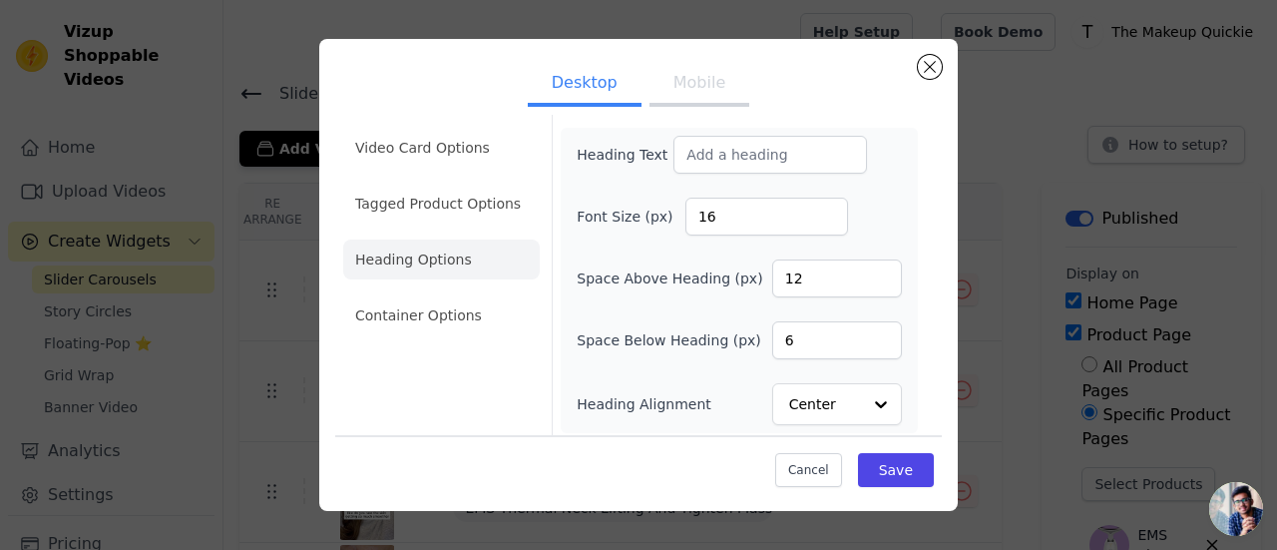
scroll to position [10, 0]
click at [419, 324] on li "Container Options" at bounding box center [441, 313] width 197 height 40
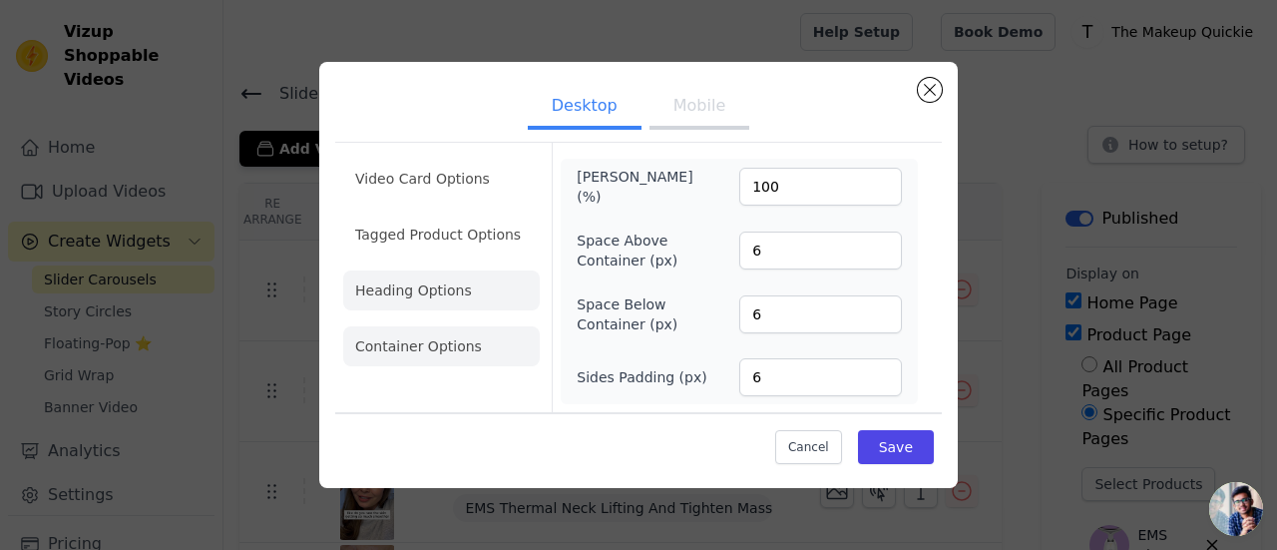
click at [433, 291] on li "Heading Options" at bounding box center [441, 290] width 197 height 40
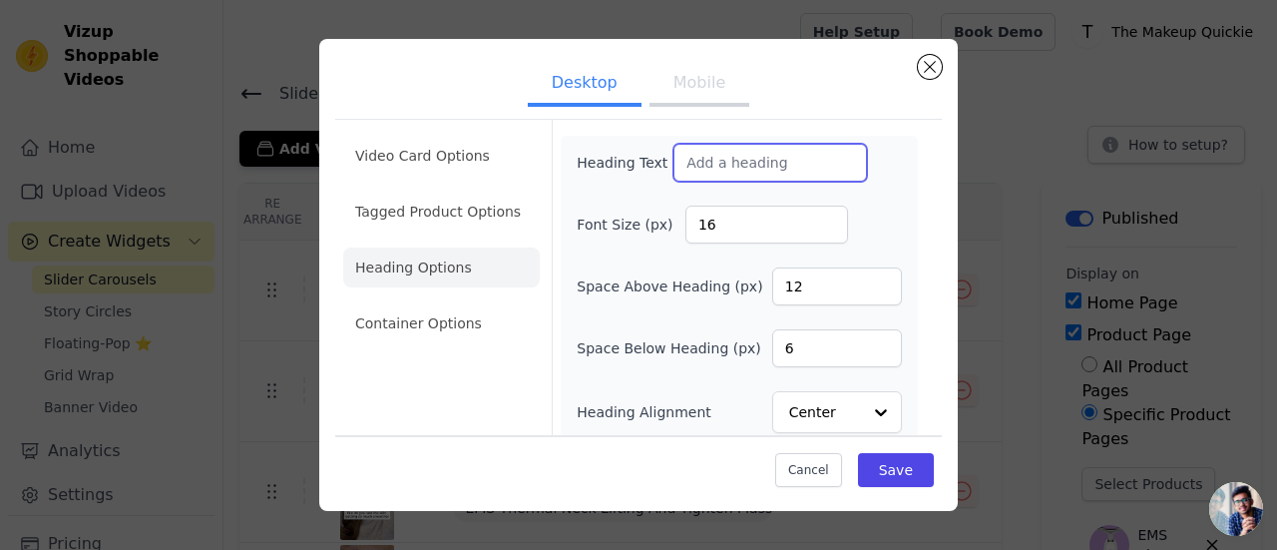
click at [710, 167] on input "Heading Text" at bounding box center [770, 163] width 194 height 38
type input "Customer Feeds"
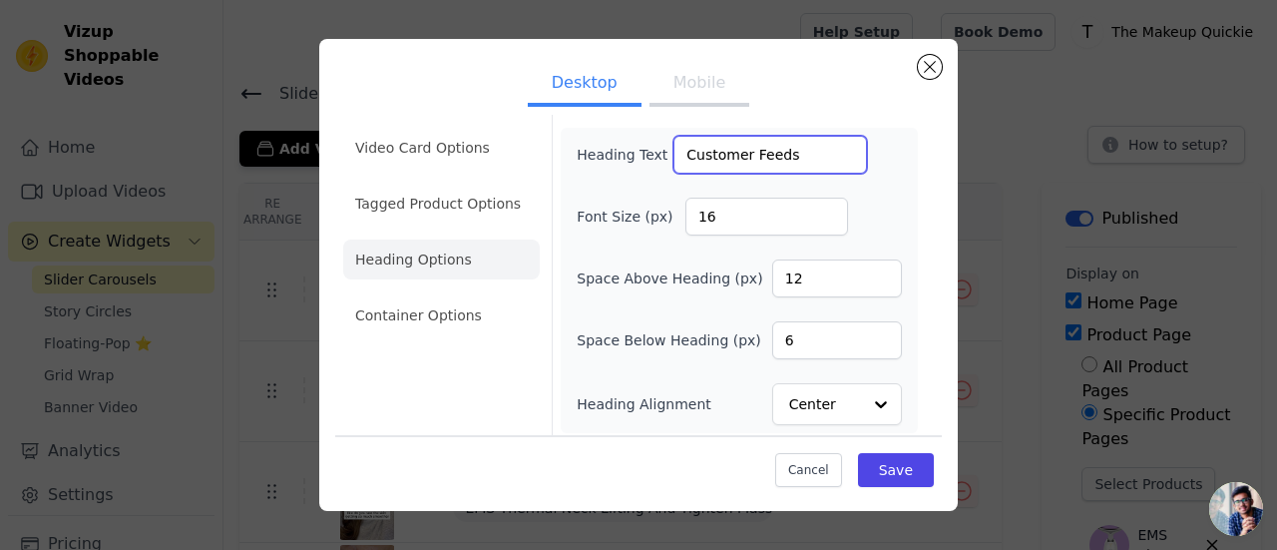
scroll to position [10, 0]
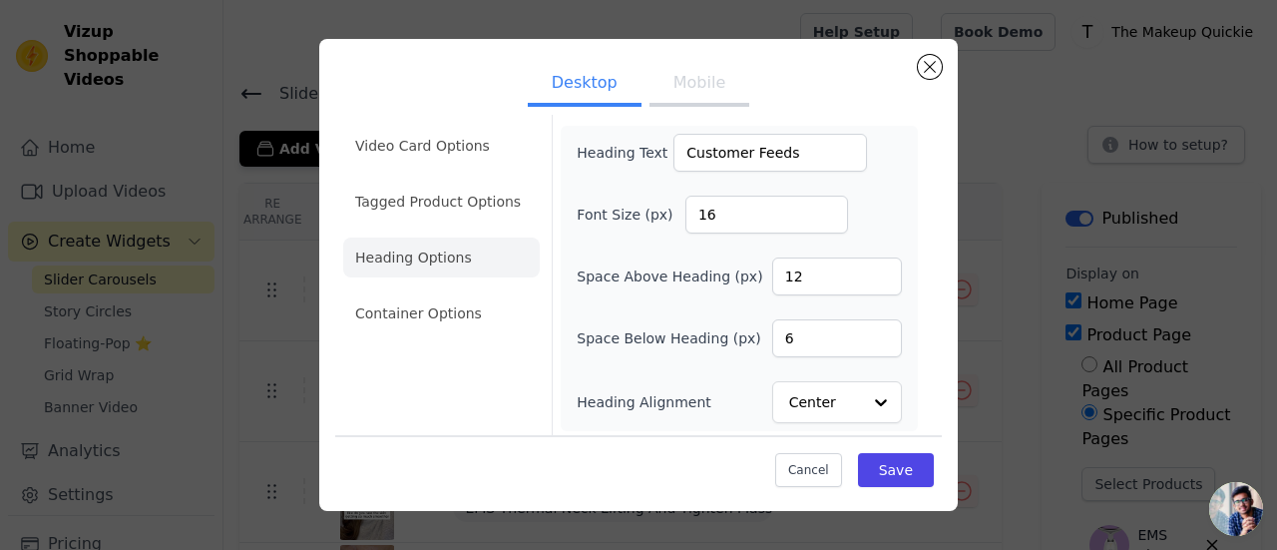
click at [467, 312] on li "Container Options" at bounding box center [441, 313] width 197 height 40
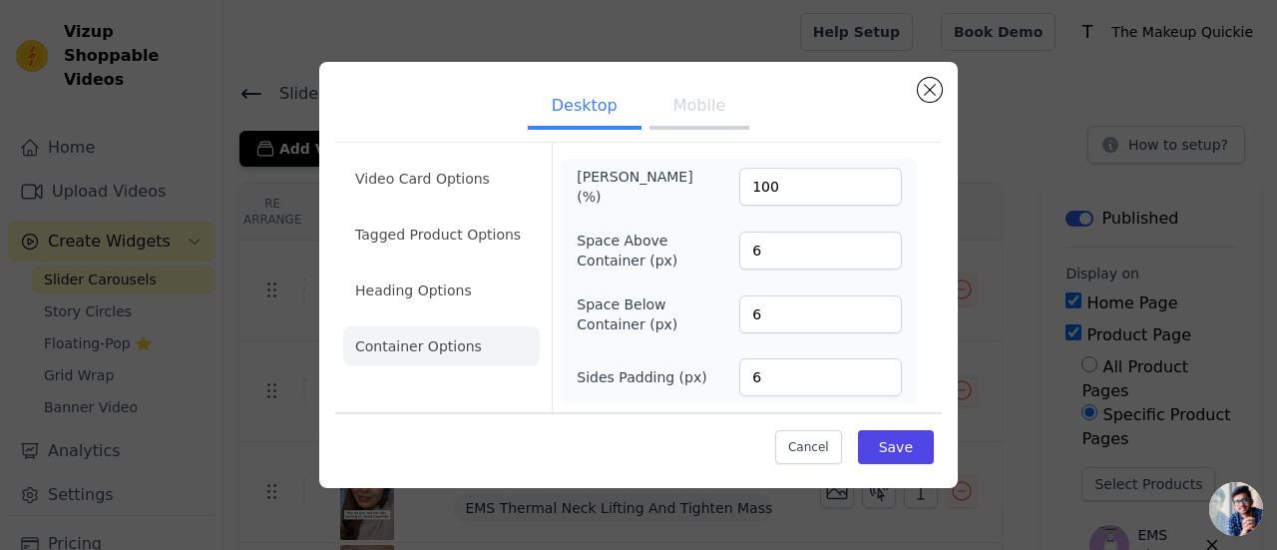
scroll to position [0, 0]
click at [450, 286] on li "Heading Options" at bounding box center [441, 290] width 197 height 40
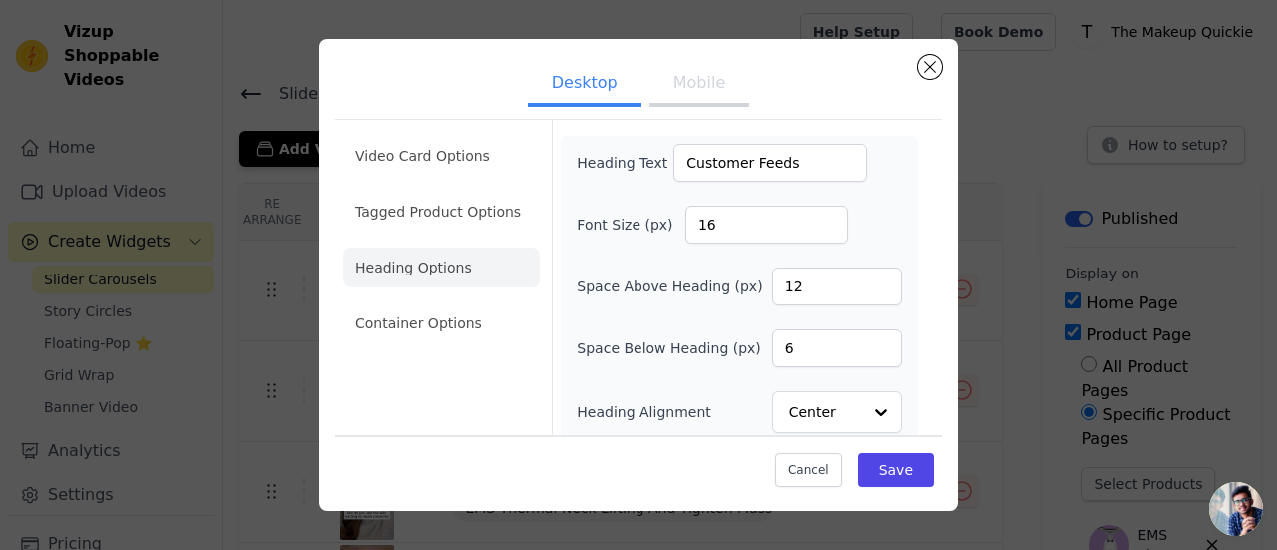
click at [668, 89] on button "Mobile" at bounding box center [699, 85] width 100 height 44
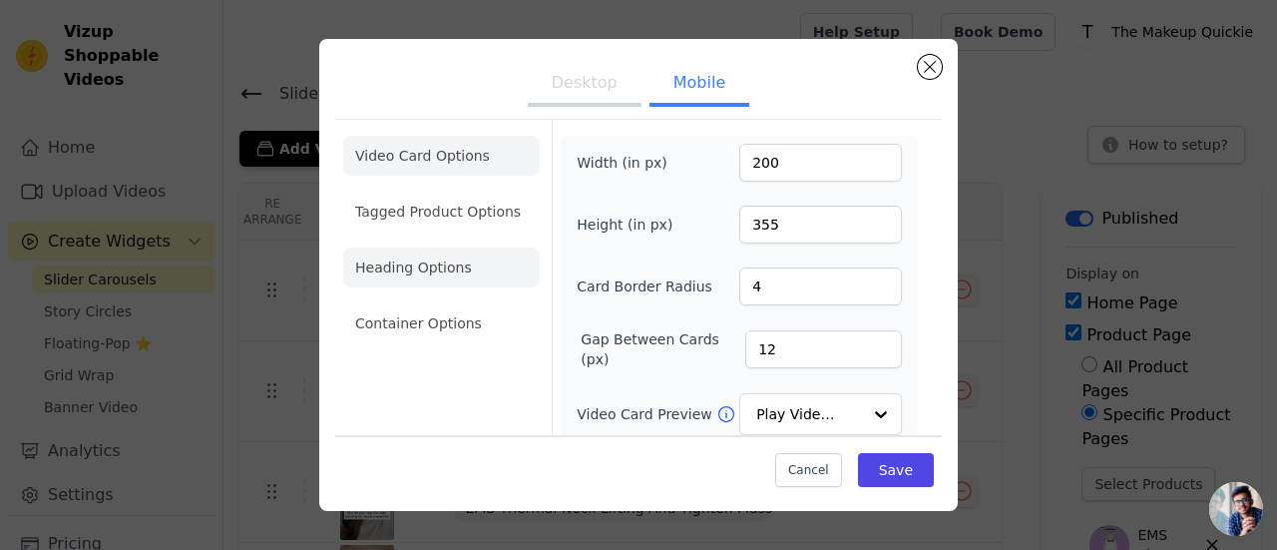
click at [469, 268] on li "Heading Options" at bounding box center [441, 267] width 197 height 40
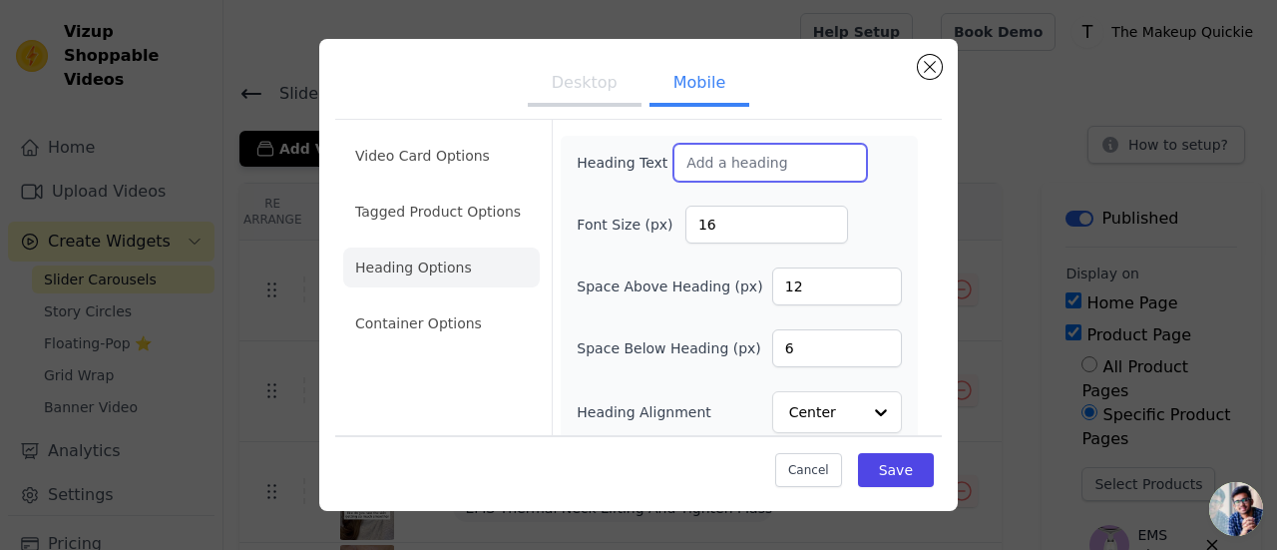
click at [691, 163] on input "Heading Text" at bounding box center [770, 163] width 194 height 38
click at [708, 170] on input "Heading Text" at bounding box center [770, 163] width 194 height 38
click at [564, 103] on button "Desktop" at bounding box center [585, 85] width 114 height 44
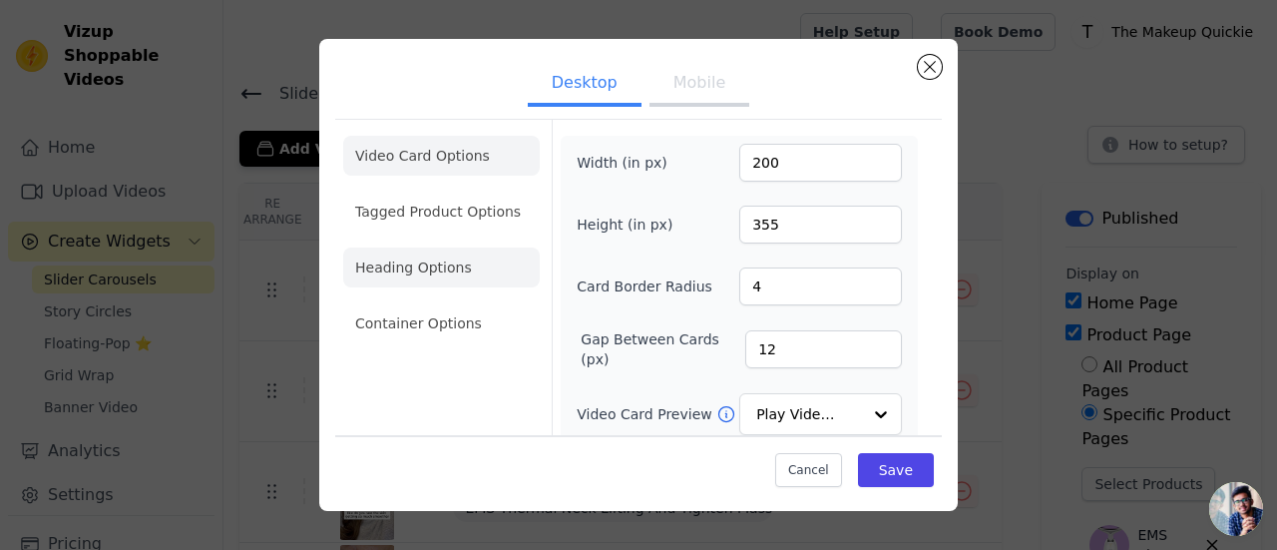
drag, startPoint x: 455, startPoint y: 270, endPoint x: 518, endPoint y: 259, distance: 63.8
click at [455, 271] on li "Heading Options" at bounding box center [441, 267] width 197 height 40
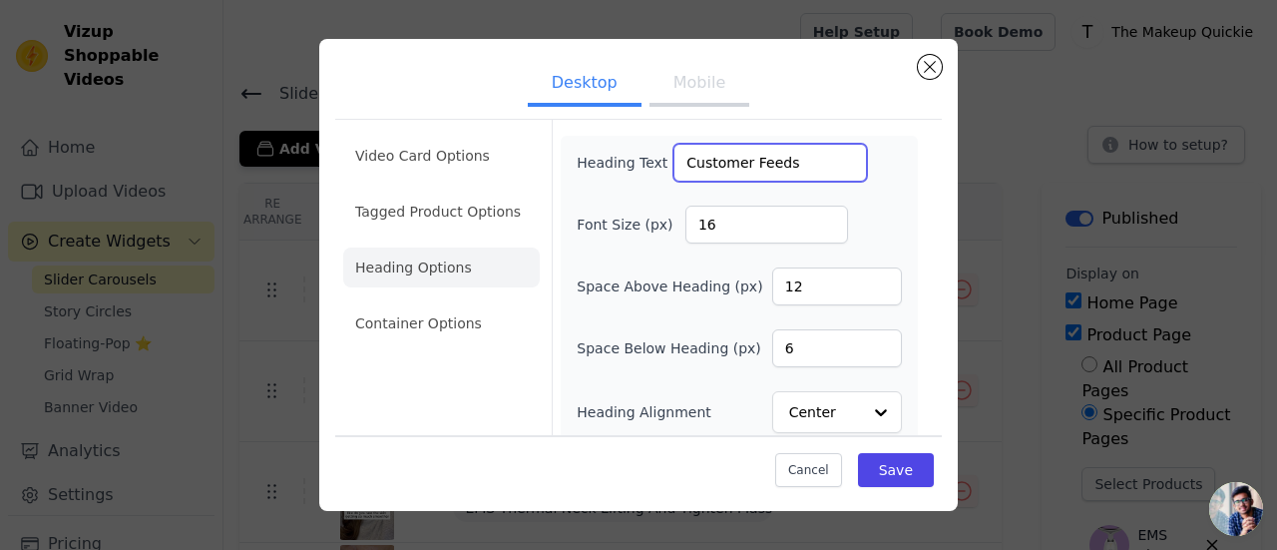
click at [694, 159] on input "Customer Feeds" at bounding box center [770, 163] width 194 height 38
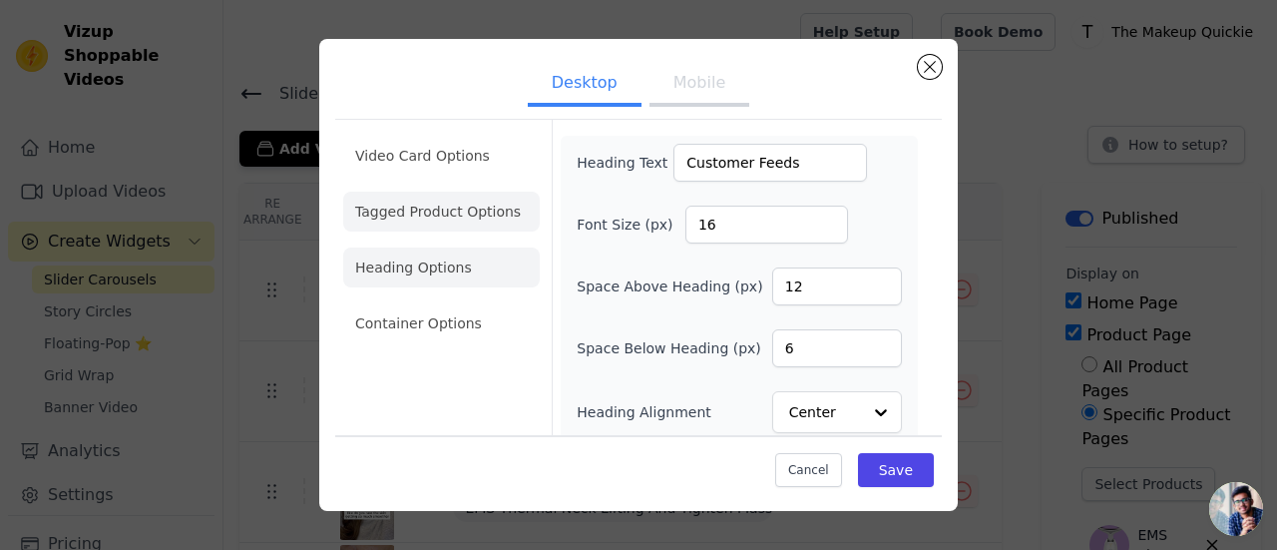
click at [438, 208] on li "Tagged Product Options" at bounding box center [441, 212] width 197 height 40
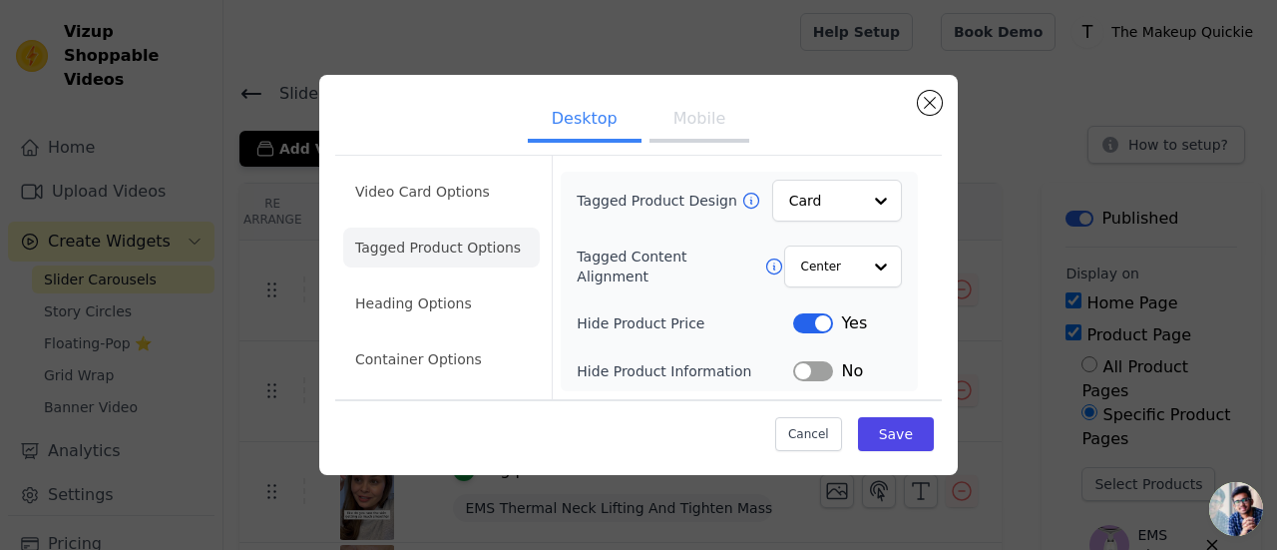
click at [676, 125] on button "Mobile" at bounding box center [699, 121] width 100 height 44
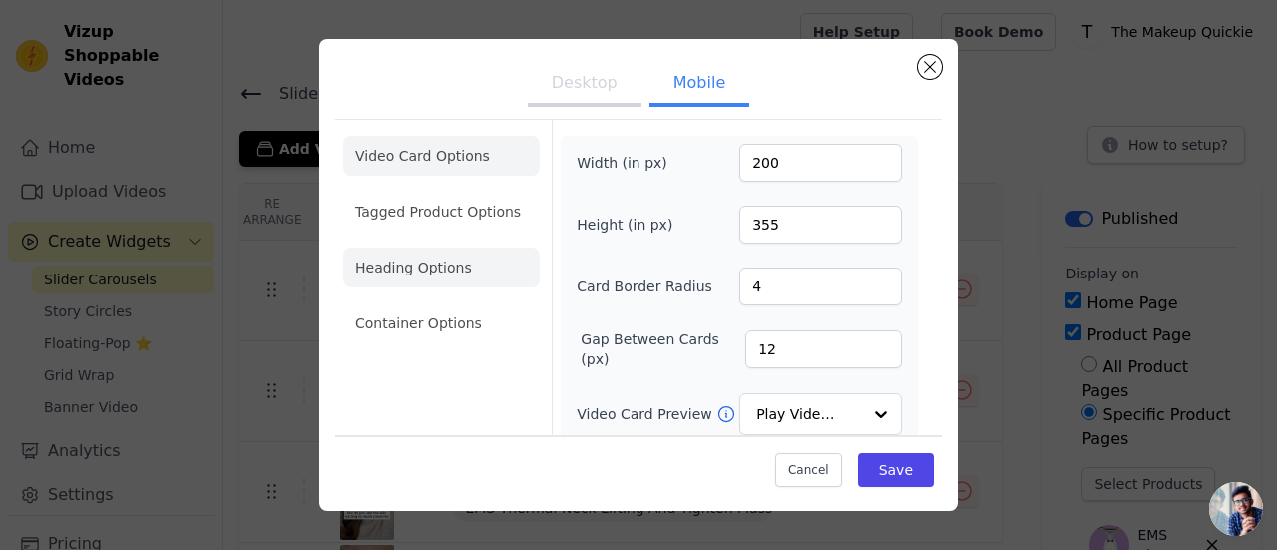
drag, startPoint x: 443, startPoint y: 276, endPoint x: 467, endPoint y: 276, distance: 23.9
click at [447, 276] on li "Heading Options" at bounding box center [441, 267] width 197 height 40
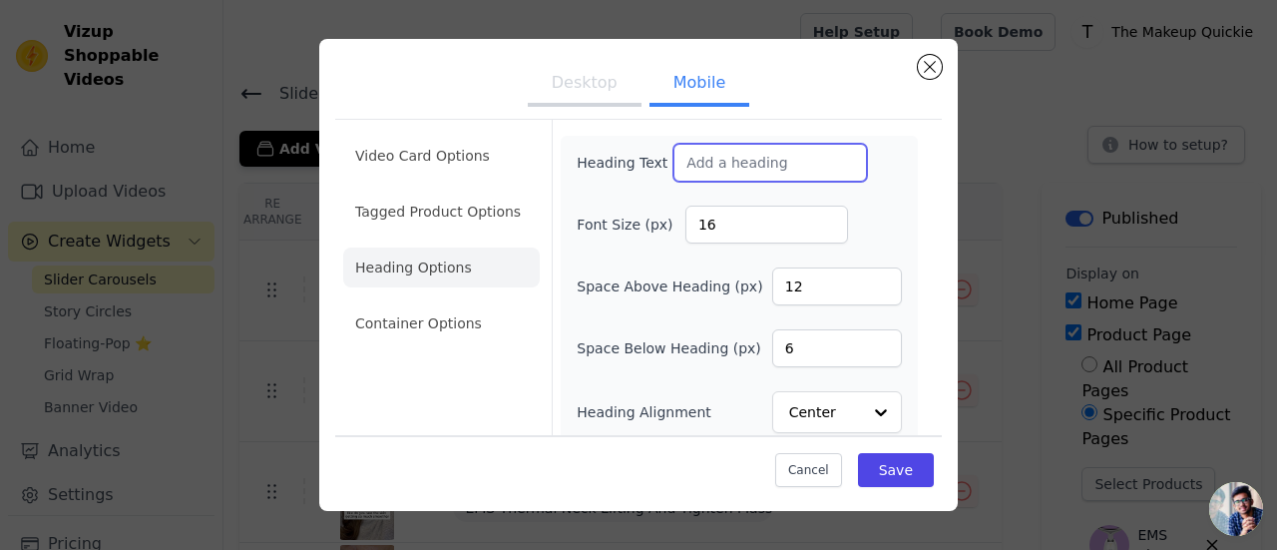
click at [710, 163] on input "Heading Text" at bounding box center [770, 163] width 194 height 38
paste input "Customer Feeds"
type input "Customer Feeds"
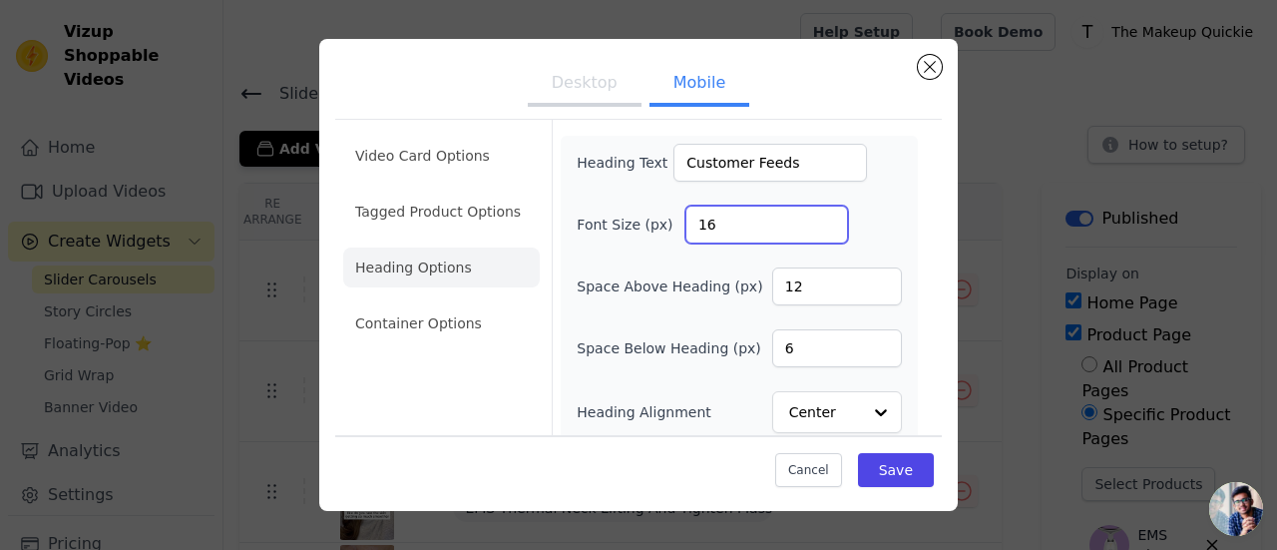
click at [716, 228] on input "16" at bounding box center [766, 224] width 163 height 38
type input "14"
click at [601, 95] on button "Desktop" at bounding box center [585, 85] width 114 height 44
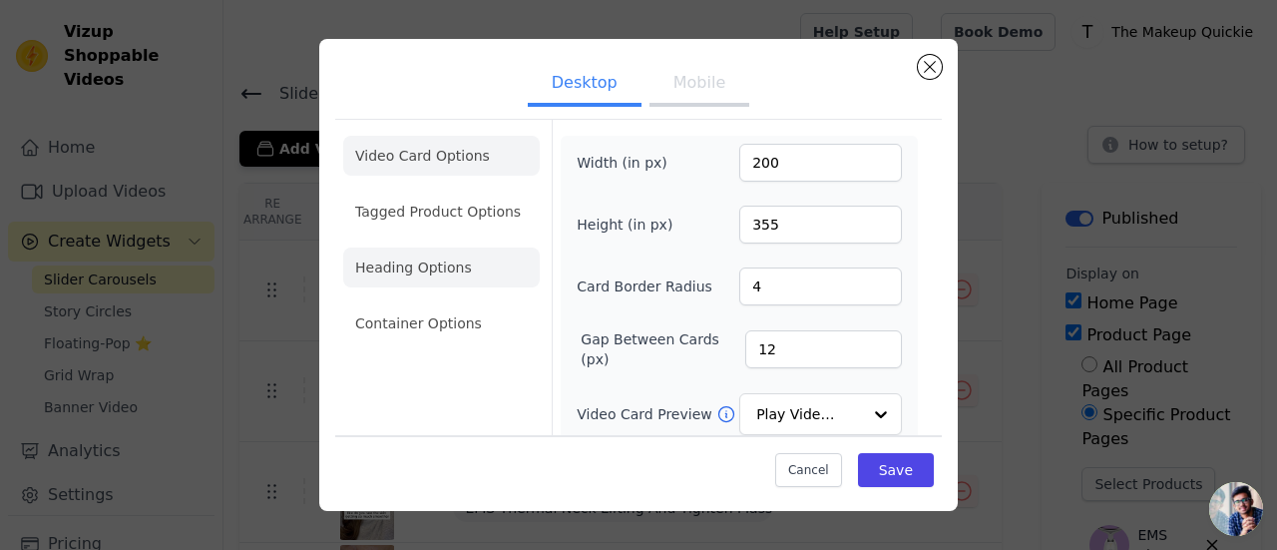
click at [439, 263] on li "Heading Options" at bounding box center [441, 267] width 197 height 40
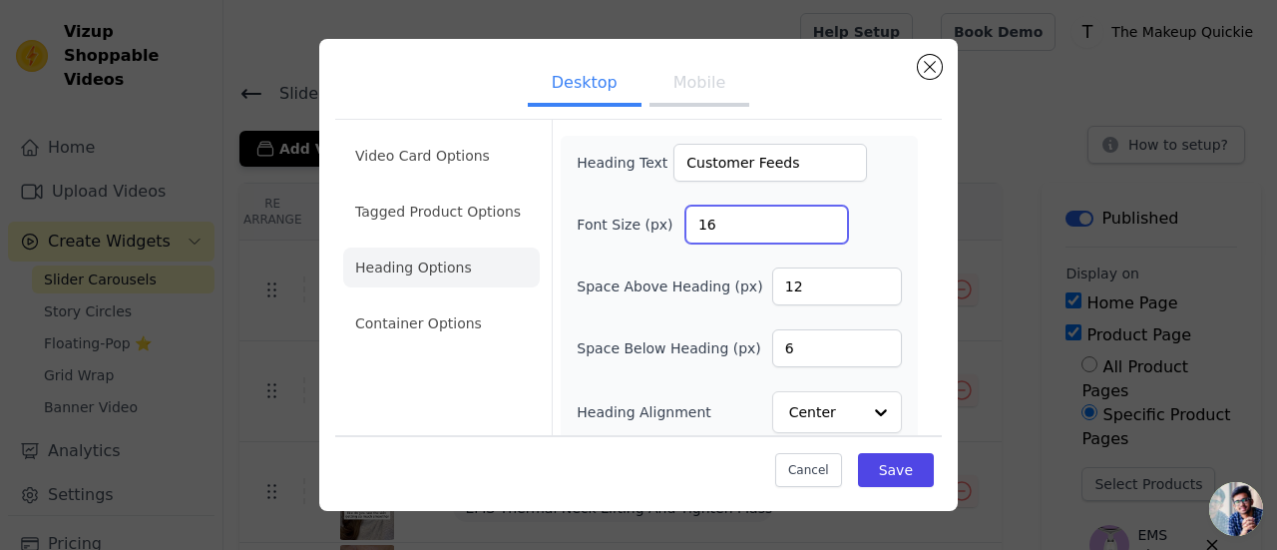
click at [712, 220] on input "16" at bounding box center [766, 224] width 163 height 38
type input "14"
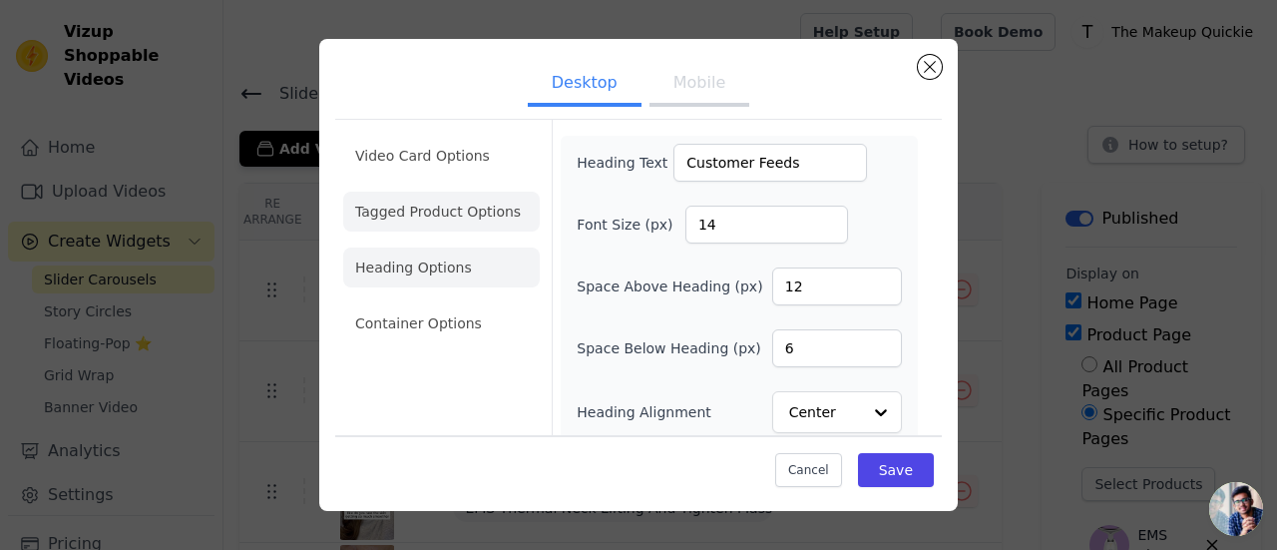
click at [457, 218] on li "Tagged Product Options" at bounding box center [441, 212] width 197 height 40
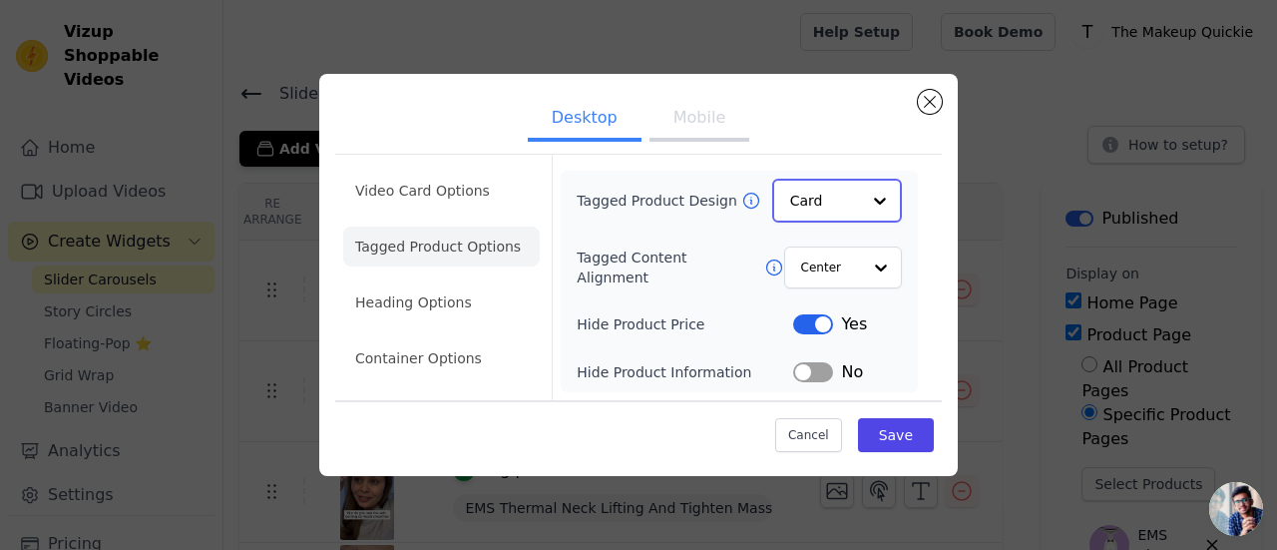
click at [819, 189] on input "Tagged Product Design" at bounding box center [825, 201] width 70 height 40
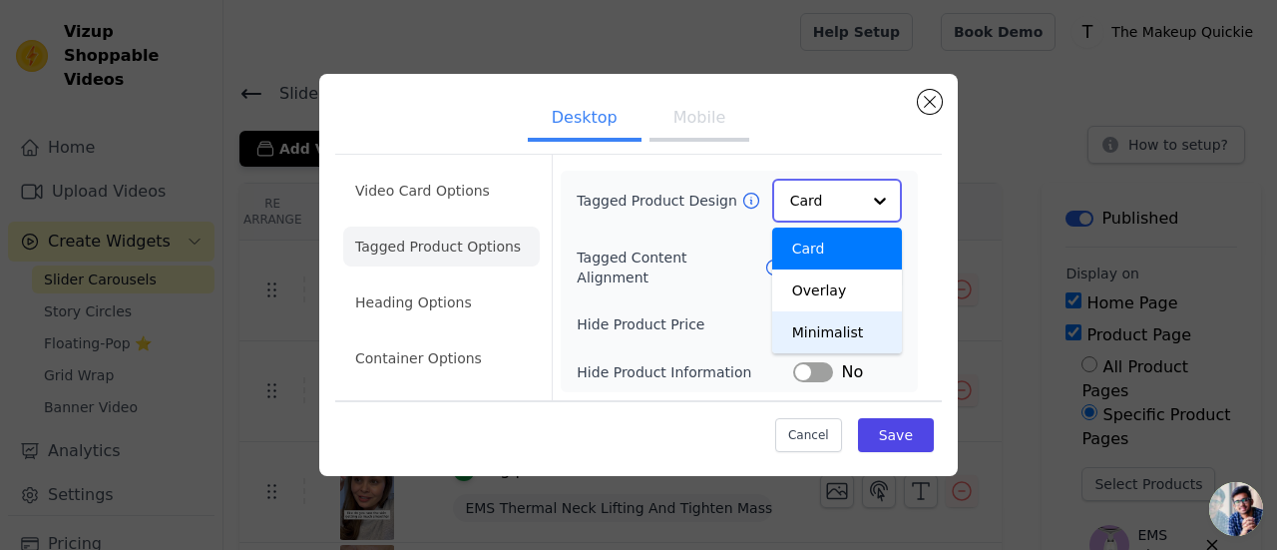
click at [834, 328] on div "Minimalist" at bounding box center [837, 332] width 130 height 42
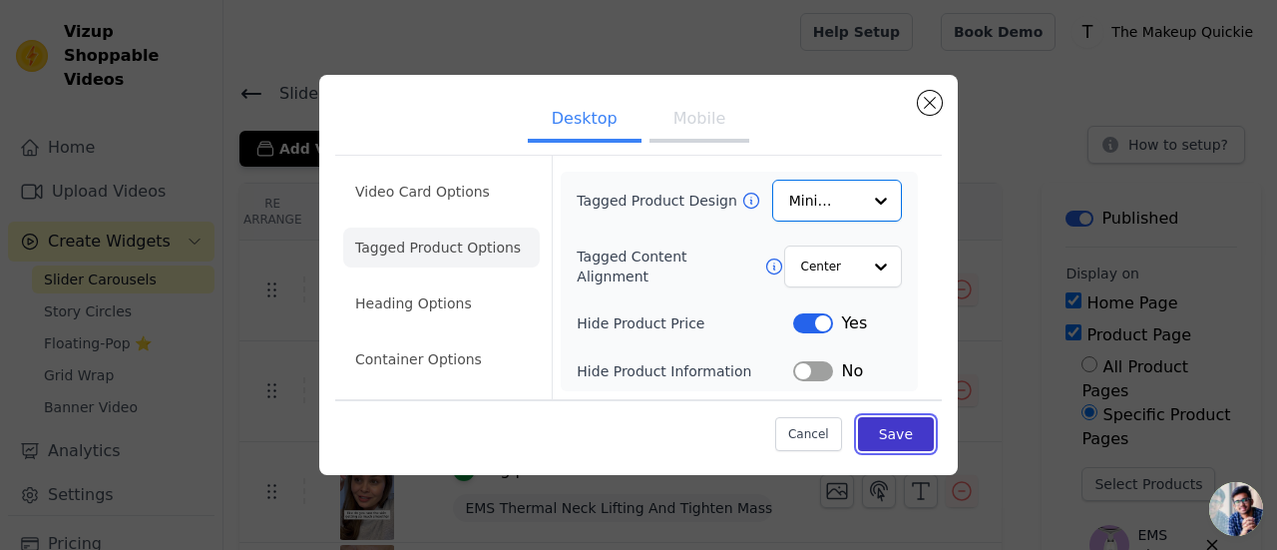
click at [886, 428] on button "Save" at bounding box center [896, 434] width 76 height 34
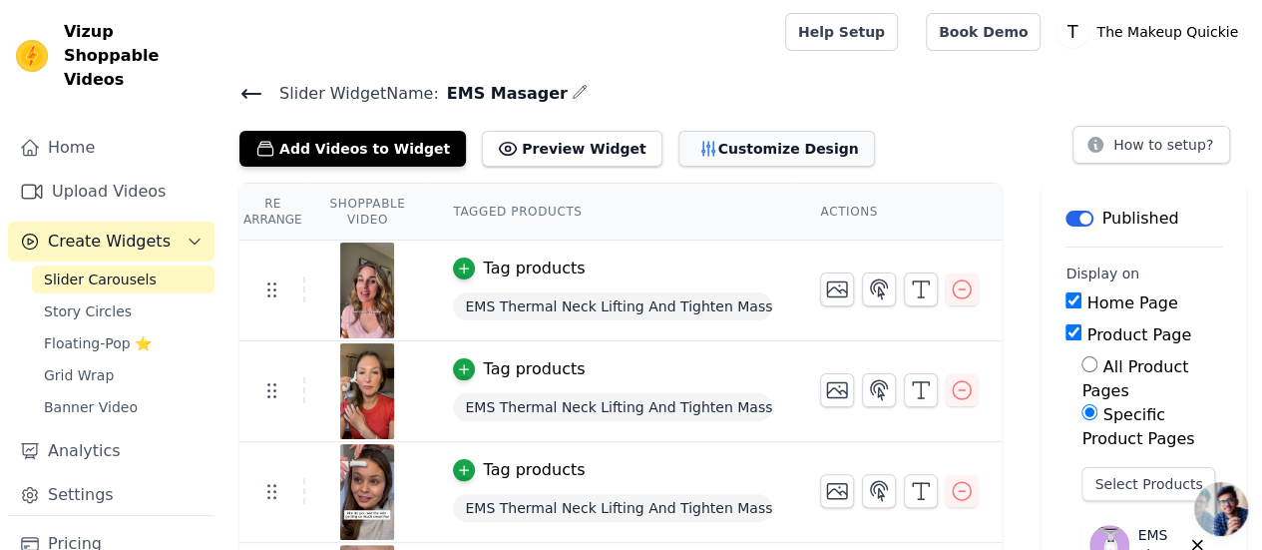
click at [678, 139] on button "Customize Design" at bounding box center [776, 149] width 197 height 36
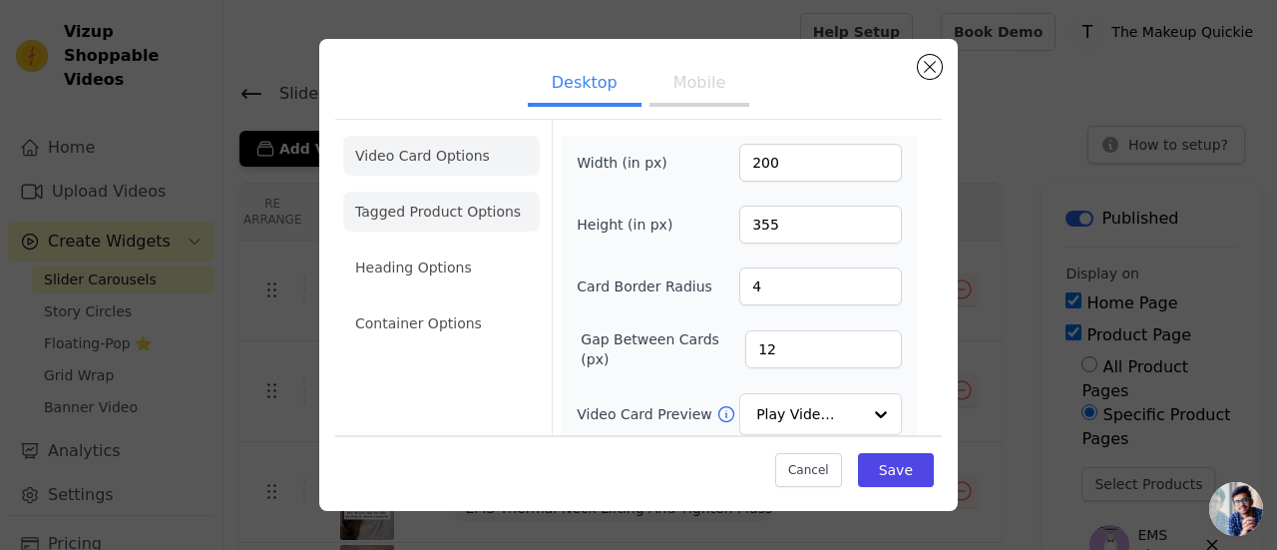
click at [473, 219] on li "Tagged Product Options" at bounding box center [441, 212] width 197 height 40
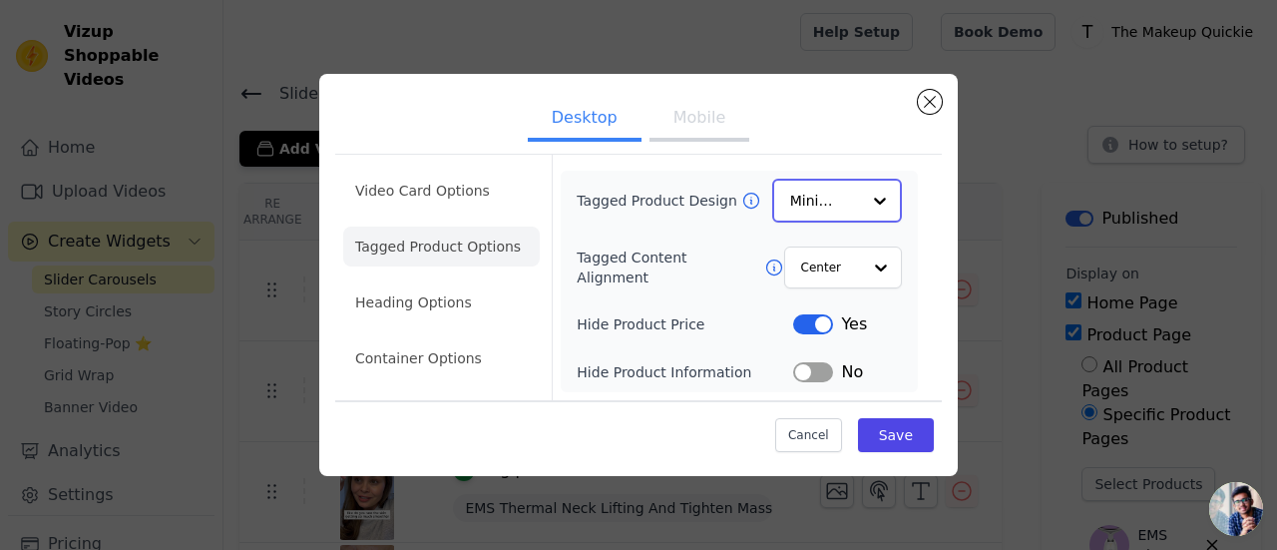
click at [787, 209] on div "Minimalist" at bounding box center [837, 201] width 130 height 44
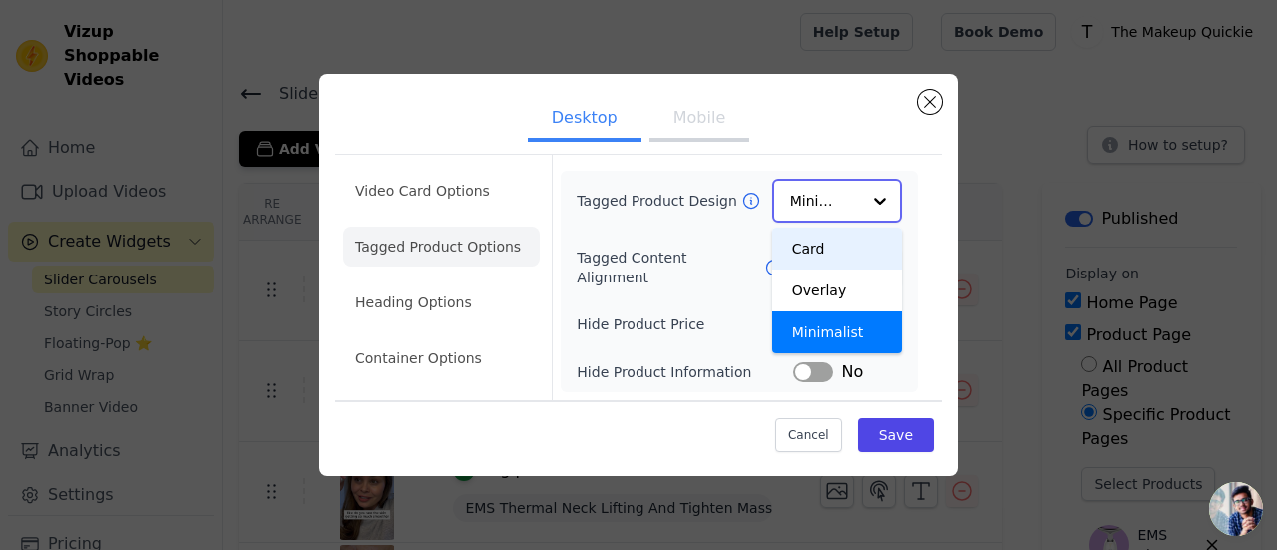
click at [809, 246] on div "Card" at bounding box center [837, 248] width 130 height 42
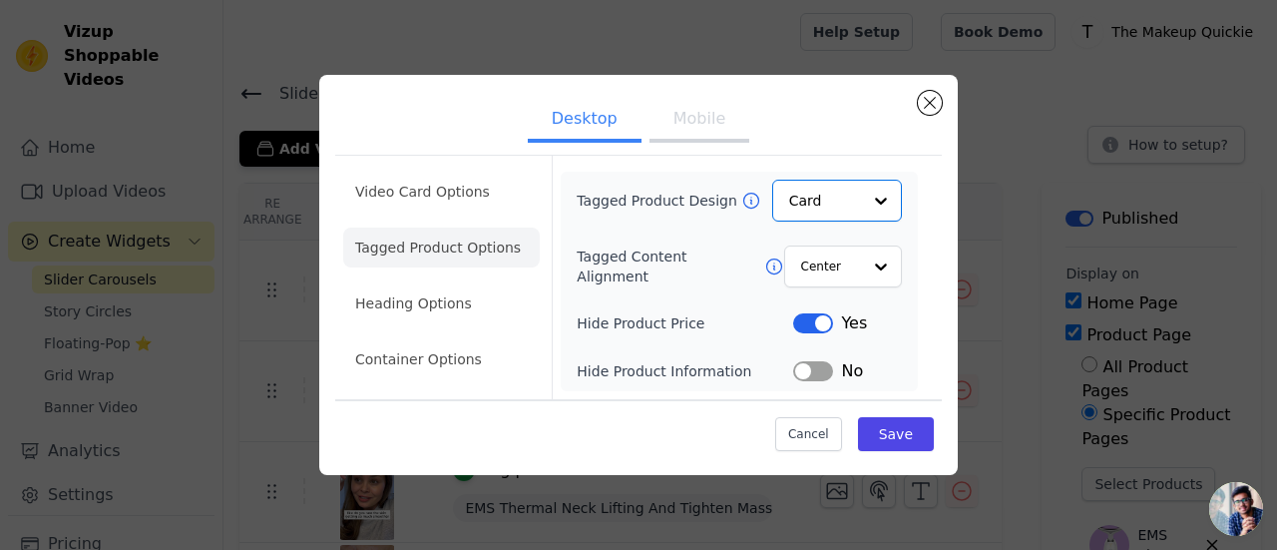
click at [687, 126] on button "Mobile" at bounding box center [699, 121] width 100 height 44
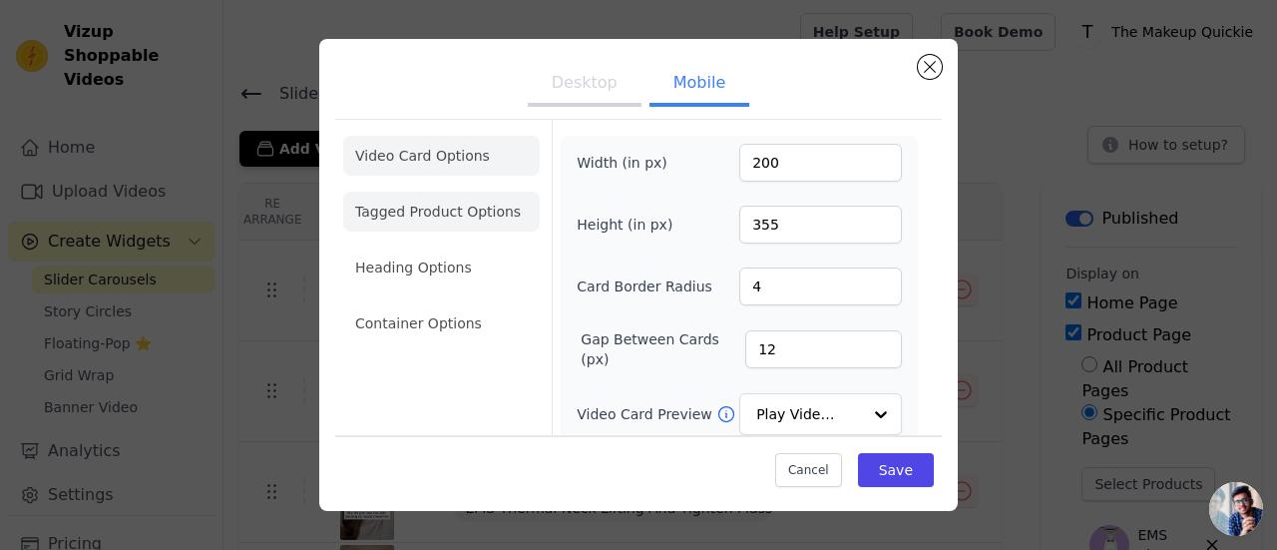
click at [425, 218] on li "Tagged Product Options" at bounding box center [441, 212] width 197 height 40
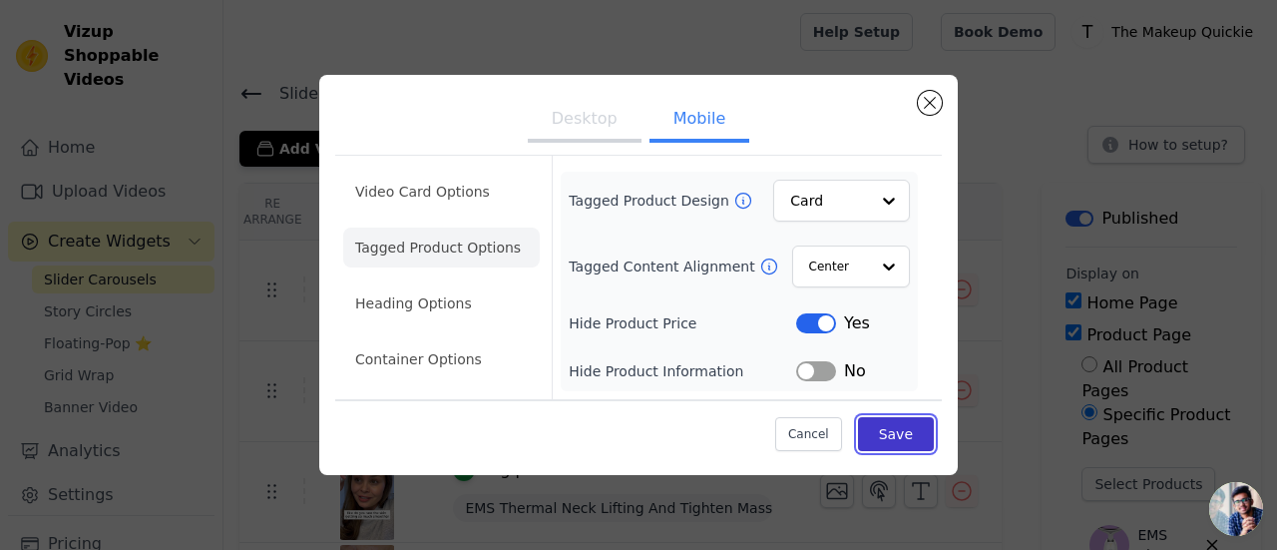
click at [909, 427] on button "Save" at bounding box center [896, 434] width 76 height 34
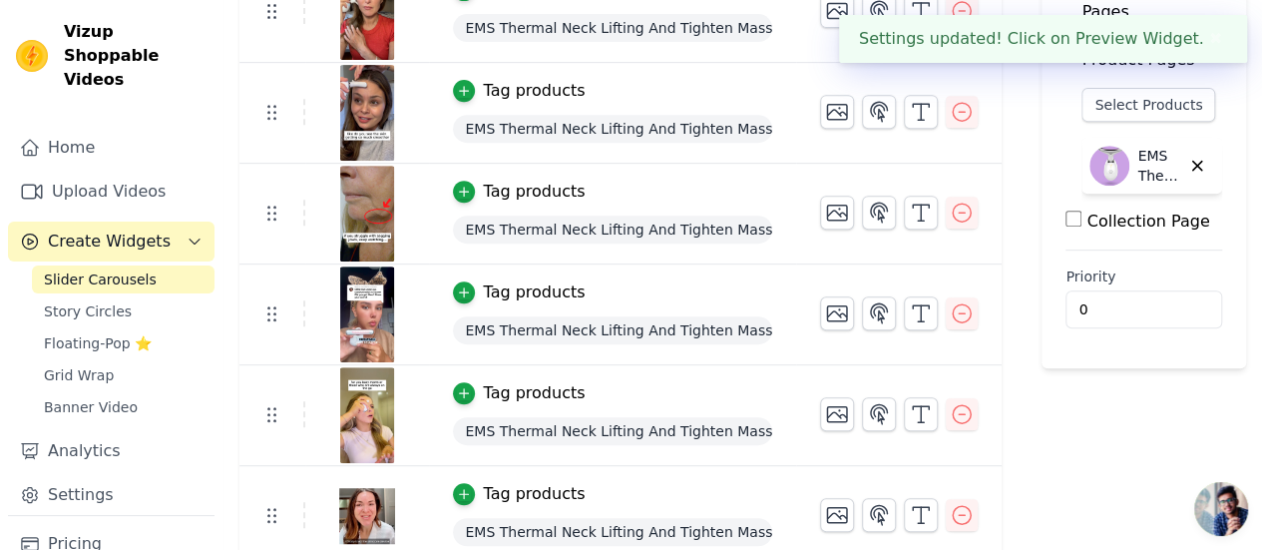
scroll to position [391, 0]
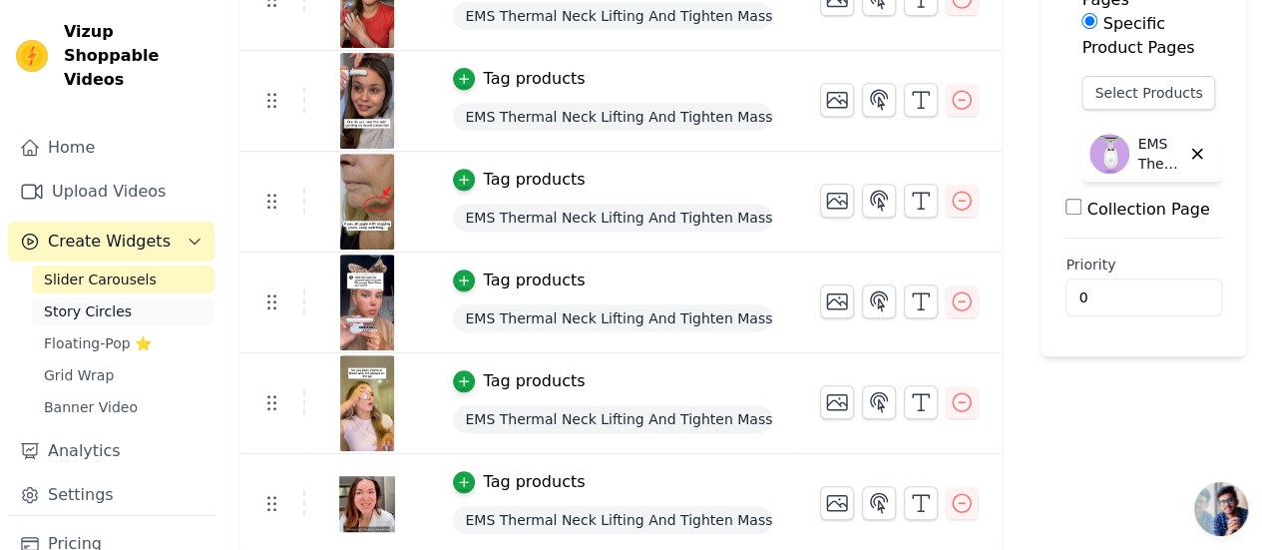
click at [113, 301] on span "Story Circles" at bounding box center [88, 311] width 88 height 20
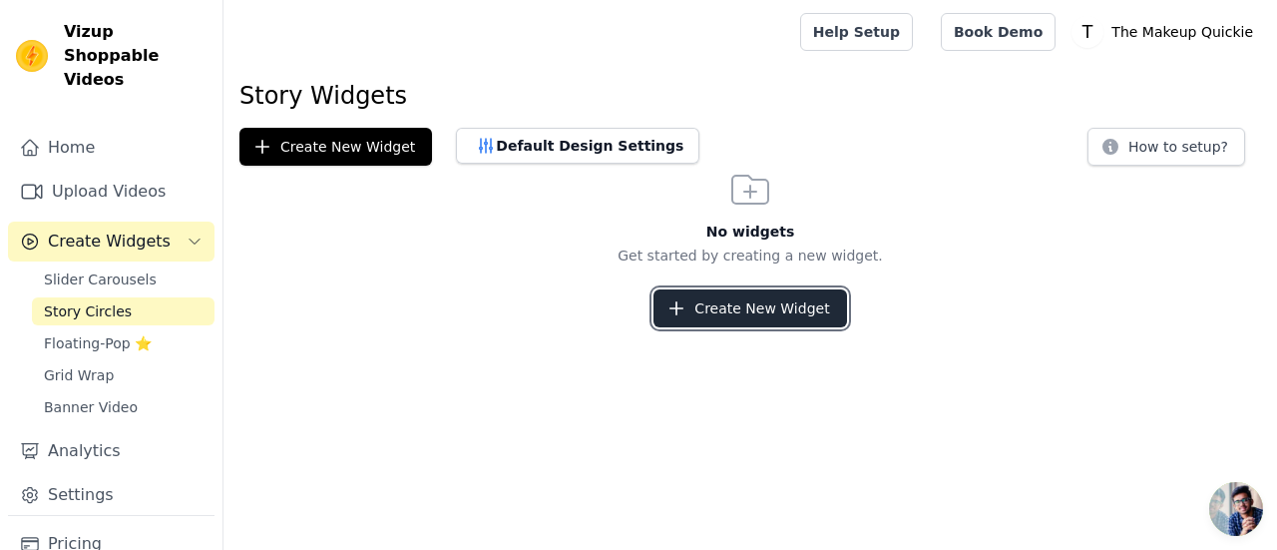
click at [773, 304] on button "Create New Widget" at bounding box center [749, 308] width 193 height 38
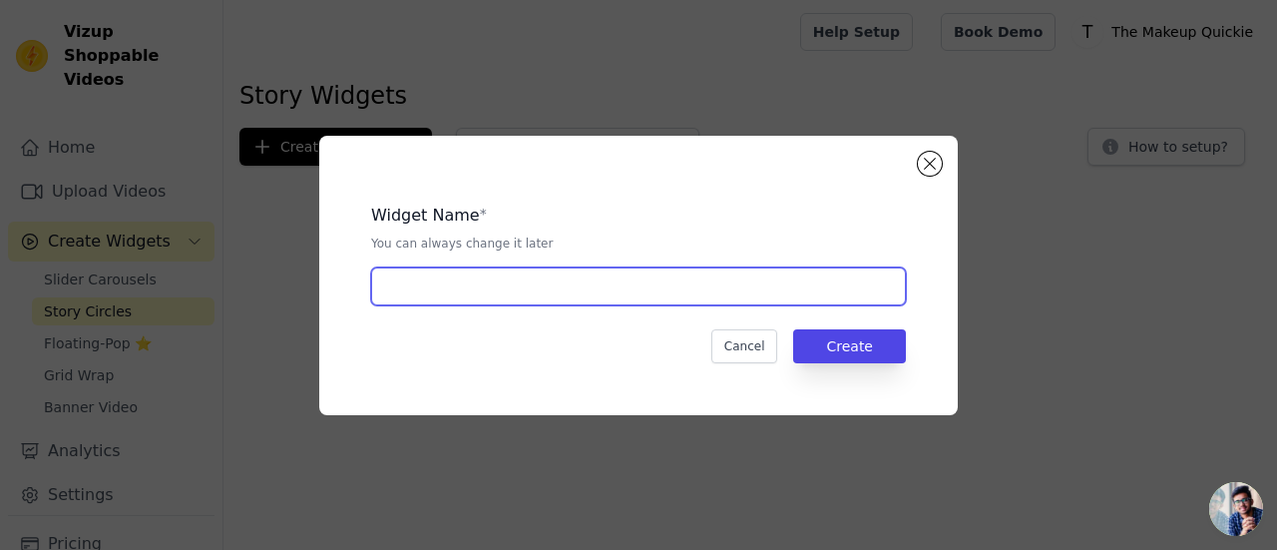
click at [663, 286] on input "text" at bounding box center [638, 286] width 535 height 38
type input "story circle"
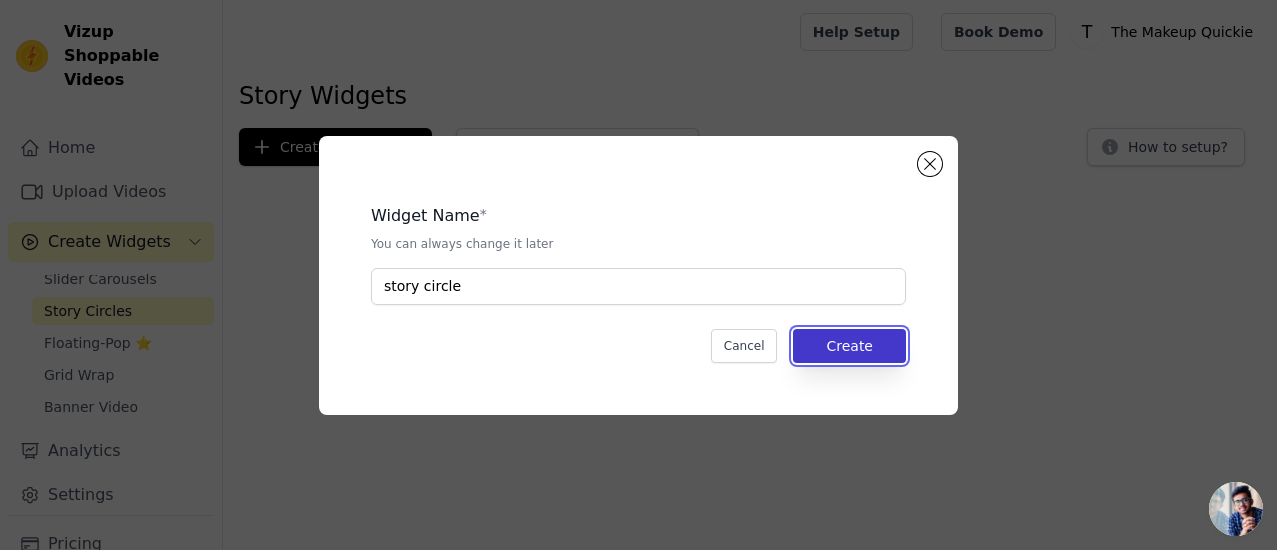
click at [855, 354] on button "Create" at bounding box center [849, 346] width 113 height 34
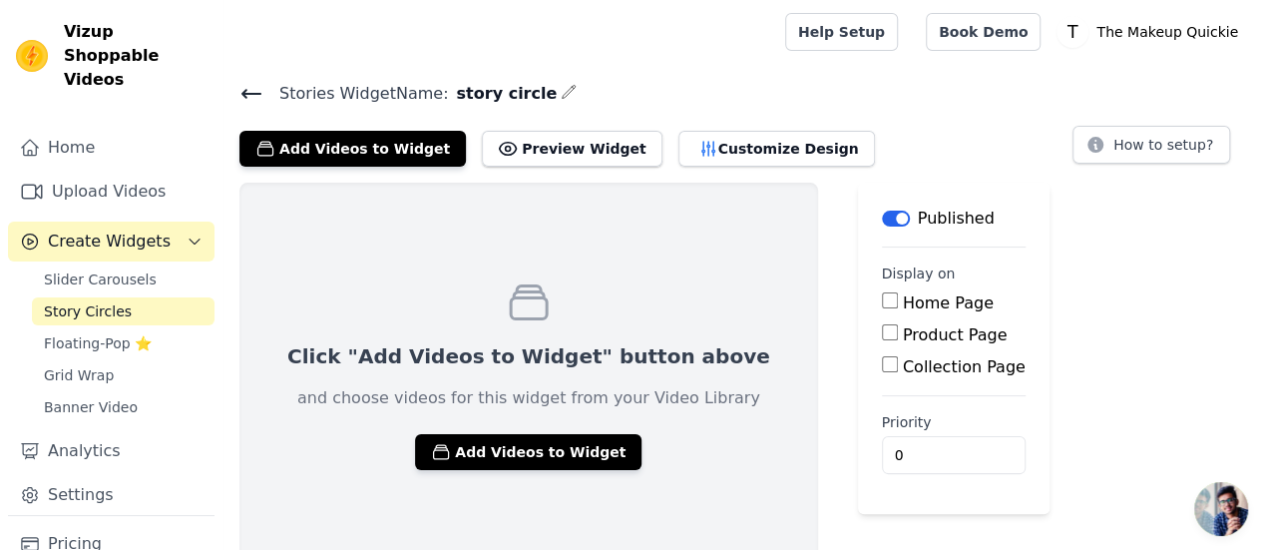
scroll to position [14, 0]
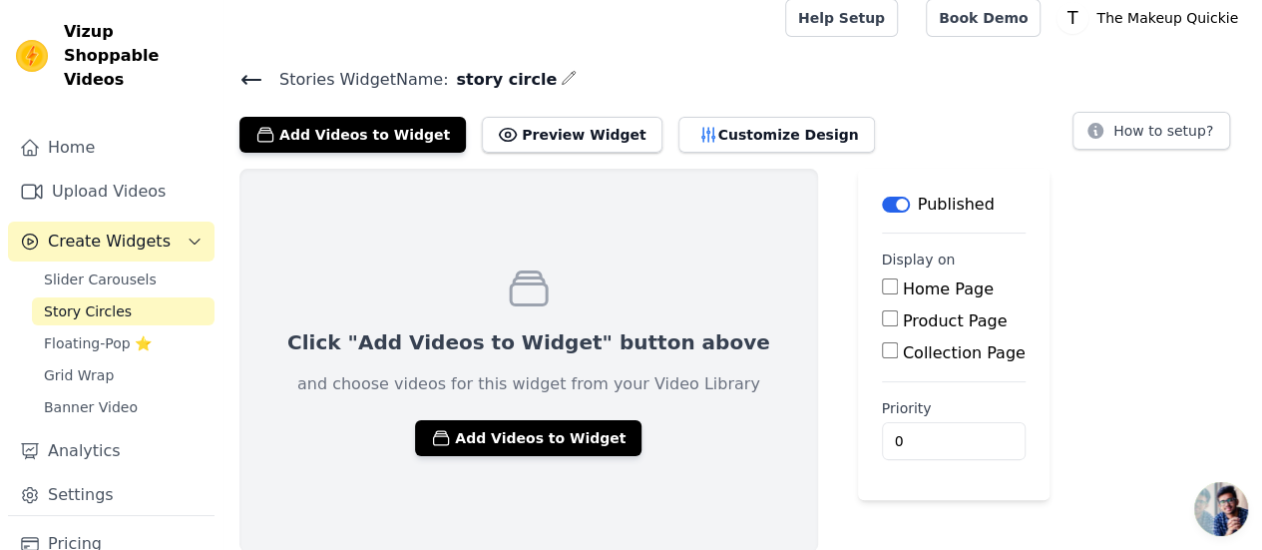
click at [882, 288] on input "Home Page" at bounding box center [890, 286] width 16 height 16
checkbox input "true"
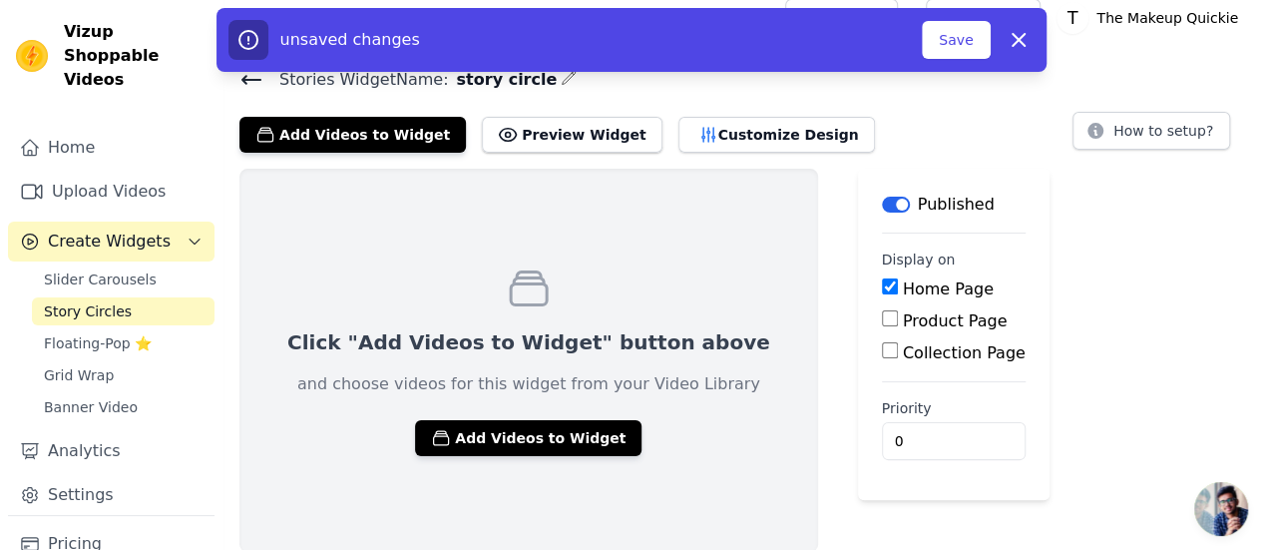
click at [882, 322] on input "Product Page" at bounding box center [890, 318] width 16 height 16
checkbox input "true"
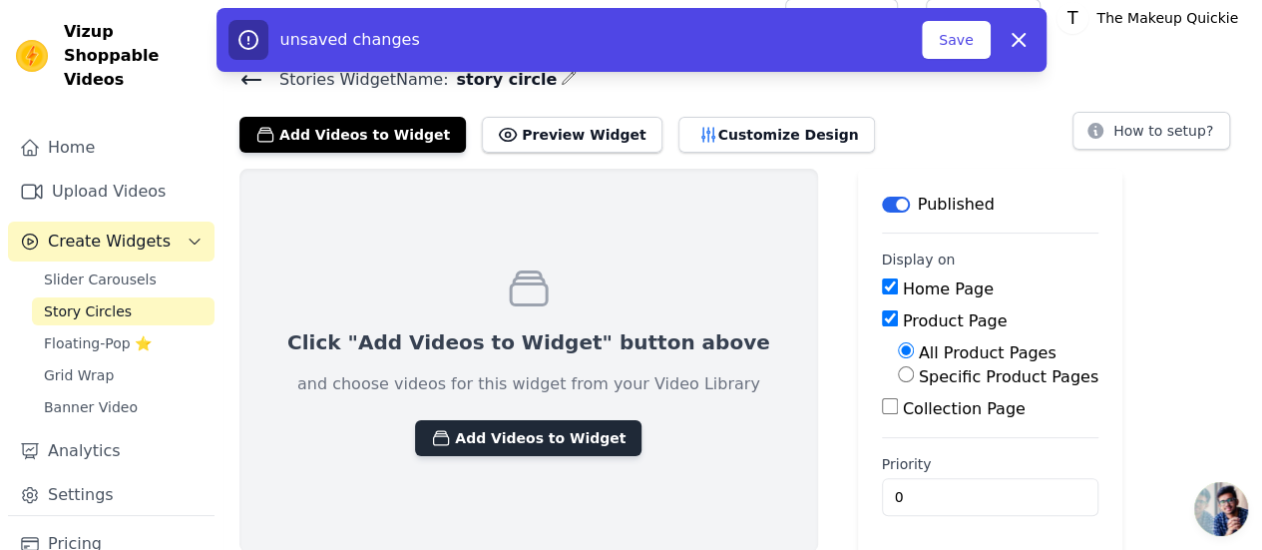
click at [521, 440] on button "Add Videos to Widget" at bounding box center [528, 438] width 226 height 36
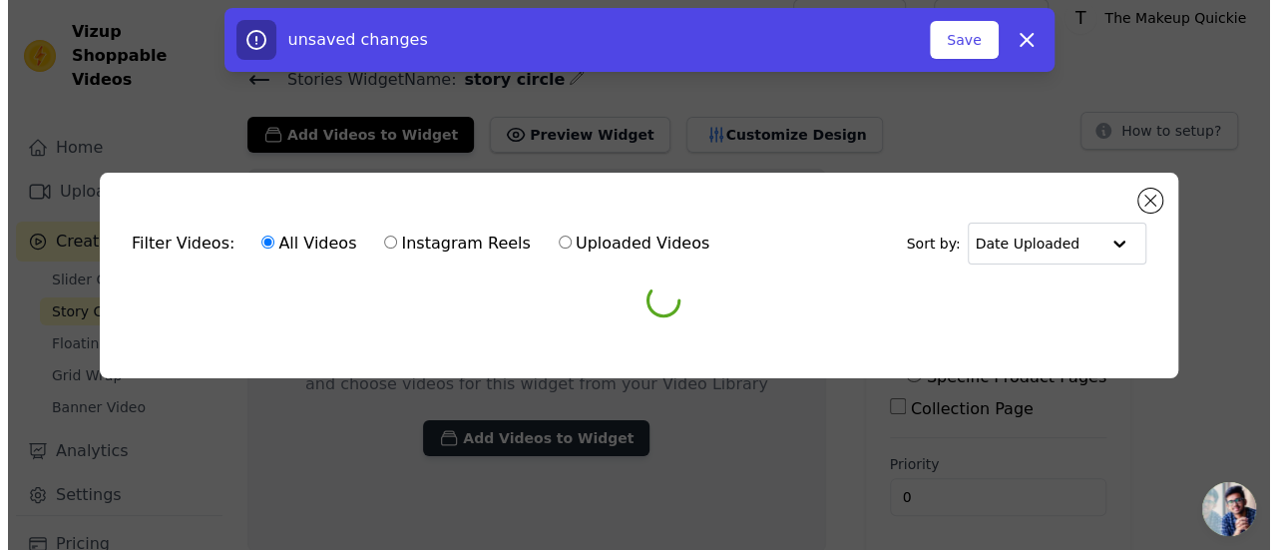
scroll to position [0, 0]
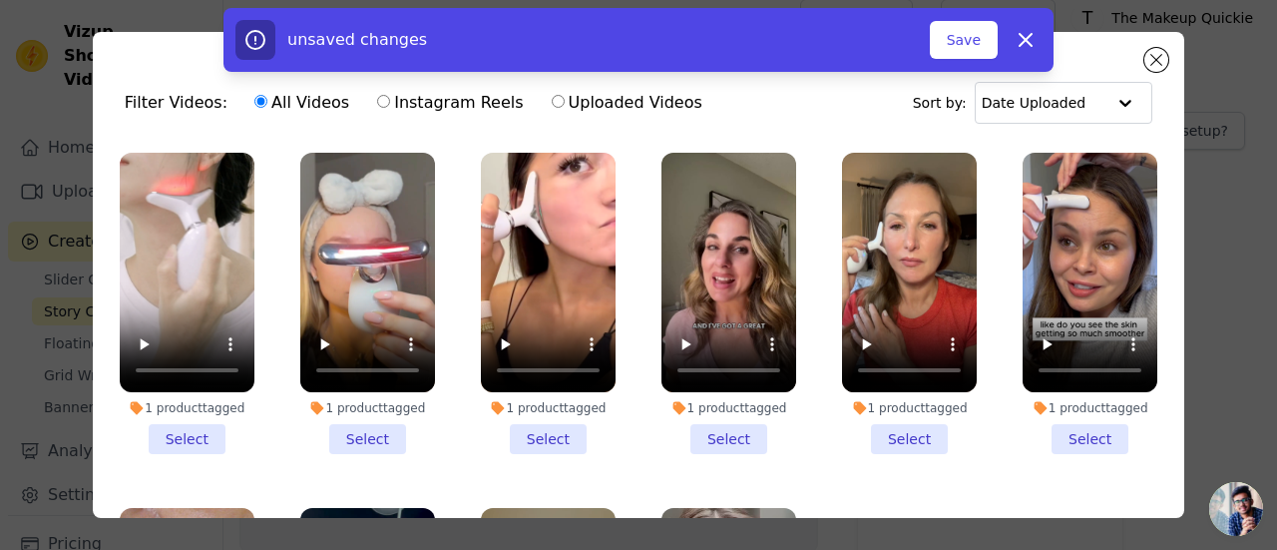
click at [176, 424] on li "1 product tagged Select" at bounding box center [187, 303] width 135 height 301
click at [0, 0] on input "1 product tagged Select" at bounding box center [0, 0] width 0 height 0
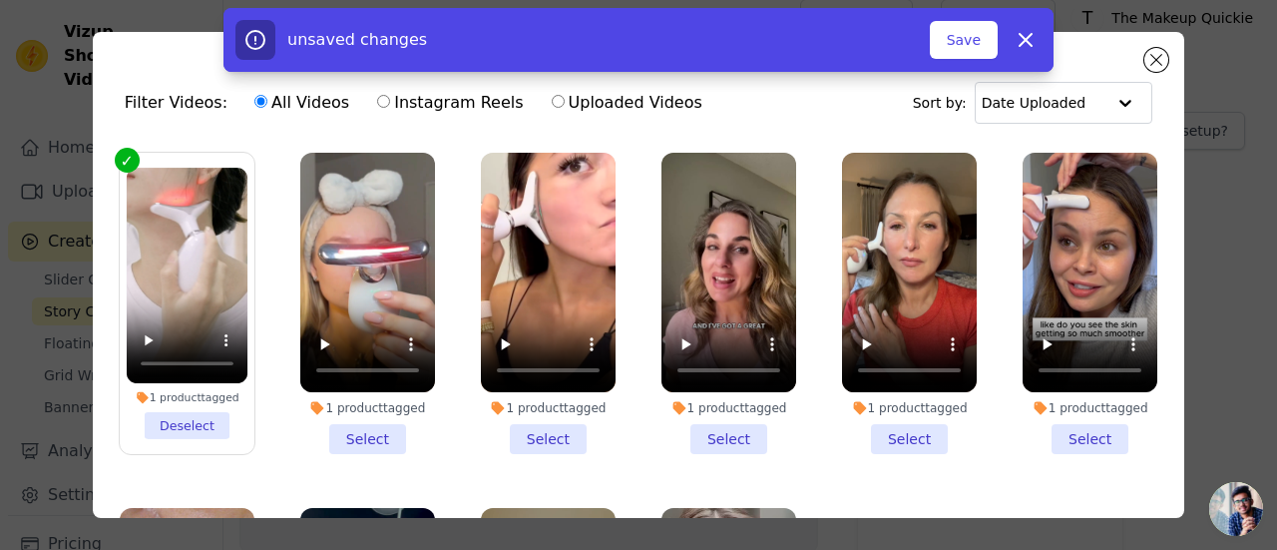
click at [331, 422] on li "1 product tagged Select" at bounding box center [367, 303] width 135 height 301
click at [0, 0] on input "1 product tagged Select" at bounding box center [0, 0] width 0 height 0
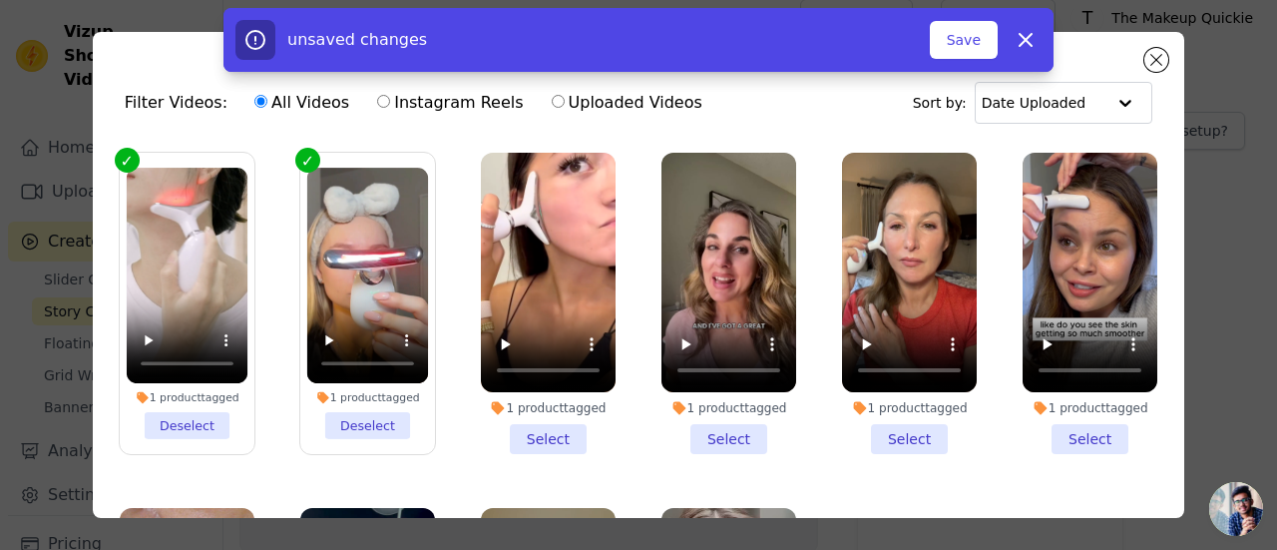
click at [523, 429] on li "1 product tagged Select" at bounding box center [548, 303] width 135 height 301
click at [696, 432] on li "1 product tagged Select" at bounding box center [728, 303] width 135 height 301
click at [0, 0] on input "1 product tagged Select" at bounding box center [0, 0] width 0 height 0
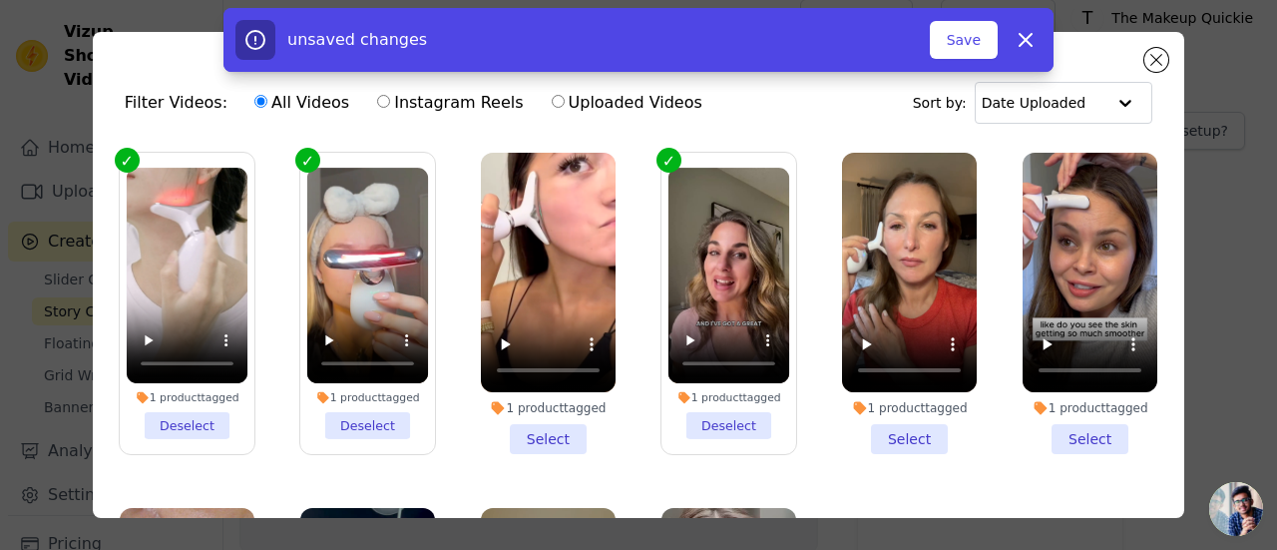
click at [881, 434] on li "1 product tagged Select" at bounding box center [909, 303] width 135 height 301
click at [0, 0] on input "1 product tagged Select" at bounding box center [0, 0] width 0 height 0
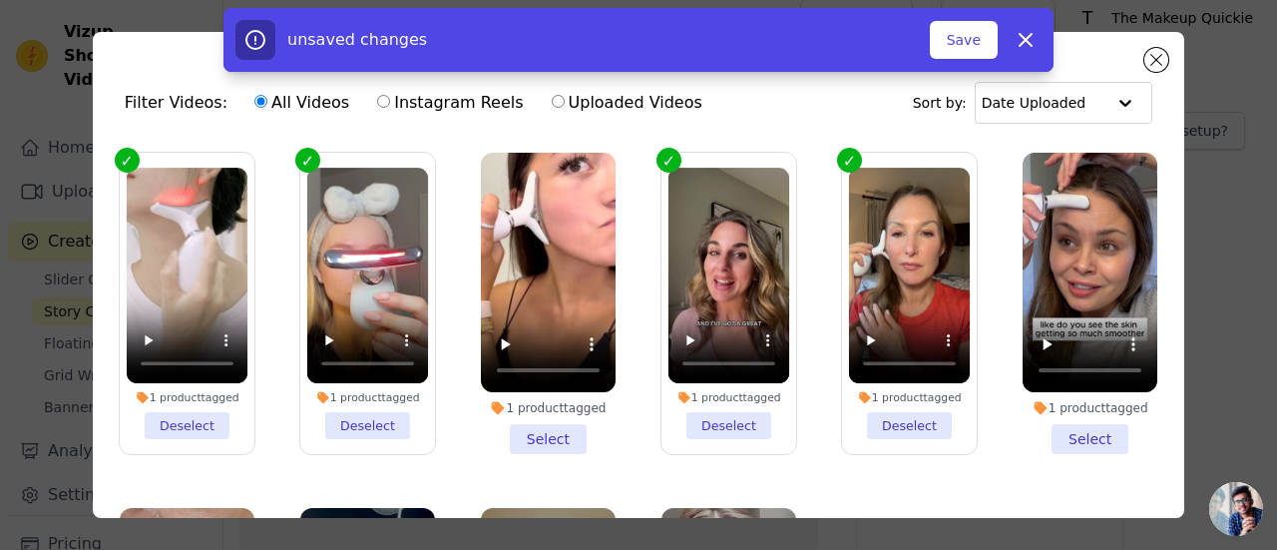
click at [561, 432] on li "1 product tagged Select" at bounding box center [548, 303] width 135 height 301
click at [0, 0] on input "1 product tagged Select" at bounding box center [0, 0] width 0 height 0
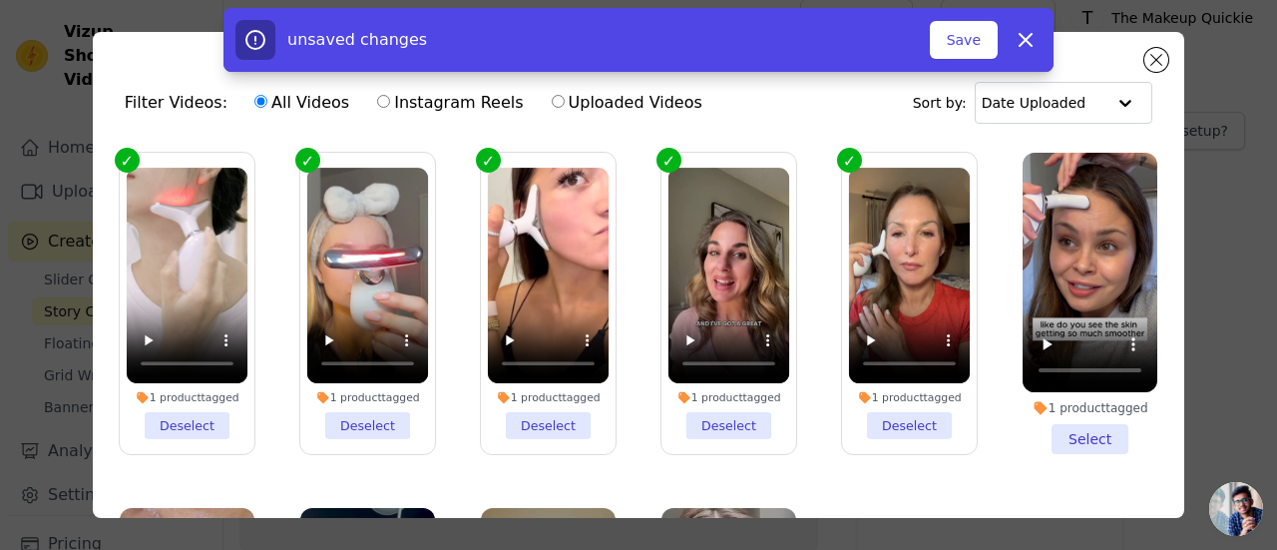
click at [1077, 425] on li "1 product tagged Select" at bounding box center [1089, 303] width 135 height 301
click at [0, 0] on input "1 product tagged Select" at bounding box center [0, 0] width 0 height 0
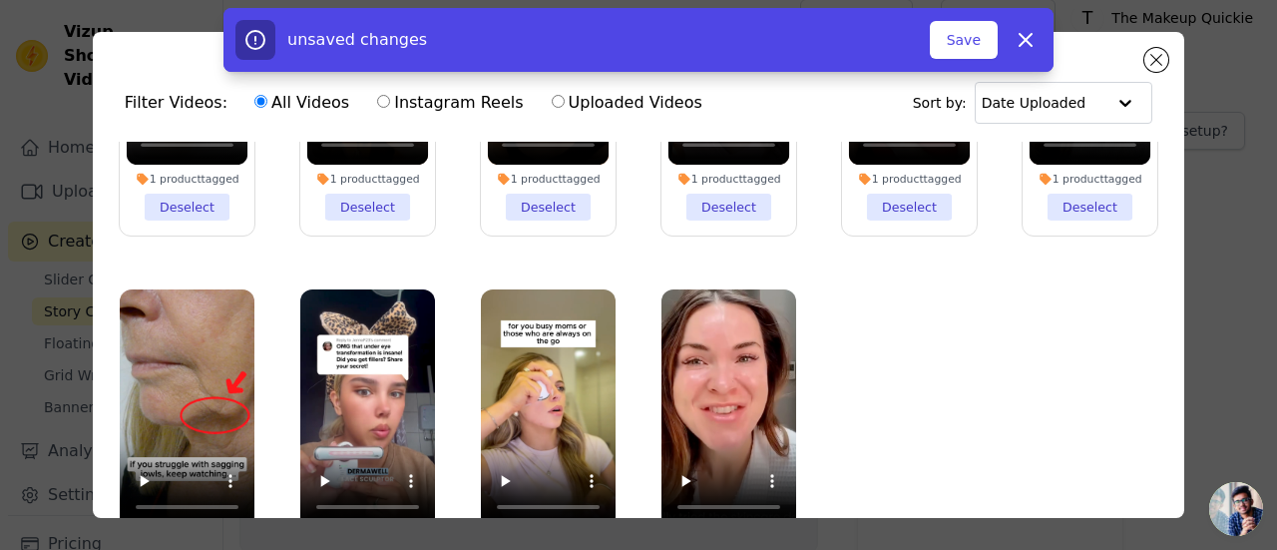
scroll to position [173, 0]
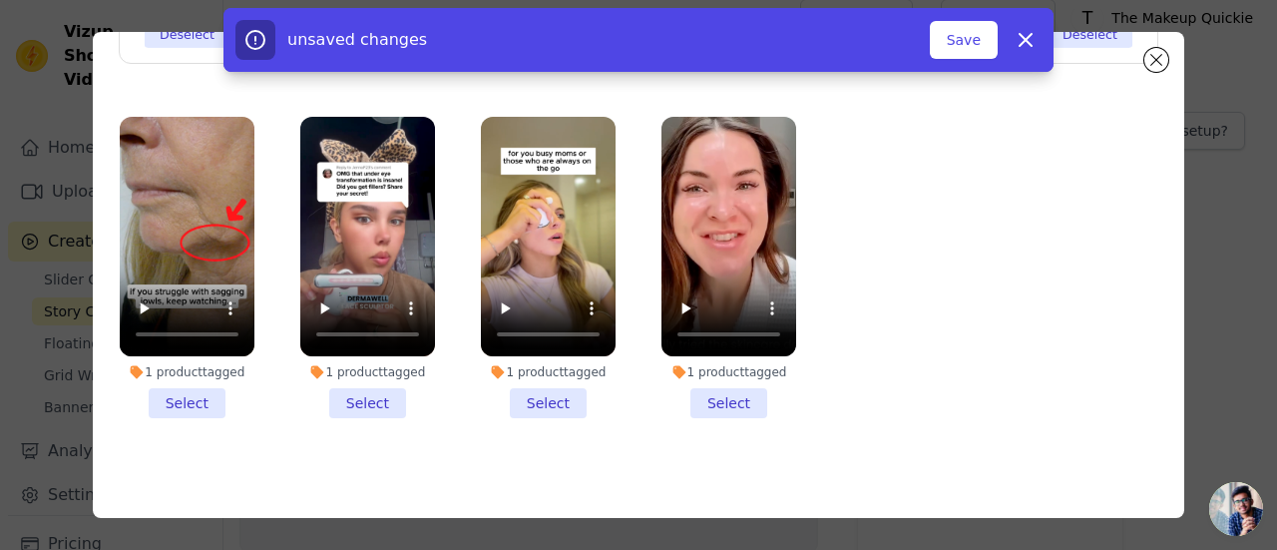
click at [703, 382] on li "1 product tagged Select" at bounding box center [728, 267] width 135 height 301
click at [0, 0] on input "1 product tagged Select" at bounding box center [0, 0] width 0 height 0
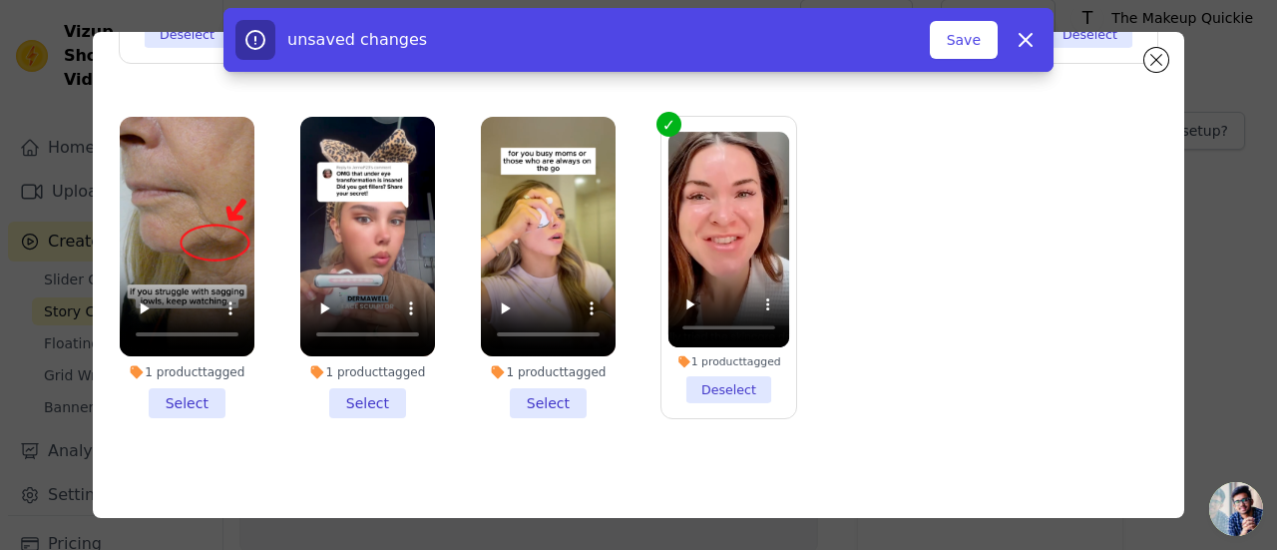
drag, startPoint x: 549, startPoint y: 384, endPoint x: 375, endPoint y: 386, distance: 173.6
click at [545, 384] on li "1 product tagged Select" at bounding box center [548, 267] width 135 height 301
drag, startPoint x: 352, startPoint y: 384, endPoint x: 249, endPoint y: 384, distance: 102.7
click at [351, 384] on li "1 product tagged Select" at bounding box center [367, 267] width 135 height 301
click at [0, 0] on input "1 product tagged Select" at bounding box center [0, 0] width 0 height 0
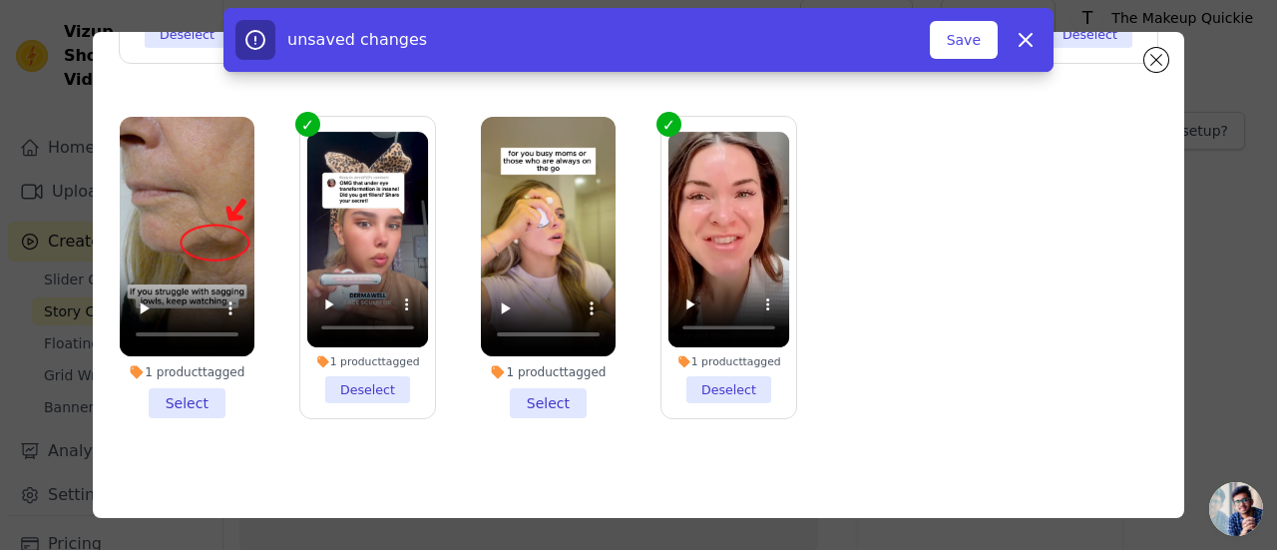
click at [190, 382] on li "1 product tagged Select" at bounding box center [187, 267] width 135 height 301
click at [0, 0] on input "1 product tagged Select" at bounding box center [0, 0] width 0 height 0
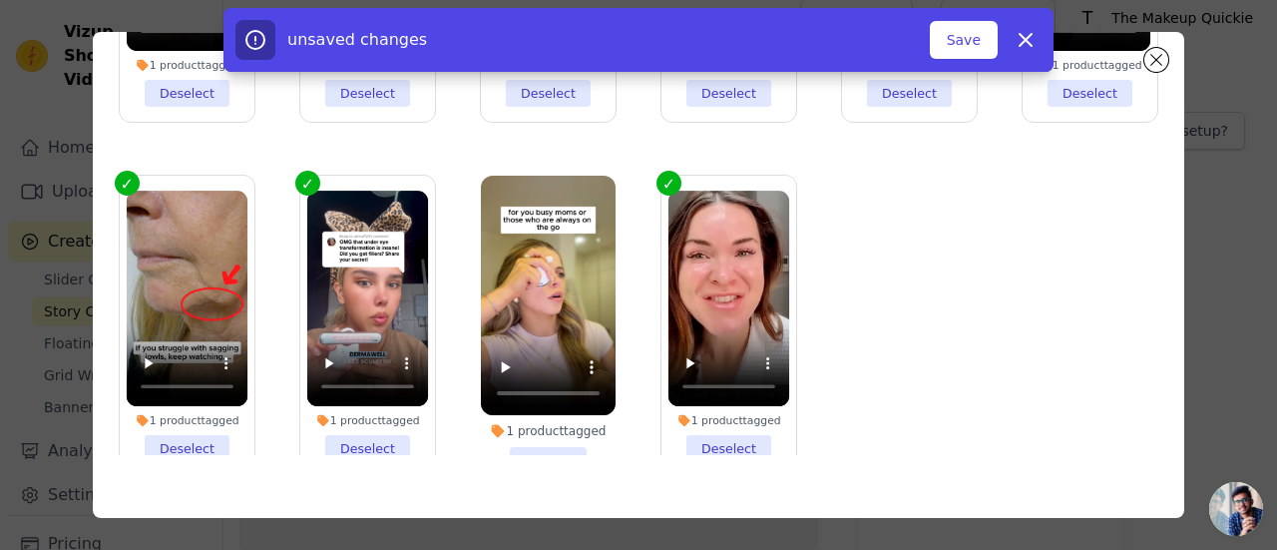
scroll to position [119, 0]
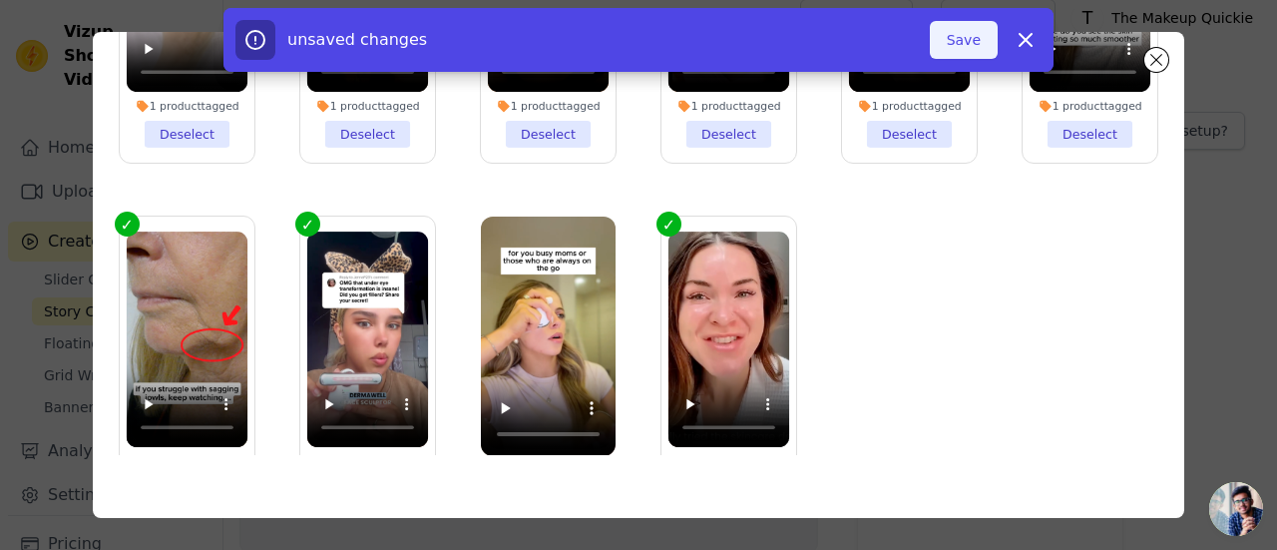
click at [968, 41] on button "Save" at bounding box center [964, 40] width 68 height 38
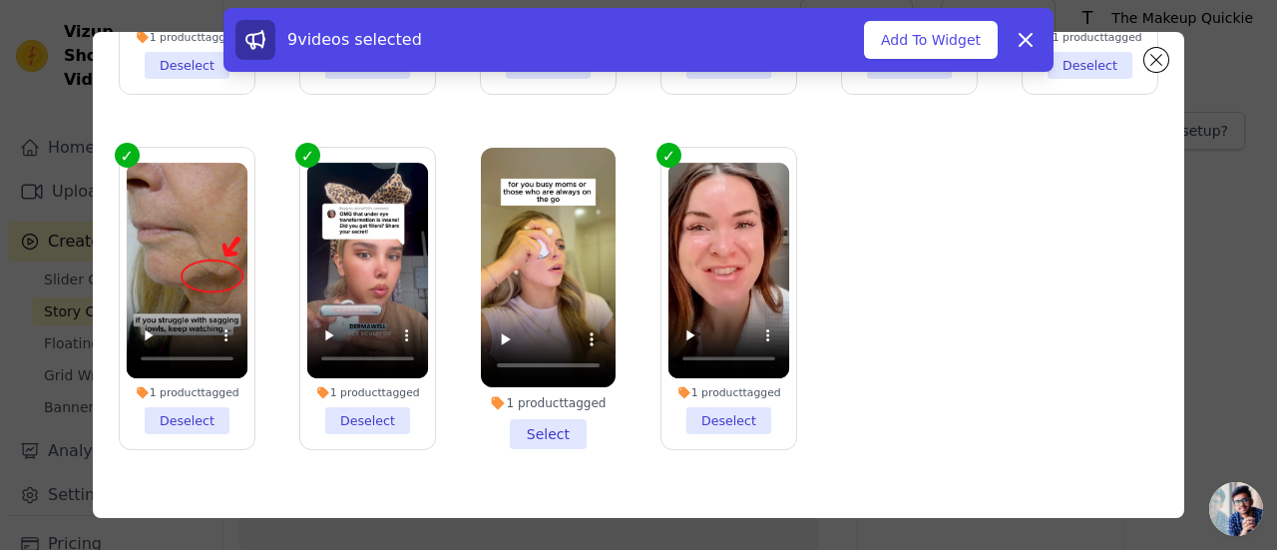
scroll to position [218, 0]
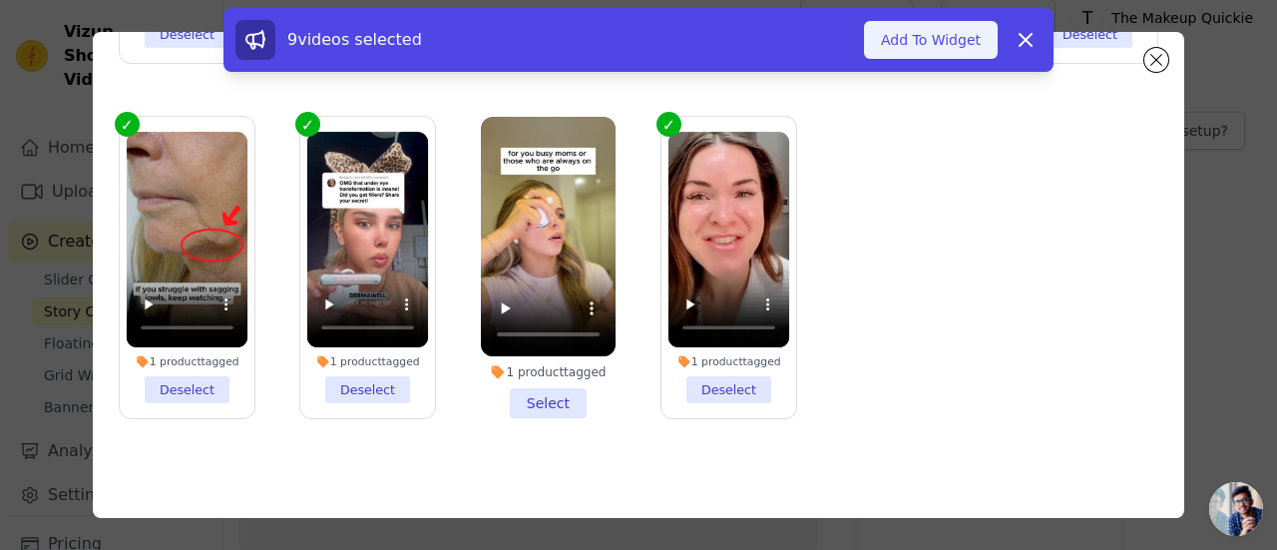
click at [902, 39] on button "Add To Widget" at bounding box center [931, 40] width 134 height 38
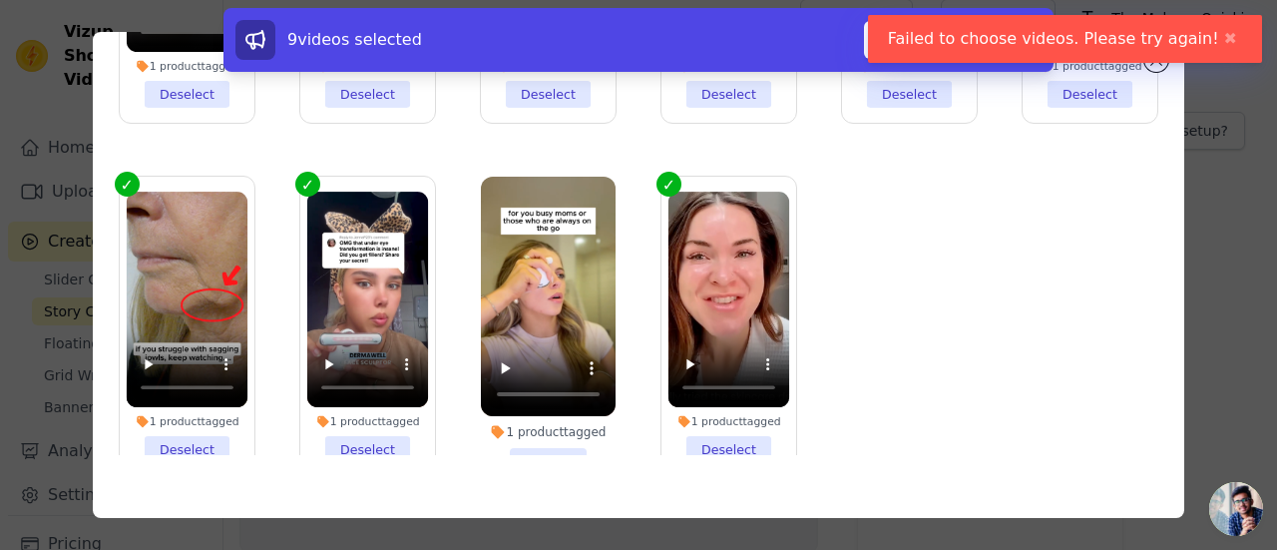
scroll to position [119, 0]
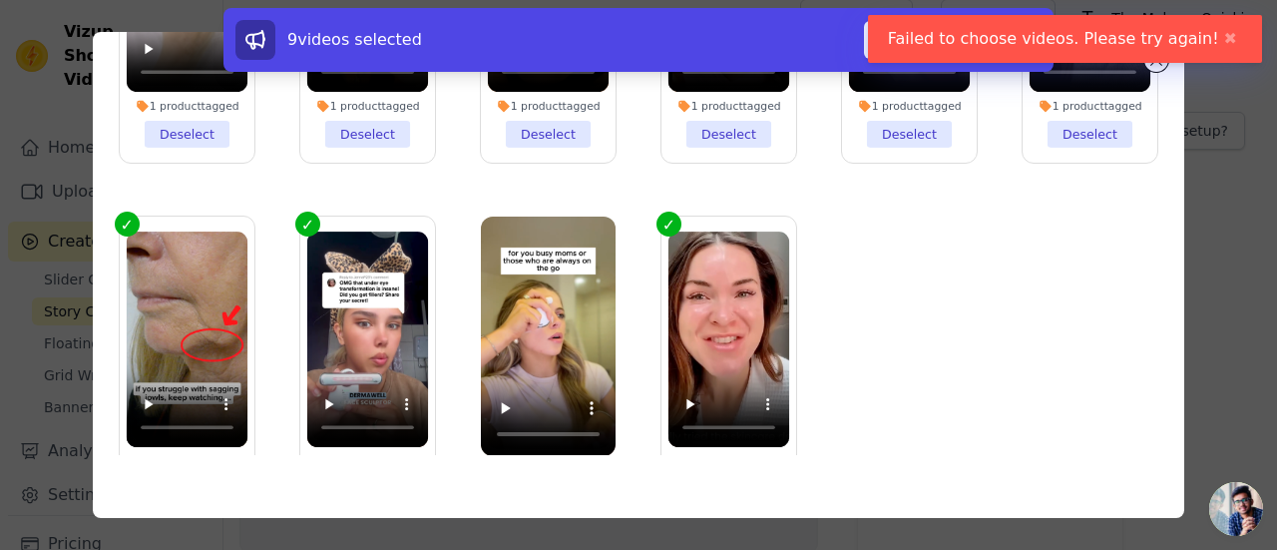
click at [884, 37] on button "Add To Widget" at bounding box center [931, 40] width 134 height 38
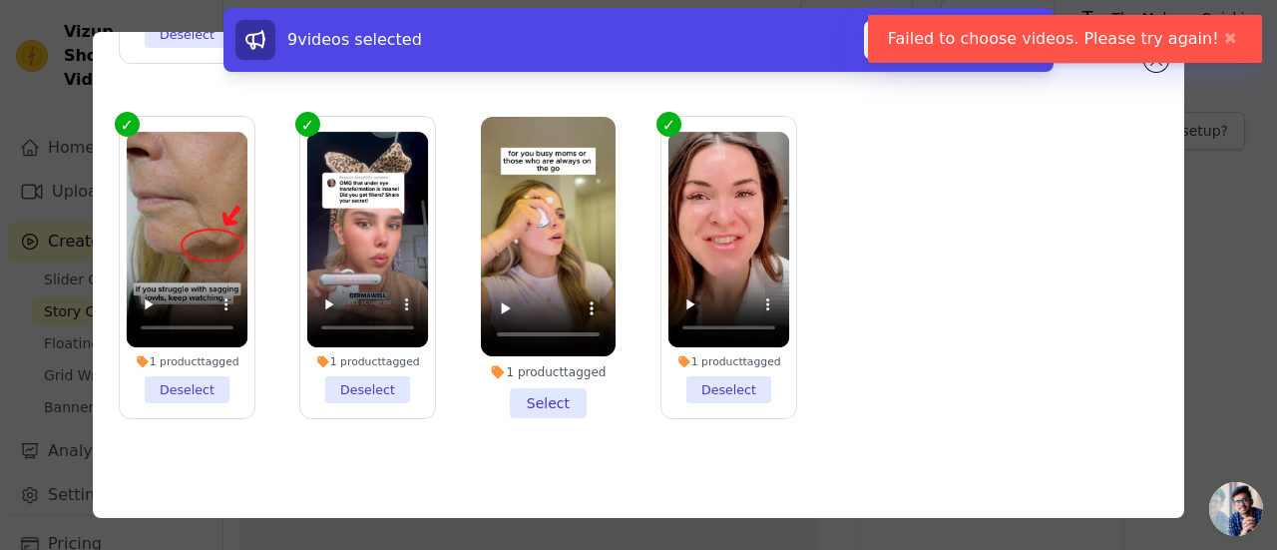
click at [533, 388] on li "1 product tagged Select" at bounding box center [548, 267] width 135 height 301
click at [0, 0] on input "1 product tagged Select" at bounding box center [0, 0] width 0 height 0
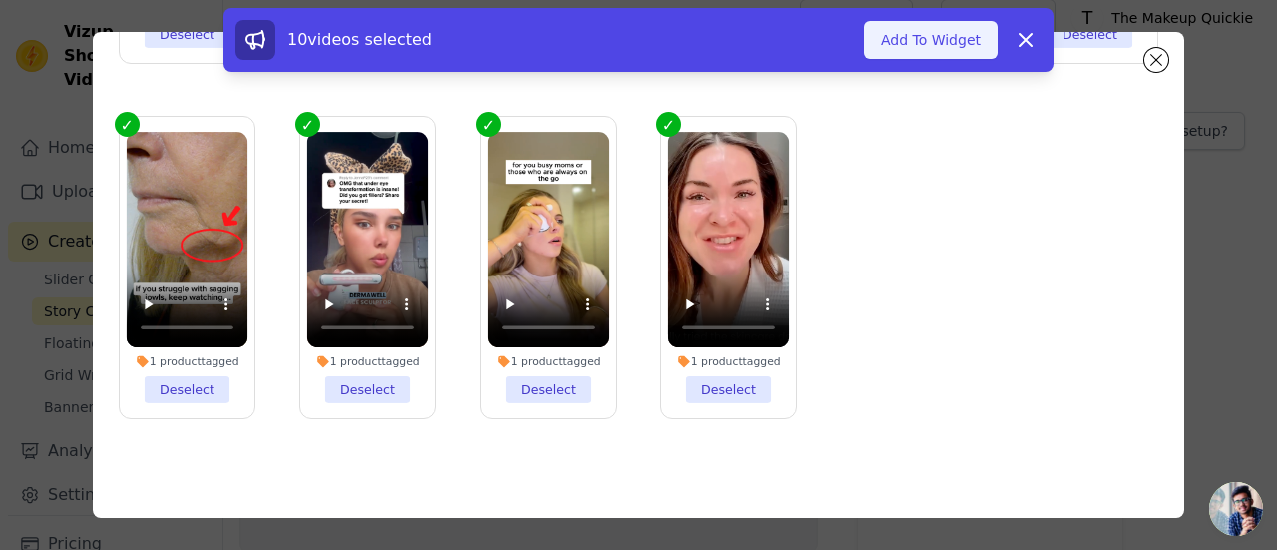
click at [899, 44] on button "Add To Widget" at bounding box center [931, 40] width 134 height 38
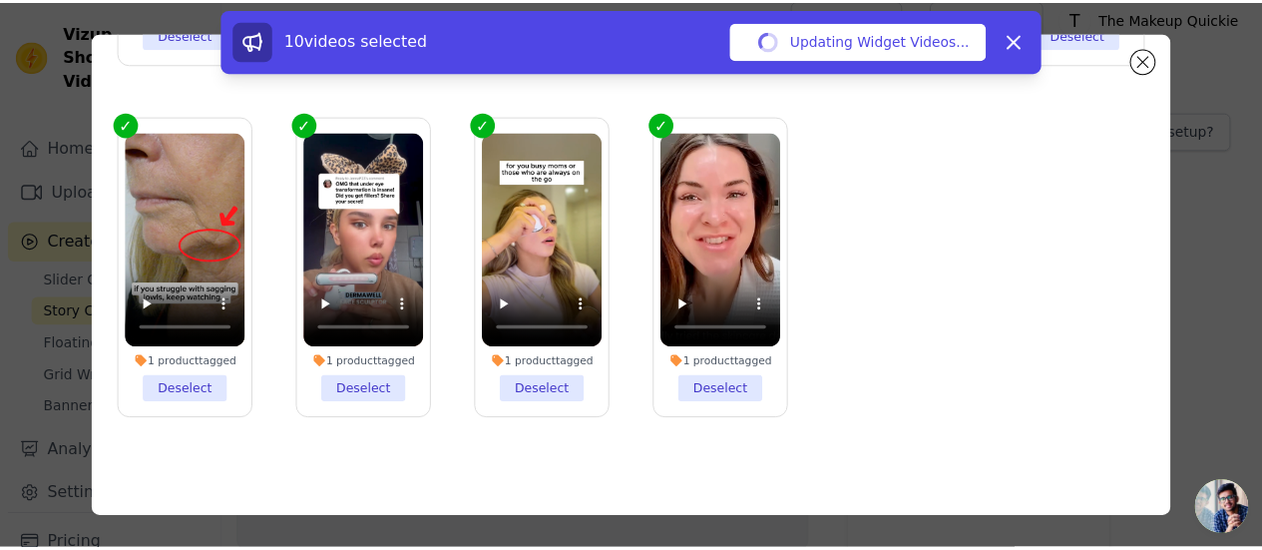
scroll to position [14, 0]
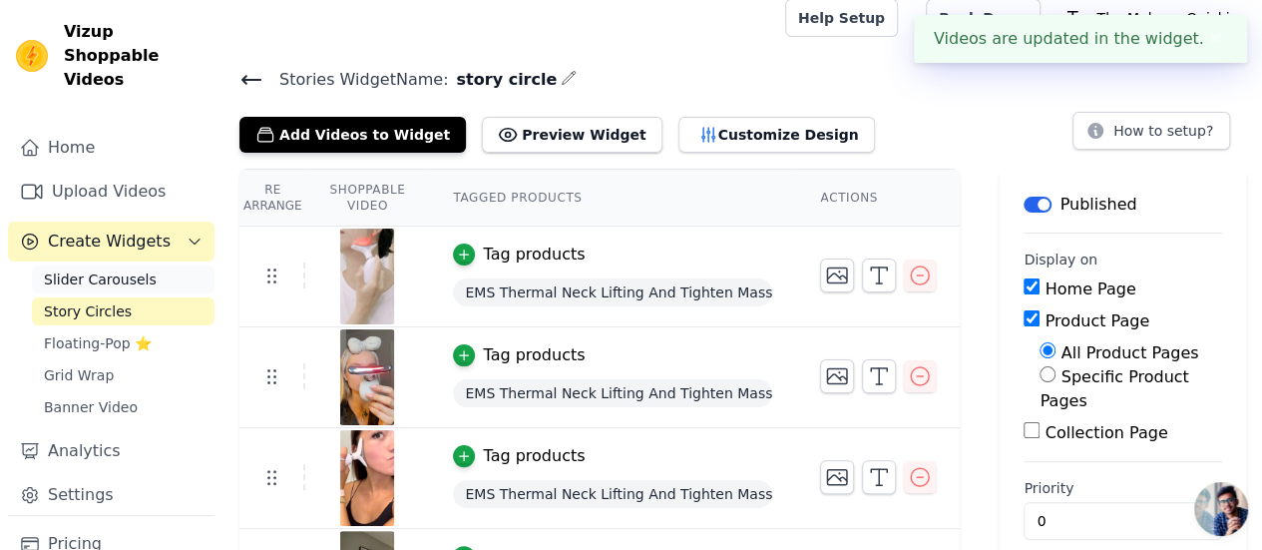
click at [120, 269] on span "Slider Carousels" at bounding box center [100, 279] width 113 height 20
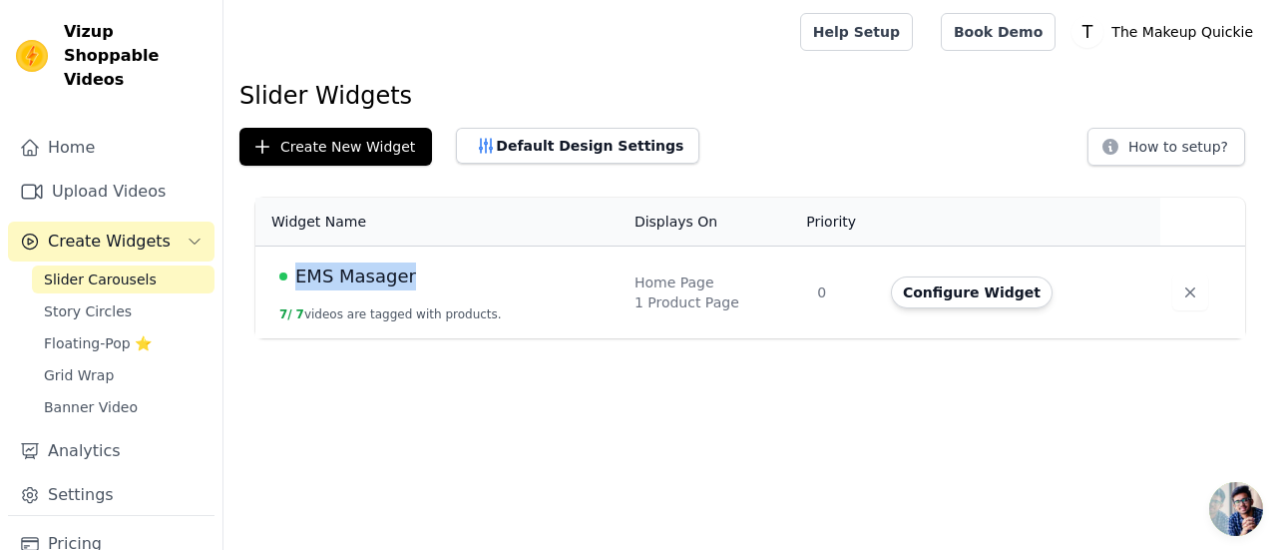
drag, startPoint x: 413, startPoint y: 274, endPoint x: 283, endPoint y: 274, distance: 129.7
click at [283, 274] on div "EMS Masager" at bounding box center [444, 276] width 331 height 28
copy div "EMS Masager"
click at [966, 298] on button "Configure Widget" at bounding box center [972, 292] width 162 height 32
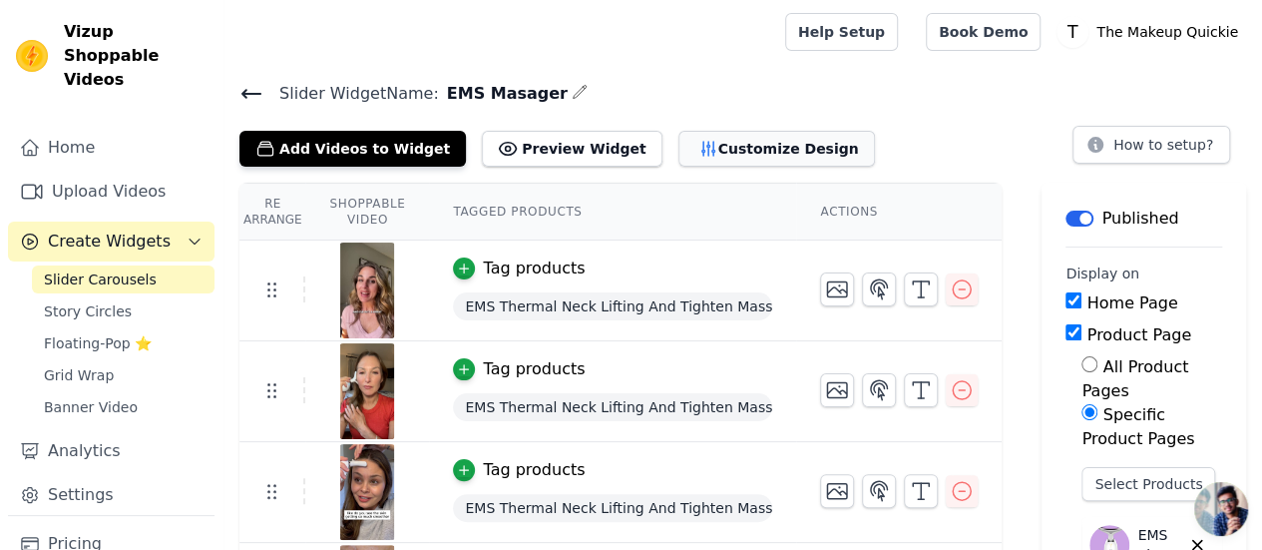
click at [684, 150] on button "Customize Design" at bounding box center [776, 149] width 197 height 36
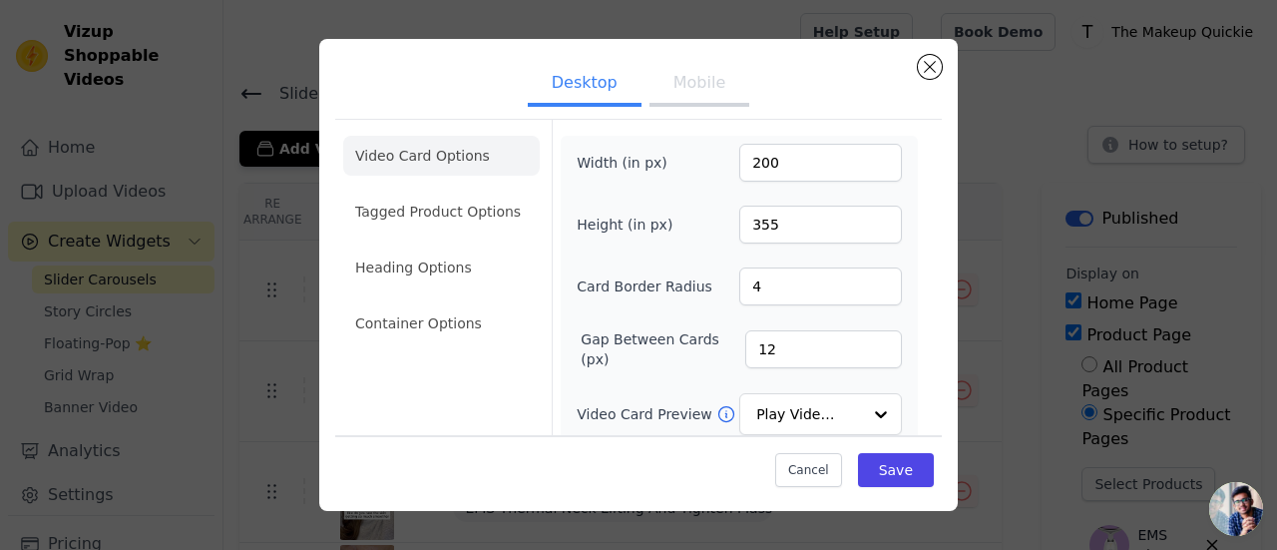
click at [414, 218] on li "Tagged Product Options" at bounding box center [441, 212] width 197 height 40
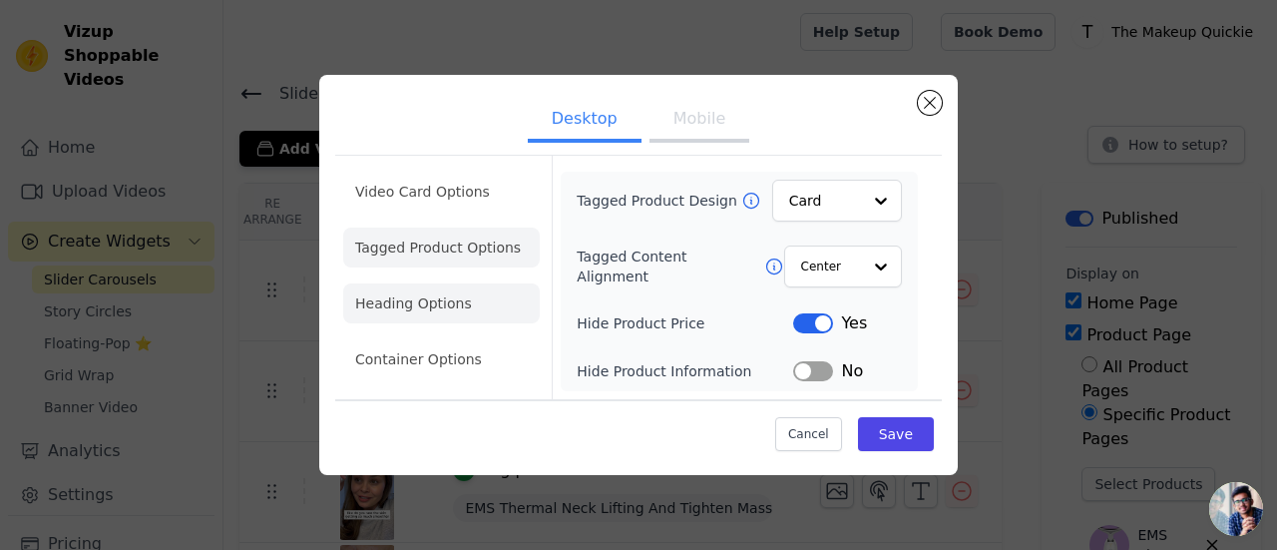
click at [435, 299] on li "Heading Options" at bounding box center [441, 303] width 197 height 40
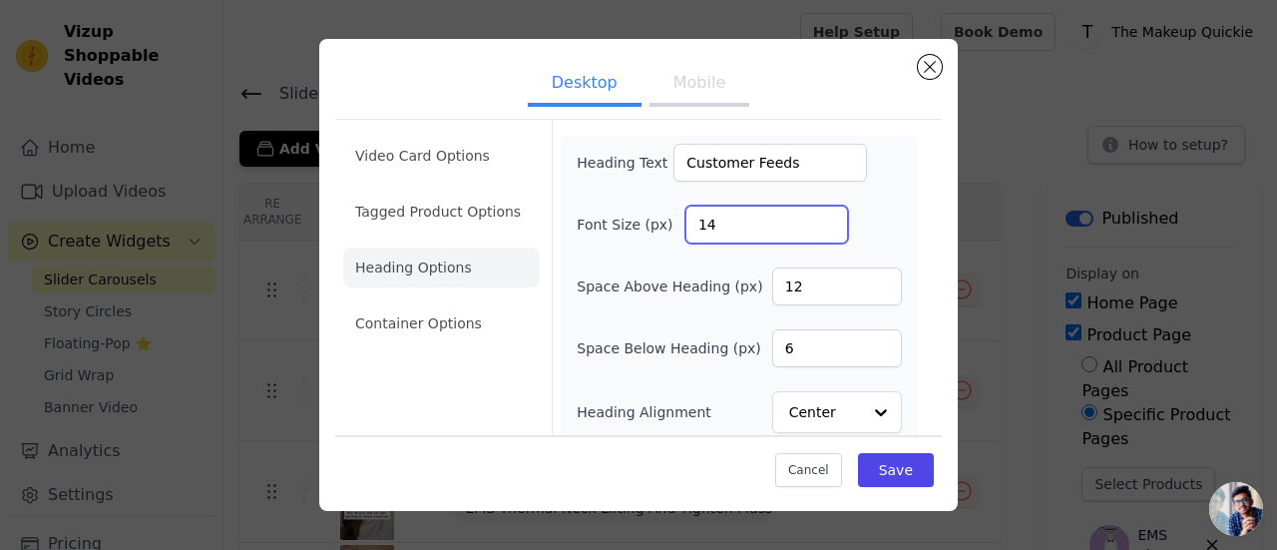
click at [720, 230] on input "14" at bounding box center [766, 224] width 163 height 38
click at [732, 225] on input "14" at bounding box center [766, 224] width 163 height 38
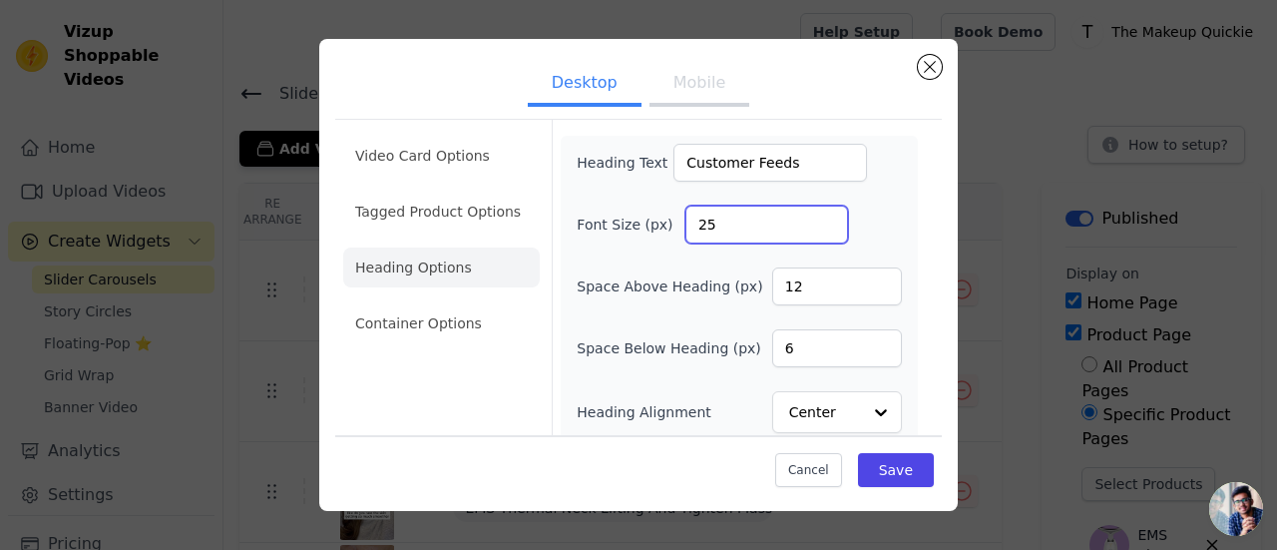
type input "25"
click at [818, 284] on input "12" at bounding box center [837, 286] width 130 height 38
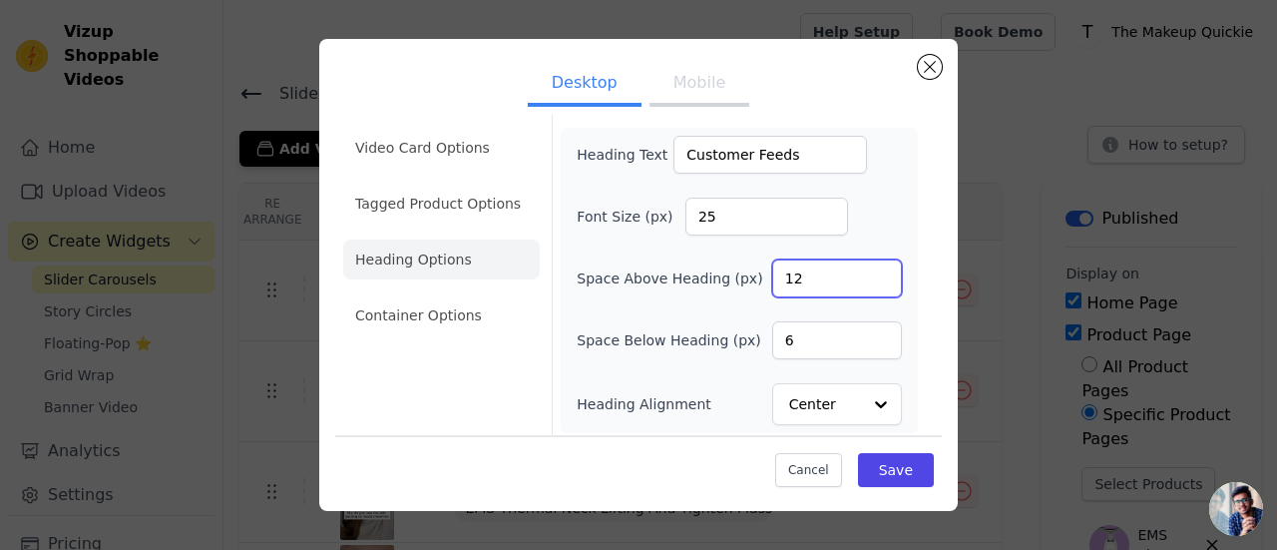
scroll to position [10, 0]
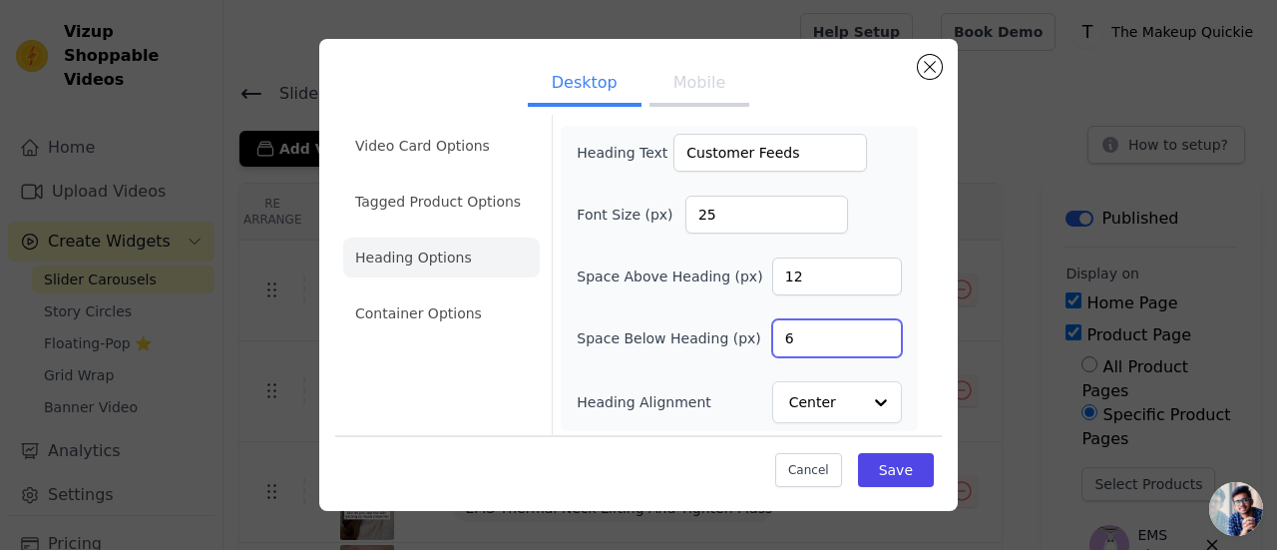
click at [818, 332] on input "6" at bounding box center [837, 338] width 130 height 38
click at [818, 334] on input "6" at bounding box center [837, 338] width 130 height 38
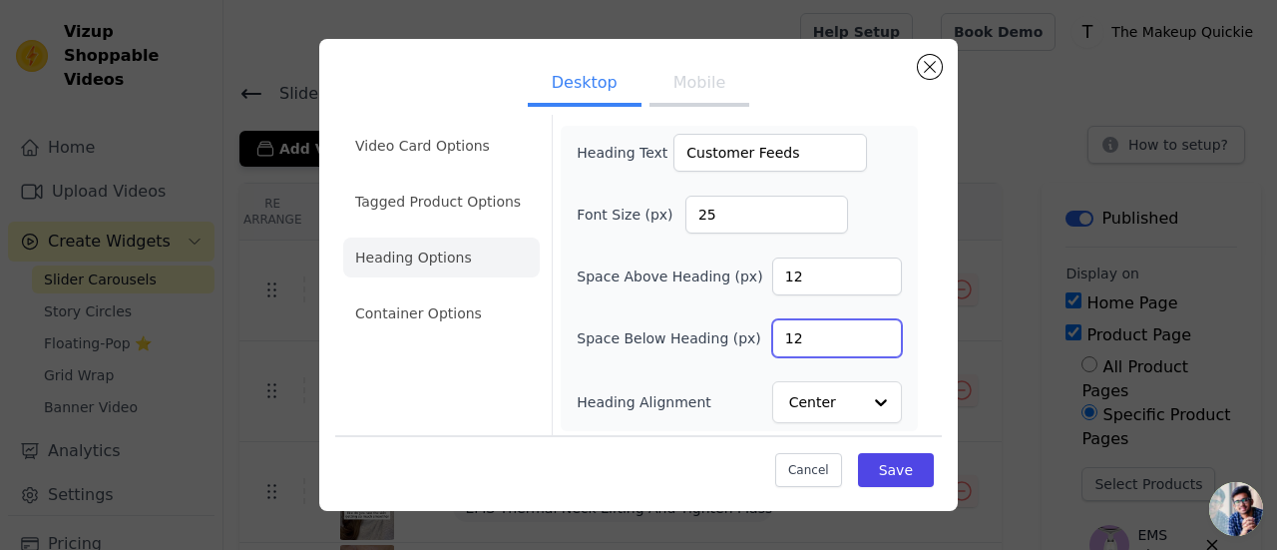
type input "12"
click at [691, 81] on button "Mobile" at bounding box center [699, 85] width 100 height 44
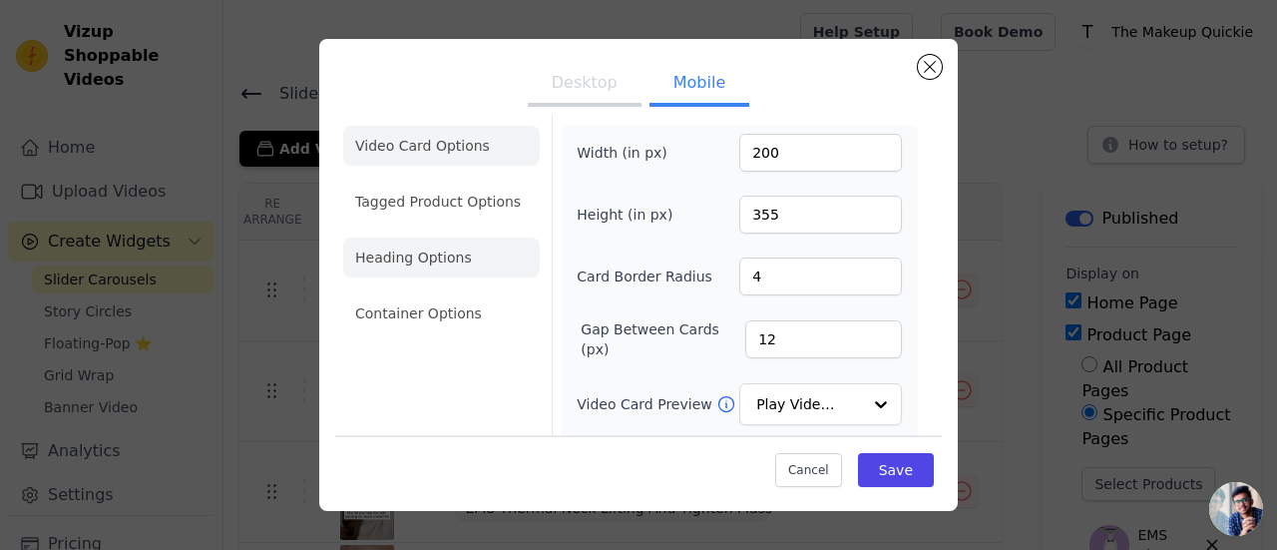
click at [434, 256] on li "Heading Options" at bounding box center [441, 257] width 197 height 40
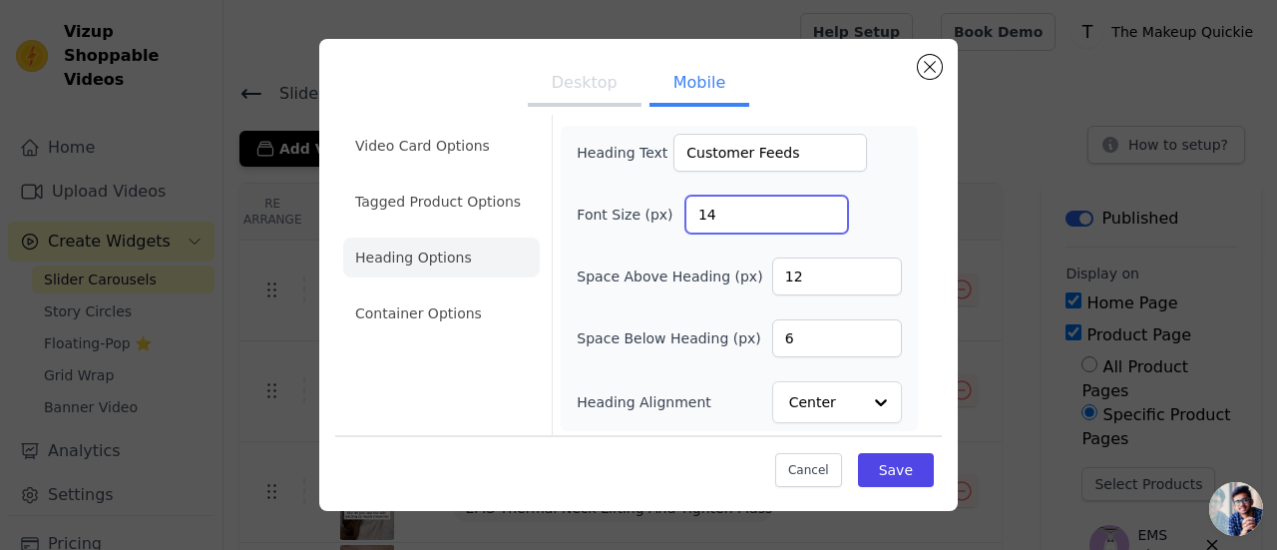
click at [730, 213] on input "14" at bounding box center [766, 215] width 163 height 38
click at [731, 213] on input "14" at bounding box center [766, 215] width 163 height 38
type input "20"
click at [812, 278] on input "12" at bounding box center [837, 276] width 130 height 38
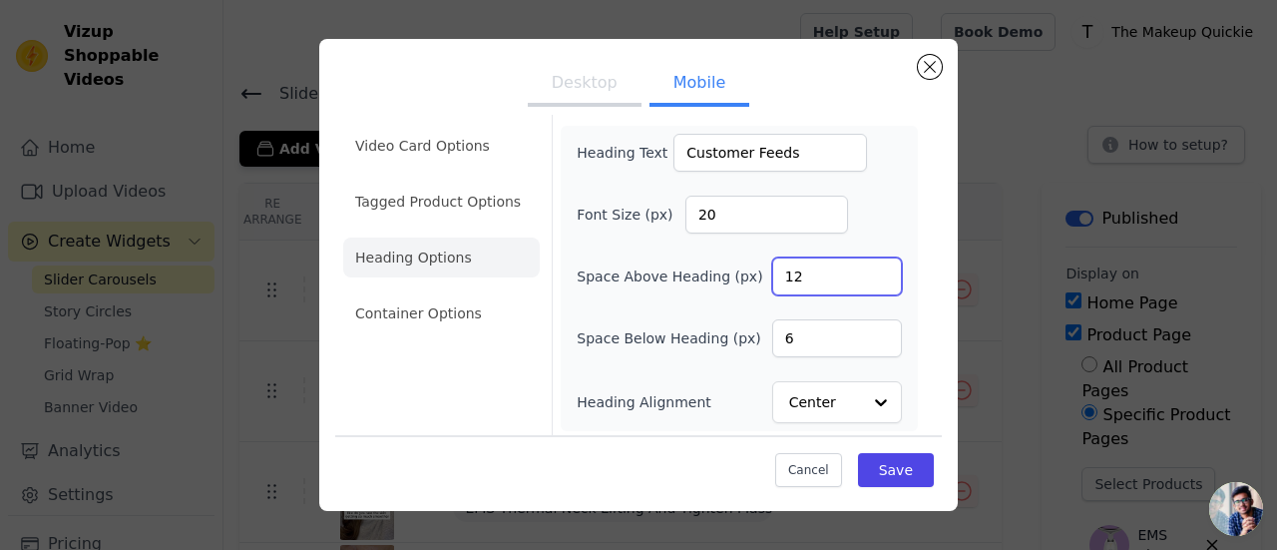
click at [812, 278] on input "12" at bounding box center [837, 276] width 130 height 38
click at [810, 341] on input "6" at bounding box center [837, 338] width 130 height 38
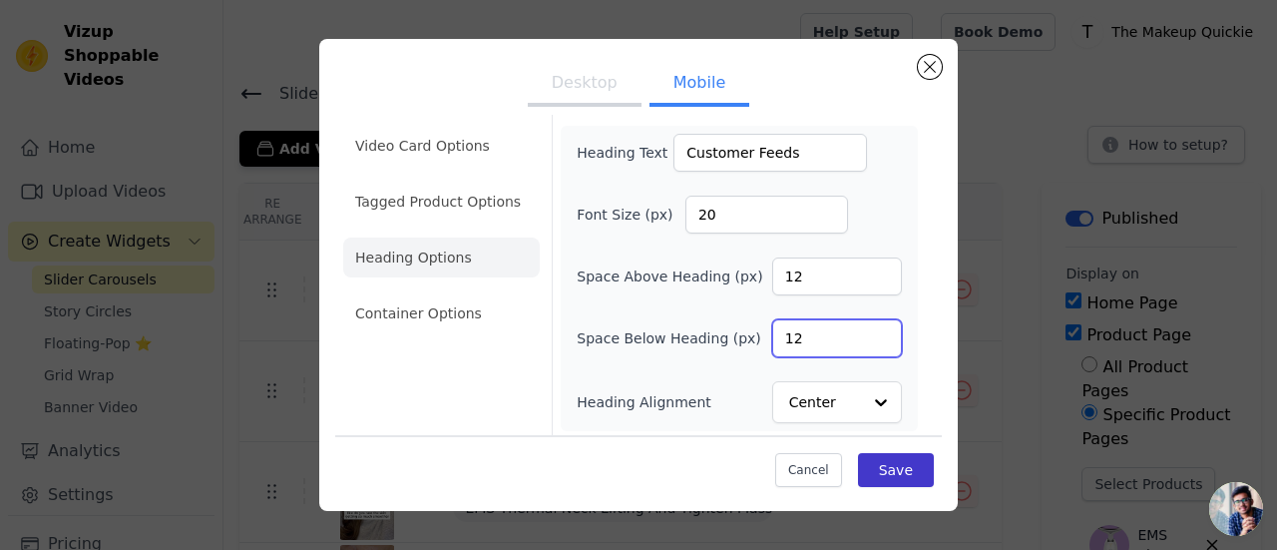
type input "12"
click at [887, 466] on button "Save" at bounding box center [896, 470] width 76 height 34
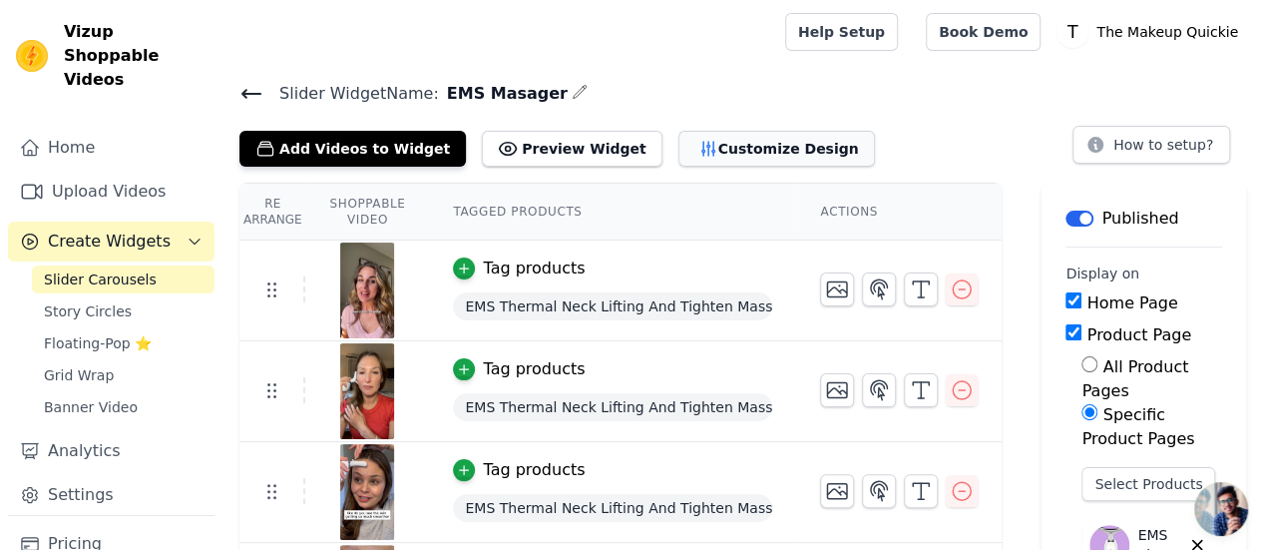
click at [678, 154] on button "Customize Design" at bounding box center [776, 149] width 197 height 36
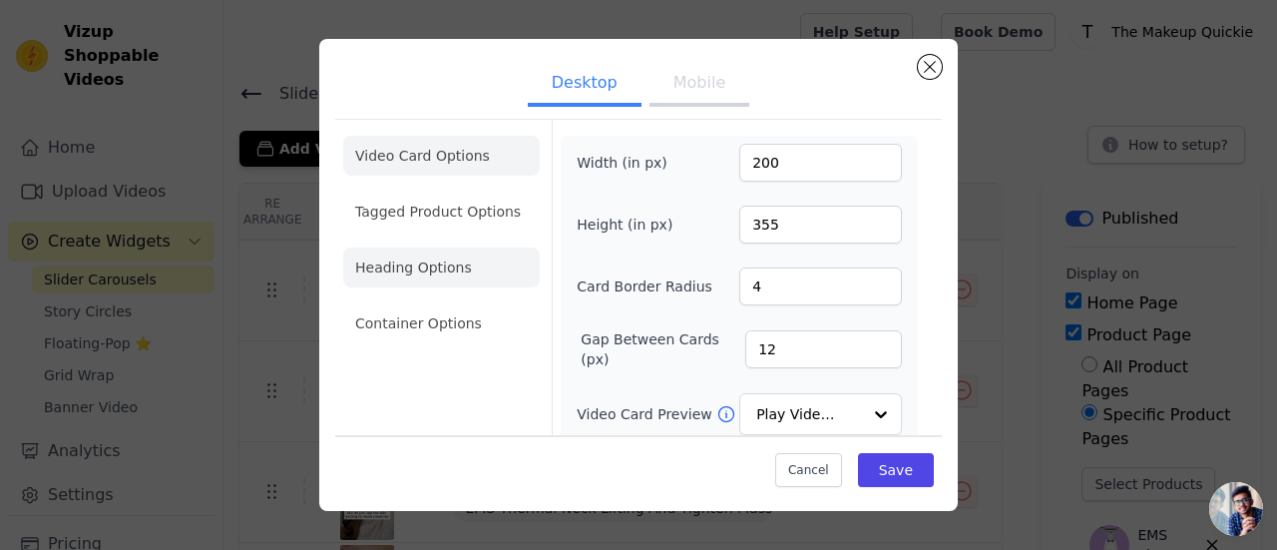
click at [395, 280] on li "Heading Options" at bounding box center [441, 267] width 197 height 40
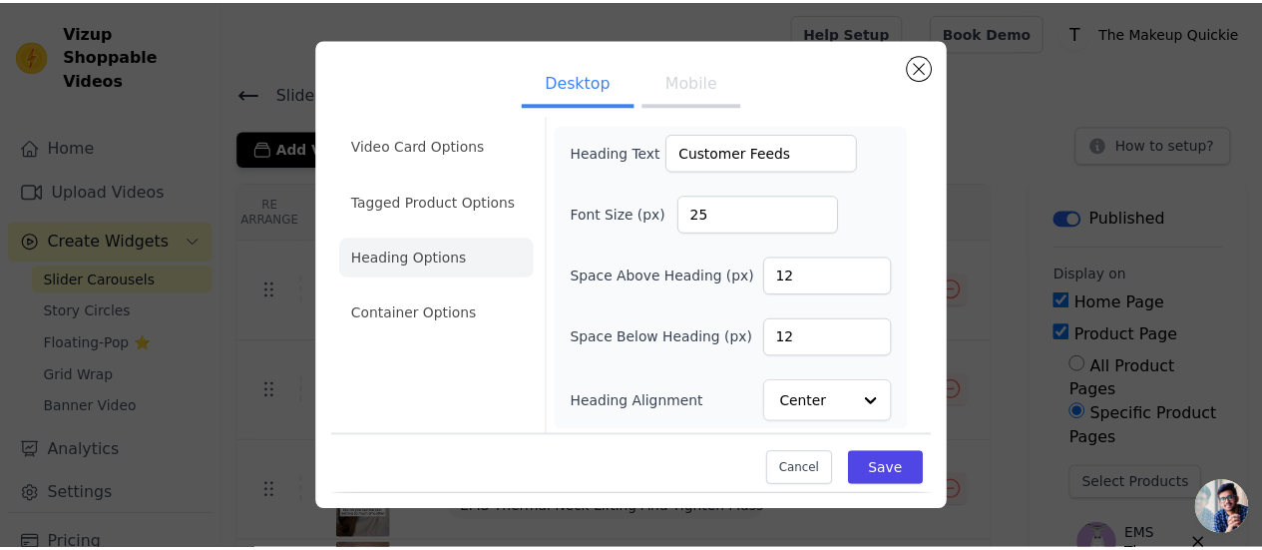
scroll to position [0, 0]
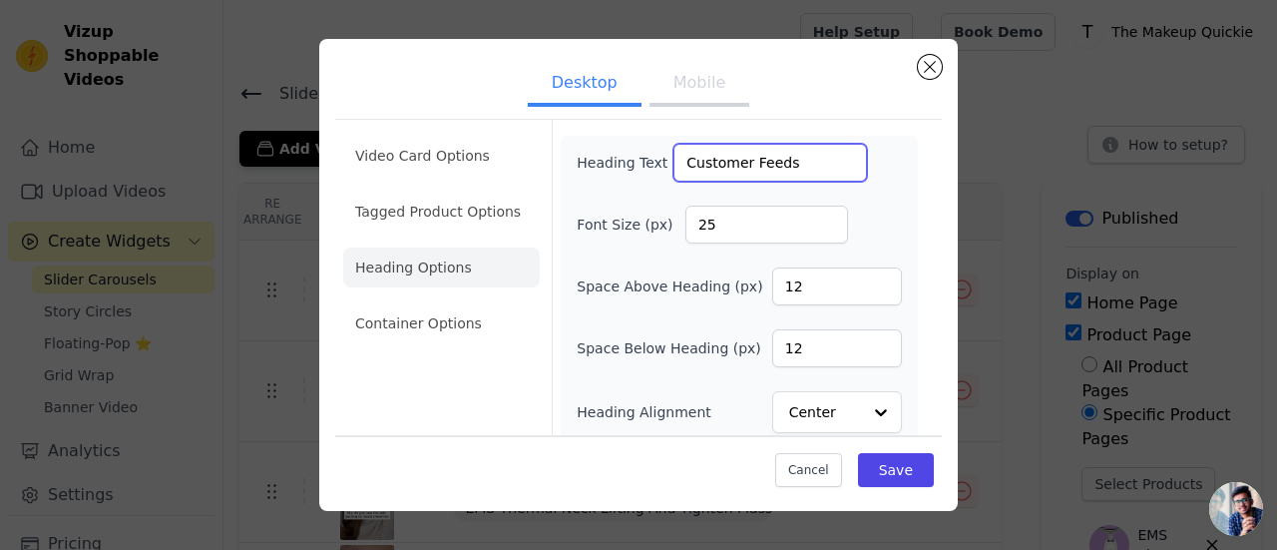
click at [732, 165] on input "Customer Feeds" at bounding box center [770, 163] width 194 height 38
click at [688, 95] on button "Mobile" at bounding box center [699, 85] width 100 height 44
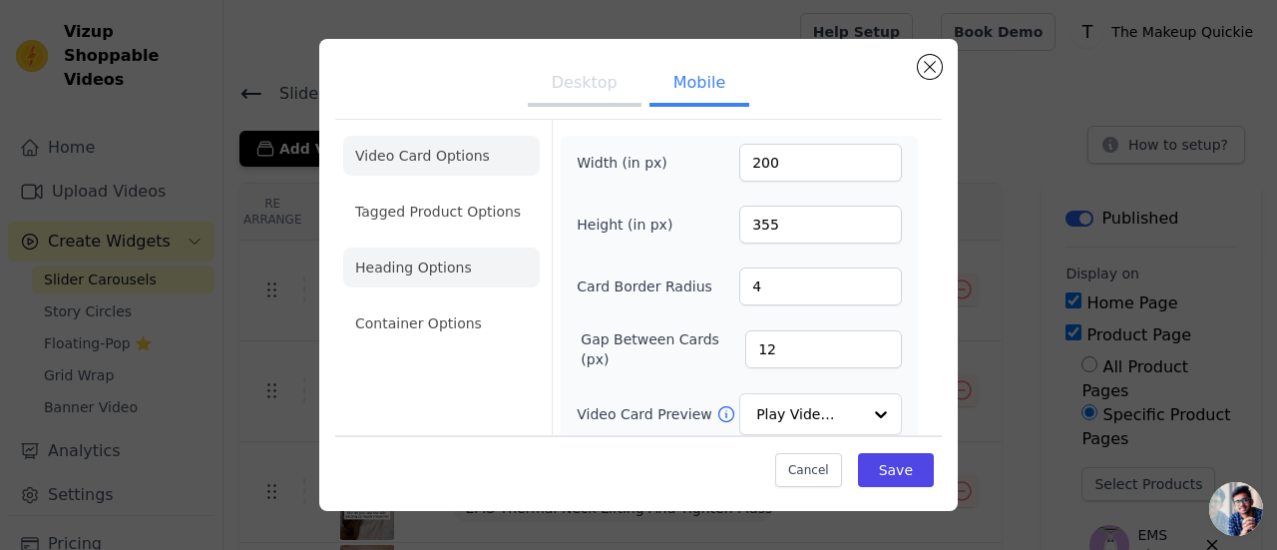
click at [471, 274] on li "Heading Options" at bounding box center [441, 267] width 197 height 40
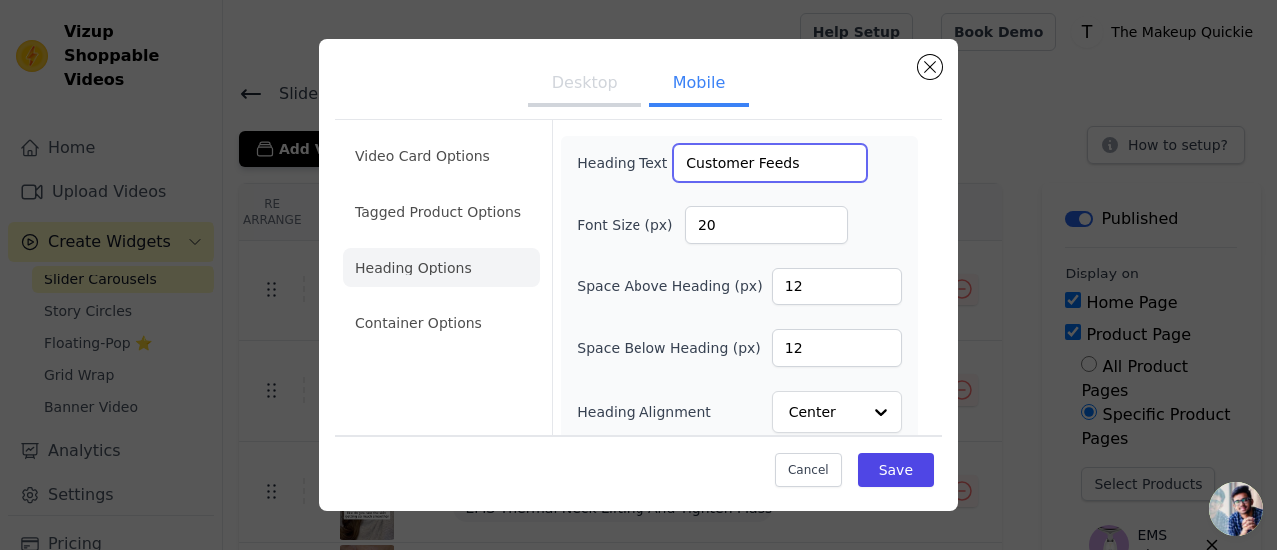
click at [737, 171] on input "Customer Feeds" at bounding box center [770, 163] width 194 height 38
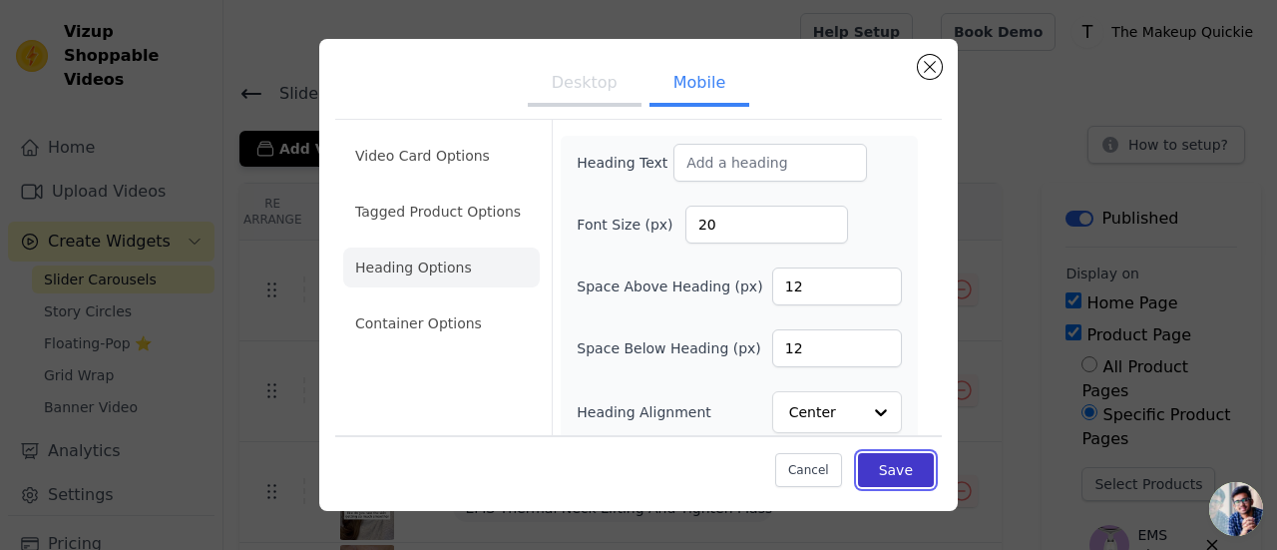
click at [880, 476] on button "Save" at bounding box center [896, 470] width 76 height 34
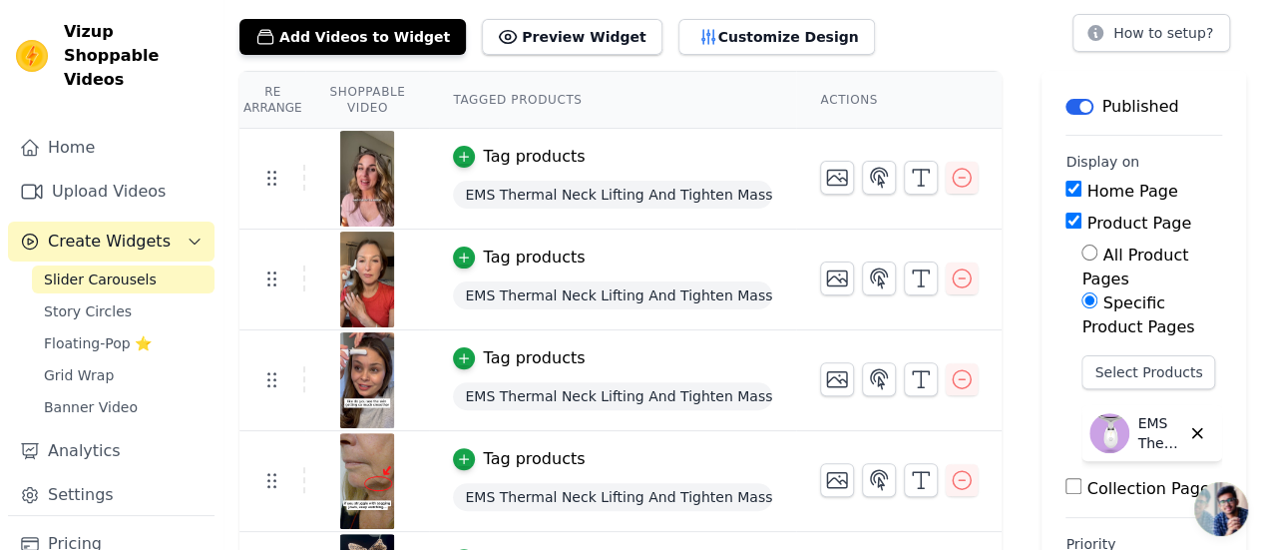
scroll to position [92, 0]
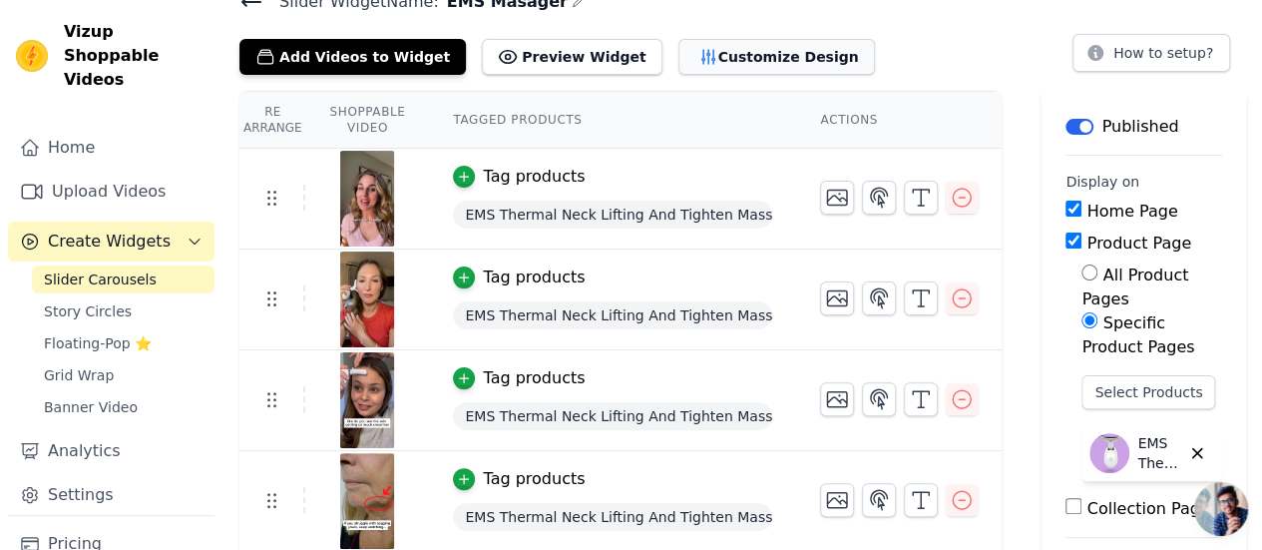
click at [705, 53] on button "Customize Design" at bounding box center [776, 57] width 197 height 36
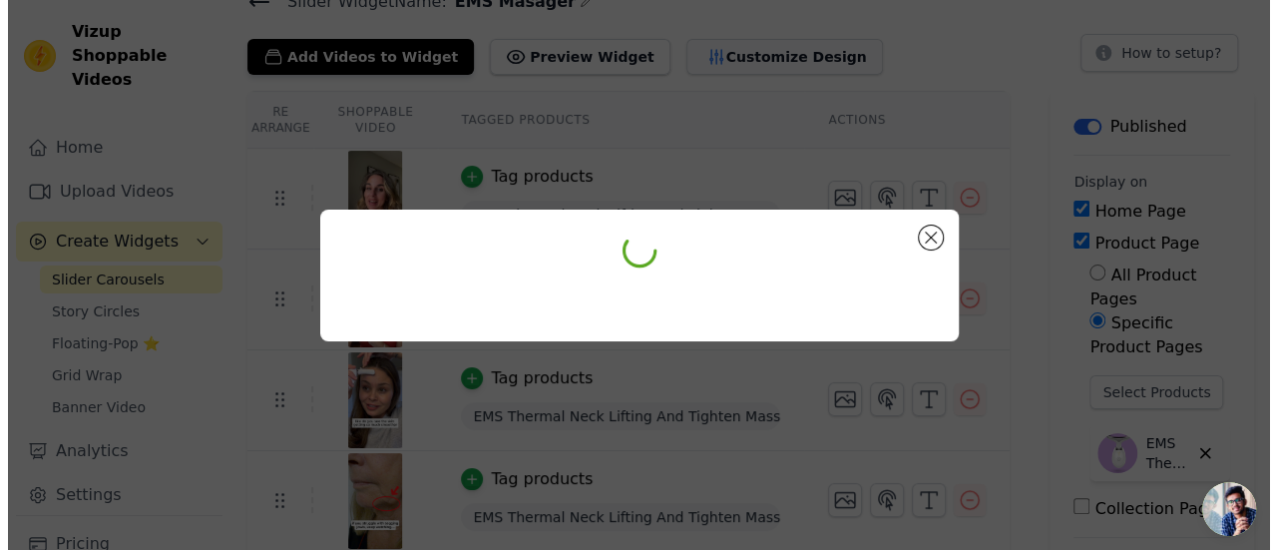
scroll to position [0, 0]
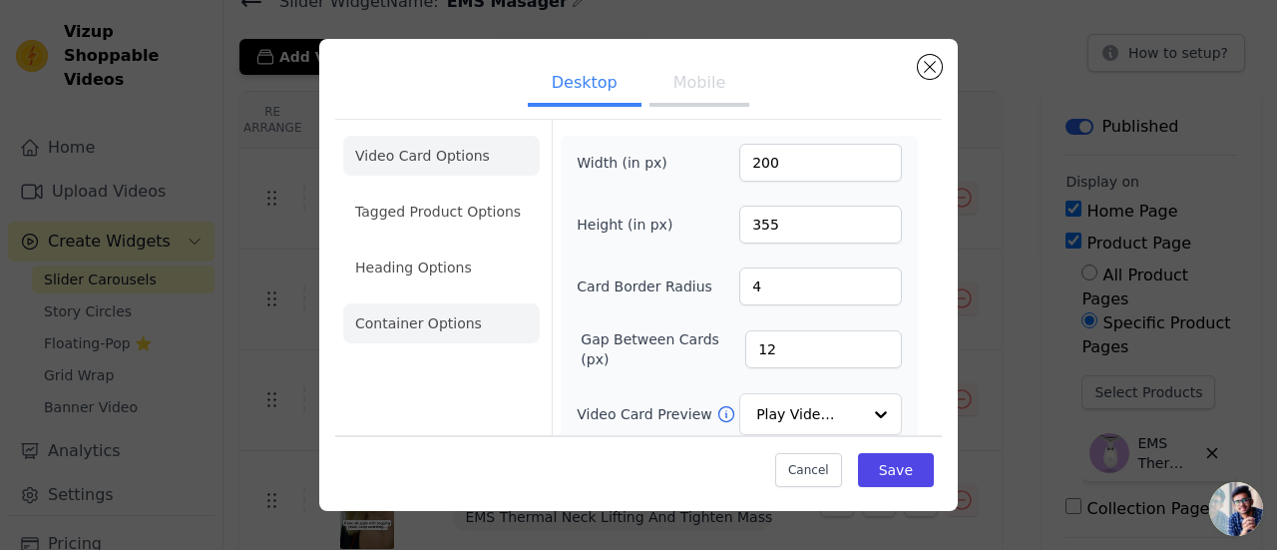
click at [425, 320] on li "Container Options" at bounding box center [441, 323] width 197 height 40
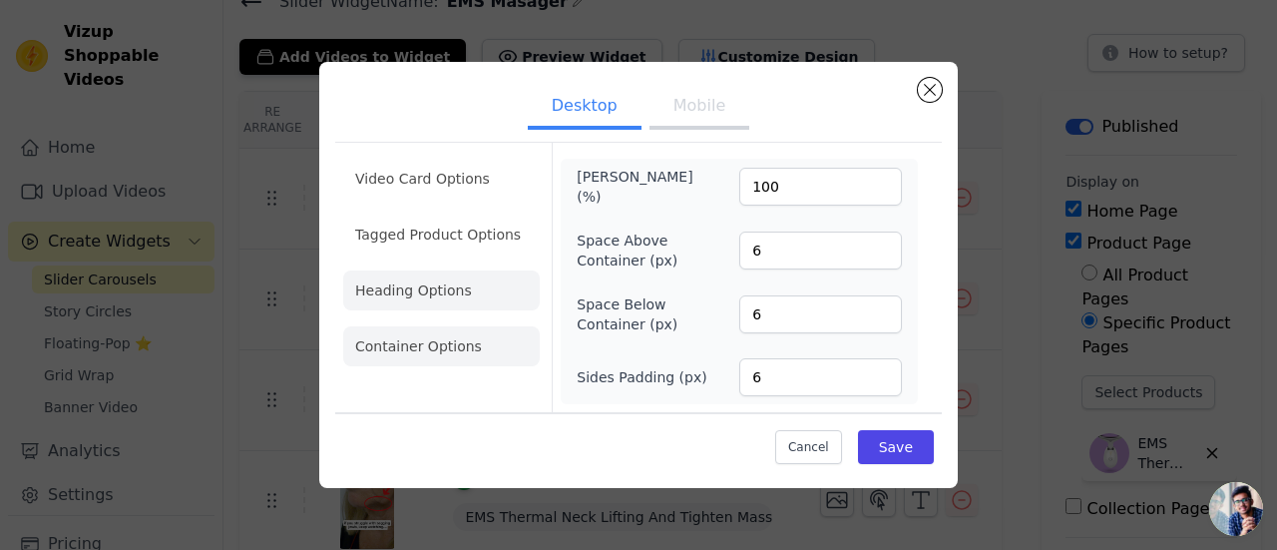
click at [461, 300] on li "Heading Options" at bounding box center [441, 290] width 197 height 40
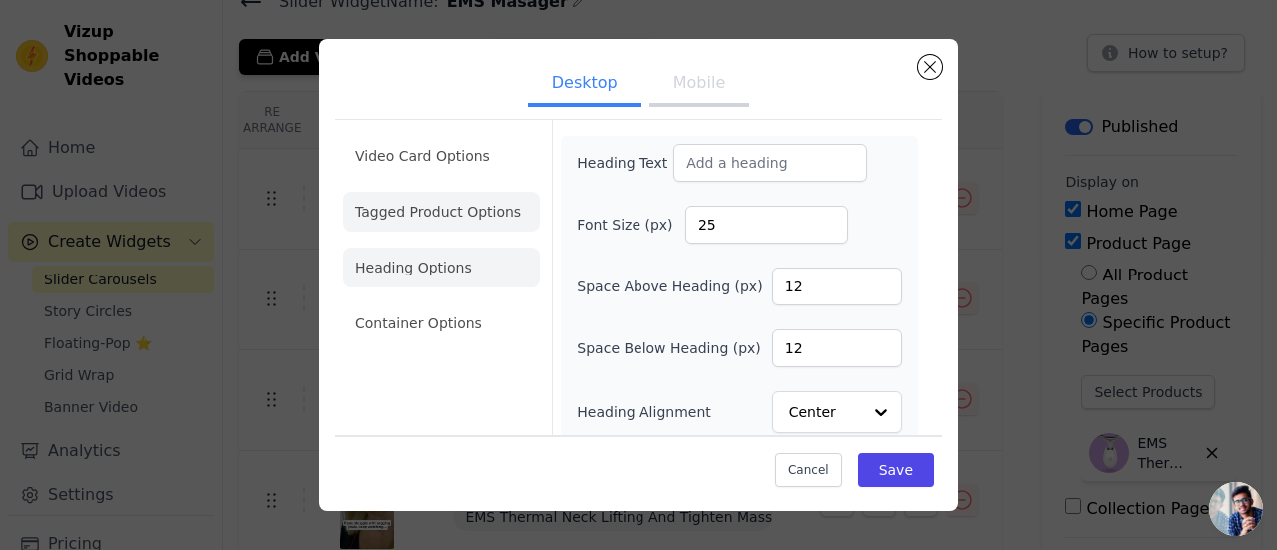
click at [448, 212] on li "Tagged Product Options" at bounding box center [441, 212] width 197 height 40
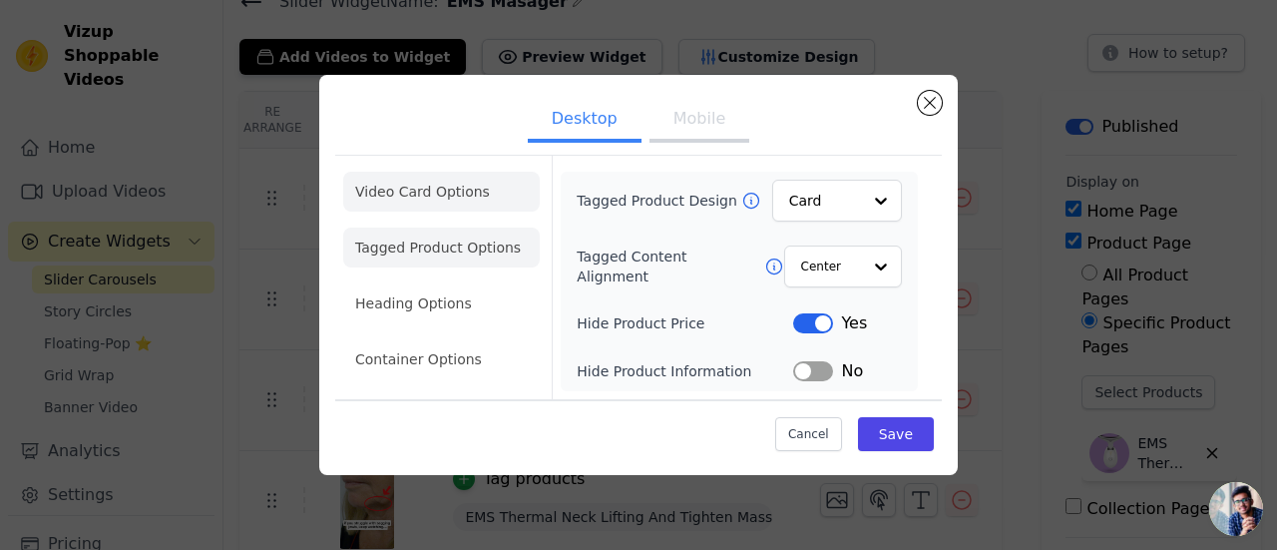
click at [444, 188] on li "Video Card Options" at bounding box center [441, 192] width 197 height 40
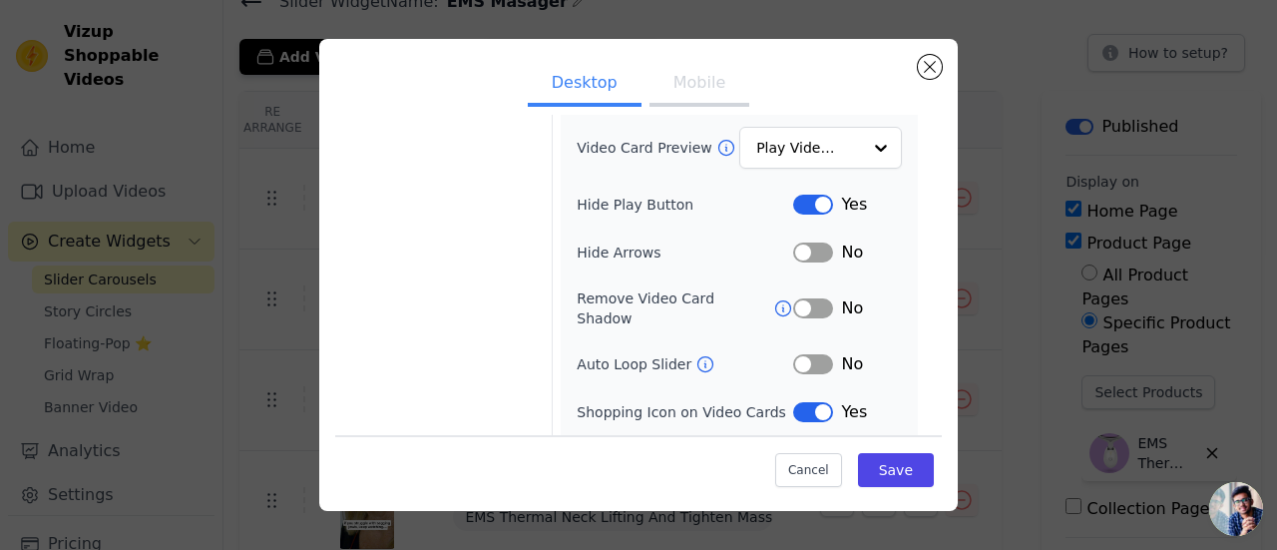
scroll to position [297, 0]
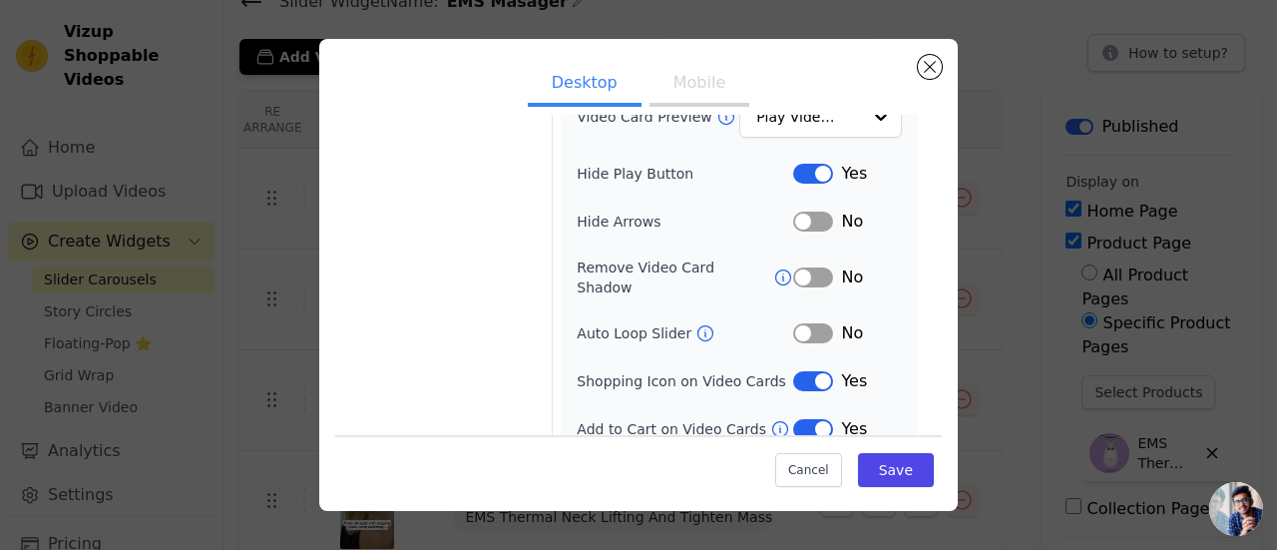
click at [796, 419] on button "Label" at bounding box center [813, 429] width 40 height 20
click at [875, 470] on button "Save" at bounding box center [896, 470] width 76 height 34
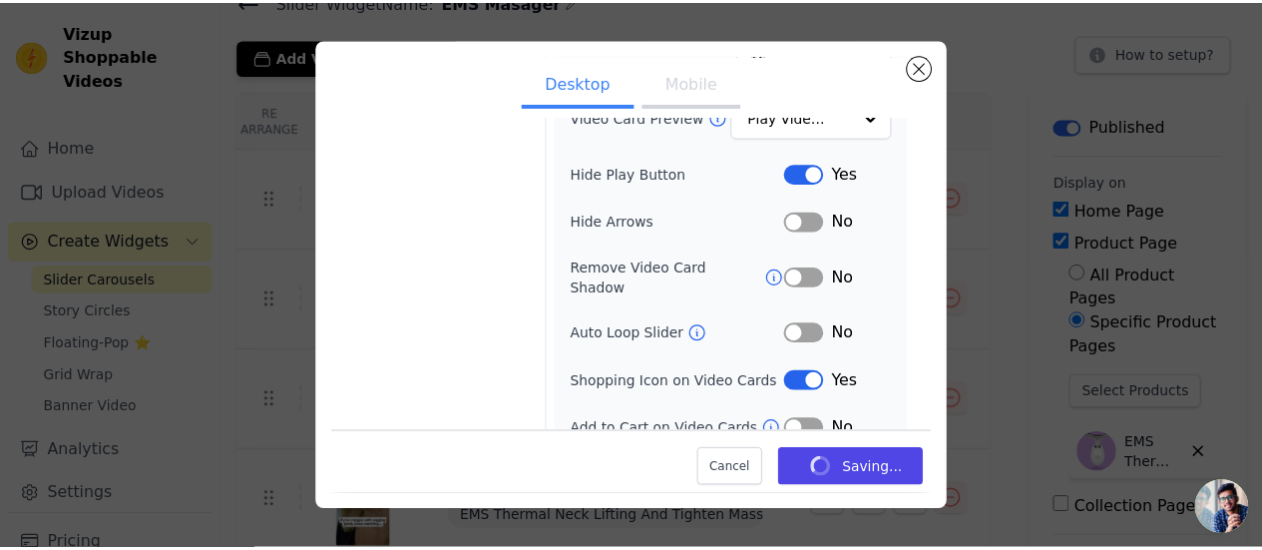
scroll to position [92, 0]
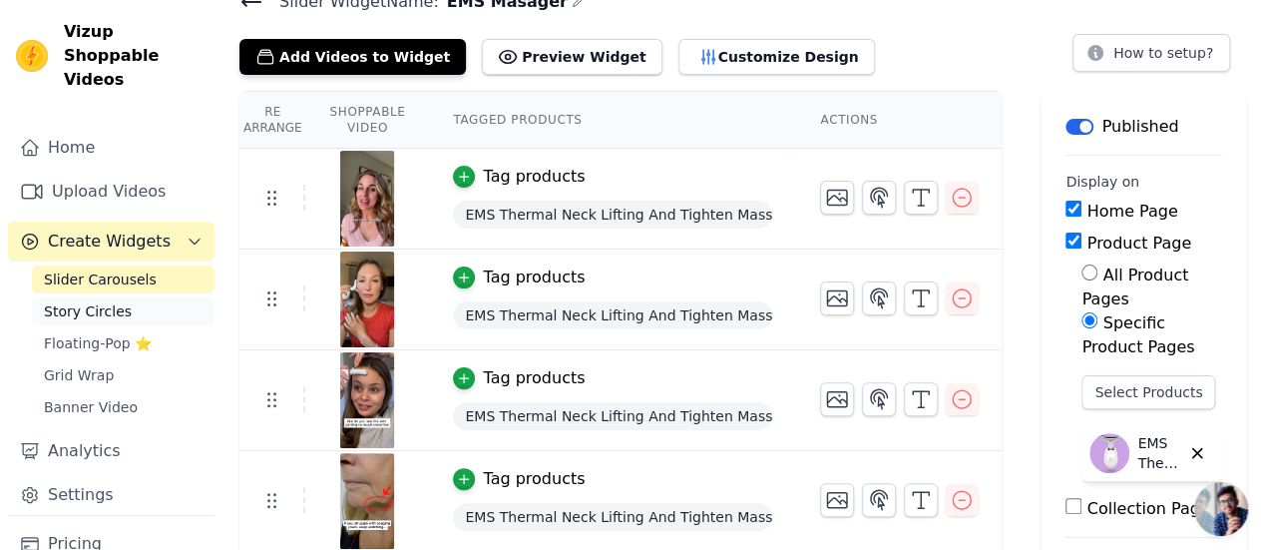
click at [110, 301] on span "Story Circles" at bounding box center [88, 311] width 88 height 20
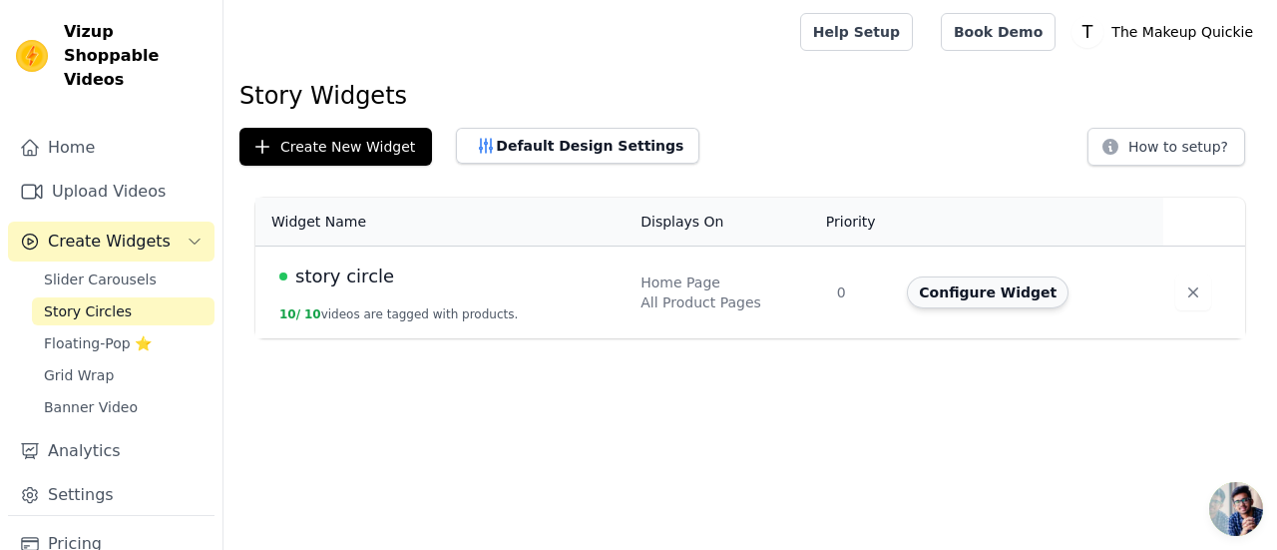
click at [938, 286] on button "Configure Widget" at bounding box center [988, 292] width 162 height 32
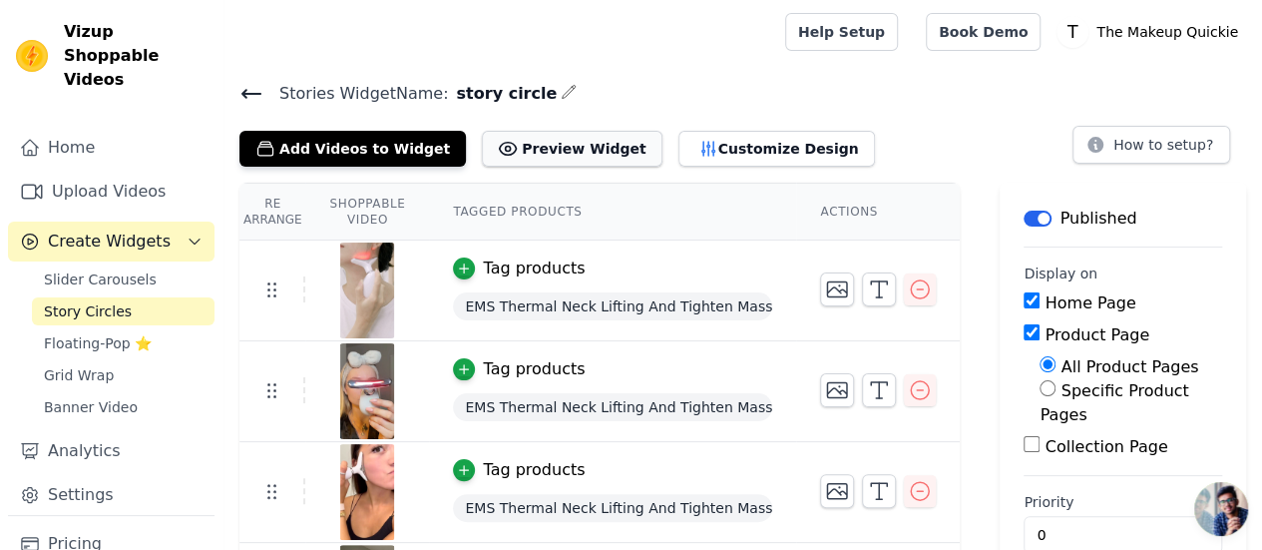
click at [542, 146] on button "Preview Widget" at bounding box center [572, 149] width 180 height 36
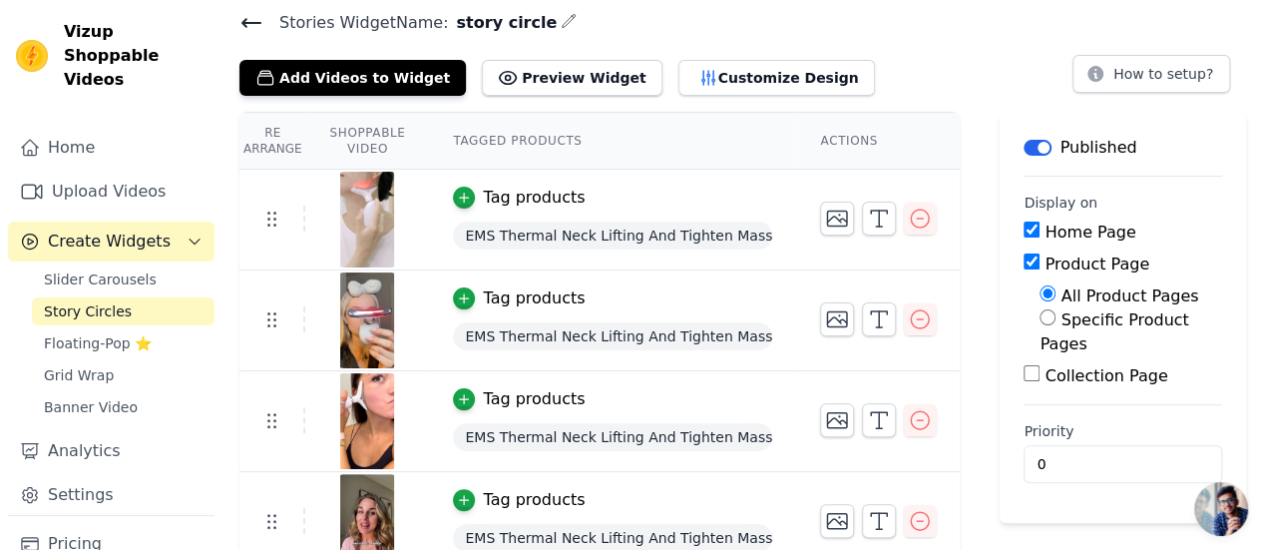
scroll to position [100, 0]
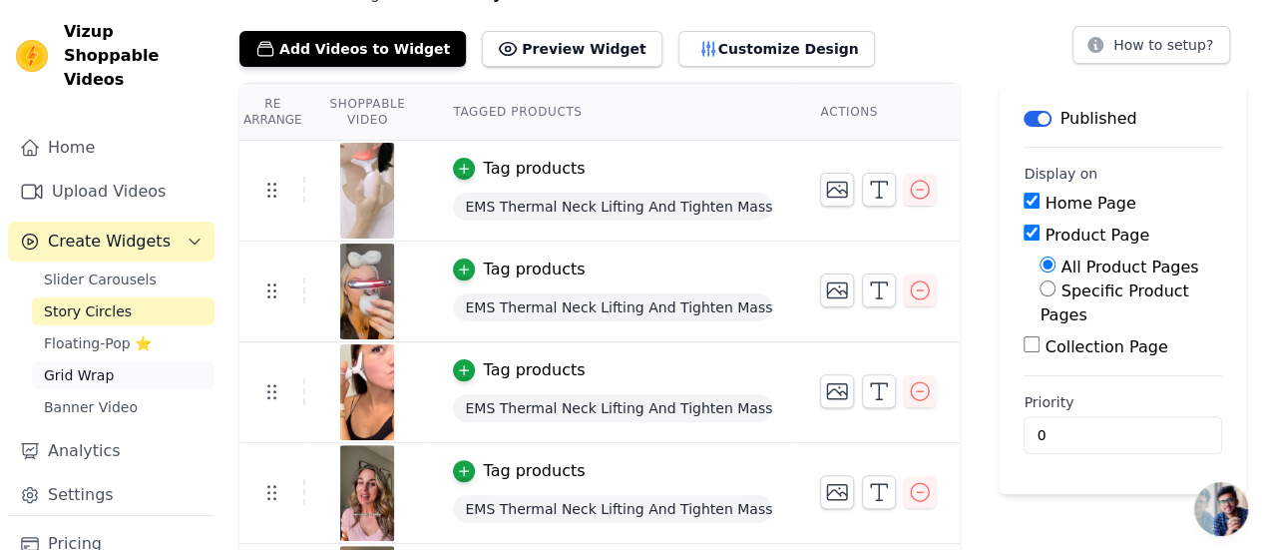
click at [96, 365] on span "Grid Wrap" at bounding box center [79, 375] width 70 height 20
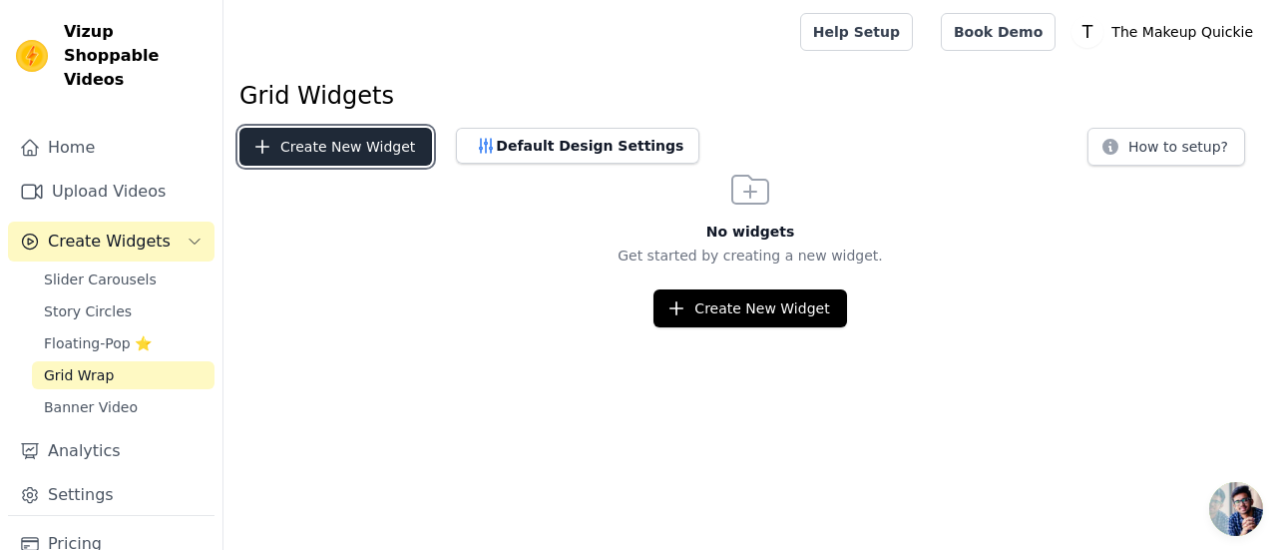
click at [375, 149] on button "Create New Widget" at bounding box center [335, 147] width 193 height 38
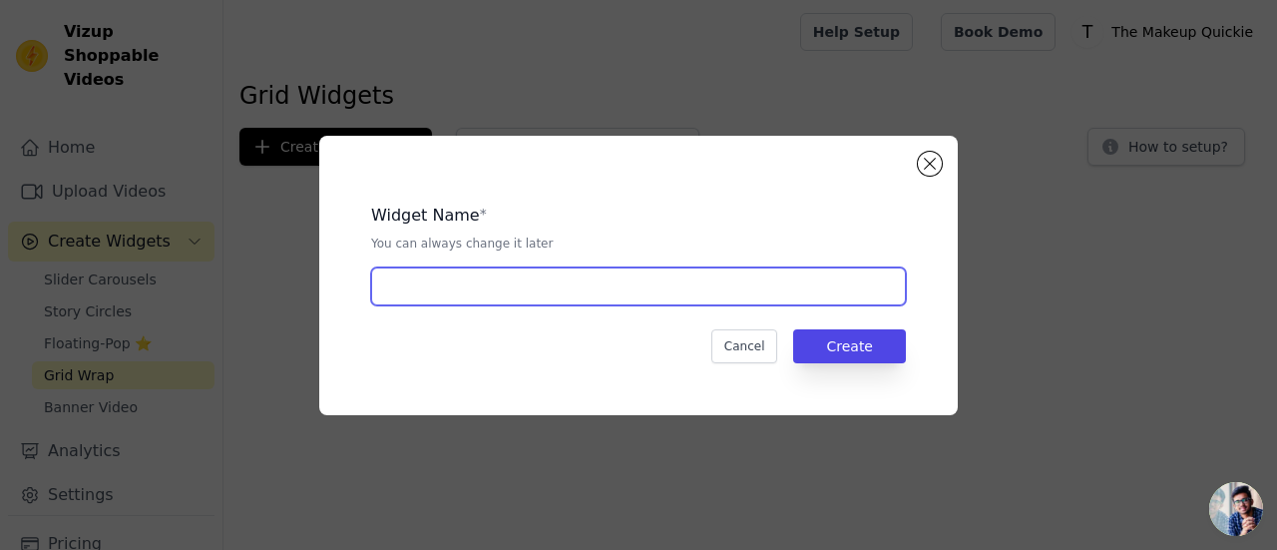
click at [510, 288] on input "text" at bounding box center [638, 286] width 535 height 38
click at [399, 290] on input "story circle" at bounding box center [638, 286] width 535 height 38
type input "wrap"
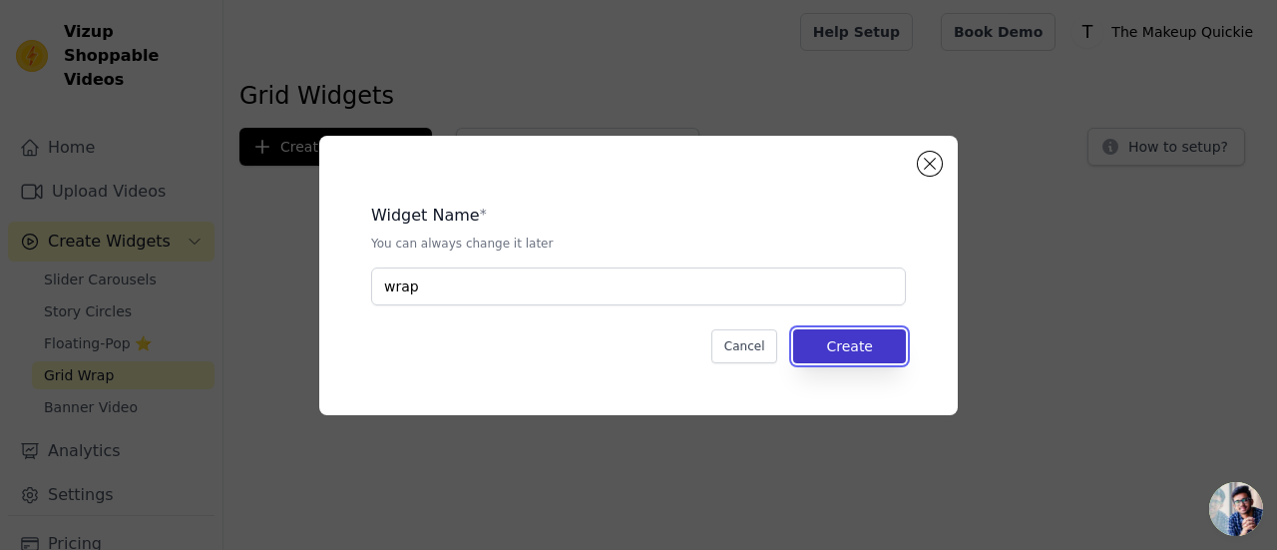
click at [852, 330] on button "Create" at bounding box center [849, 346] width 113 height 34
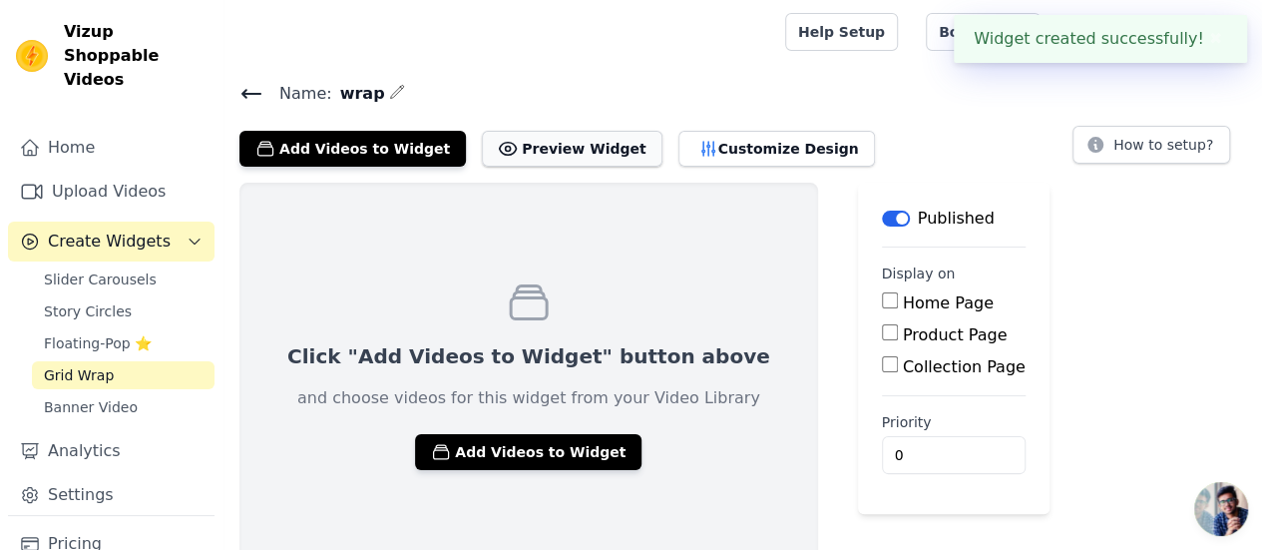
click at [519, 146] on button "Preview Widget" at bounding box center [572, 149] width 180 height 36
click at [520, 448] on button "Add Videos to Widget" at bounding box center [528, 452] width 226 height 36
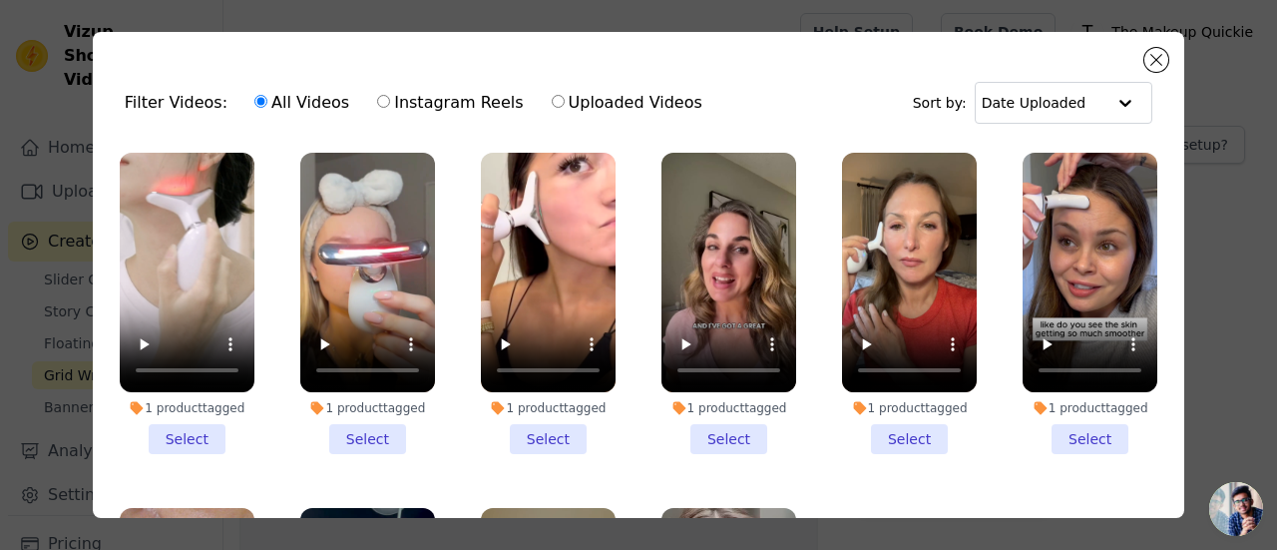
click at [208, 439] on li "1 product tagged Select" at bounding box center [187, 303] width 135 height 301
click at [0, 0] on input "1 product tagged Select" at bounding box center [0, 0] width 0 height 0
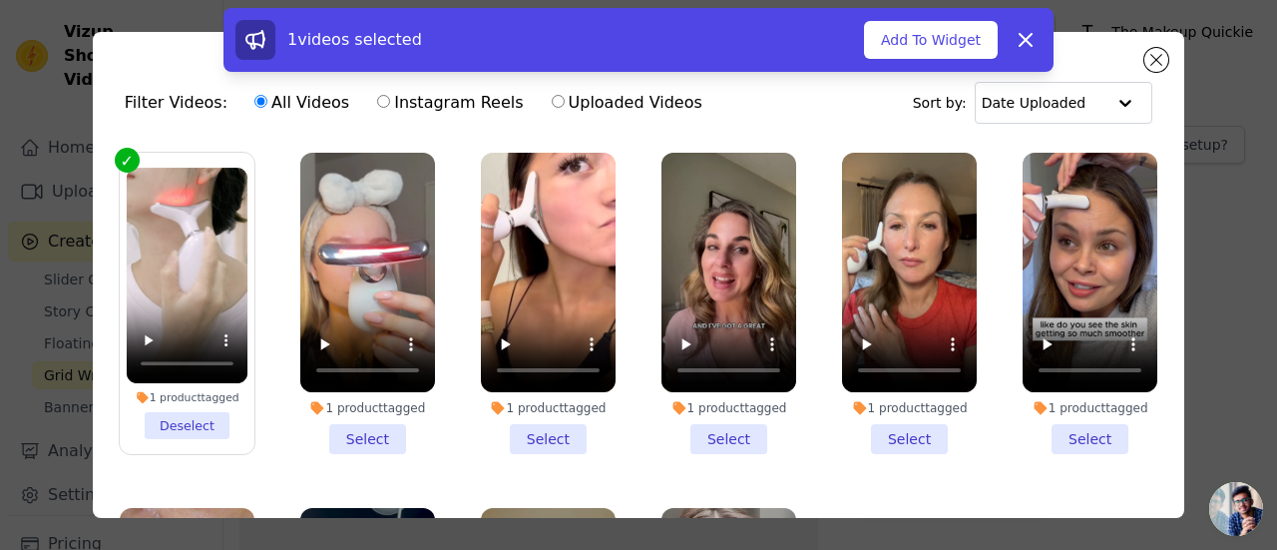
click at [341, 433] on li "1 product tagged Select" at bounding box center [367, 303] width 135 height 301
click at [0, 0] on input "1 product tagged Select" at bounding box center [0, 0] width 0 height 0
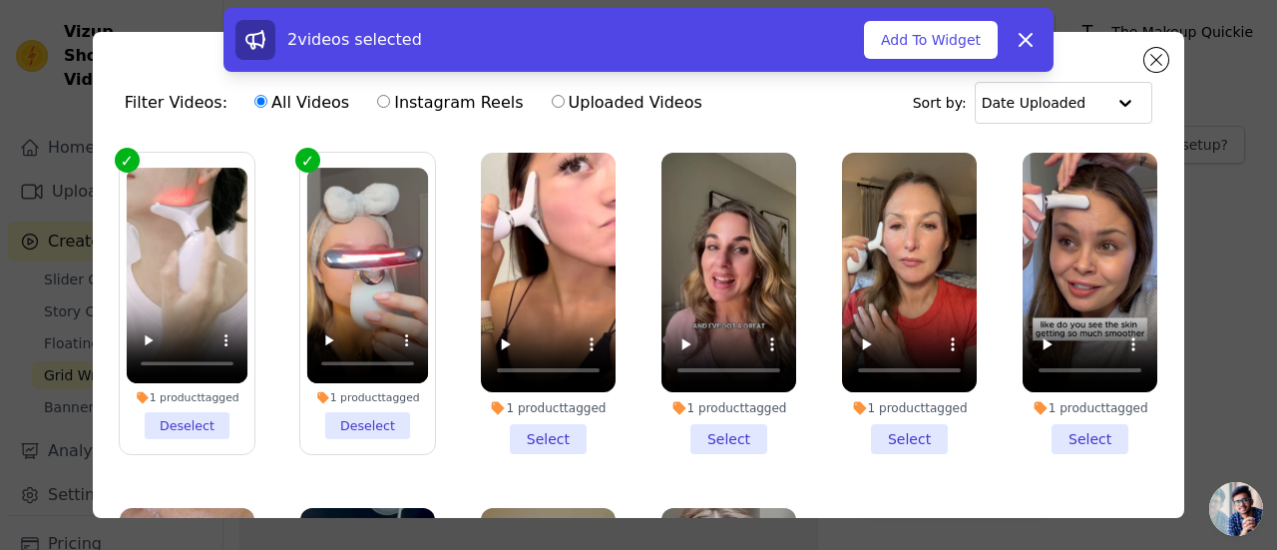
click at [514, 434] on li "1 product tagged Select" at bounding box center [548, 303] width 135 height 301
click at [0, 0] on input "1 product tagged Select" at bounding box center [0, 0] width 0 height 0
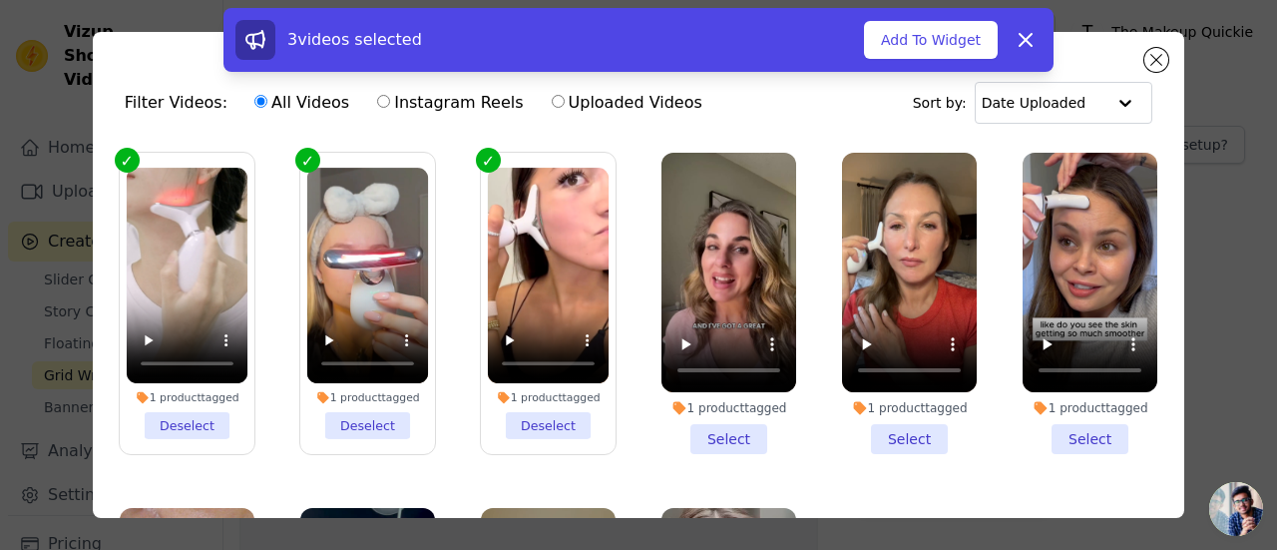
click at [698, 437] on li "1 product tagged Select" at bounding box center [728, 303] width 135 height 301
click at [0, 0] on input "1 product tagged Select" at bounding box center [0, 0] width 0 height 0
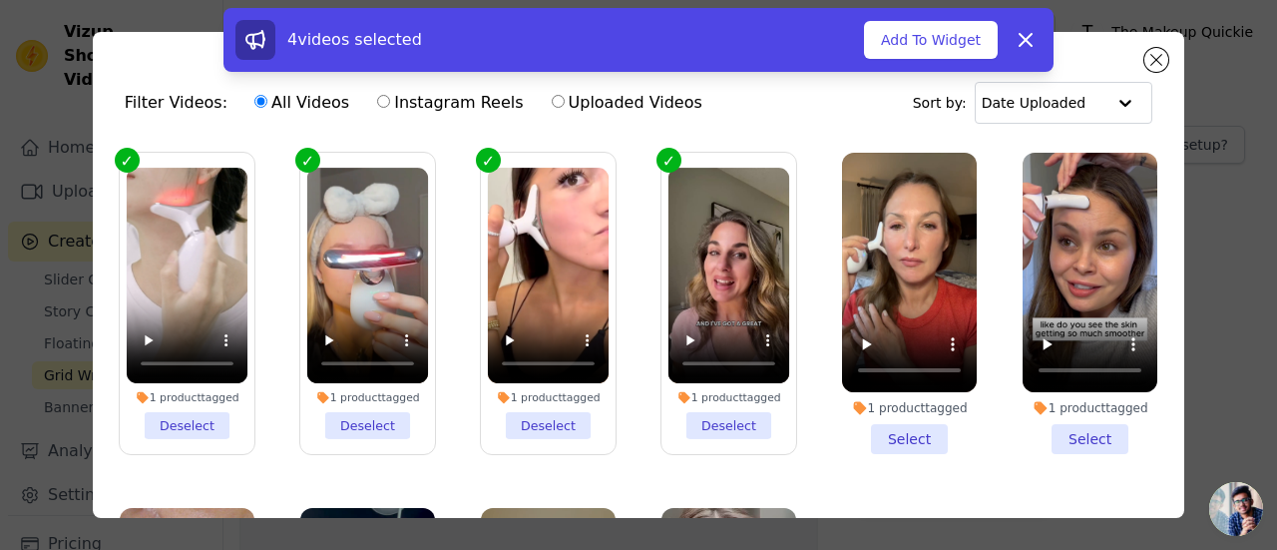
click at [1052, 435] on li "1 product tagged Select" at bounding box center [1089, 303] width 135 height 301
click at [0, 0] on input "1 product tagged Select" at bounding box center [0, 0] width 0 height 0
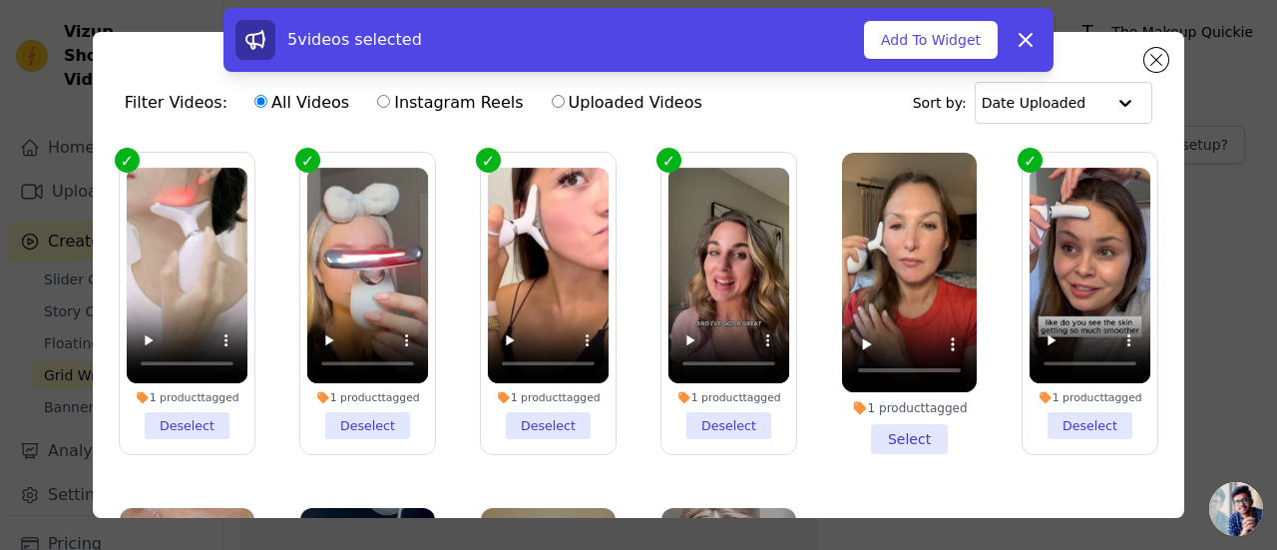
click at [884, 426] on li "1 product tagged Select" at bounding box center [909, 303] width 135 height 301
click at [0, 0] on input "1 product tagged Select" at bounding box center [0, 0] width 0 height 0
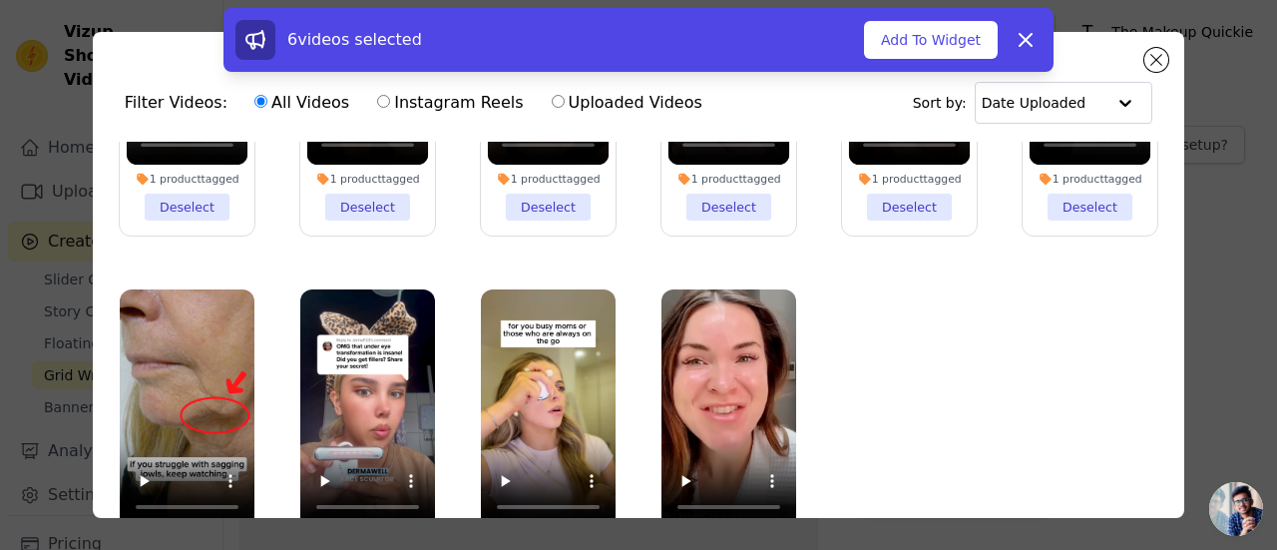
scroll to position [173, 0]
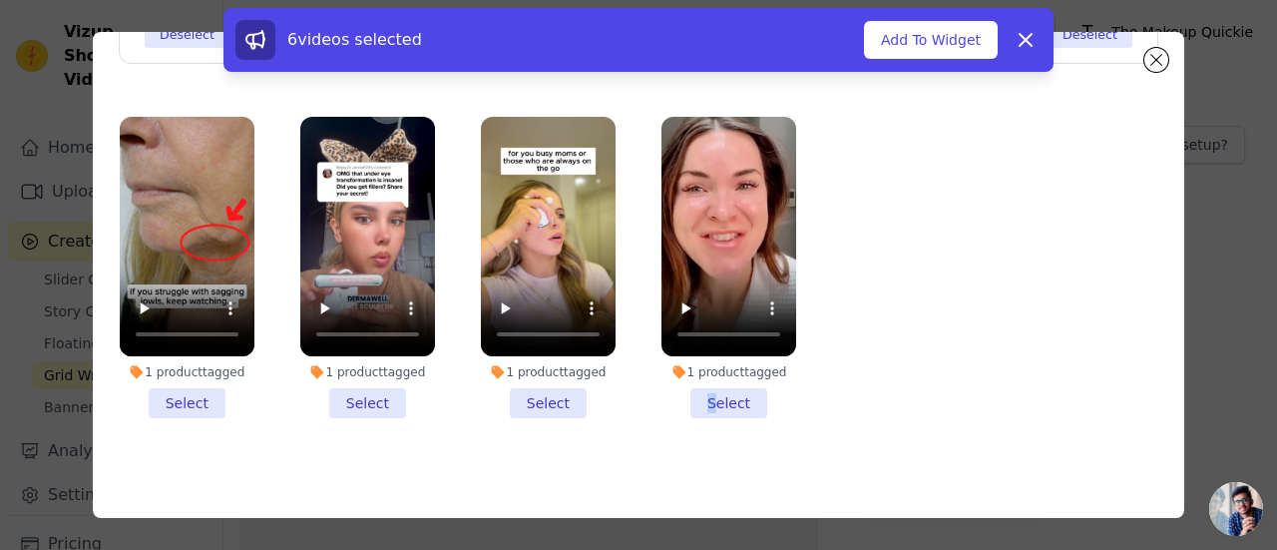
click at [699, 388] on li "1 product tagged Select" at bounding box center [728, 267] width 135 height 301
click at [551, 387] on li "1 product tagged Select" at bounding box center [548, 267] width 135 height 301
click at [0, 0] on input "1 product tagged Select" at bounding box center [0, 0] width 0 height 0
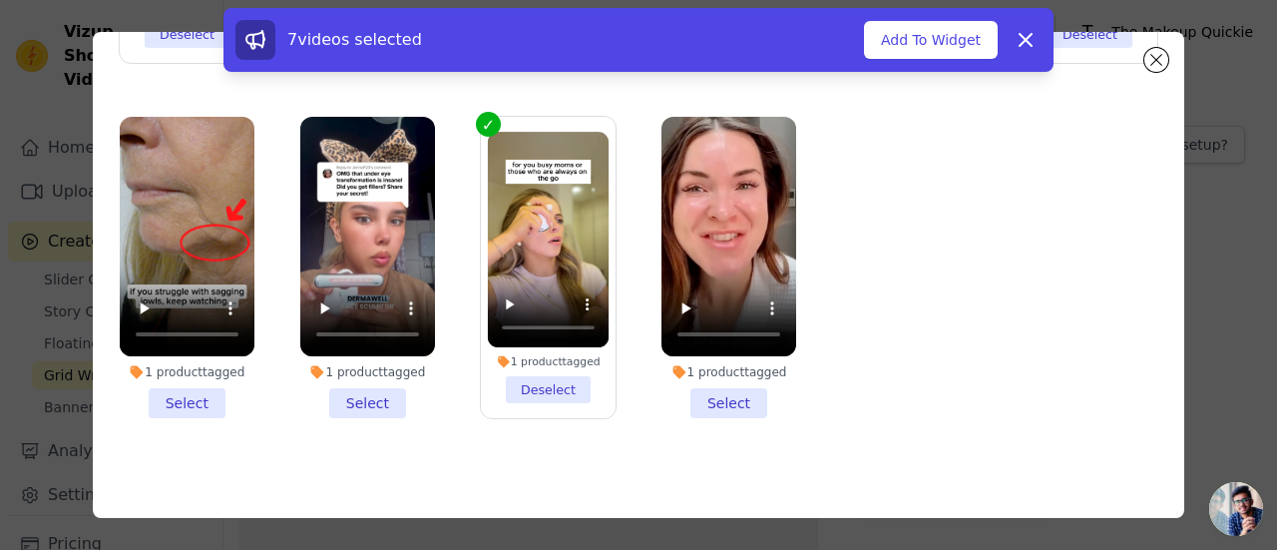
click at [370, 388] on li "1 product tagged Select" at bounding box center [367, 267] width 135 height 301
click at [0, 0] on input "1 product tagged Select" at bounding box center [0, 0] width 0 height 0
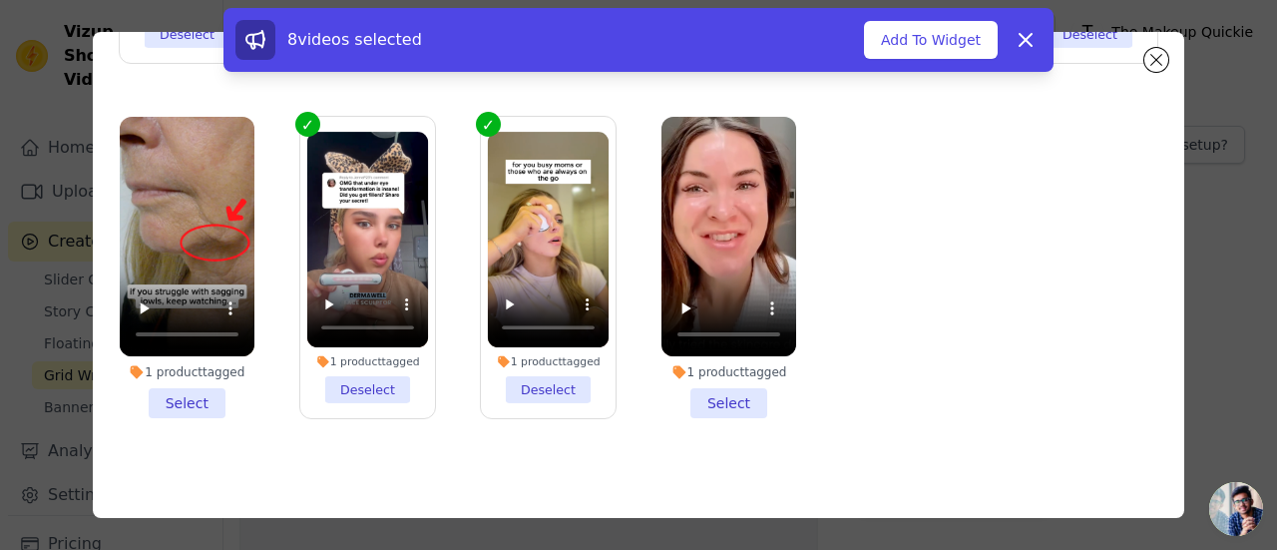
click at [171, 384] on li "1 product tagged Select" at bounding box center [187, 267] width 135 height 301
click at [0, 0] on input "1 product tagged Select" at bounding box center [0, 0] width 0 height 0
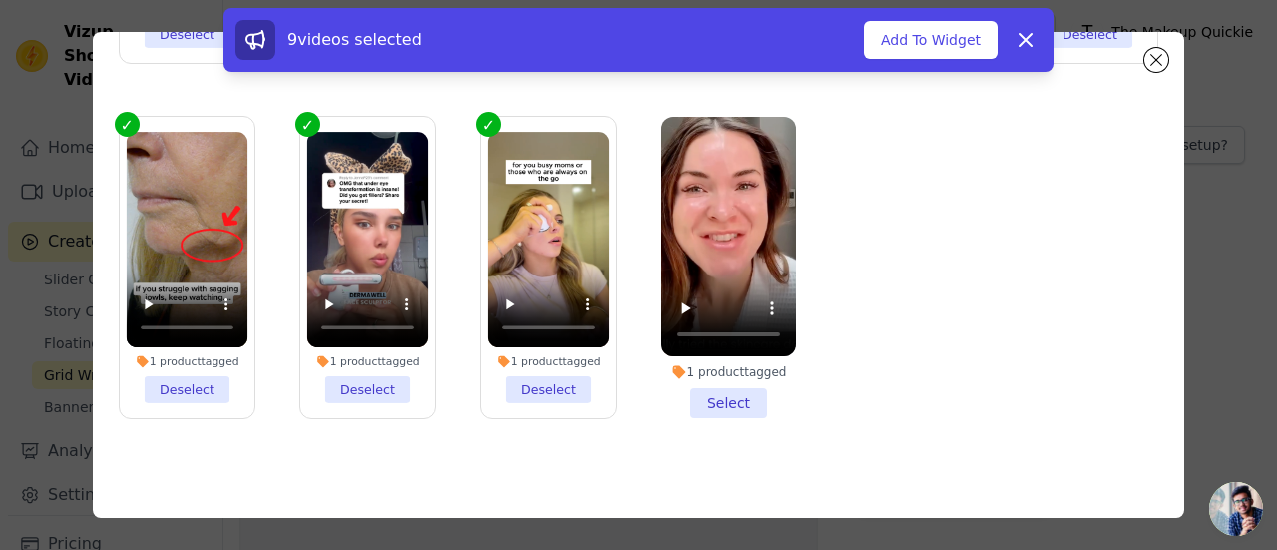
click at [725, 386] on li "1 product tagged Select" at bounding box center [728, 267] width 135 height 301
click at [0, 0] on input "1 product tagged Select" at bounding box center [0, 0] width 0 height 0
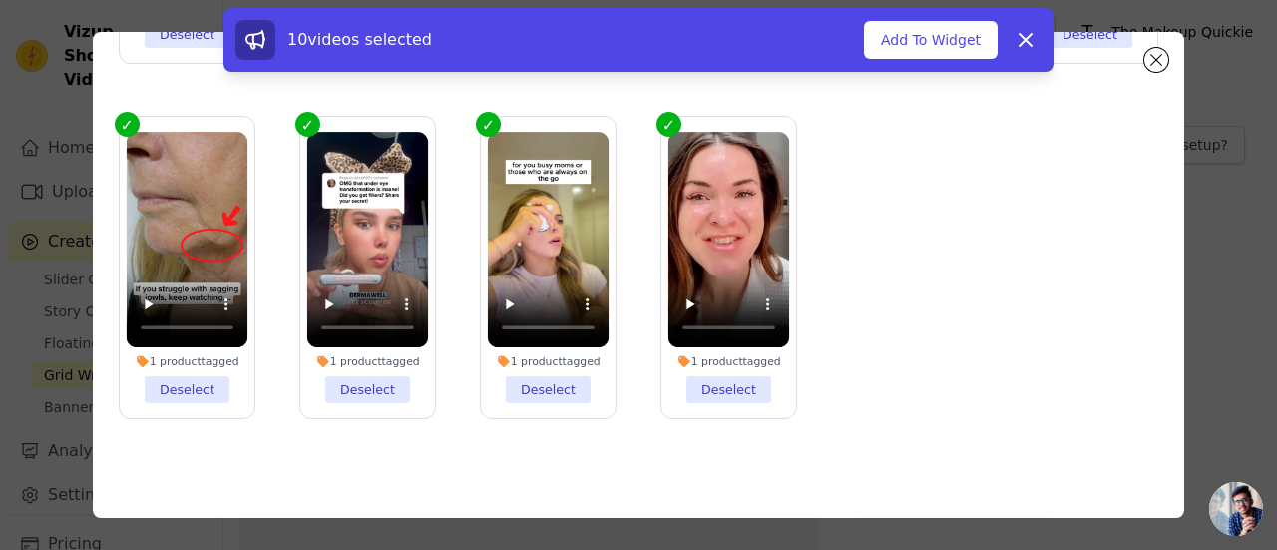
click at [929, 9] on div "10 videos selected Add To Widget Dismiss" at bounding box center [638, 40] width 830 height 64
click at [920, 46] on button "Add To Widget" at bounding box center [931, 40] width 134 height 38
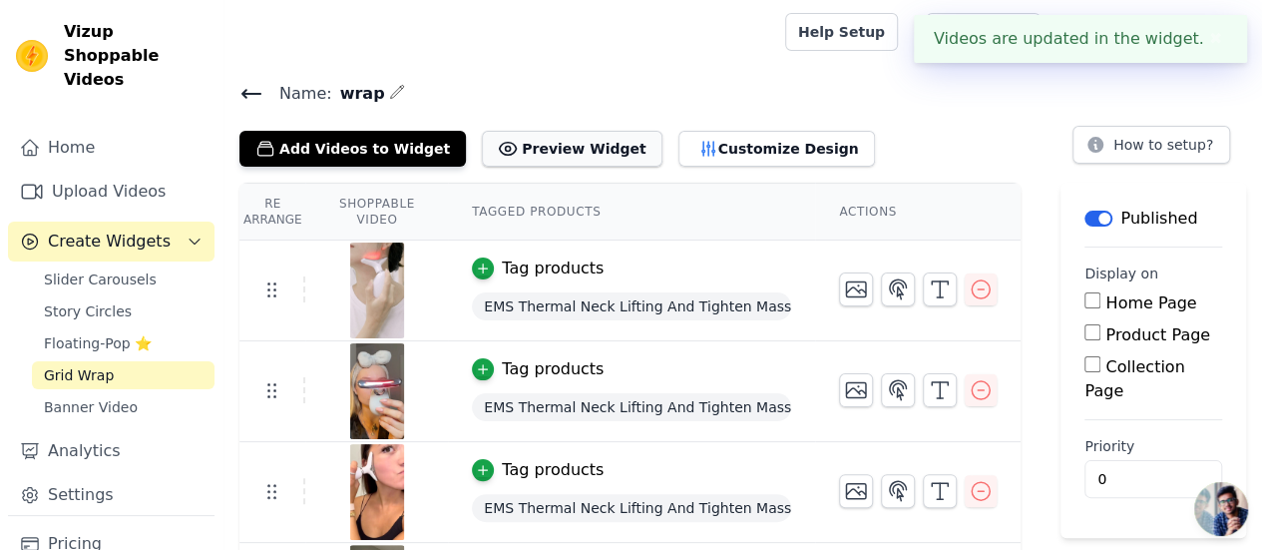
click at [543, 153] on button "Preview Widget" at bounding box center [572, 149] width 180 height 36
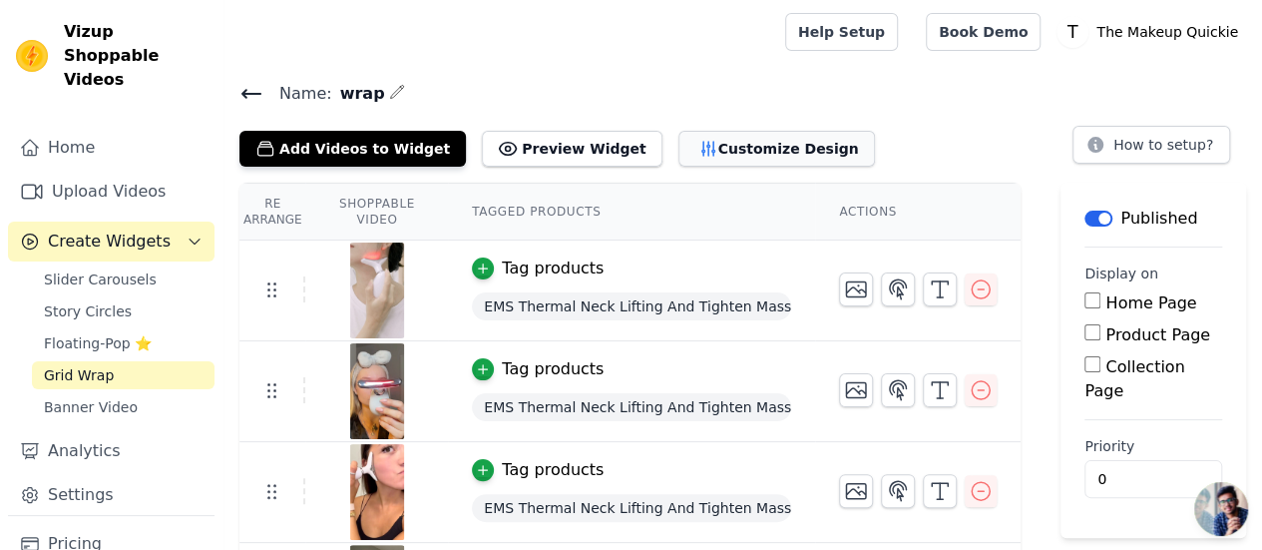
click at [678, 149] on button "Customize Design" at bounding box center [776, 149] width 197 height 36
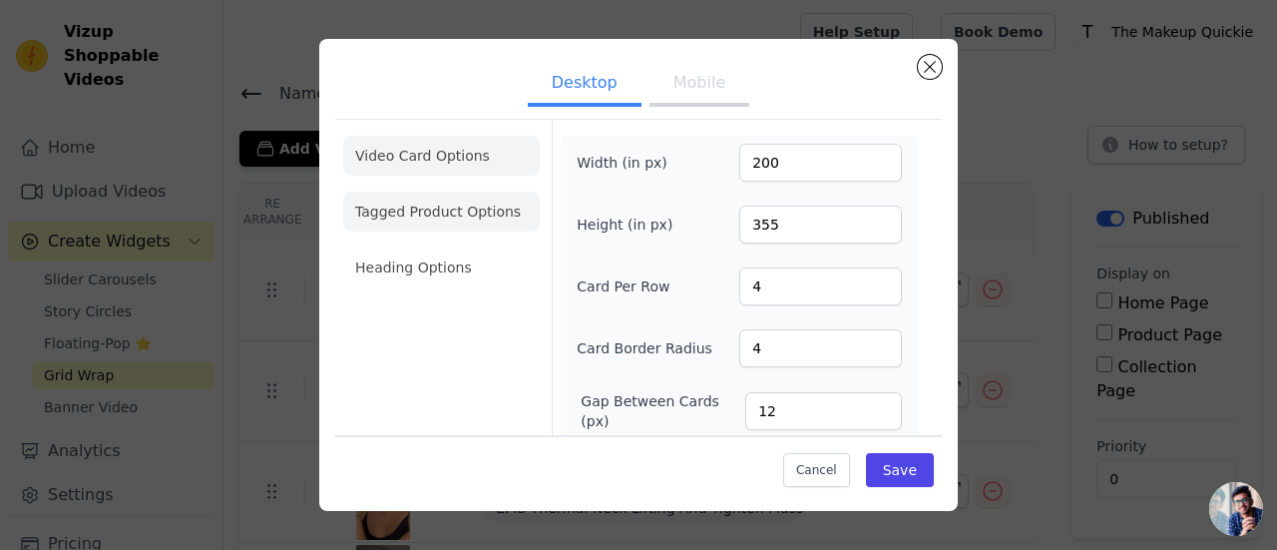
click at [469, 210] on li "Tagged Product Options" at bounding box center [441, 212] width 197 height 40
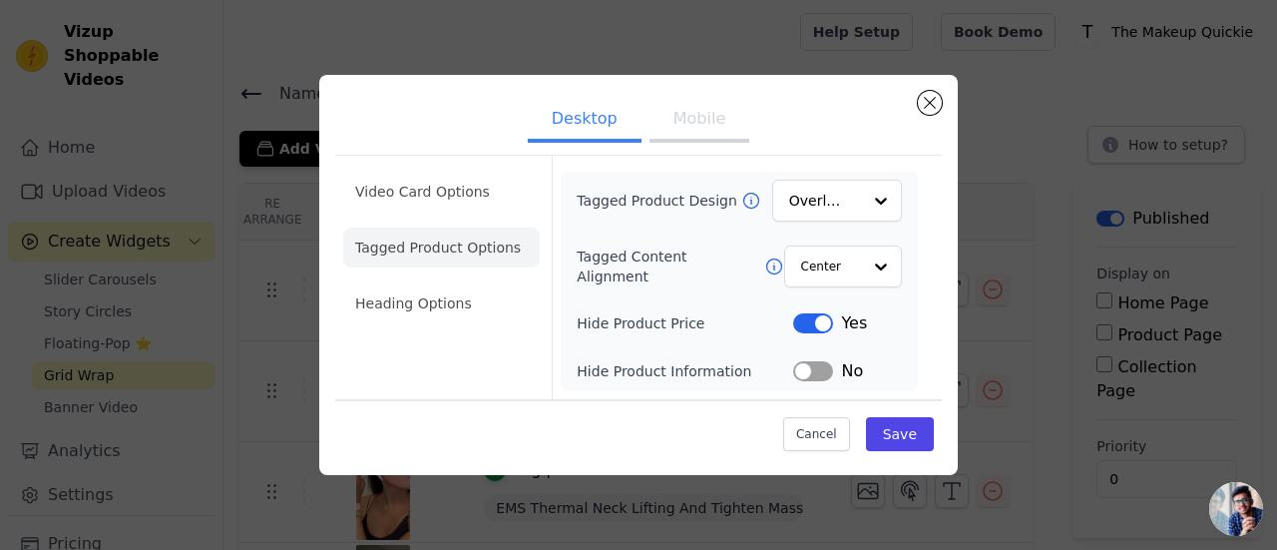
click at [712, 131] on button "Mobile" at bounding box center [699, 121] width 100 height 44
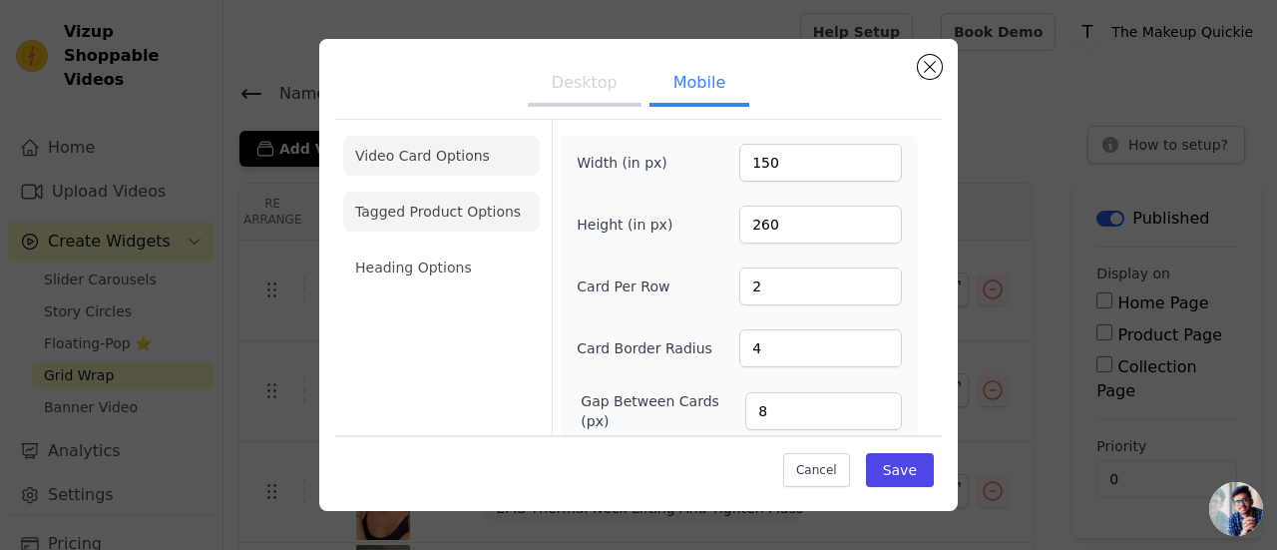
click at [439, 207] on li "Tagged Product Options" at bounding box center [441, 212] width 197 height 40
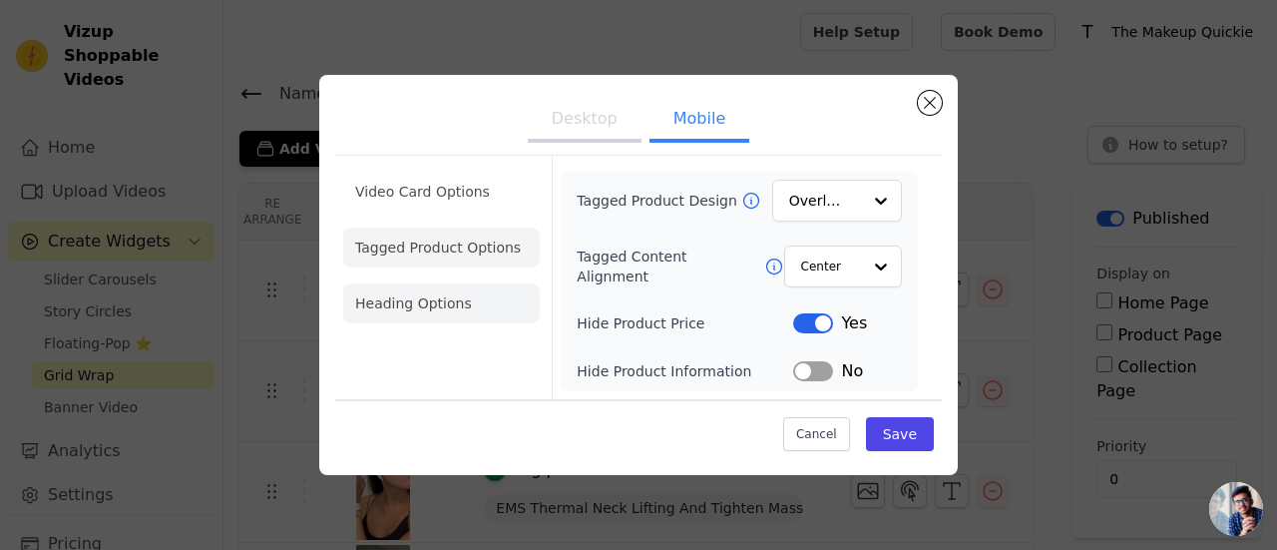
click at [433, 307] on li "Heading Options" at bounding box center [441, 303] width 197 height 40
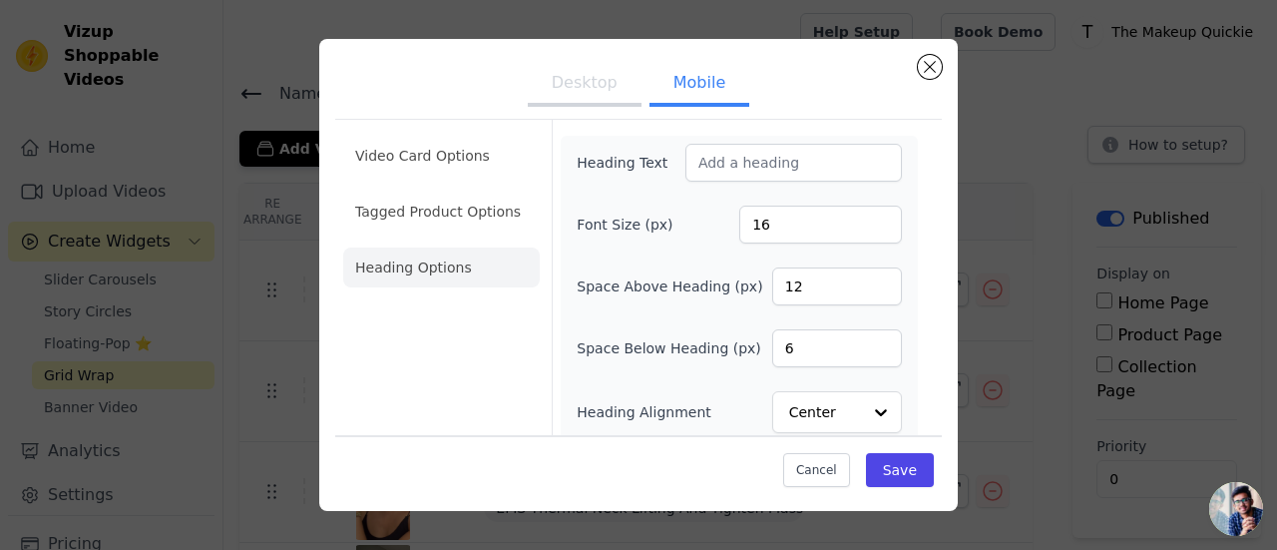
scroll to position [10, 0]
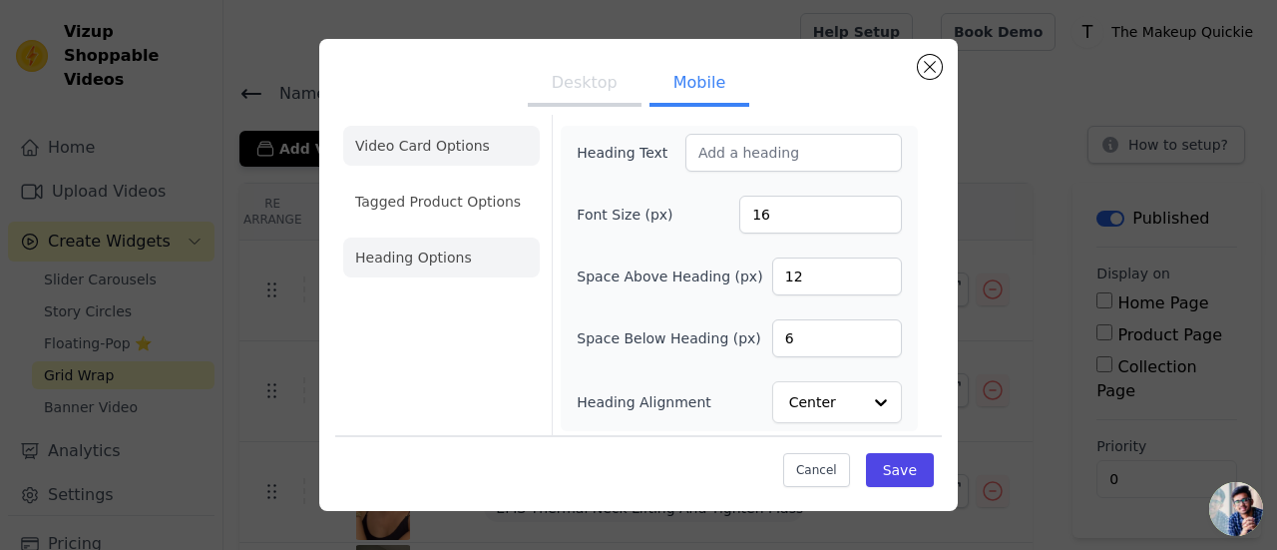
click at [454, 154] on li "Video Card Options" at bounding box center [441, 146] width 197 height 40
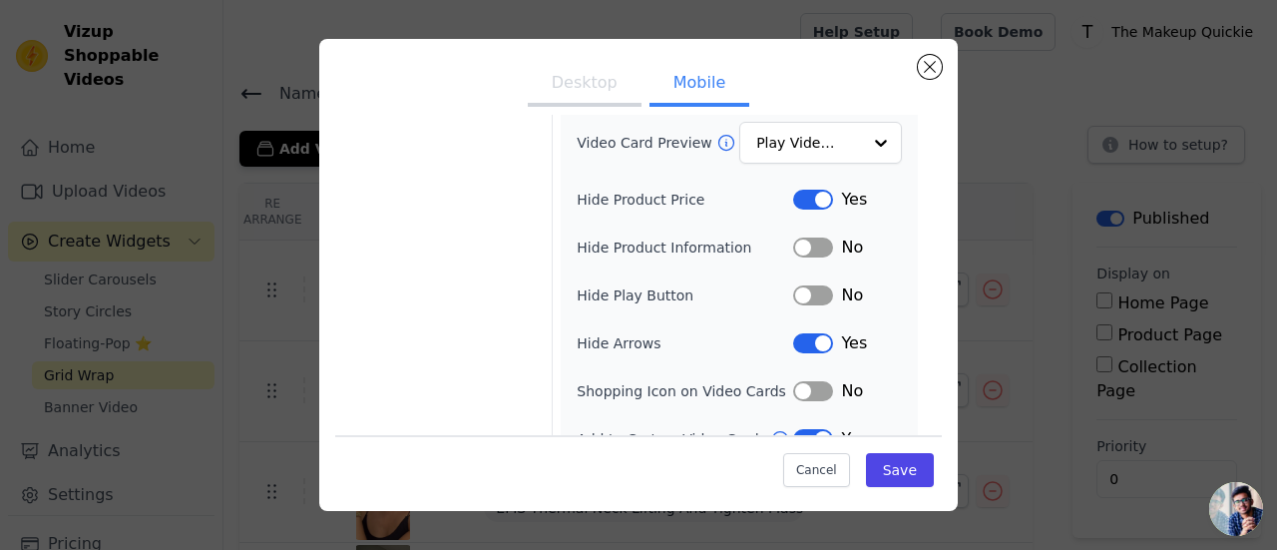
scroll to position [358, 0]
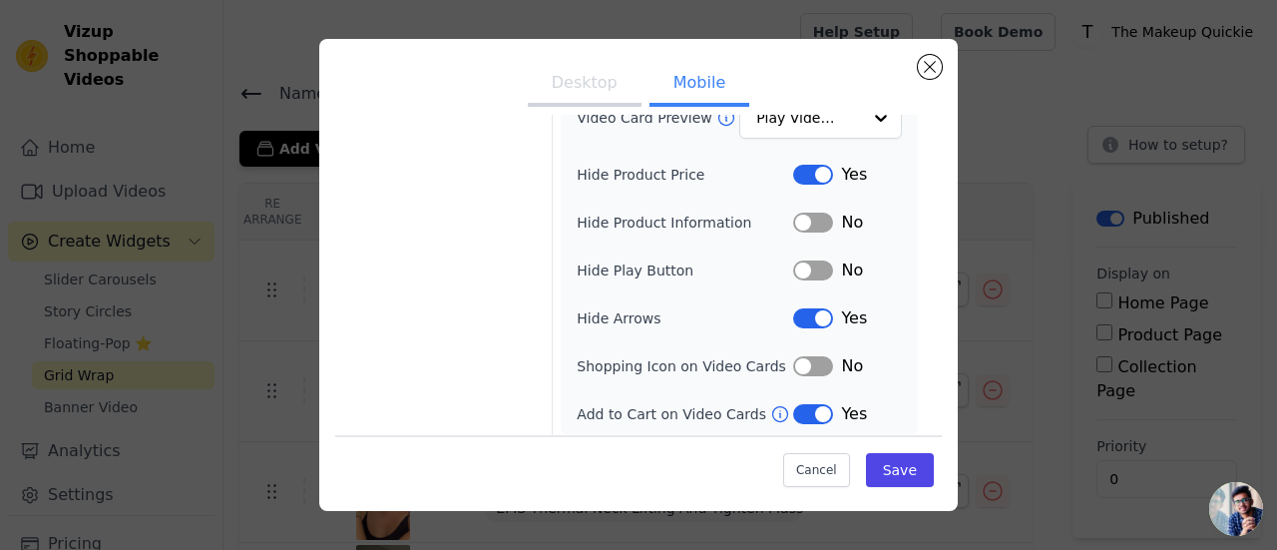
click at [800, 404] on button "Label" at bounding box center [813, 414] width 40 height 20
click at [816, 365] on button "Label" at bounding box center [813, 366] width 40 height 20
click at [804, 312] on button "Label" at bounding box center [813, 318] width 40 height 20
click at [809, 265] on button "Label" at bounding box center [813, 270] width 40 height 20
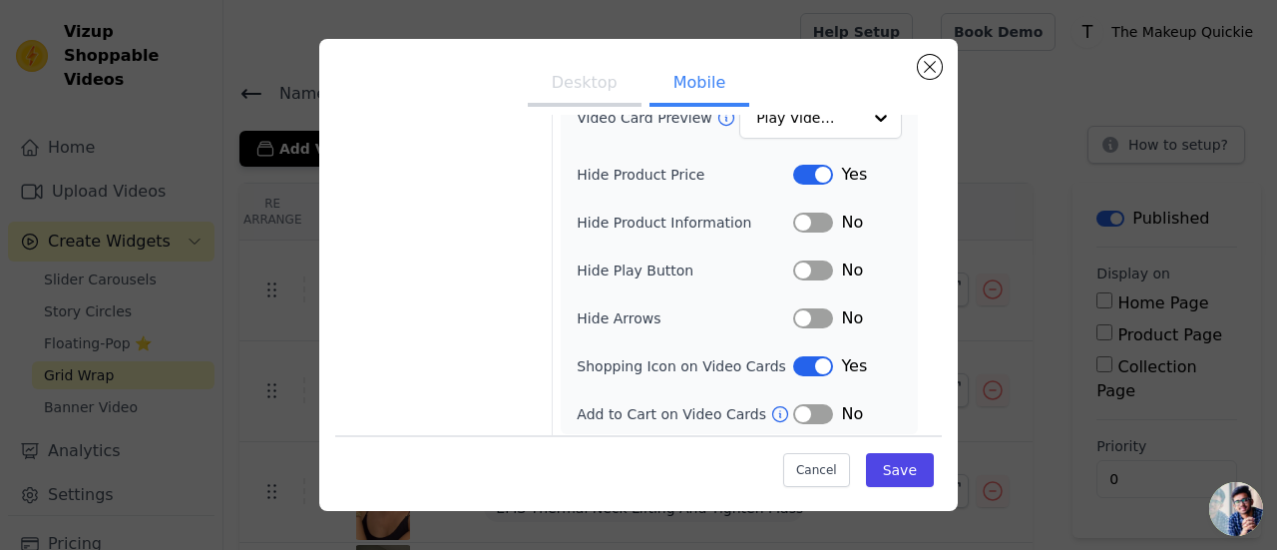
click at [809, 265] on button "Label" at bounding box center [813, 270] width 40 height 20
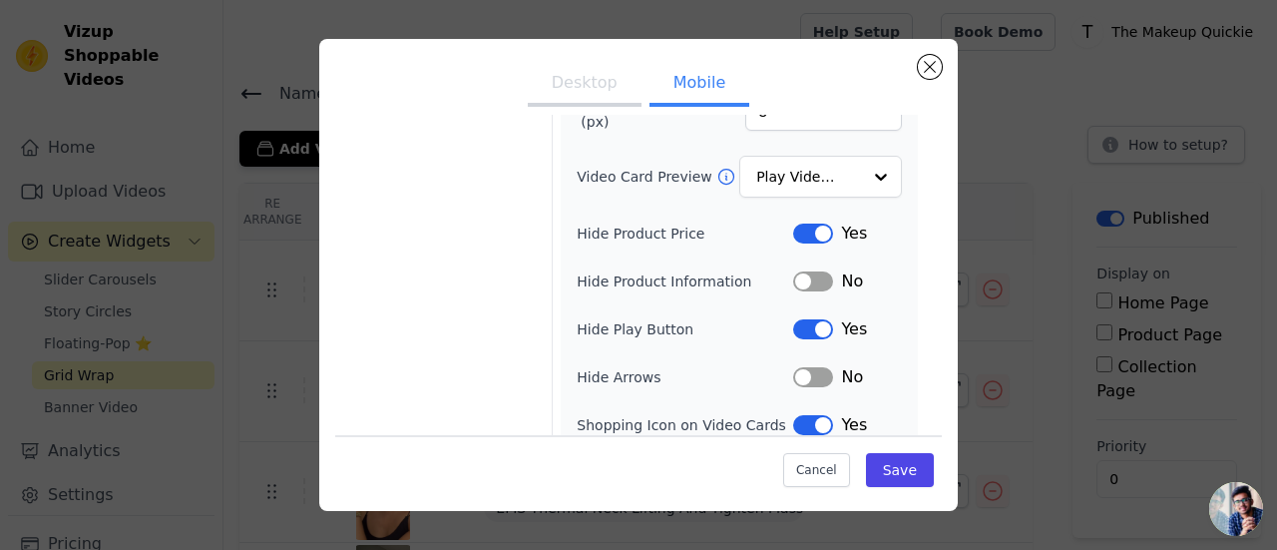
scroll to position [258, 0]
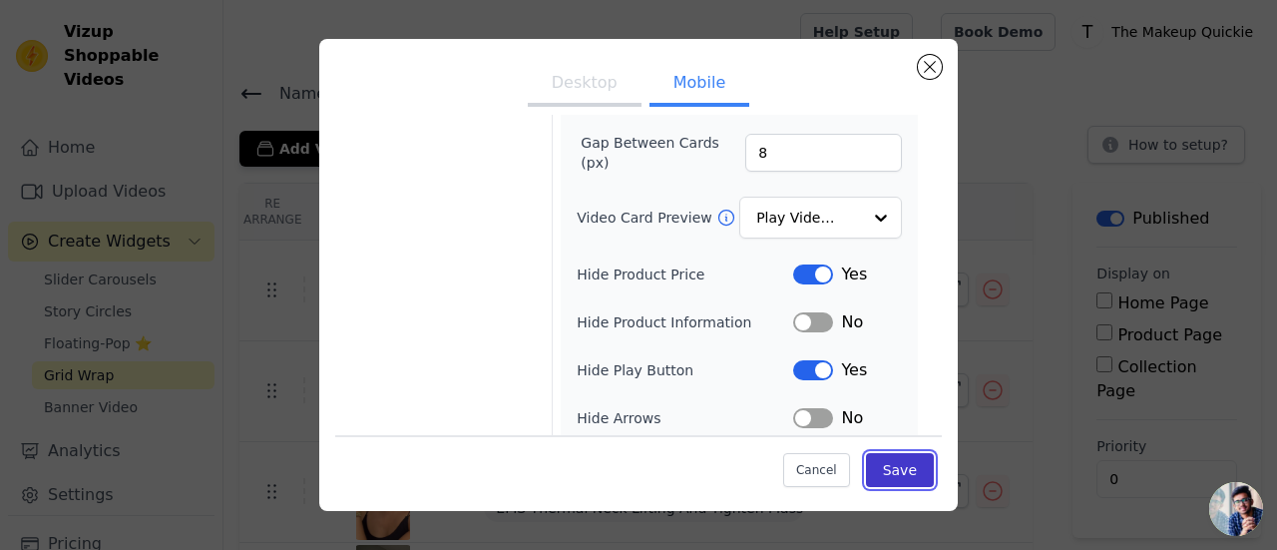
click at [907, 472] on button "Save" at bounding box center [900, 470] width 68 height 34
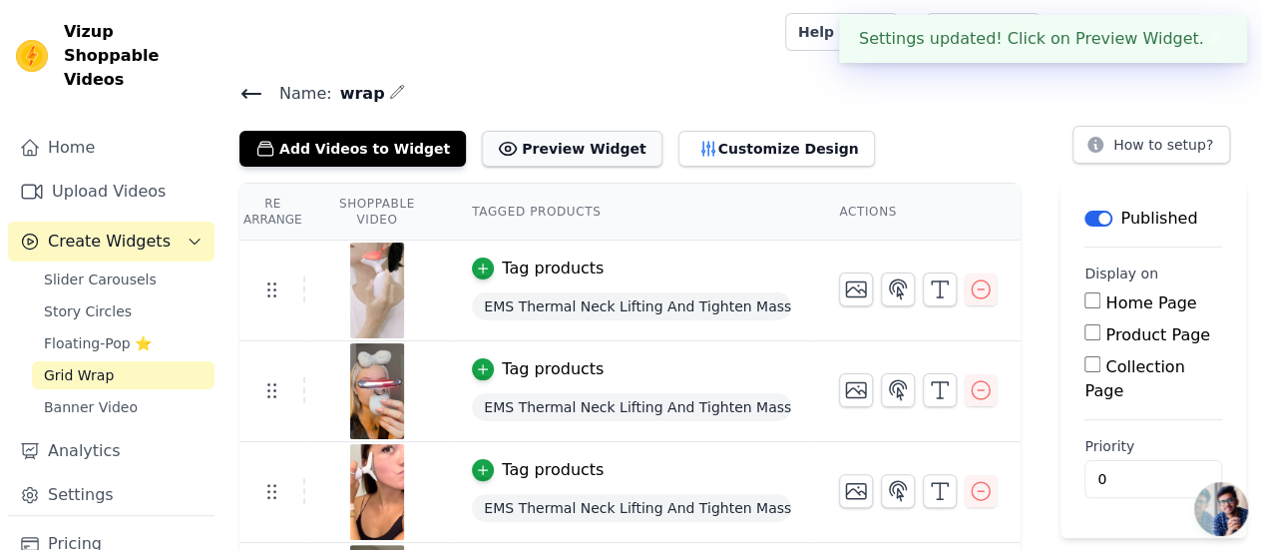
click at [492, 142] on button "Preview Widget" at bounding box center [572, 149] width 180 height 36
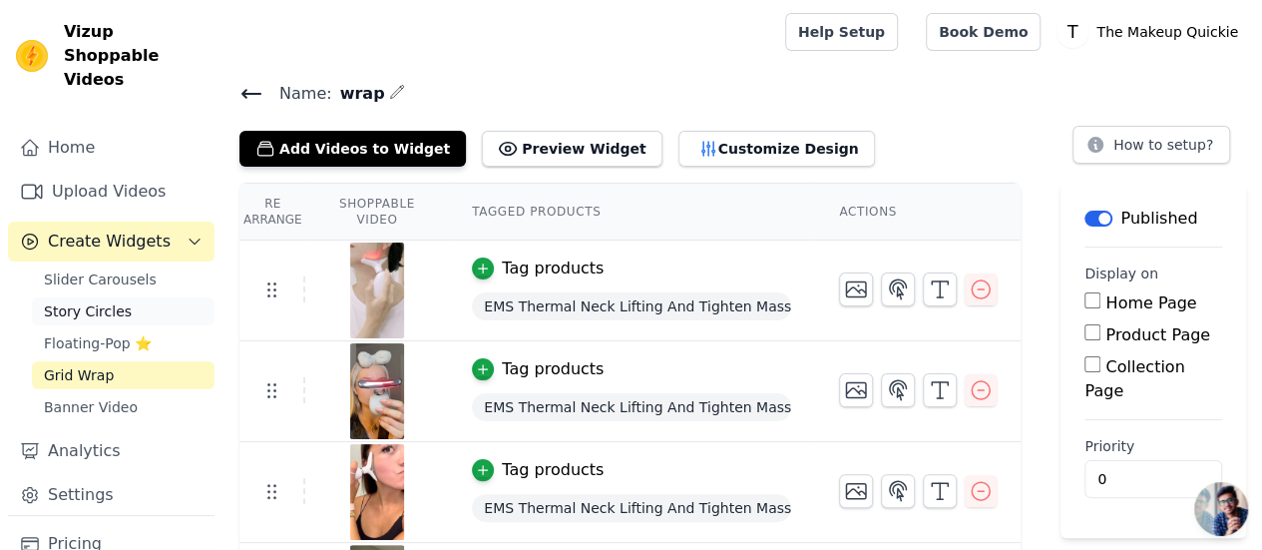
click at [108, 301] on span "Story Circles" at bounding box center [88, 311] width 88 height 20
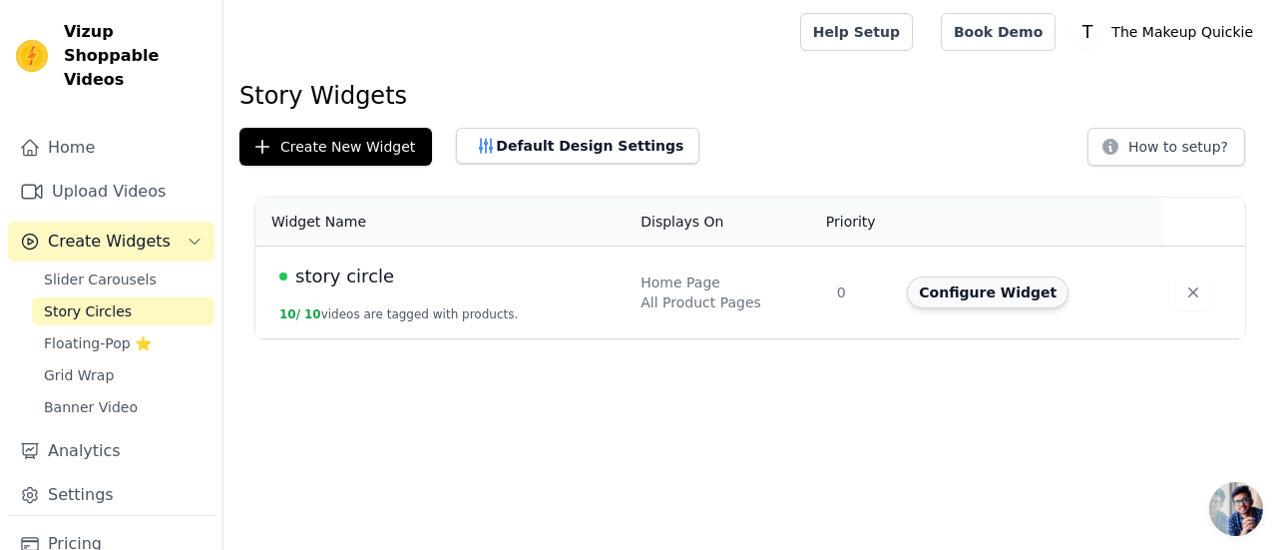
click at [990, 291] on button "Configure Widget" at bounding box center [988, 292] width 162 height 32
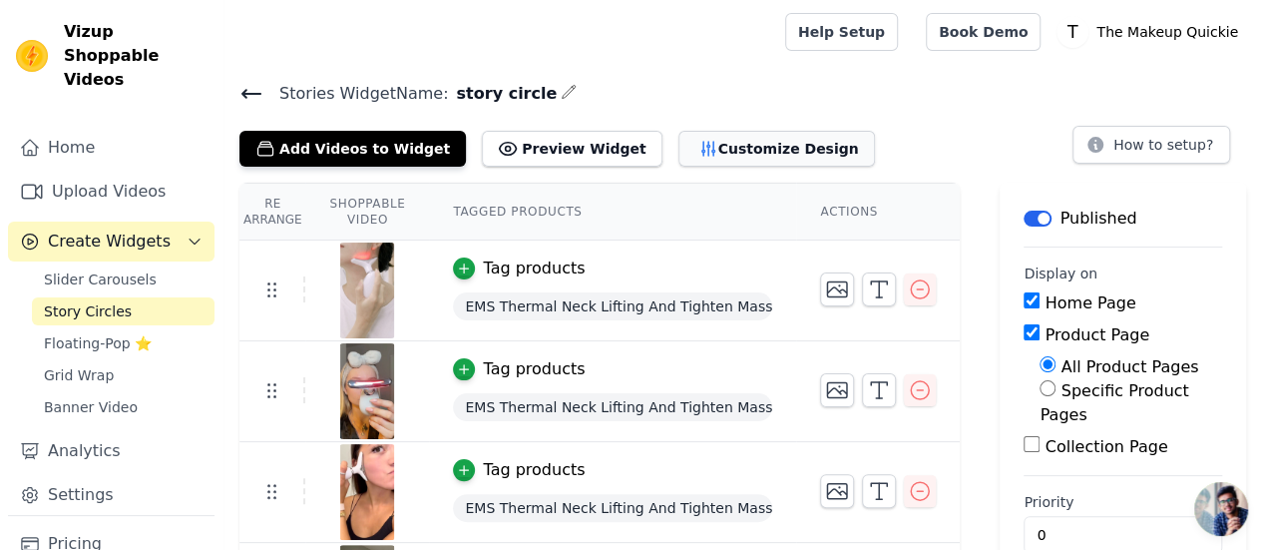
click at [698, 150] on icon "button" at bounding box center [708, 149] width 20 height 20
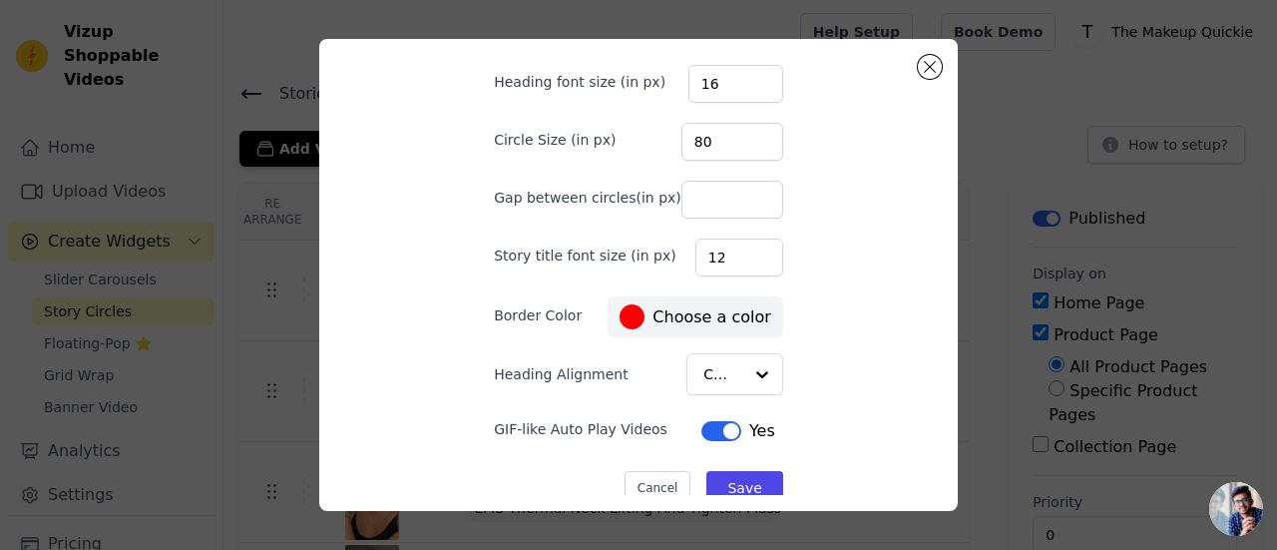
scroll to position [162, 0]
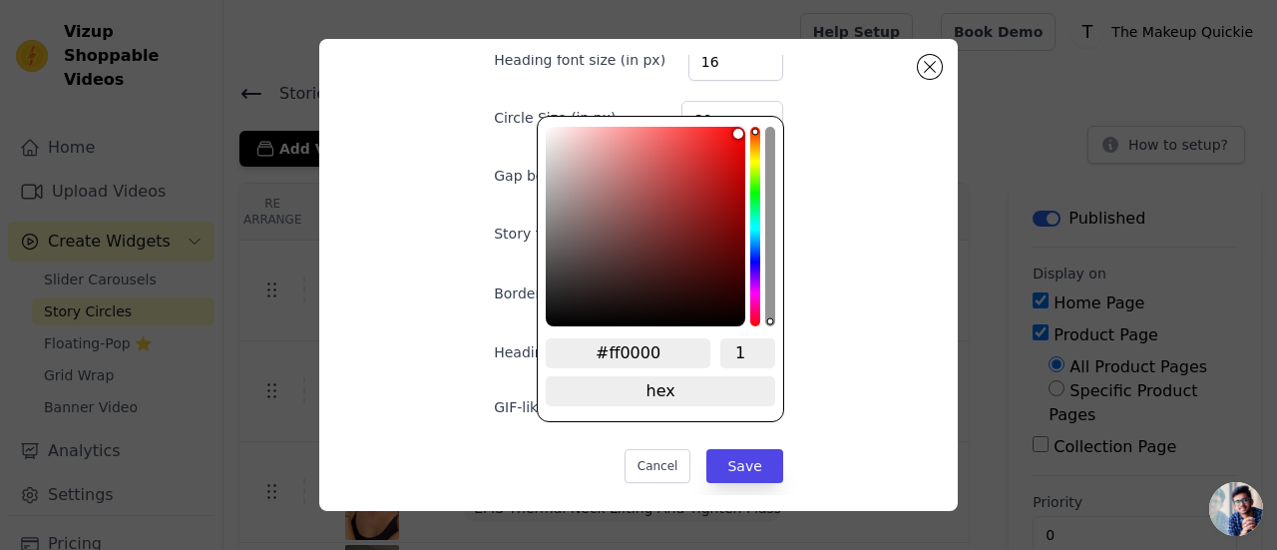
click at [616, 293] on div "Desktop Mobile Heading Heading font size (in px) 16 Circle Size (in px) 80 Gap …" at bounding box center [638, 113] width 353 height 440
click at [637, 346] on input "#ff0000" at bounding box center [628, 353] width 165 height 30
paste input "C672FA"
type input "#c672fa"
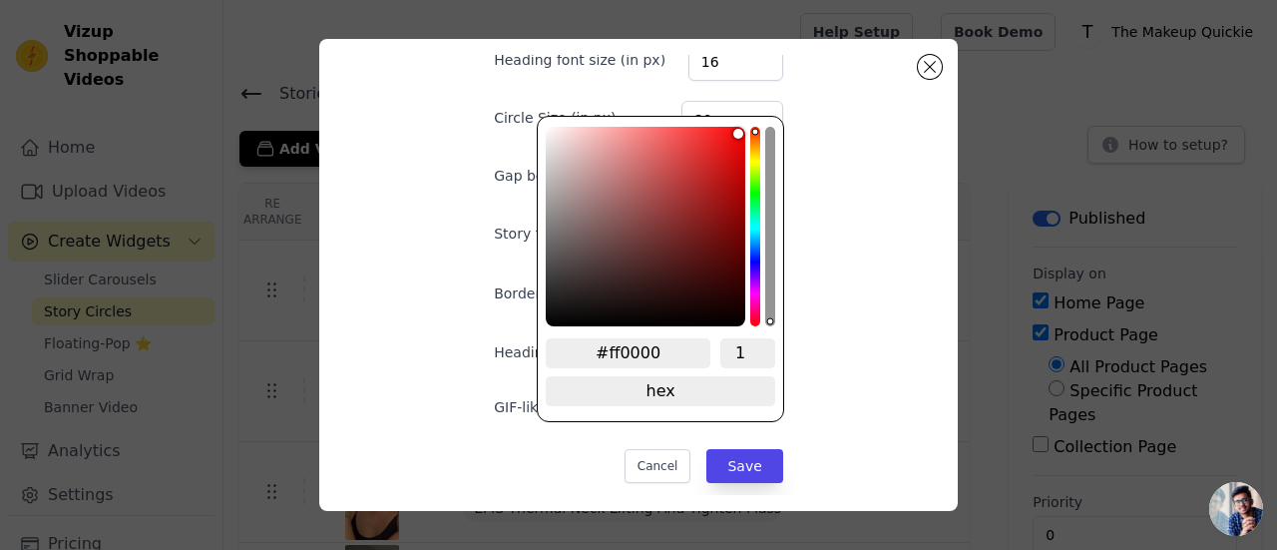
type input "#C672FA"
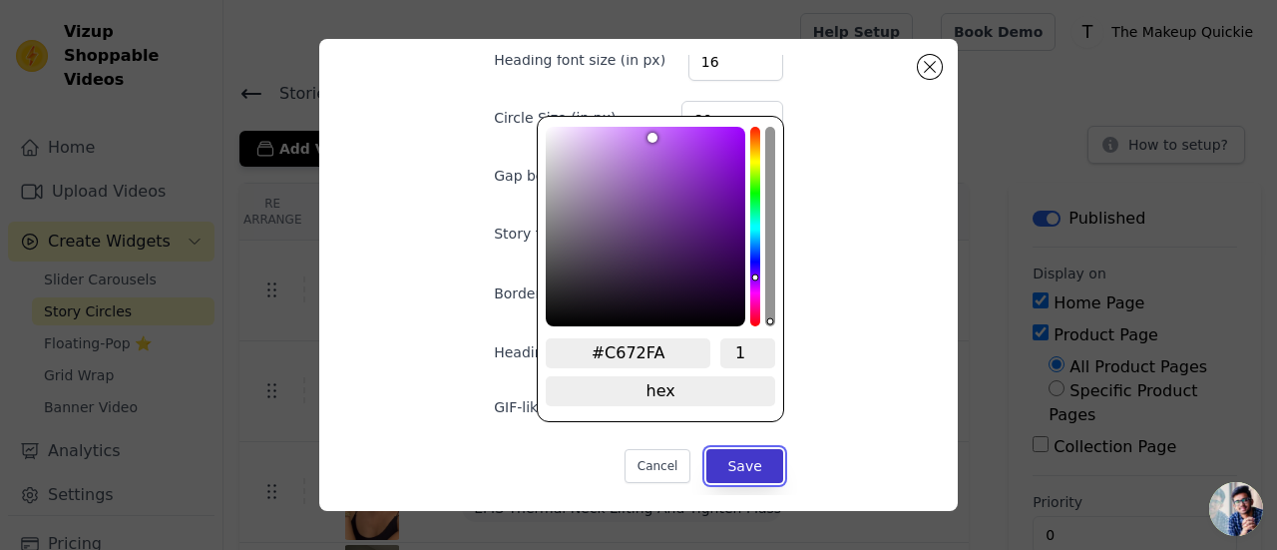
click at [711, 459] on button "Save" at bounding box center [744, 466] width 76 height 34
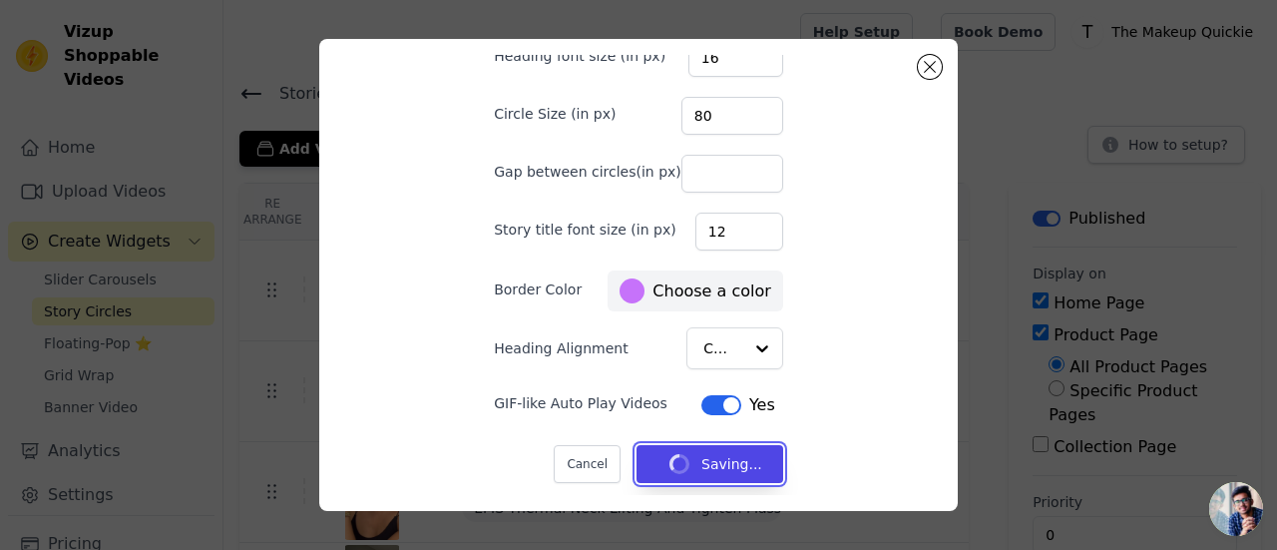
scroll to position [166, 0]
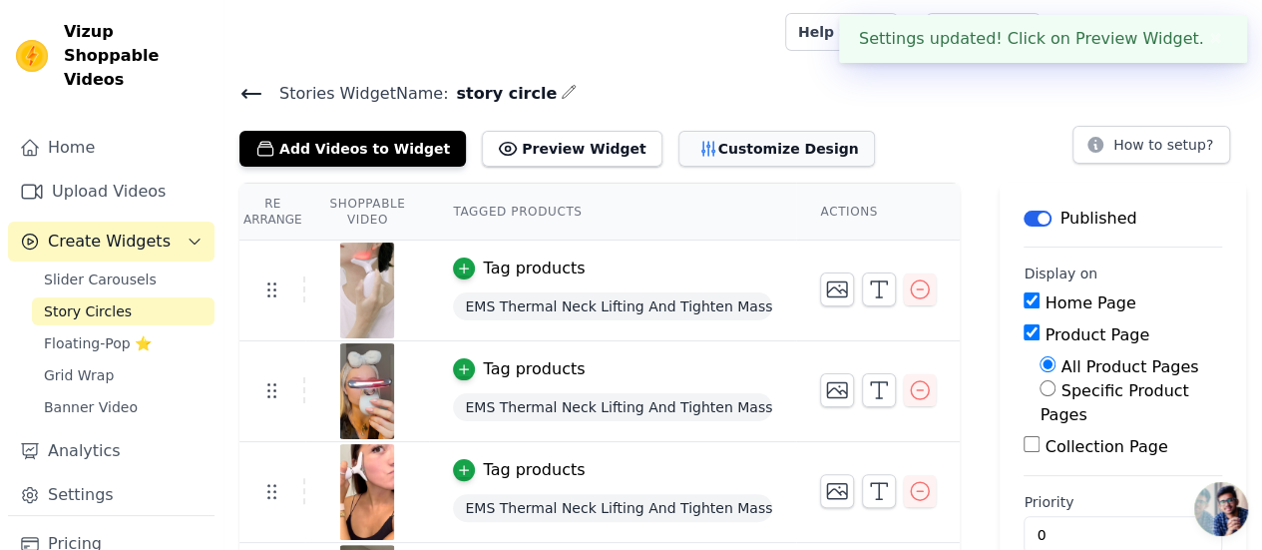
click at [678, 137] on button "Customize Design" at bounding box center [776, 149] width 197 height 36
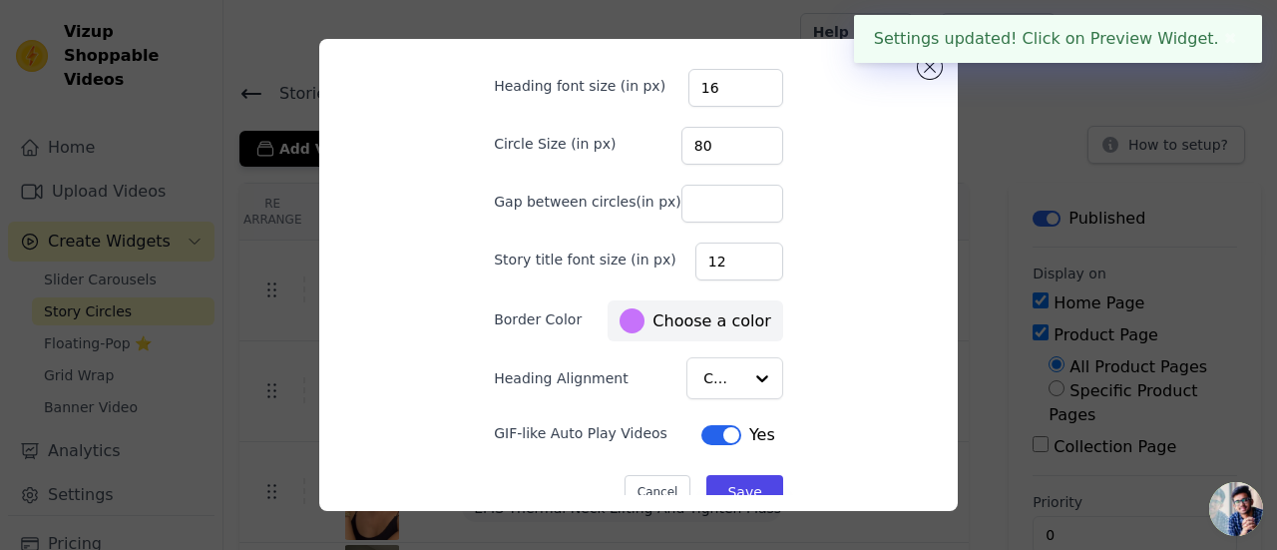
scroll to position [162, 0]
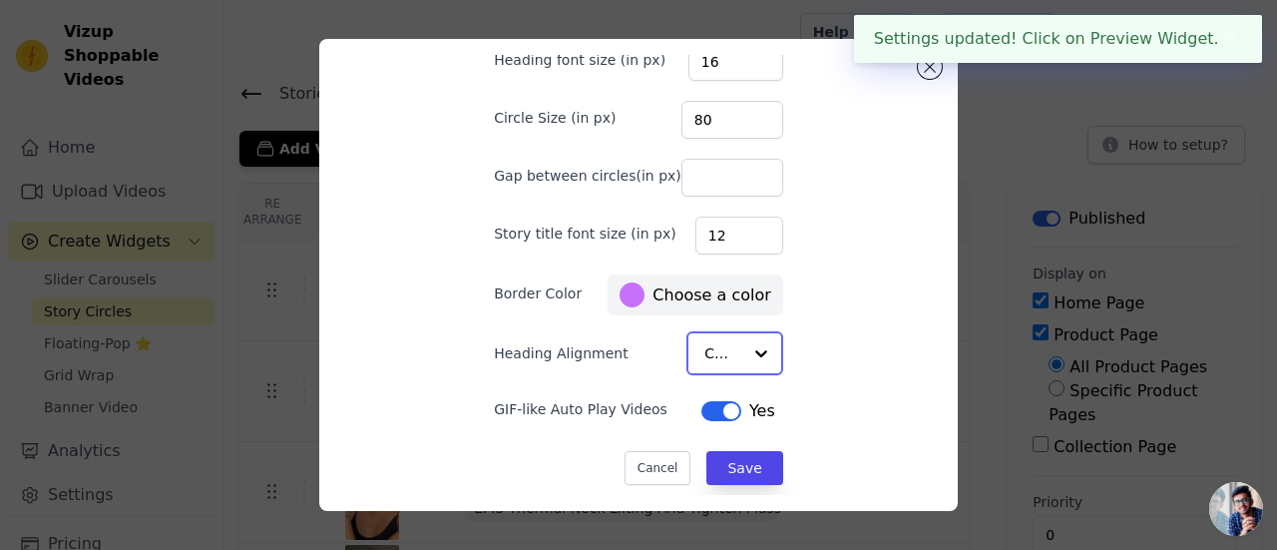
click at [708, 345] on input "Heading Alignment" at bounding box center [722, 353] width 37 height 40
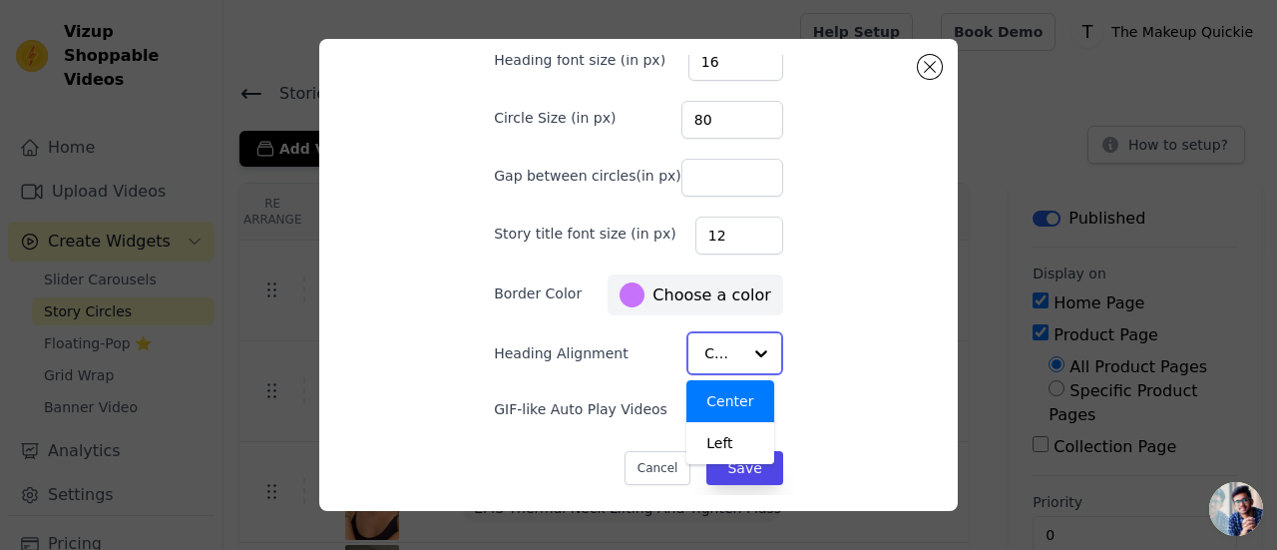
click at [708, 345] on input "Heading Alignment" at bounding box center [722, 353] width 37 height 40
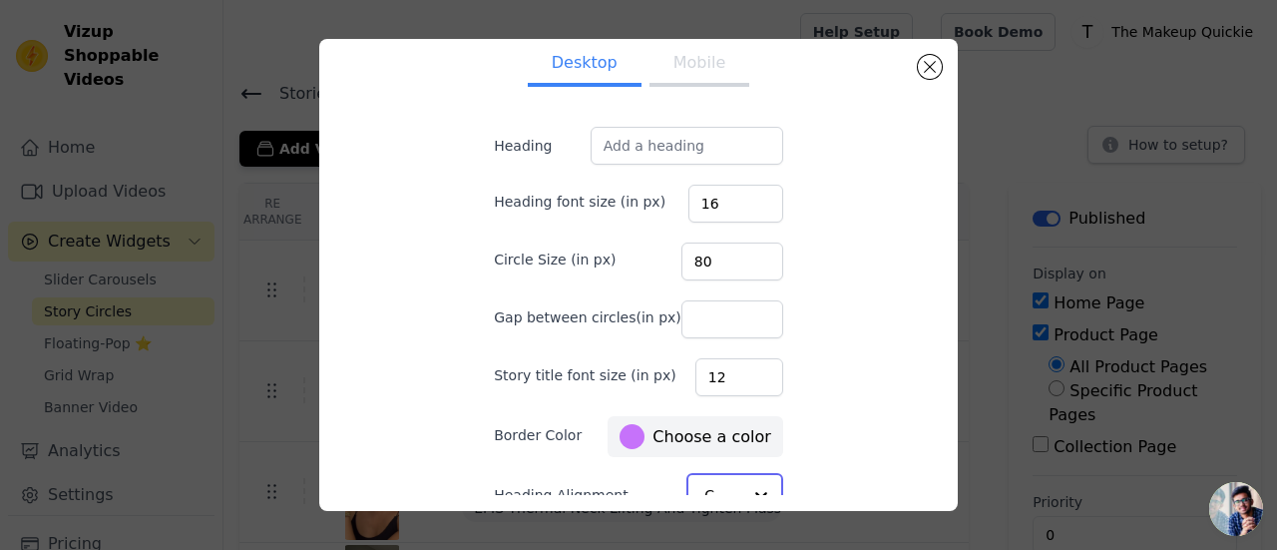
scroll to position [0, 0]
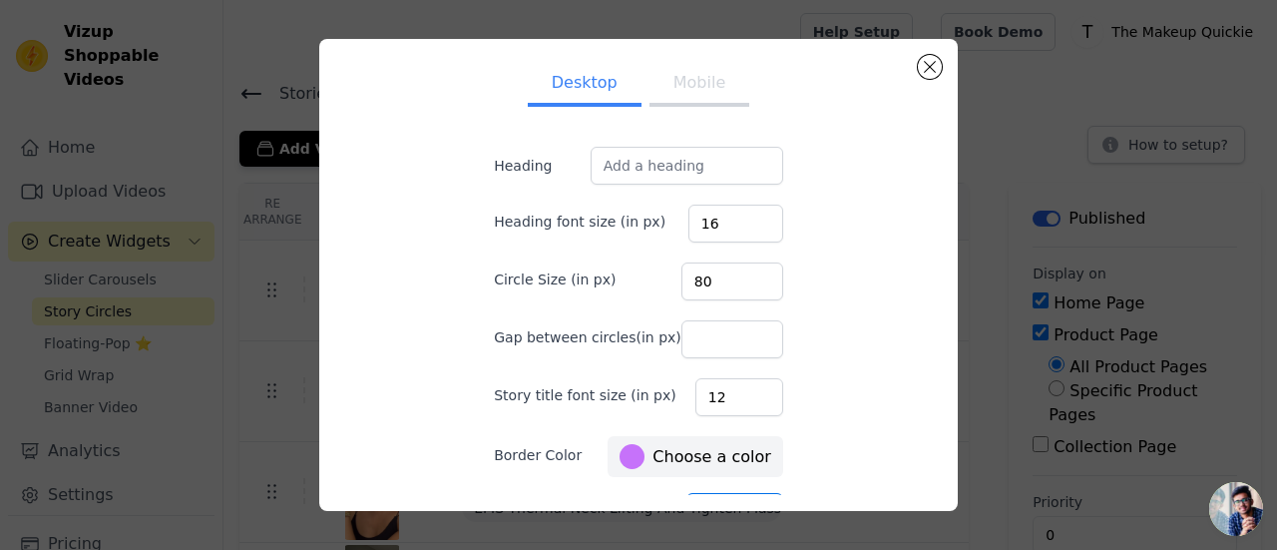
click at [666, 93] on button "Mobile" at bounding box center [699, 85] width 100 height 44
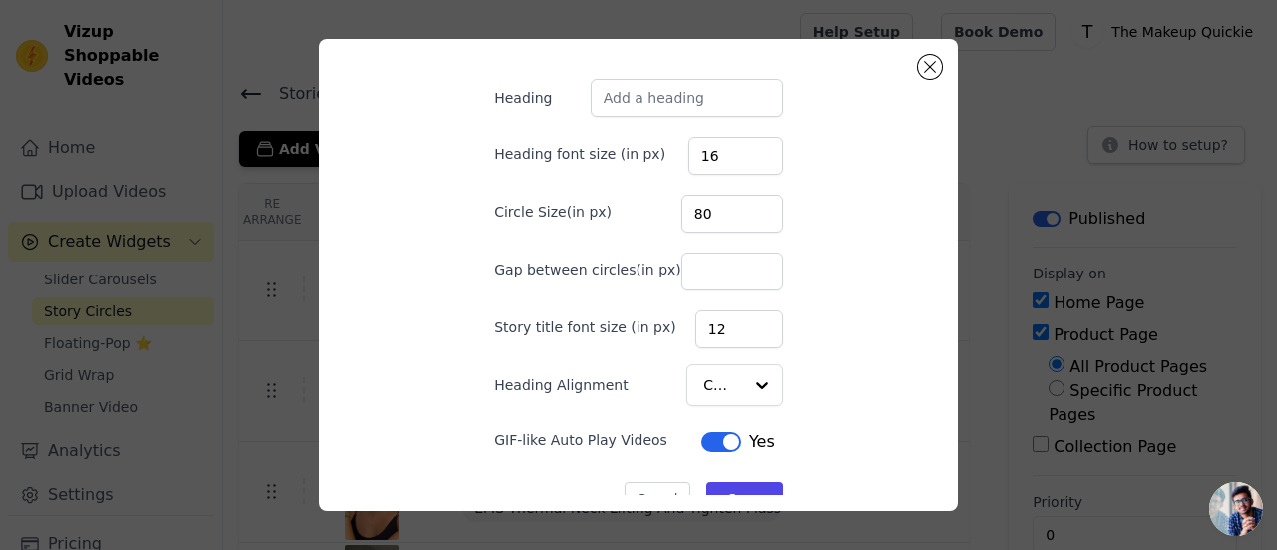
scroll to position [100, 0]
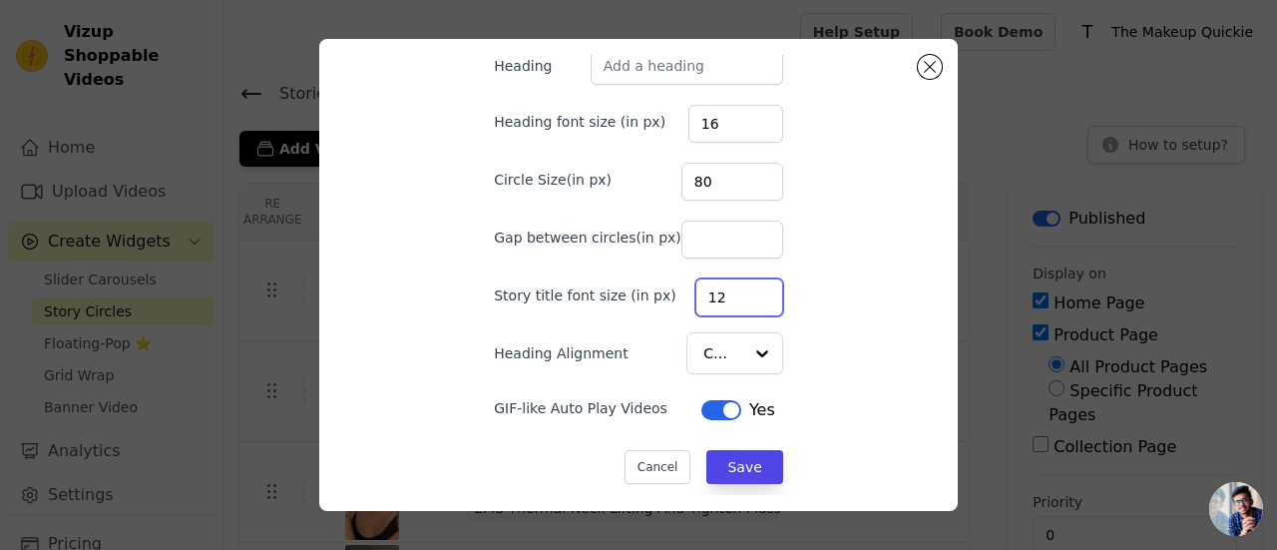
click at [721, 303] on input "12" at bounding box center [739, 297] width 88 height 38
click at [718, 254] on input "Gap between circles(in px)" at bounding box center [732, 239] width 102 height 38
click at [724, 461] on button "Save" at bounding box center [744, 467] width 76 height 34
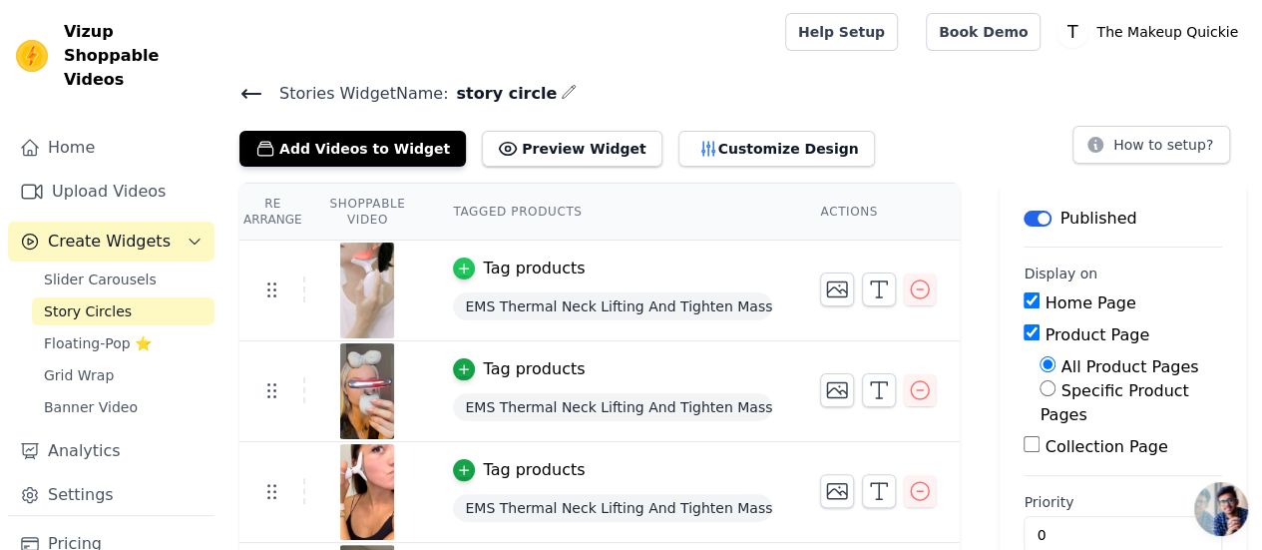
click at [469, 264] on icon "button" at bounding box center [464, 268] width 9 height 9
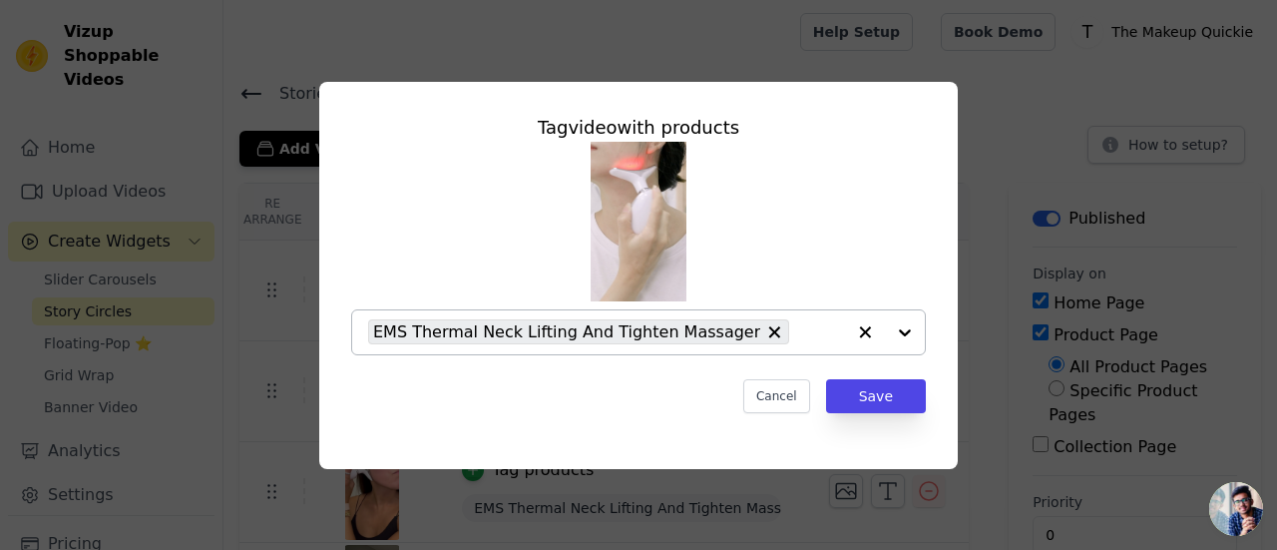
click at [892, 333] on div at bounding box center [885, 332] width 80 height 44
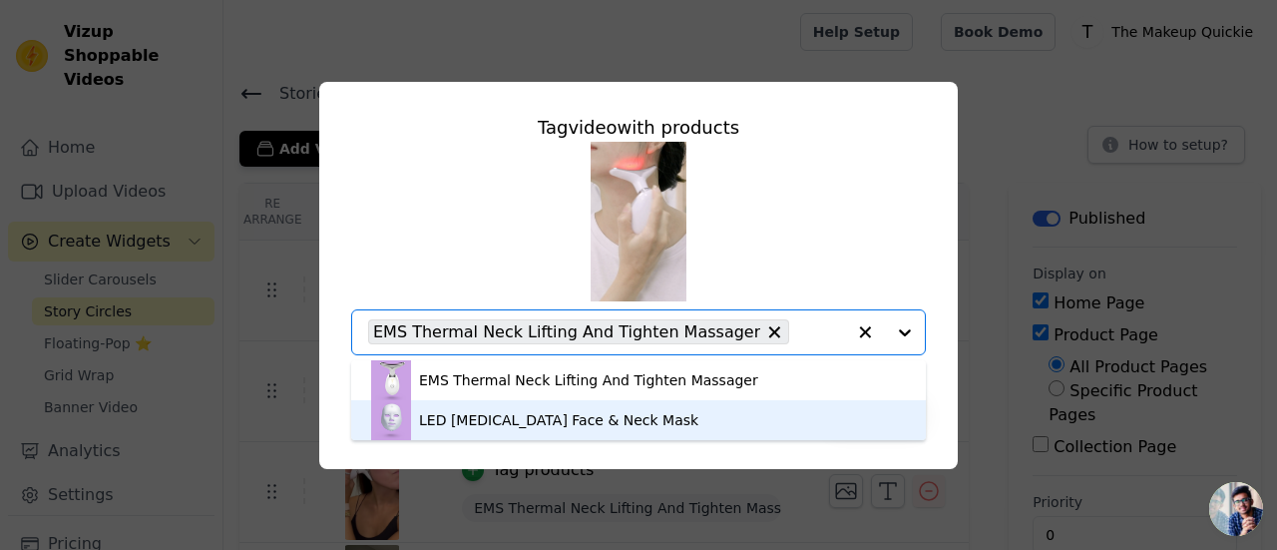
click at [630, 414] on div "LED [MEDICAL_DATA] Face & Neck Mask" at bounding box center [558, 420] width 279 height 20
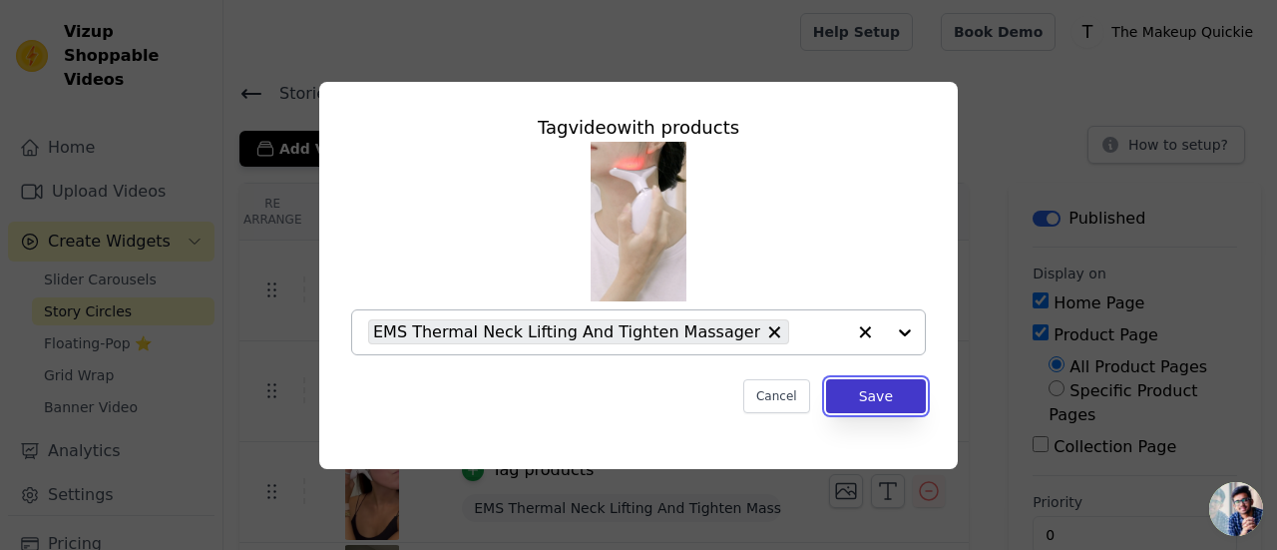
click at [871, 395] on button "Save" at bounding box center [876, 396] width 100 height 34
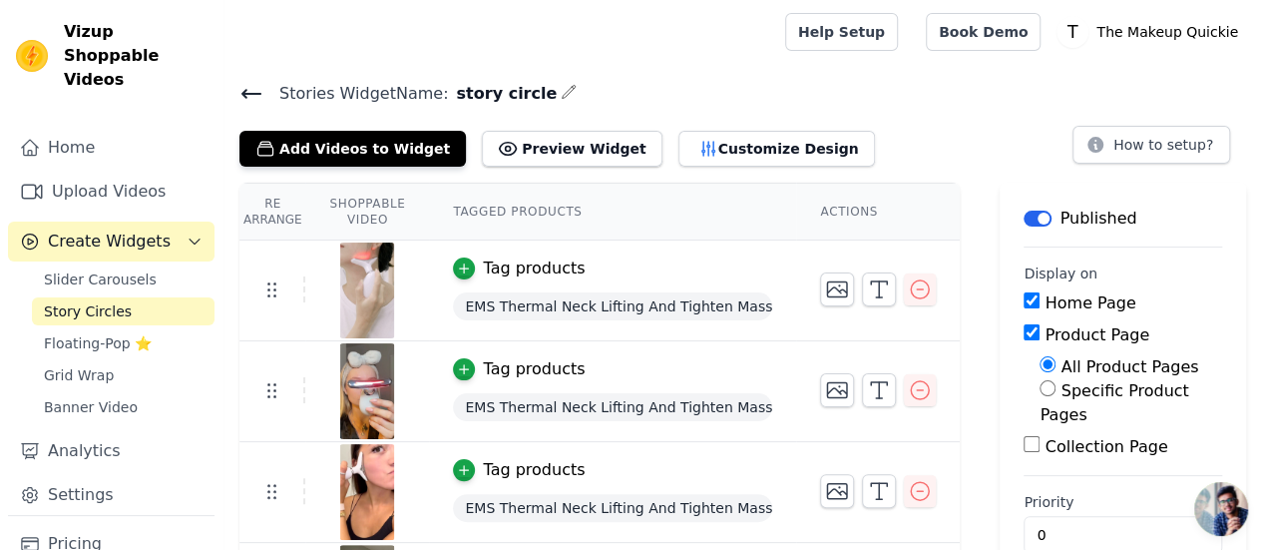
click at [563, 95] on icon "button" at bounding box center [569, 91] width 13 height 13
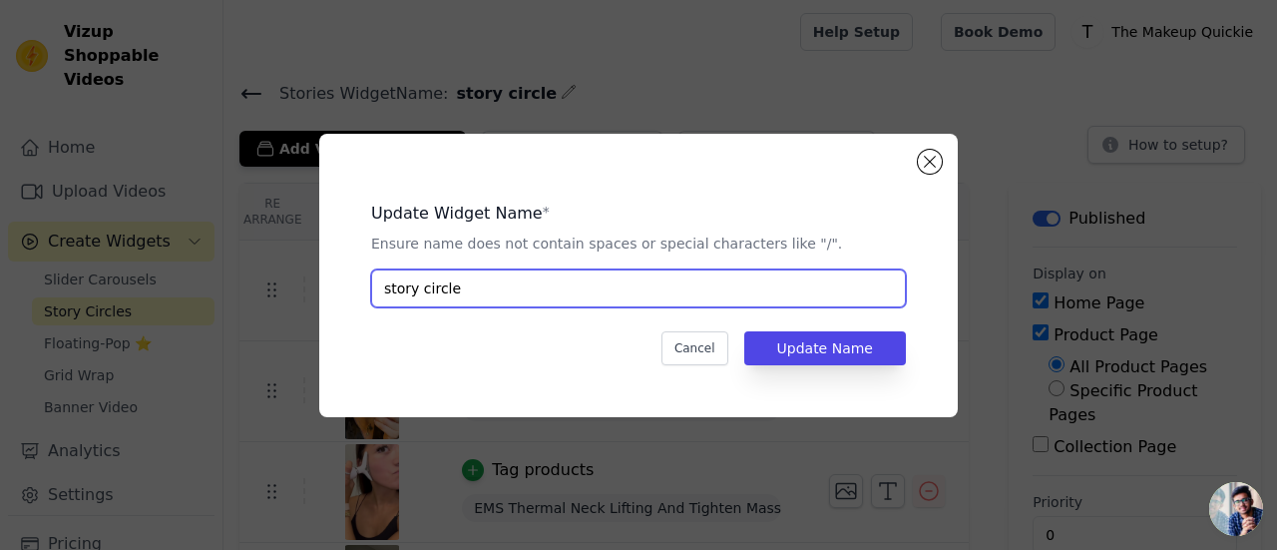
click at [493, 278] on input "story circle" at bounding box center [638, 288] width 535 height 38
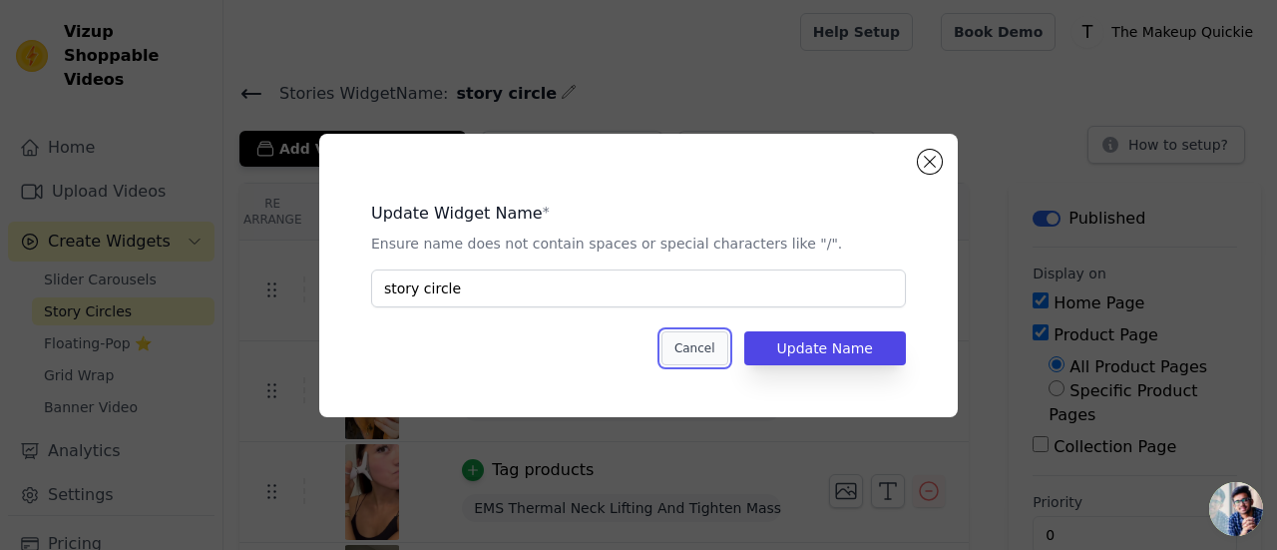
click at [693, 343] on button "Cancel" at bounding box center [694, 348] width 67 height 34
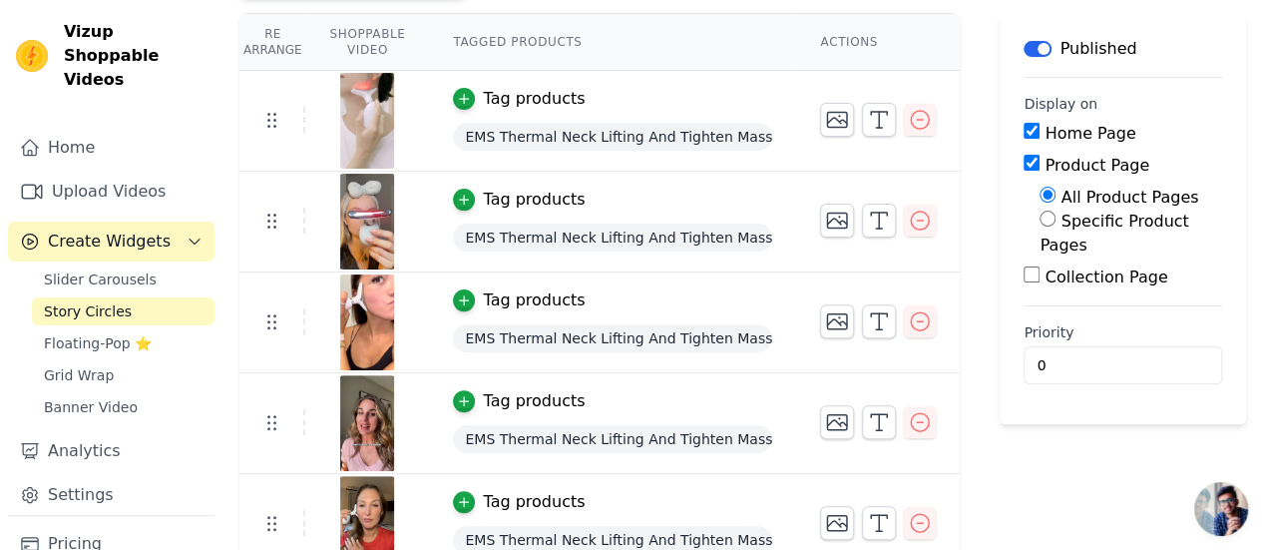
scroll to position [200, 0]
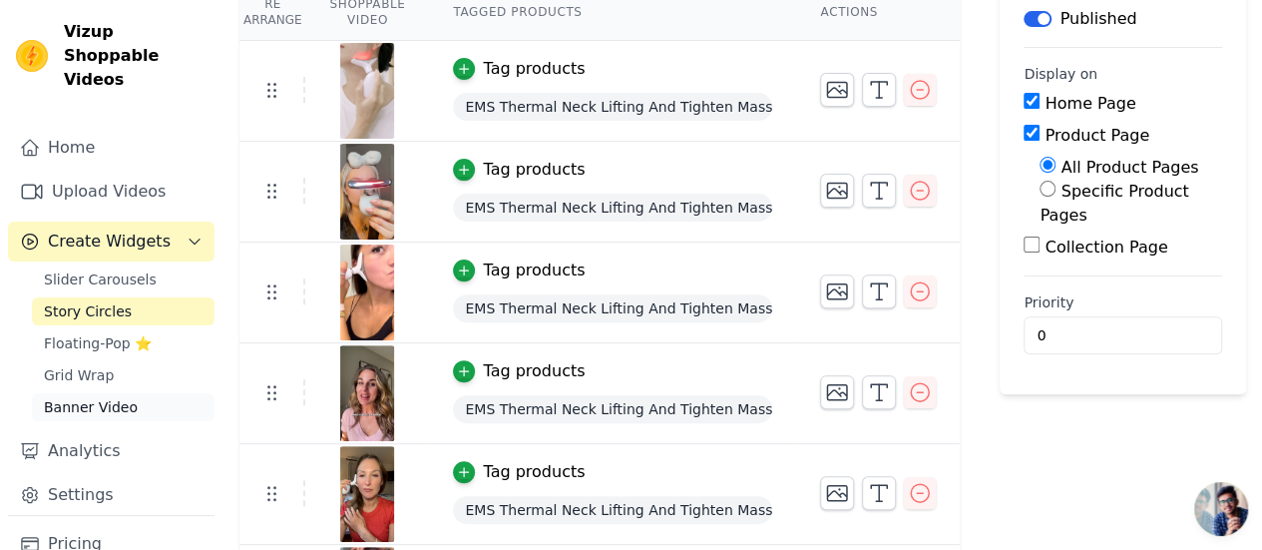
click at [88, 397] on span "Banner Video" at bounding box center [91, 407] width 94 height 20
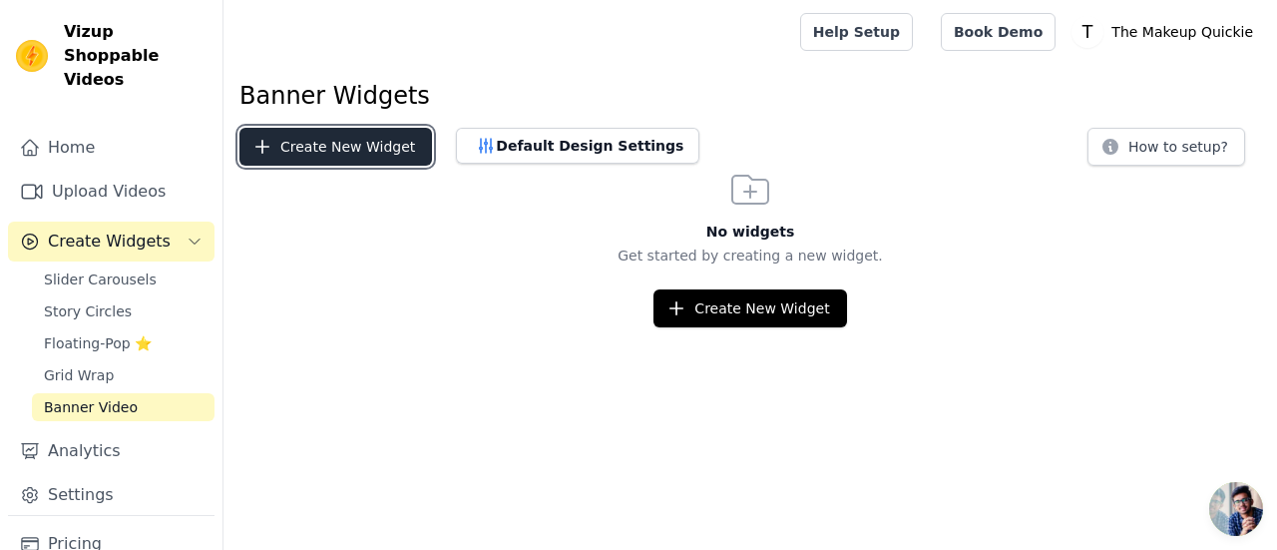
click at [355, 145] on button "Create New Widget" at bounding box center [335, 147] width 193 height 38
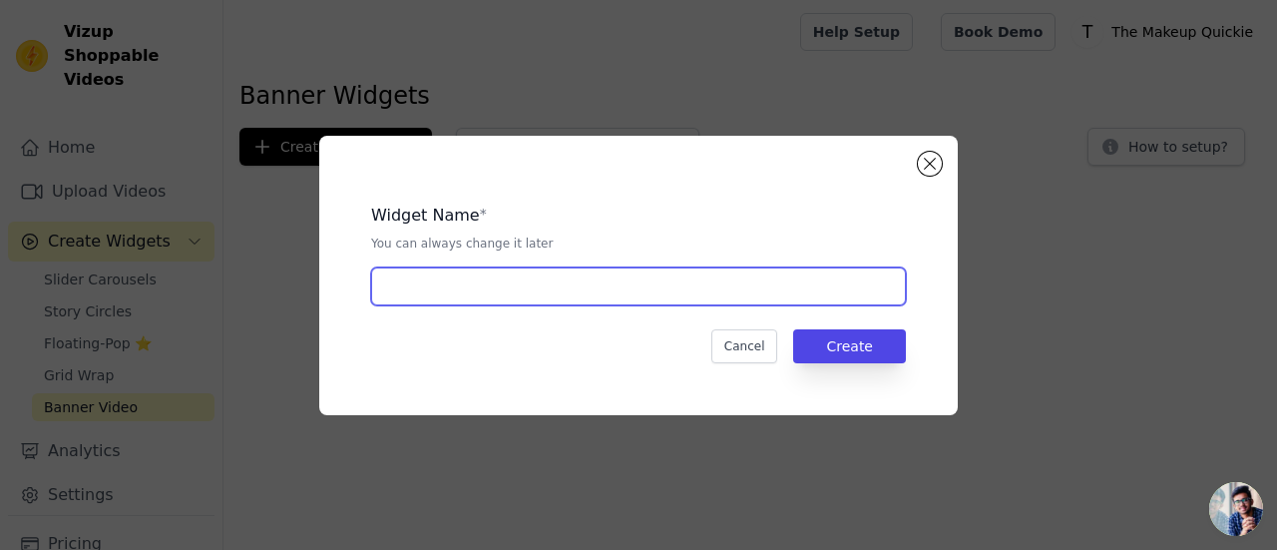
click at [483, 283] on input "text" at bounding box center [638, 286] width 535 height 38
type input "banner"
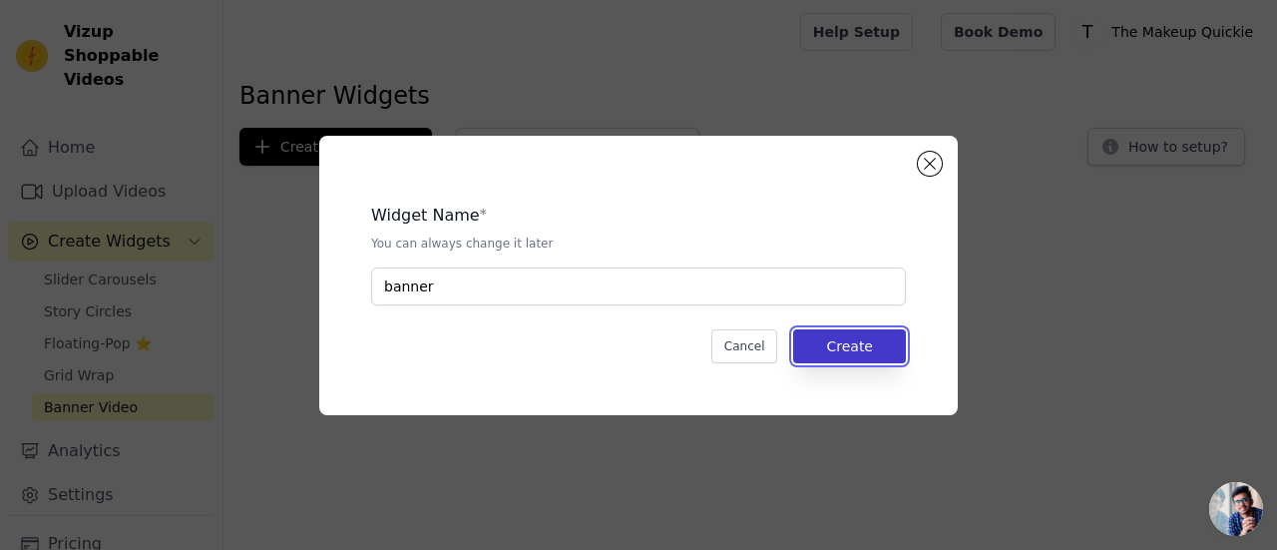
click at [824, 355] on button "Create" at bounding box center [849, 346] width 113 height 34
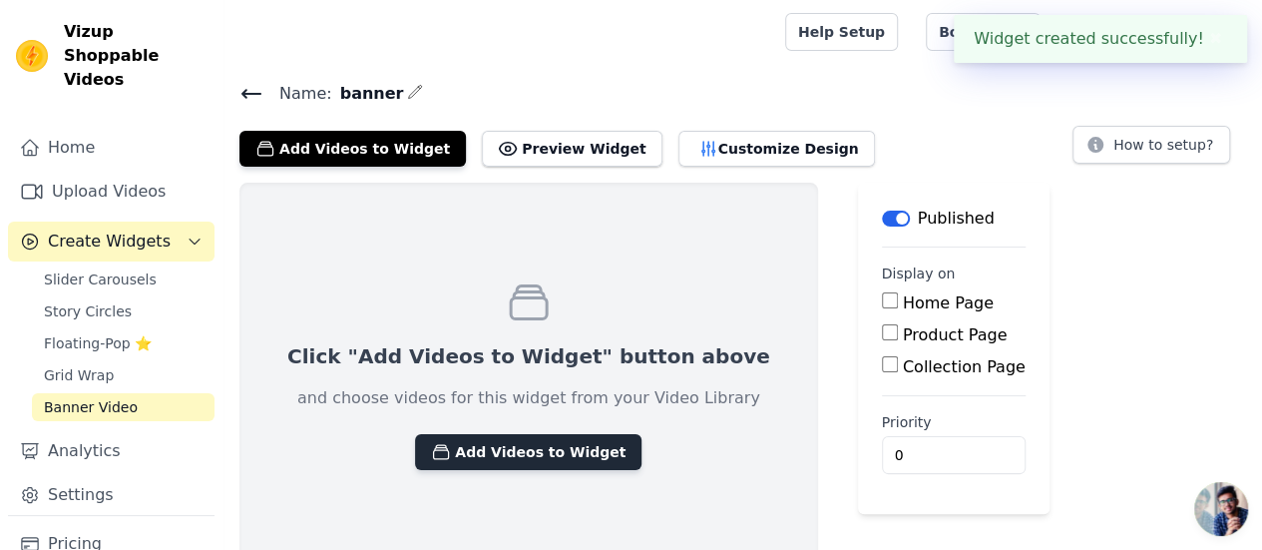
click at [464, 456] on button "Add Videos to Widget" at bounding box center [528, 452] width 226 height 36
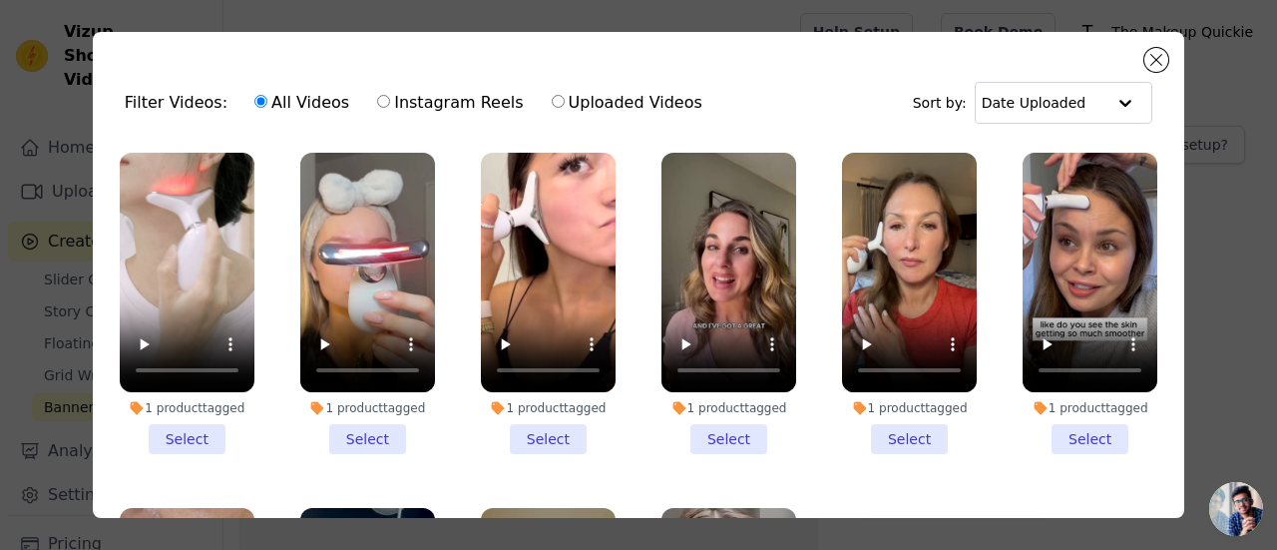
click at [184, 435] on li "1 product tagged Select" at bounding box center [187, 303] width 135 height 301
click at [0, 0] on input "1 product tagged Select" at bounding box center [0, 0] width 0 height 0
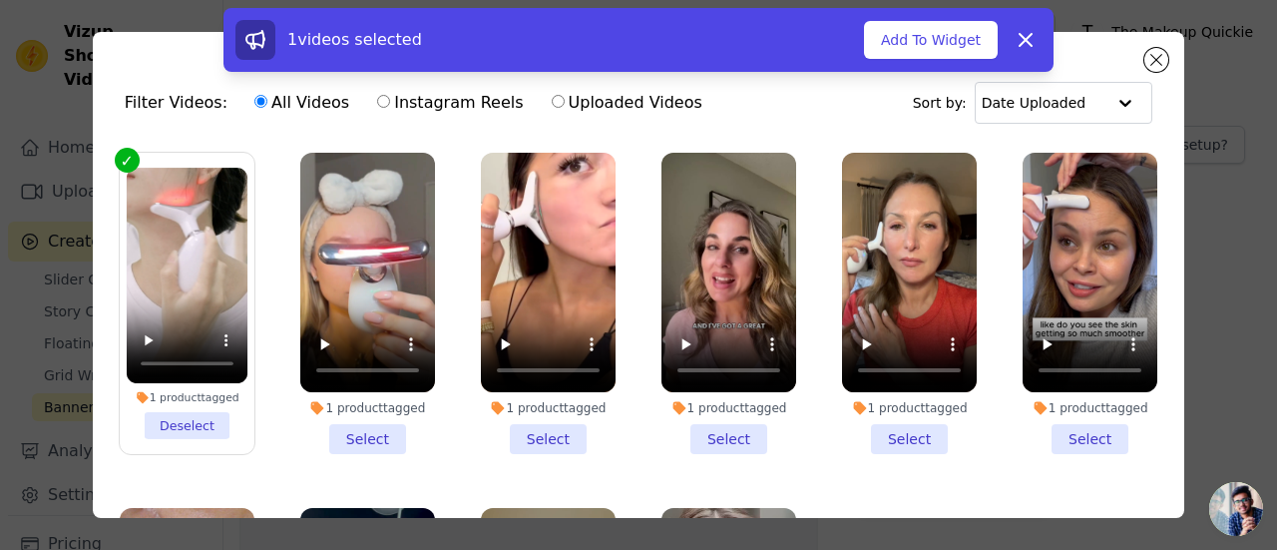
click at [337, 435] on li "1 product tagged Select" at bounding box center [367, 303] width 135 height 301
click at [0, 0] on input "1 product tagged Select" at bounding box center [0, 0] width 0 height 0
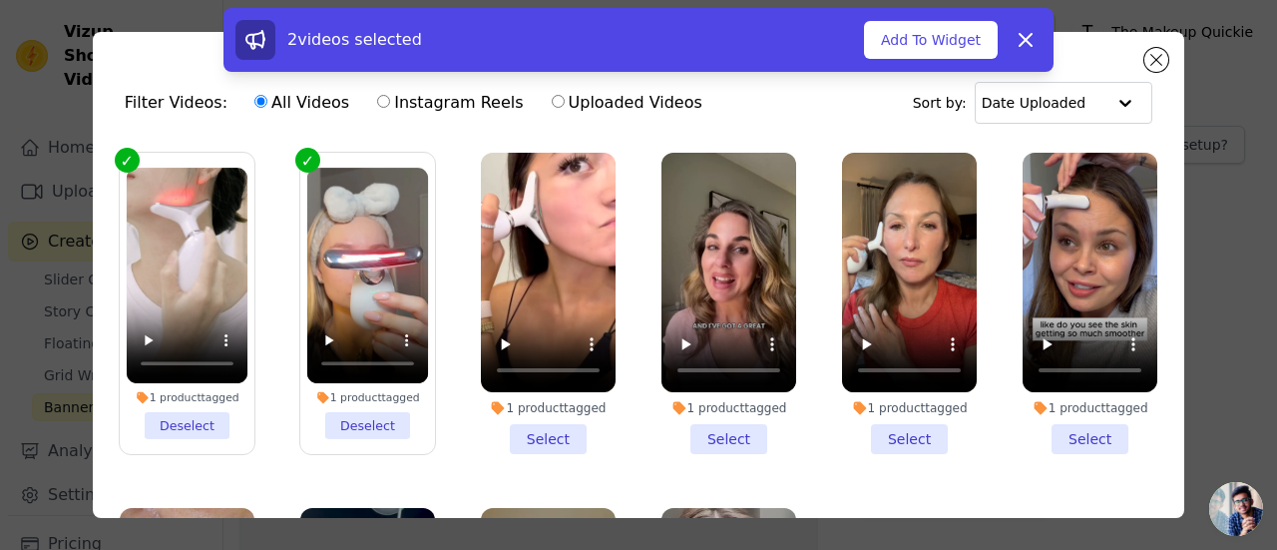
click at [513, 430] on li "1 product tagged Select" at bounding box center [548, 303] width 135 height 301
click at [0, 0] on input "1 product tagged Select" at bounding box center [0, 0] width 0 height 0
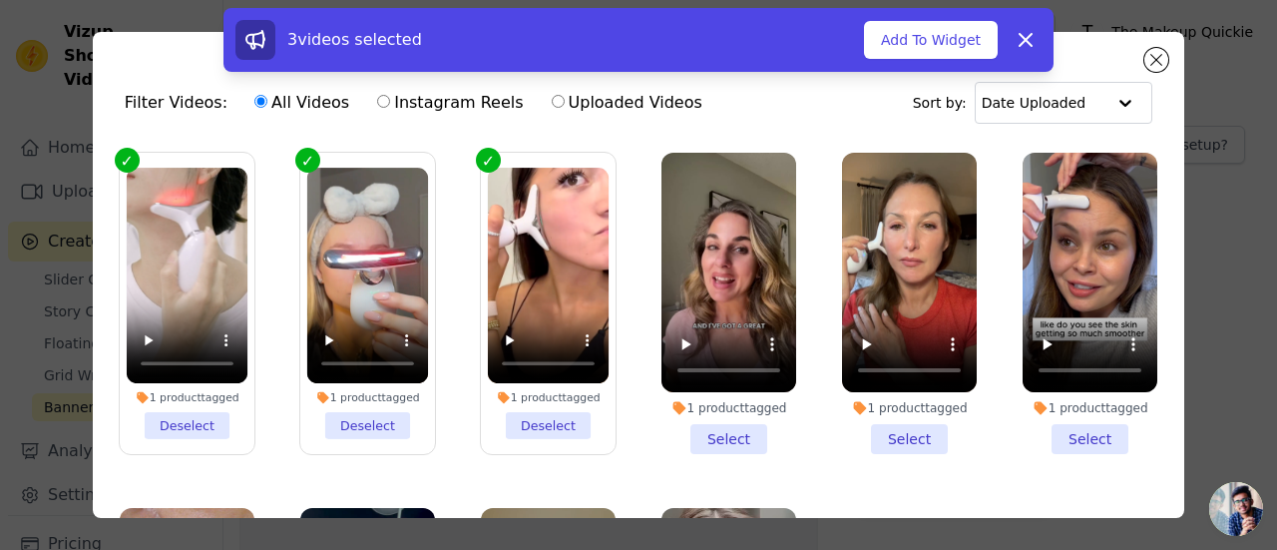
click at [695, 419] on li "1 product tagged Select" at bounding box center [728, 303] width 135 height 301
click at [0, 0] on input "1 product tagged Select" at bounding box center [0, 0] width 0 height 0
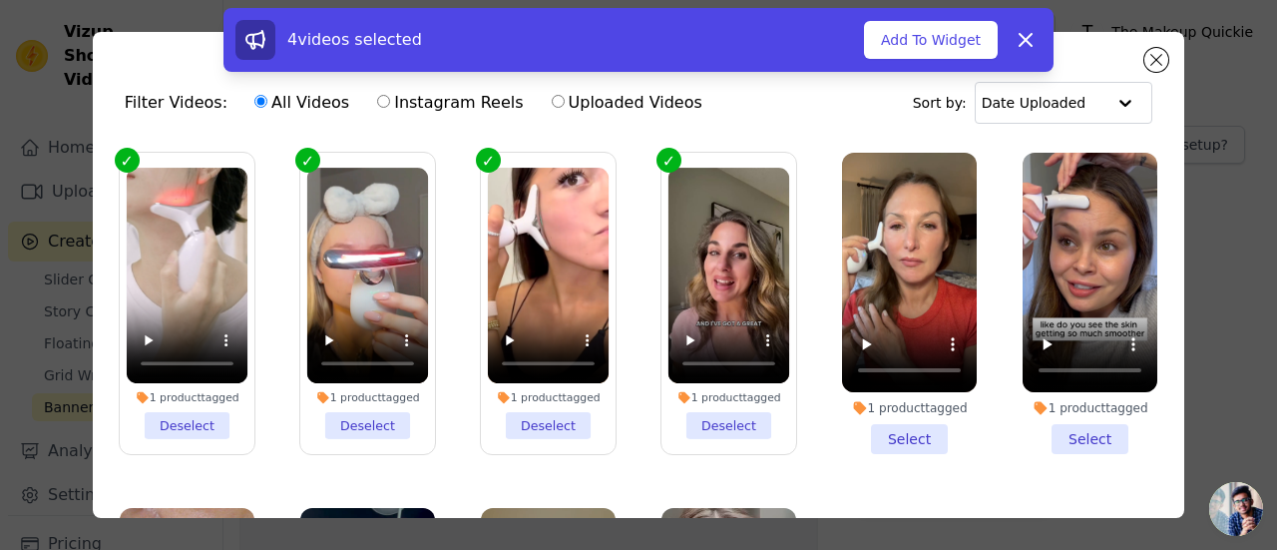
click at [868, 435] on li "1 product tagged Select" at bounding box center [909, 303] width 135 height 301
click at [0, 0] on input "1 product tagged Select" at bounding box center [0, 0] width 0 height 0
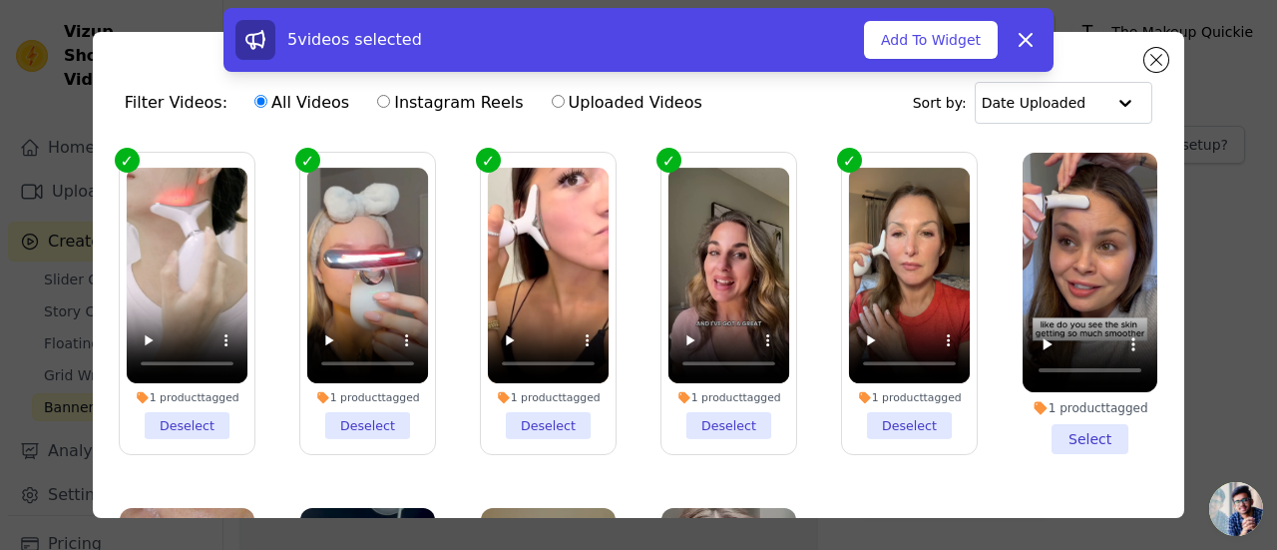
click at [1043, 424] on li "1 product tagged Select" at bounding box center [1089, 303] width 135 height 301
click at [0, 0] on input "1 product tagged Select" at bounding box center [0, 0] width 0 height 0
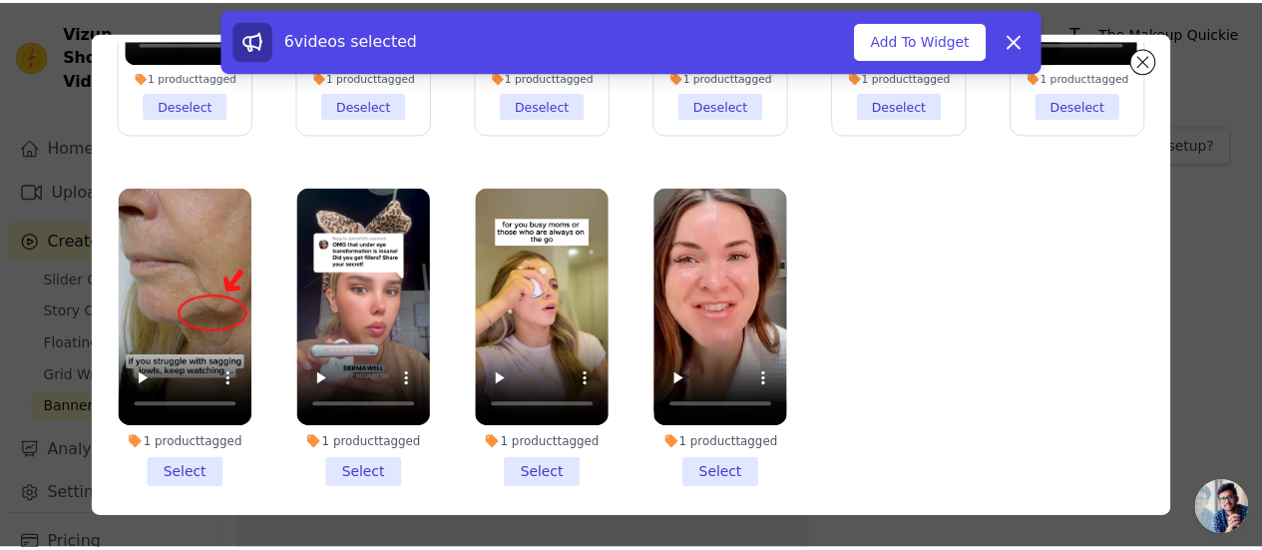
scroll to position [173, 0]
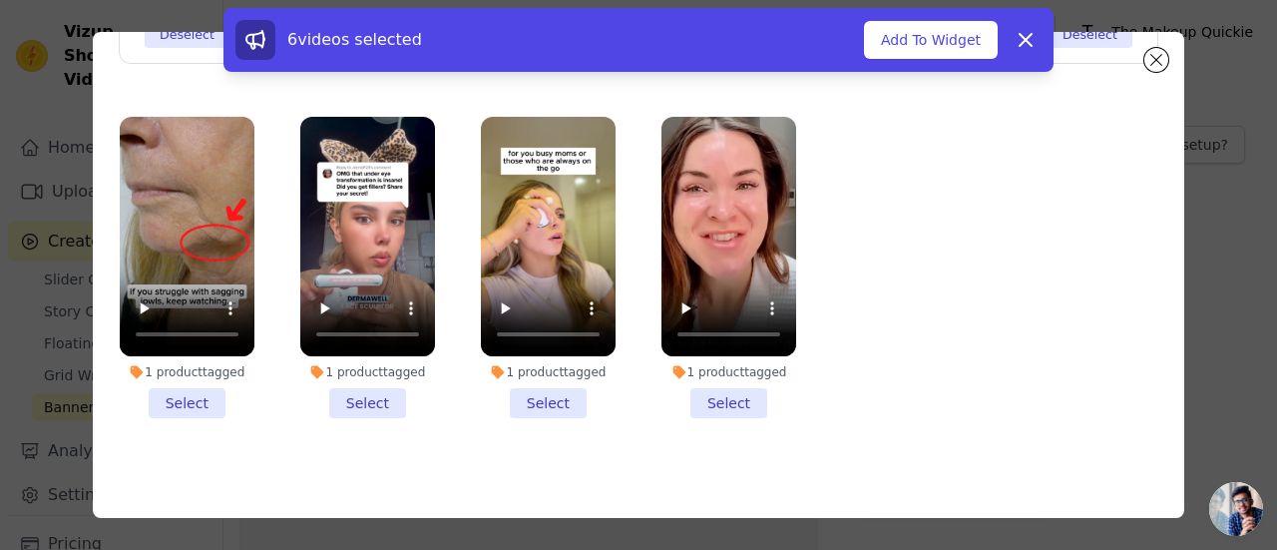
click at [696, 392] on li "1 product tagged Select" at bounding box center [728, 267] width 135 height 301
click at [0, 0] on input "1 product tagged Select" at bounding box center [0, 0] width 0 height 0
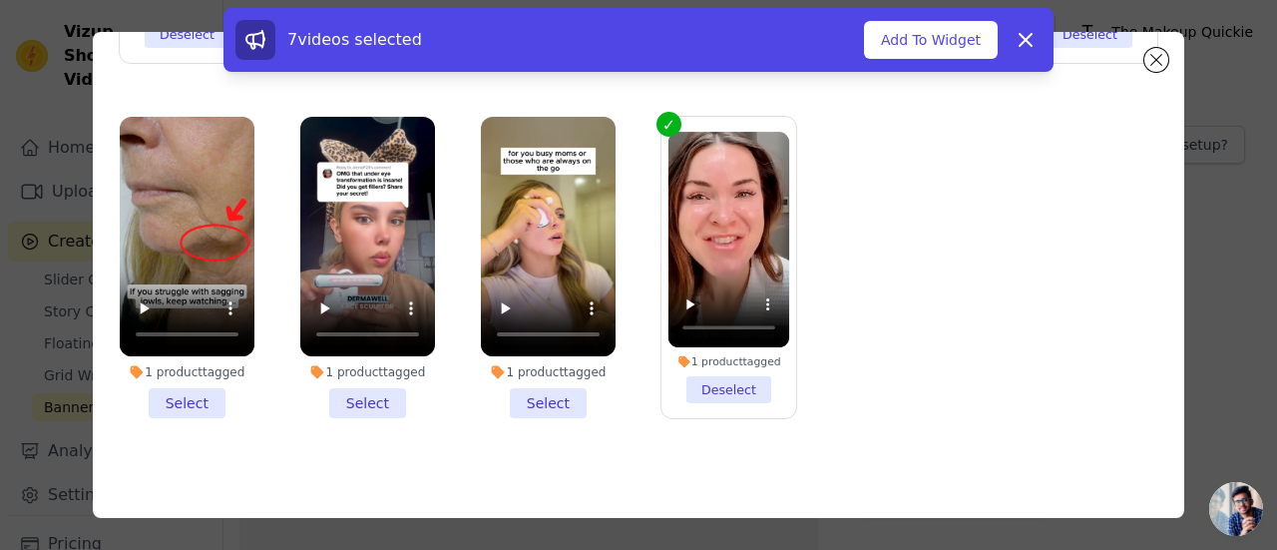
click at [563, 388] on li "1 product tagged Select" at bounding box center [548, 267] width 135 height 301
click at [0, 0] on input "1 product tagged Select" at bounding box center [0, 0] width 0 height 0
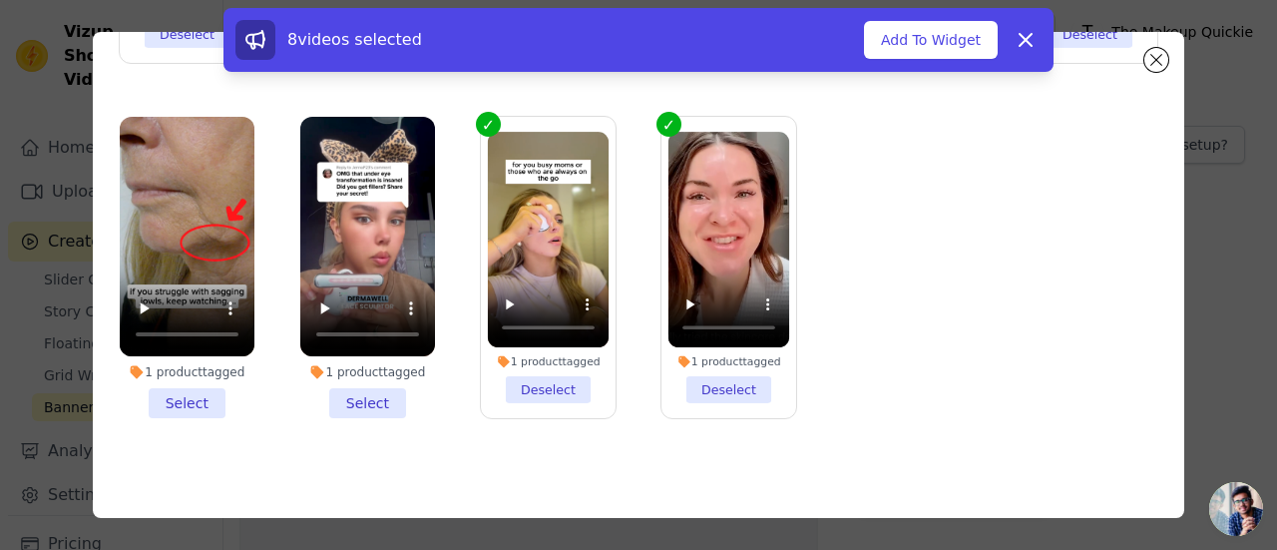
click at [385, 381] on li "1 product tagged Select" at bounding box center [367, 267] width 135 height 301
click at [0, 0] on input "1 product tagged Select" at bounding box center [0, 0] width 0 height 0
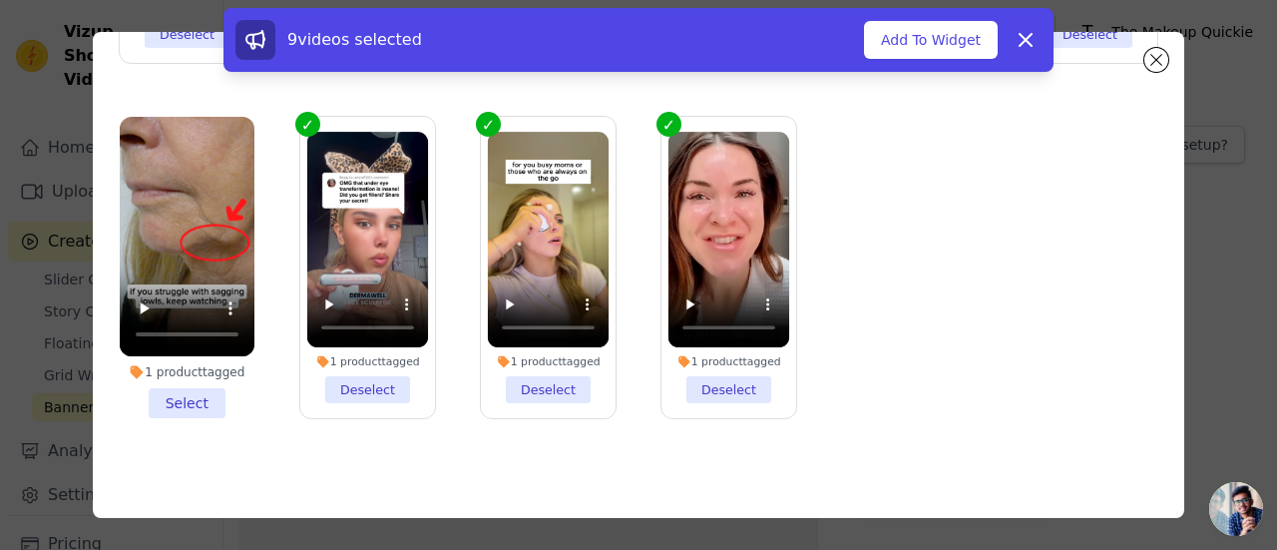
click at [193, 387] on li "1 product tagged Select" at bounding box center [187, 267] width 135 height 301
click at [0, 0] on input "1 product tagged Select" at bounding box center [0, 0] width 0 height 0
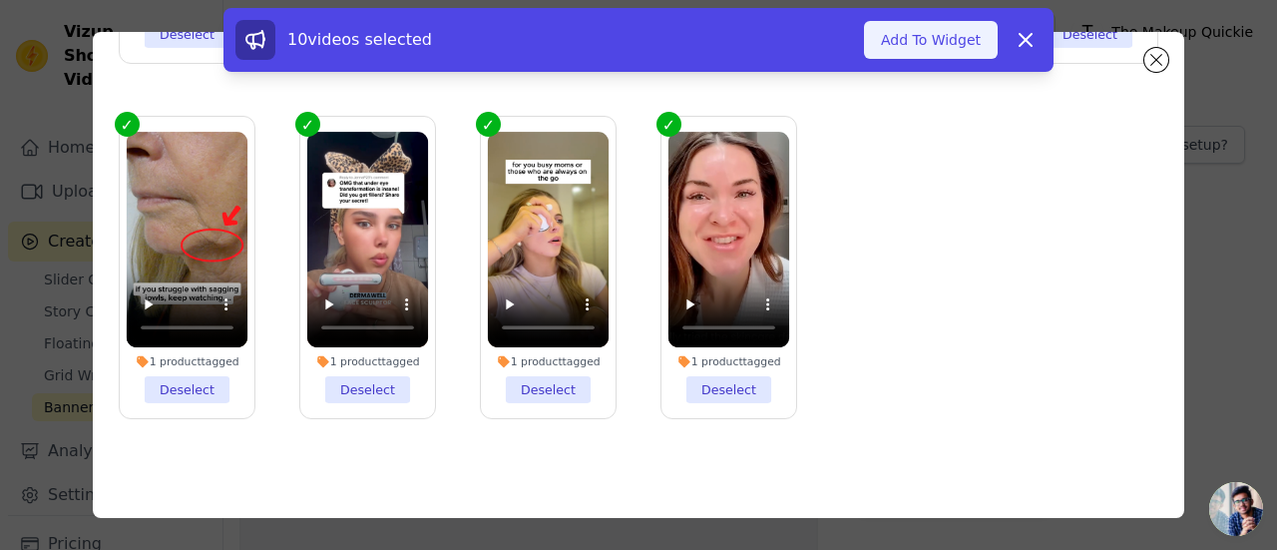
click at [913, 39] on button "Add To Widget" at bounding box center [931, 40] width 134 height 38
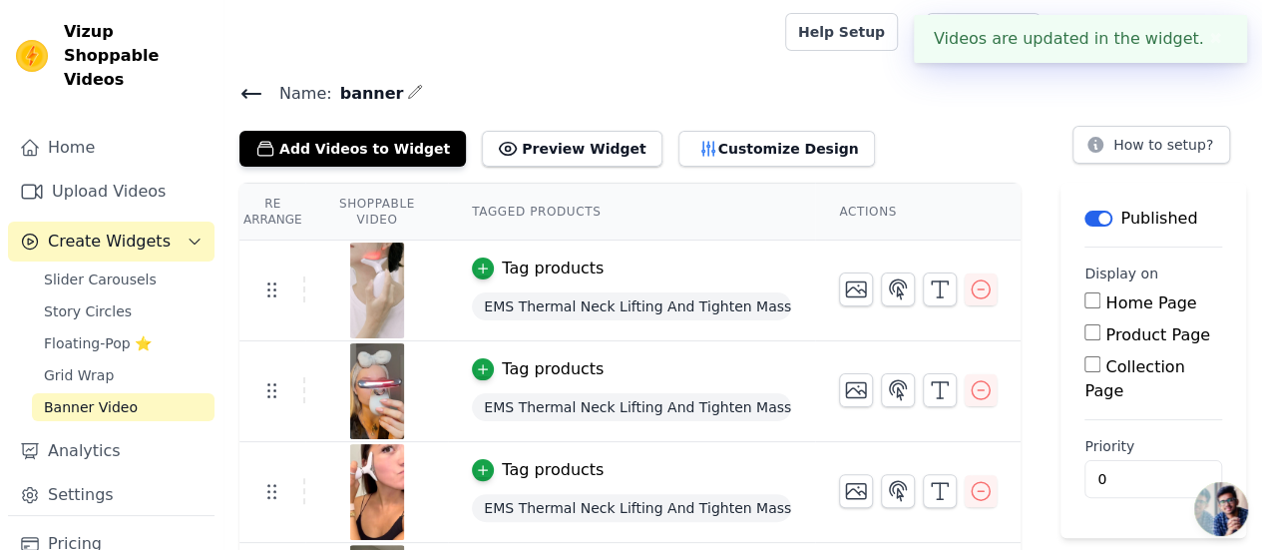
click at [1100, 304] on input "Home Page" at bounding box center [1092, 300] width 16 height 16
checkbox input "true"
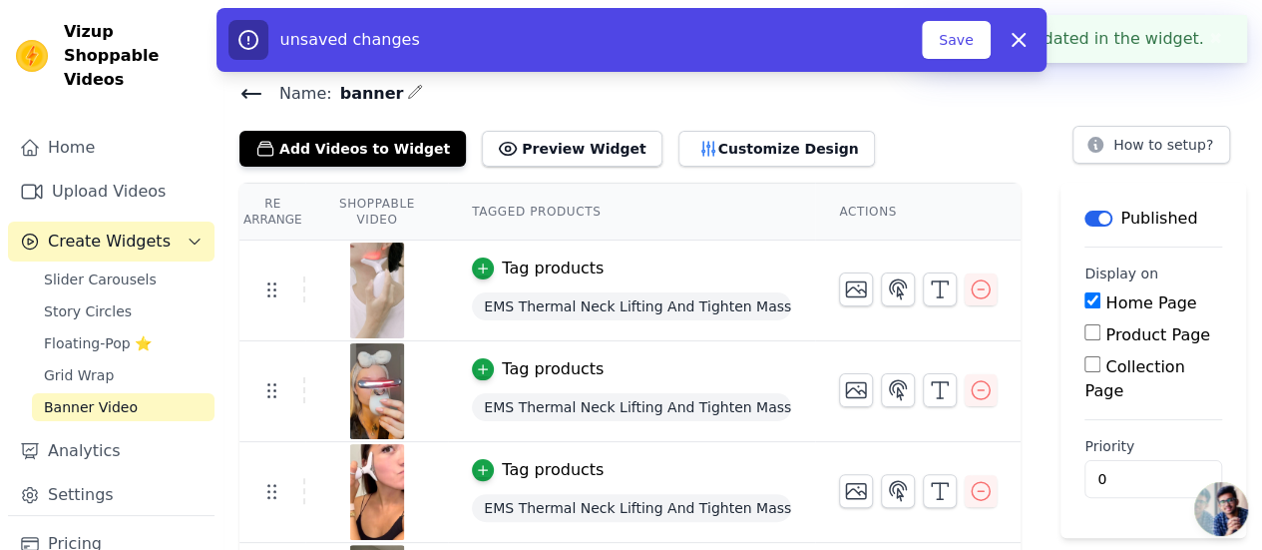
click at [1096, 330] on input "Product Page" at bounding box center [1092, 332] width 16 height 16
checkbox input "true"
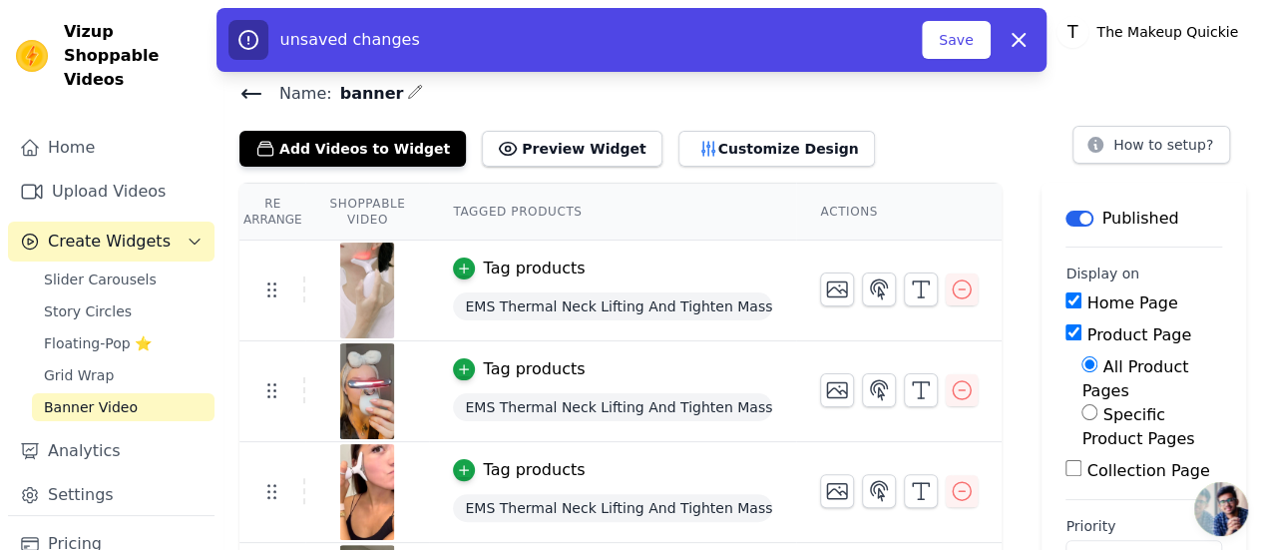
click at [1081, 404] on input "Specific Product Pages" at bounding box center [1089, 412] width 16 height 16
radio input "true"
click at [1081, 370] on input "All Product Pages" at bounding box center [1089, 364] width 16 height 16
radio input "true"
click at [948, 37] on button "Save" at bounding box center [956, 40] width 68 height 38
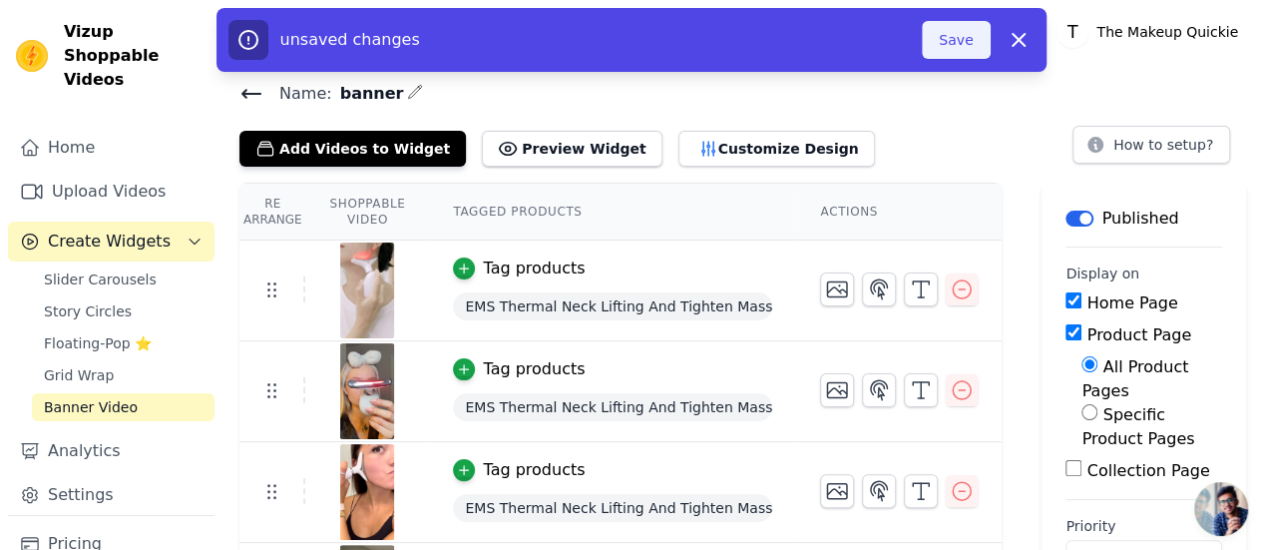
click at [958, 36] on button "Save" at bounding box center [956, 40] width 68 height 38
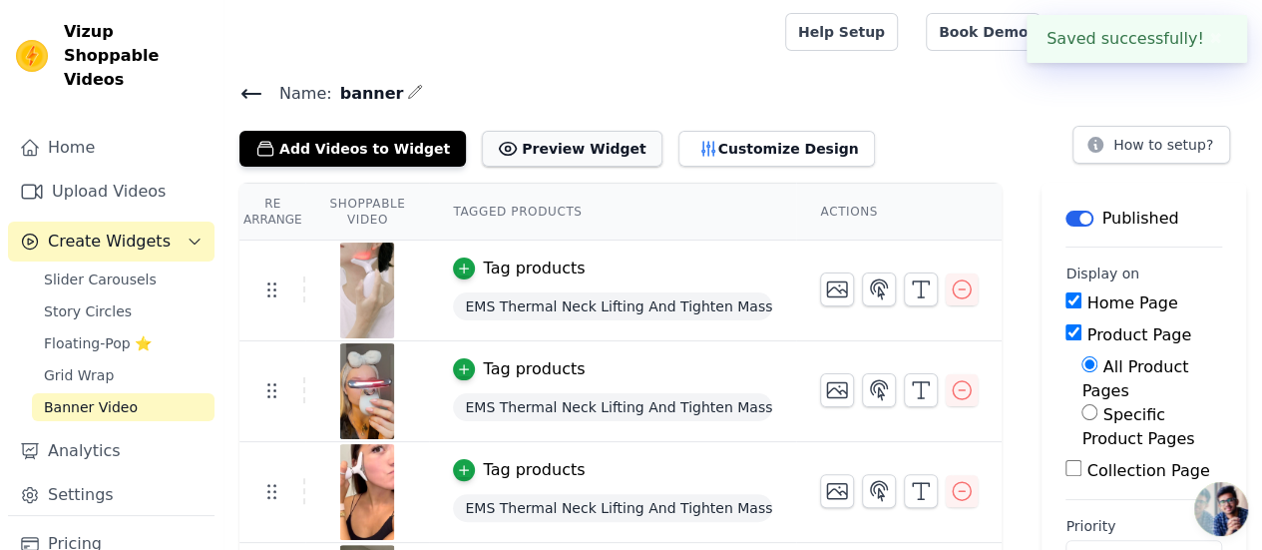
click at [527, 152] on button "Preview Widget" at bounding box center [572, 149] width 180 height 36
